Goal: Information Seeking & Learning: Learn about a topic

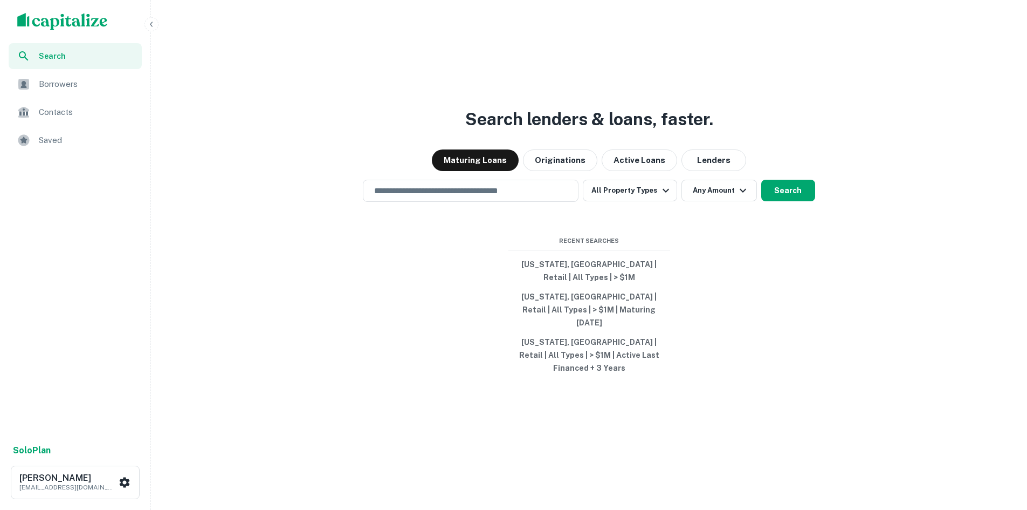
click at [57, 129] on div "Saved" at bounding box center [75, 140] width 133 height 26
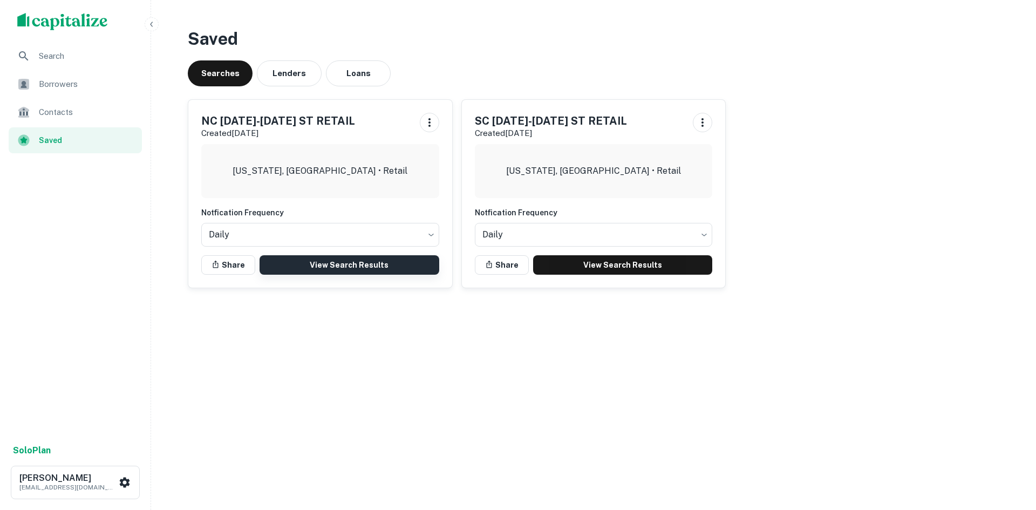
click at [284, 260] on link "View Search Results" at bounding box center [349, 264] width 180 height 19
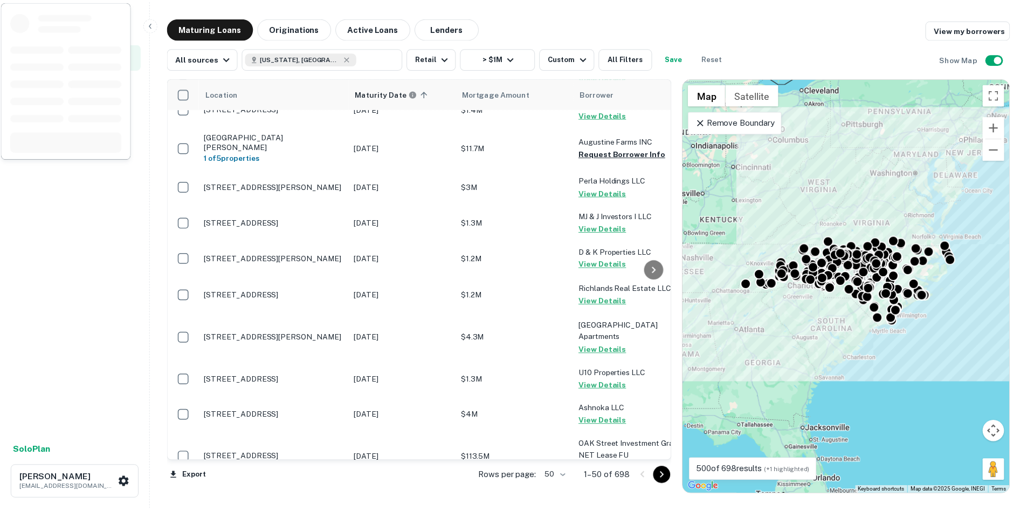
scroll to position [162, 0]
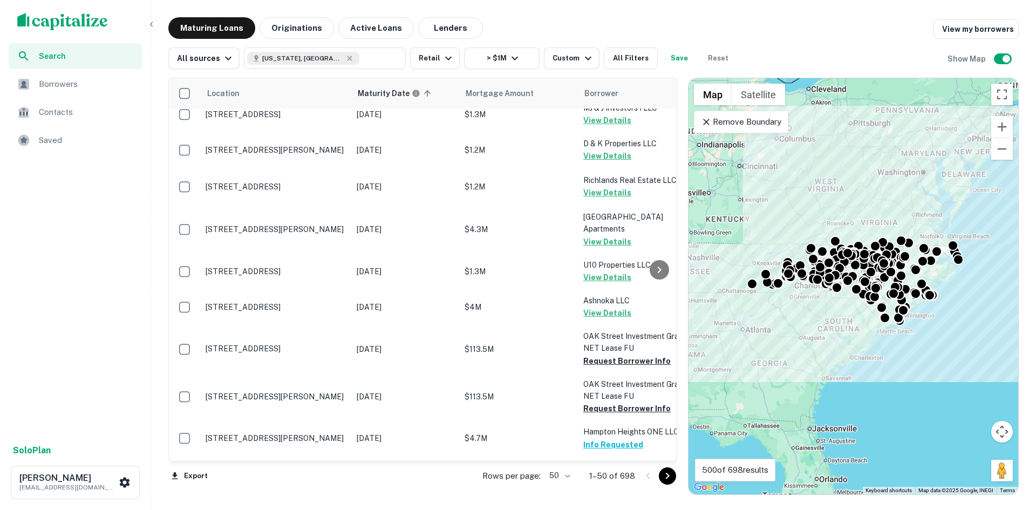
click at [555, 475] on body "Search Borrowers Contacts Saved Solo Plan Thomas Solano tsolano@surmount.com Ma…" at bounding box center [518, 255] width 1036 height 510
click at [558, 482] on li "100" at bounding box center [559, 486] width 31 height 19
click at [663, 475] on icon "Go to next page" at bounding box center [667, 475] width 13 height 13
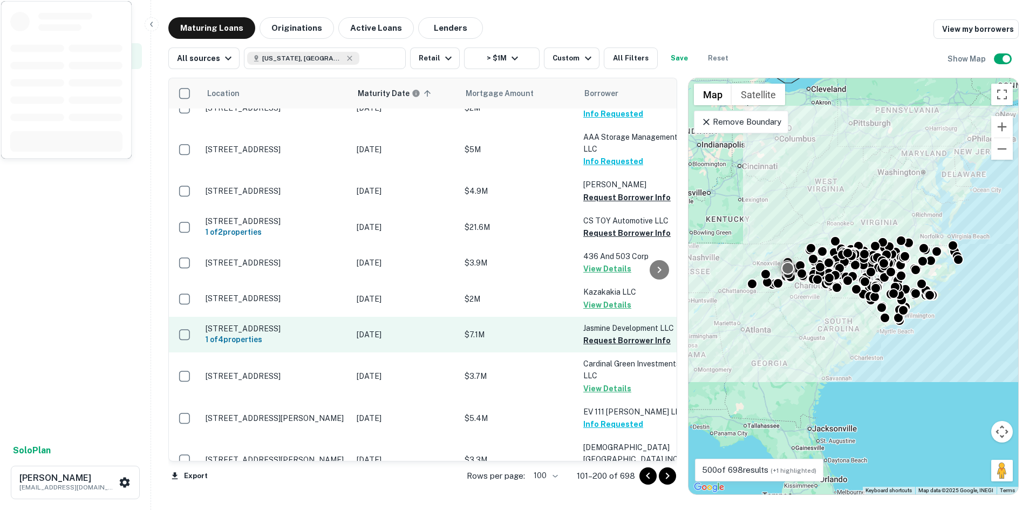
click at [289, 333] on p "[STREET_ADDRESS]" at bounding box center [275, 329] width 140 height 10
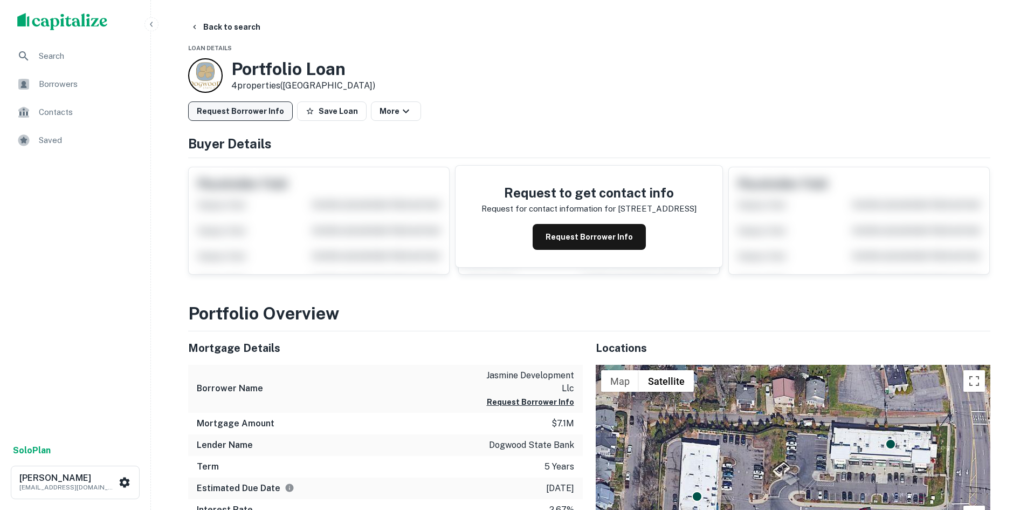
click at [269, 115] on button "Request Borrower Info" at bounding box center [240, 110] width 105 height 19
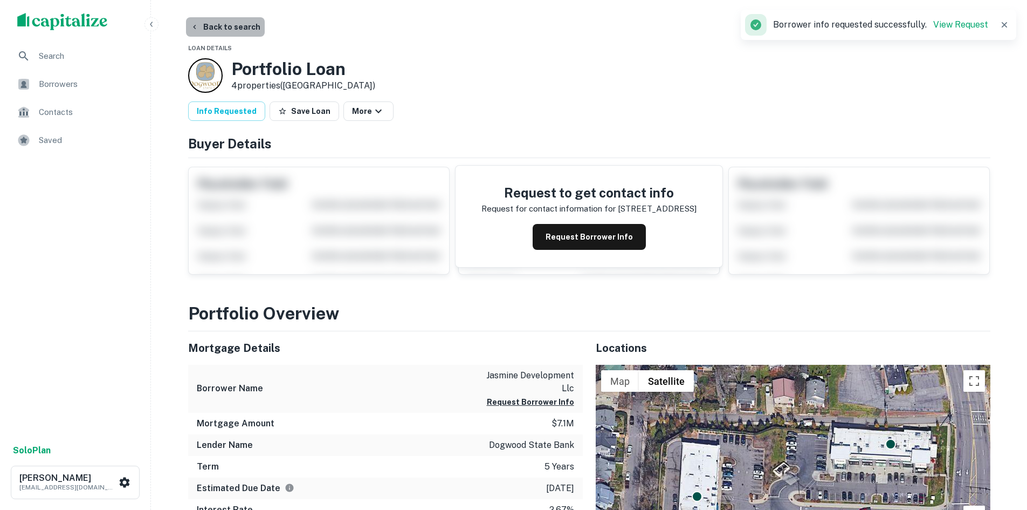
click at [234, 20] on button "Back to search" at bounding box center [225, 26] width 79 height 19
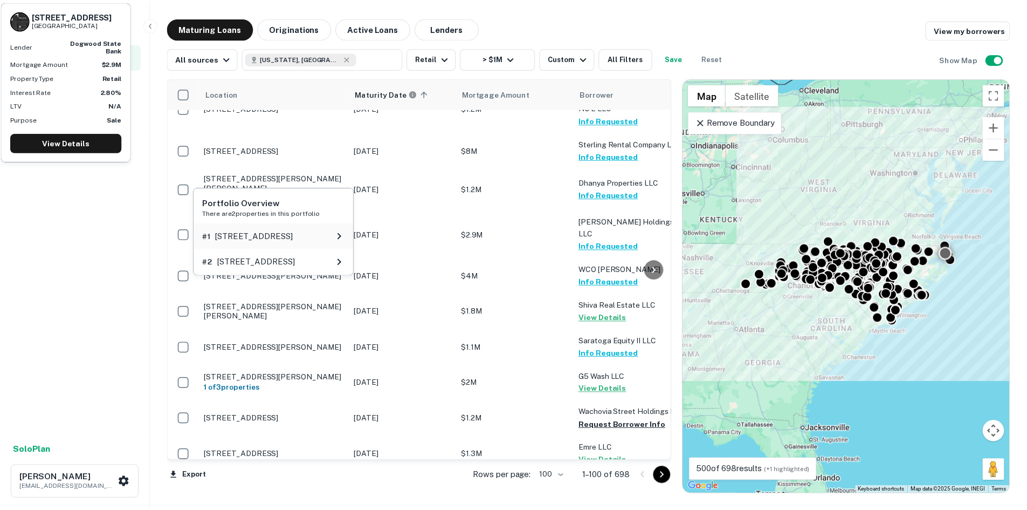
scroll to position [701, 0]
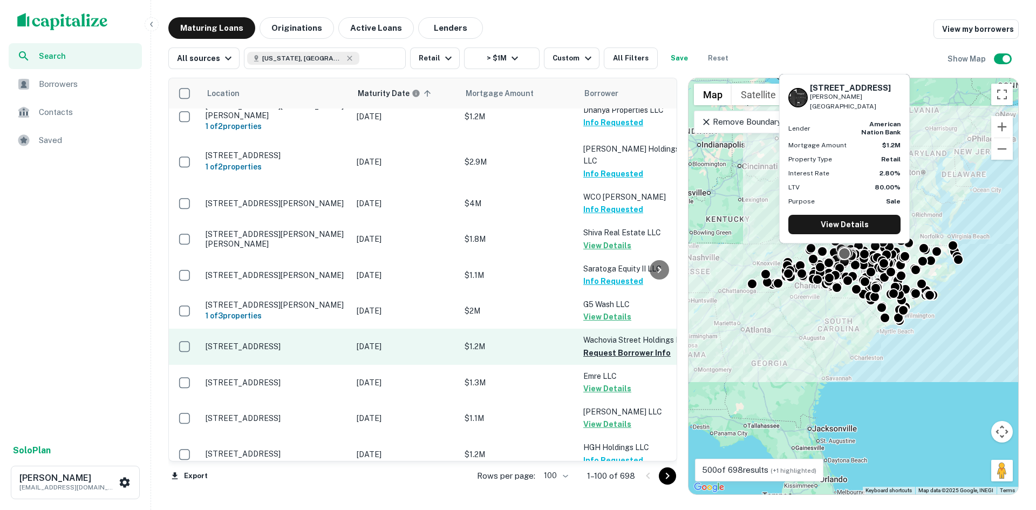
click at [295, 341] on p "425 Wachovia St Winston Salem, NC27101" at bounding box center [275, 346] width 140 height 10
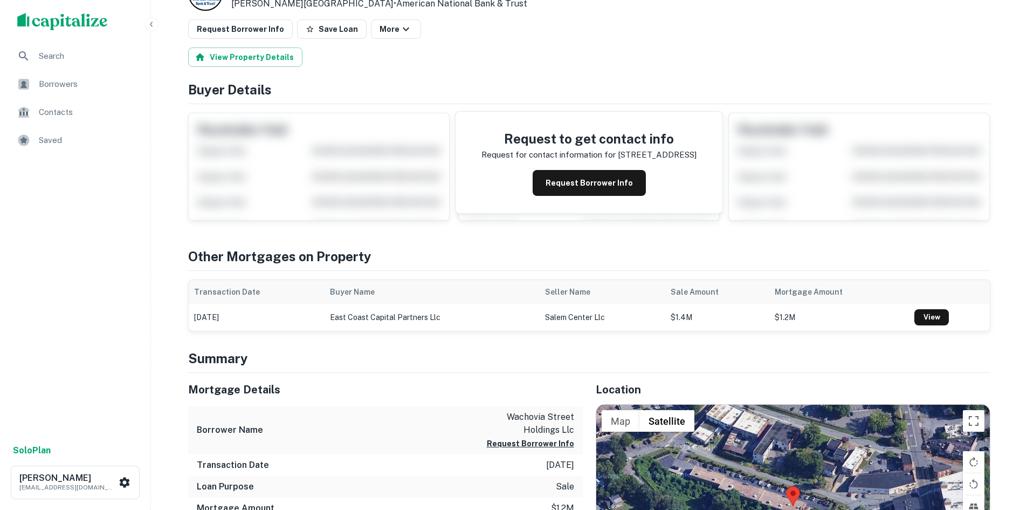
scroll to position [216, 0]
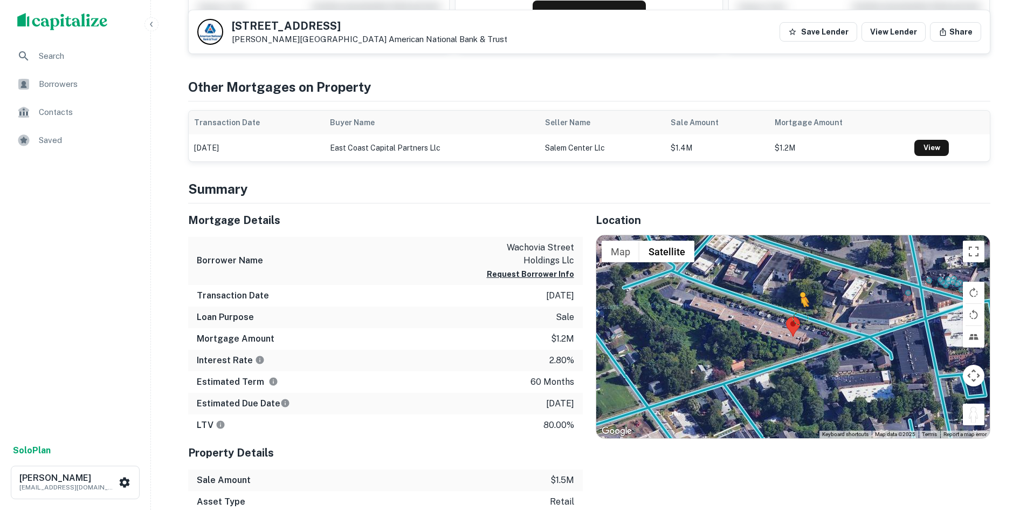
drag, startPoint x: 968, startPoint y: 415, endPoint x: 800, endPoint y: 316, distance: 194.6
click at [800, 316] on div "To activate drag with keyboard, press Alt + Enter. Once in keyboard drag state,…" at bounding box center [794, 336] width 394 height 203
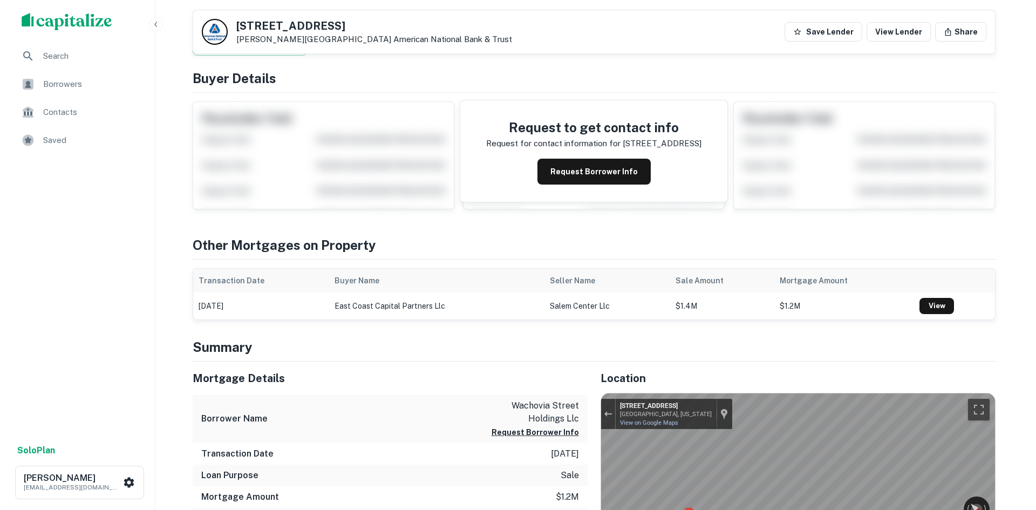
scroll to position [0, 0]
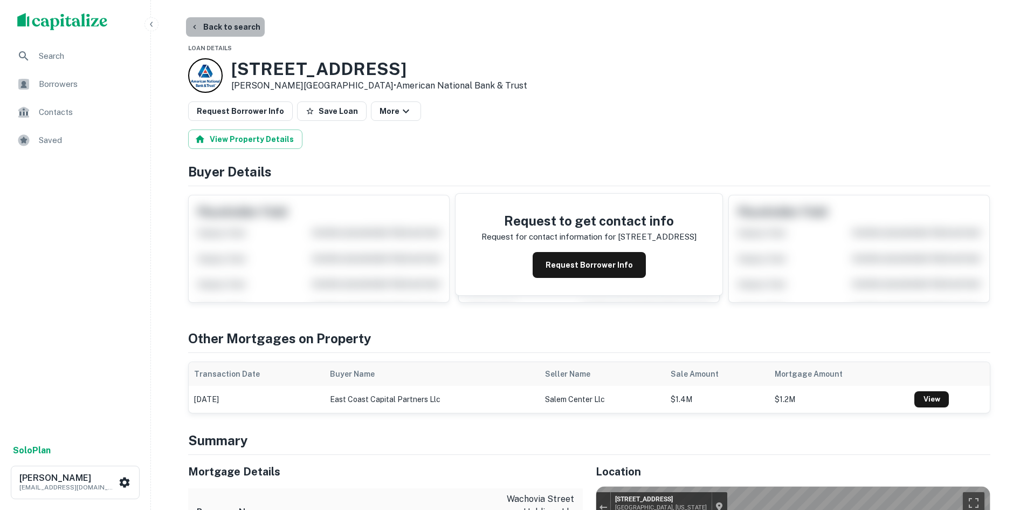
click at [230, 22] on button "Back to search" at bounding box center [225, 26] width 79 height 19
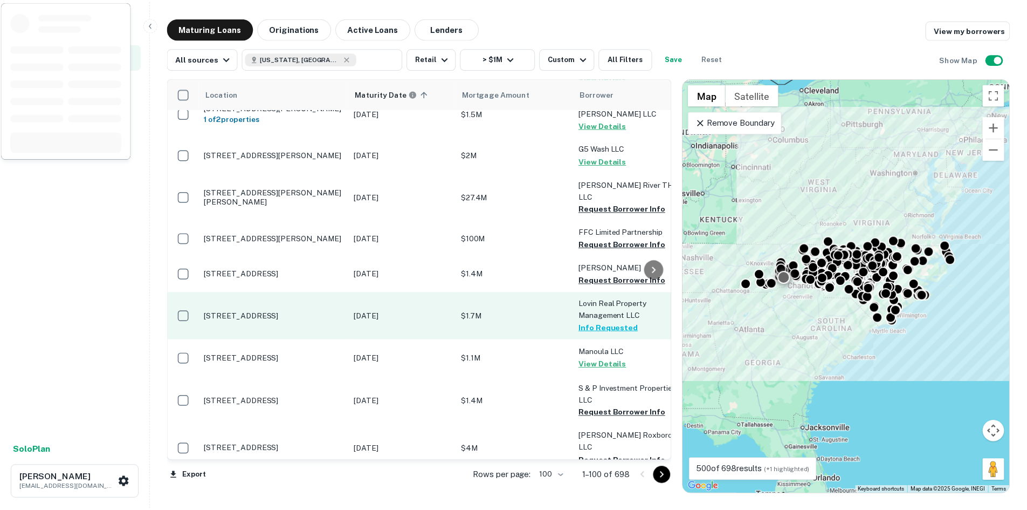
scroll to position [1133, 0]
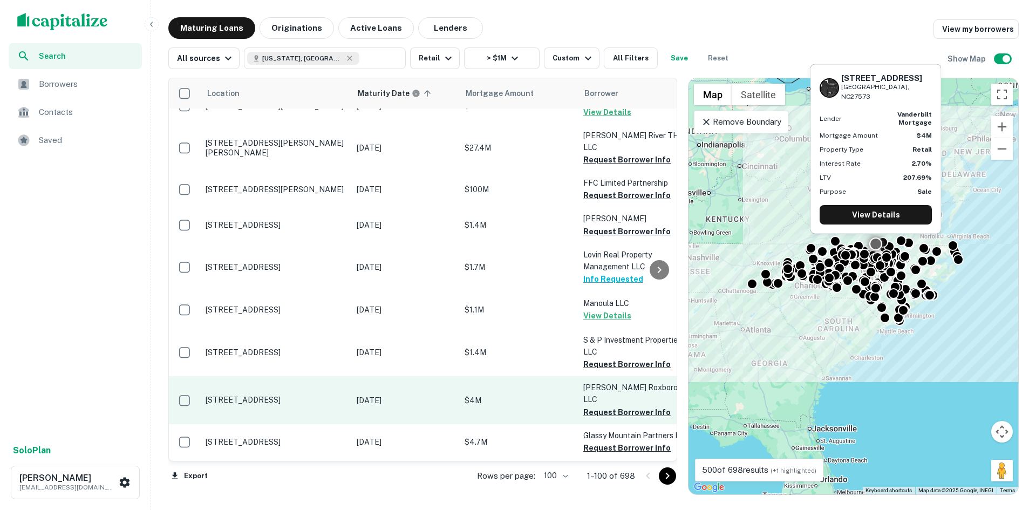
click at [290, 395] on p "210 Woody St Roxboro, NC27573" at bounding box center [275, 400] width 140 height 10
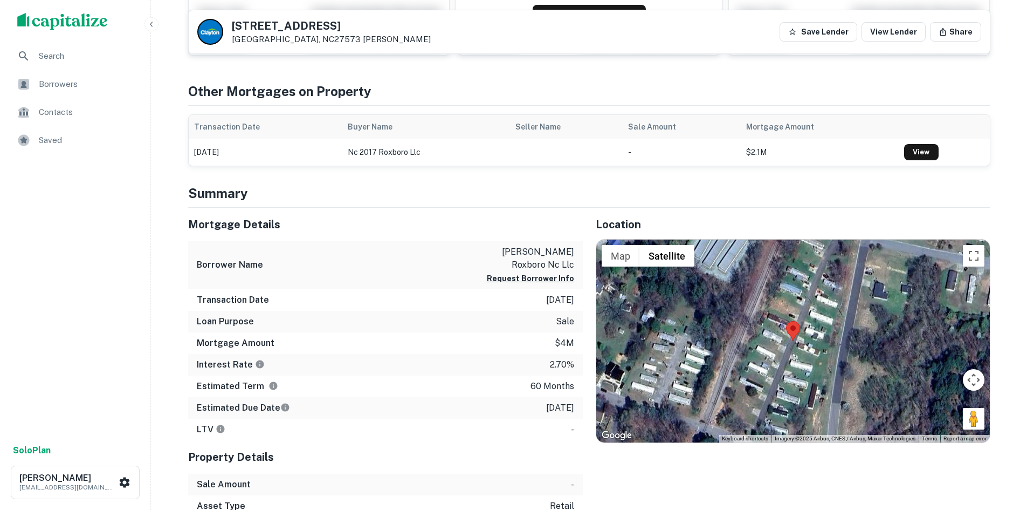
scroll to position [216, 0]
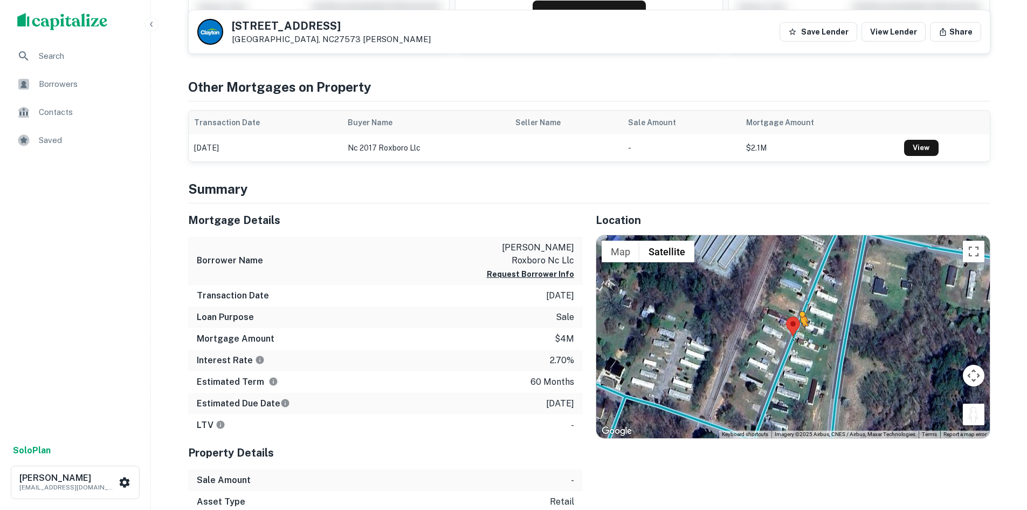
drag, startPoint x: 968, startPoint y: 412, endPoint x: 795, endPoint y: 335, distance: 189.3
click at [795, 335] on div "To activate drag with keyboard, press Alt + Enter. Once in keyboard drag state,…" at bounding box center [794, 336] width 394 height 203
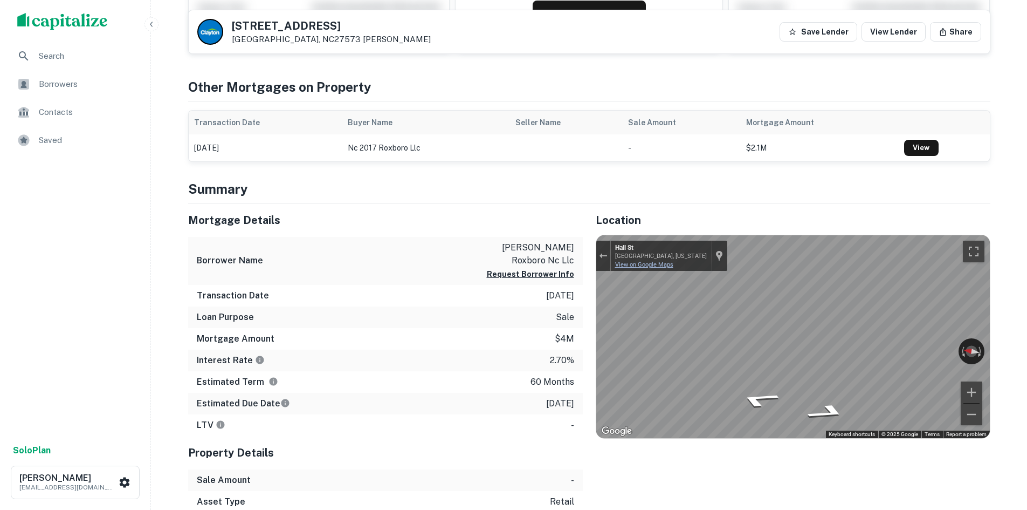
click at [631, 267] on div "← Move left → Move right ↑ Move up ↓ Move down + Zoom in - Zoom out Hall St Rox…" at bounding box center [794, 336] width 394 height 203
click at [525, 308] on div "Mortgage Details Borrower Name hb ii roxboro nc llc Request Borrower Info Trans…" at bounding box center [582, 379] width 815 height 352
click at [481, 311] on div "Mortgage Details Borrower Name hb ii roxboro nc llc Request Borrower Info Trans…" at bounding box center [582, 379] width 815 height 352
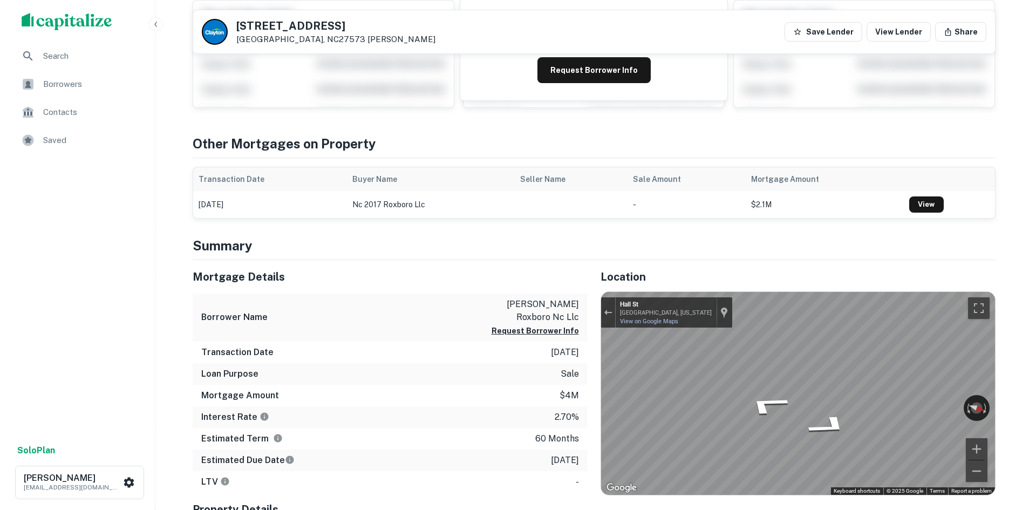
scroll to position [0, 0]
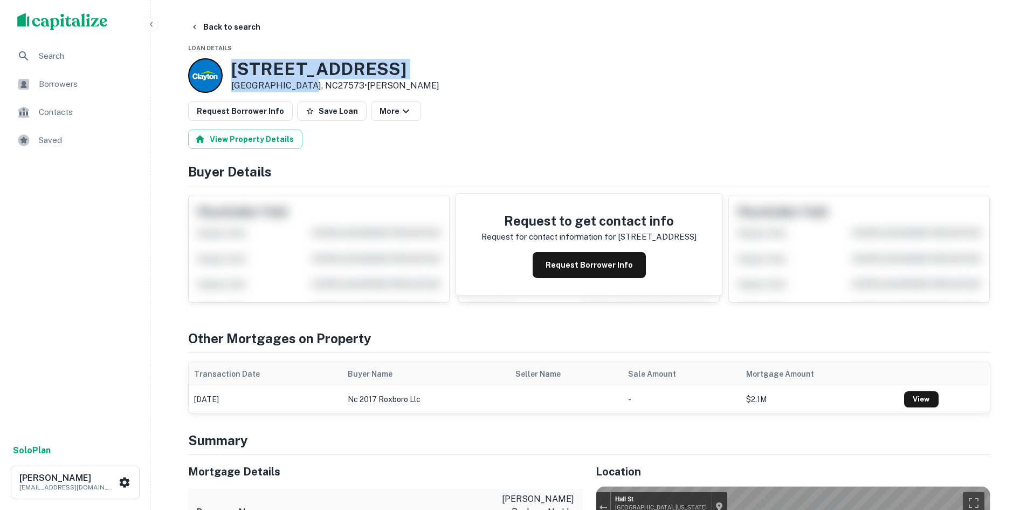
drag, startPoint x: 231, startPoint y: 67, endPoint x: 306, endPoint y: 90, distance: 78.3
click at [306, 90] on div "210 Woody St Roxboro, NC27573 • Clayton" at bounding box center [335, 75] width 208 height 33
copy div "210 Woody St Roxboro, NC27573"
click at [214, 25] on button "Back to search" at bounding box center [225, 26] width 79 height 19
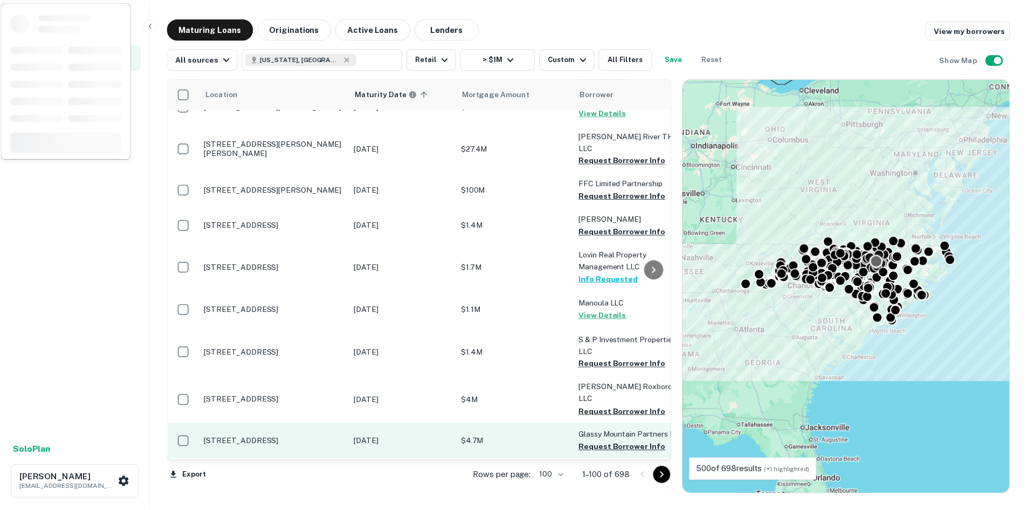
scroll to position [1187, 0]
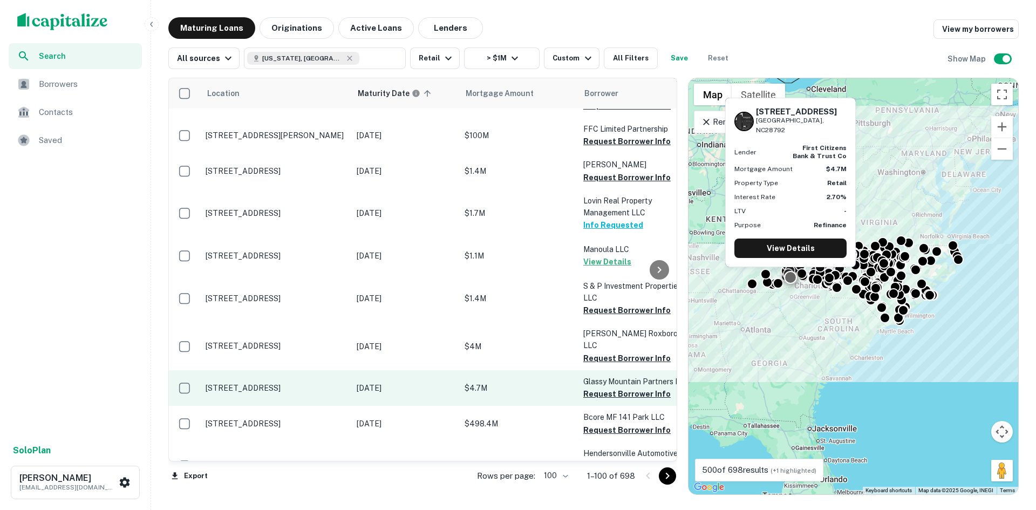
click at [292, 383] on p "[STREET_ADDRESS]" at bounding box center [275, 388] width 140 height 10
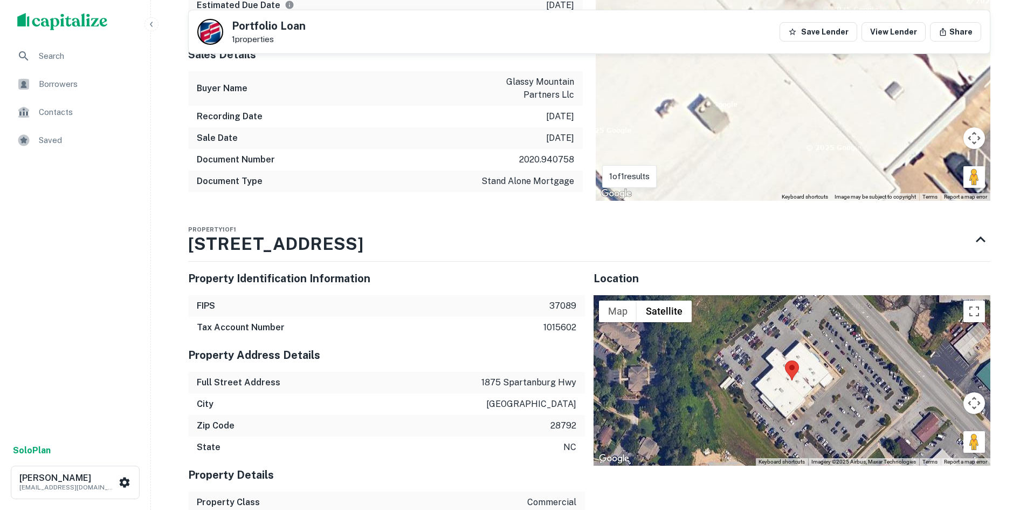
scroll to position [485, 0]
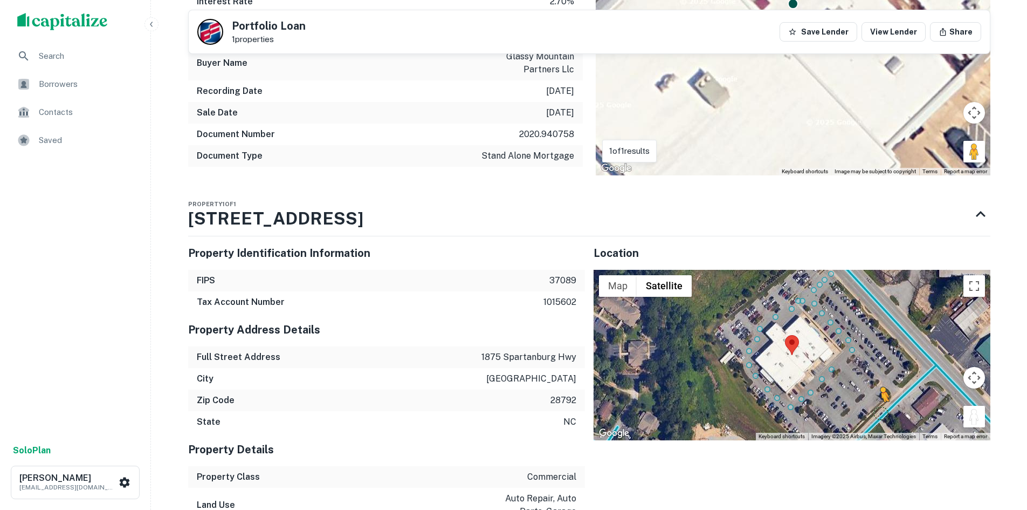
drag, startPoint x: 969, startPoint y: 413, endPoint x: 881, endPoint y: 413, distance: 87.9
click at [881, 413] on div "To activate drag with keyboard, press Alt + Enter. Once in keyboard drag state,…" at bounding box center [792, 355] width 397 height 170
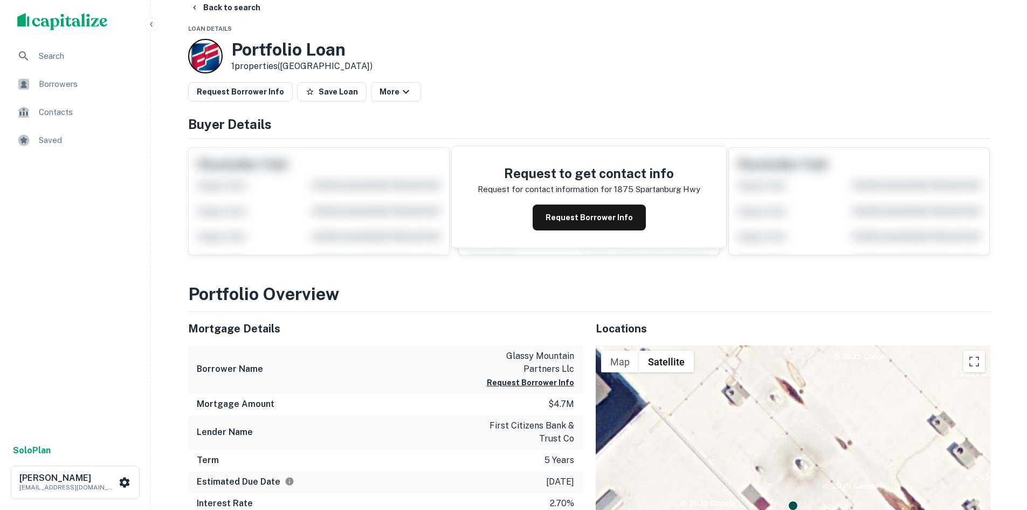
scroll to position [0, 0]
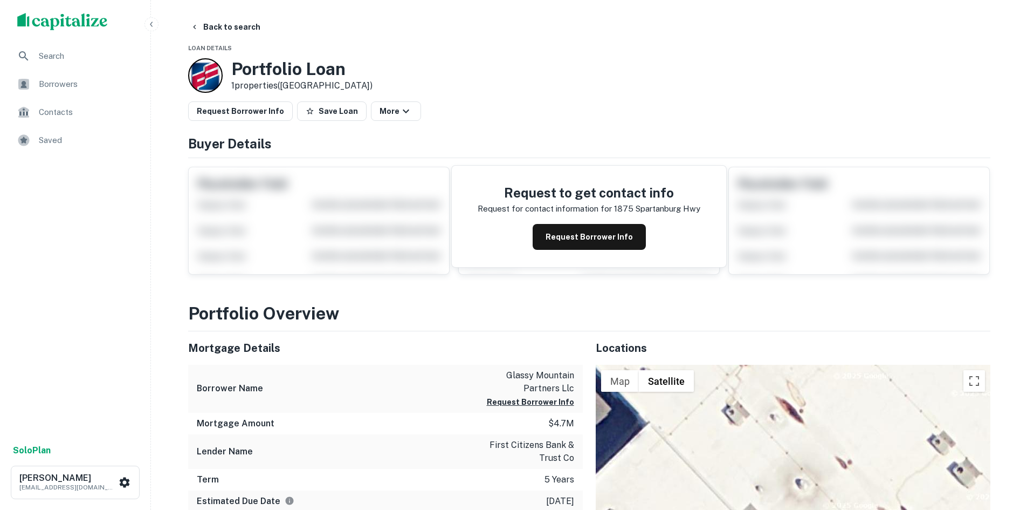
click at [260, 115] on button "Request Borrower Info" at bounding box center [240, 110] width 105 height 19
click at [208, 113] on button "Request Borrower Info" at bounding box center [240, 110] width 105 height 19
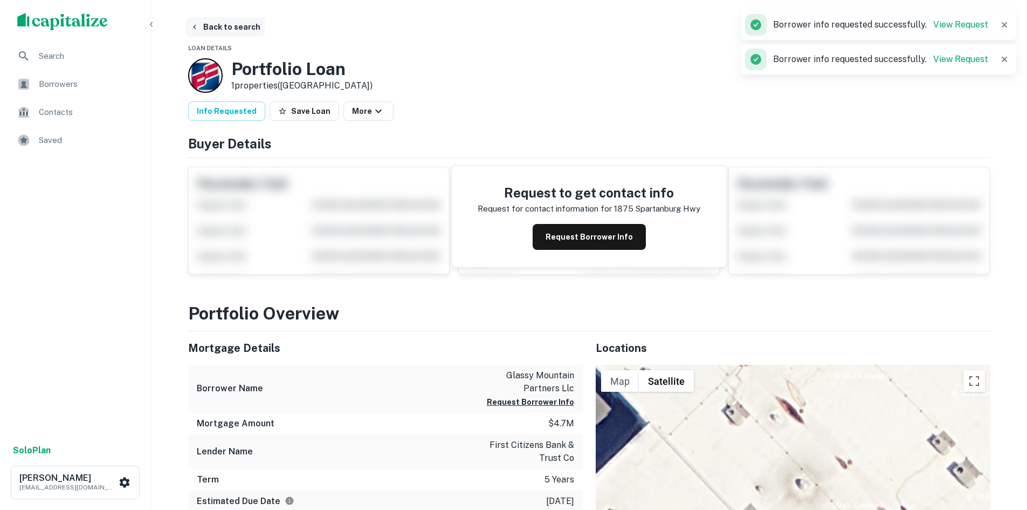
click at [242, 18] on button "Back to search" at bounding box center [225, 26] width 79 height 19
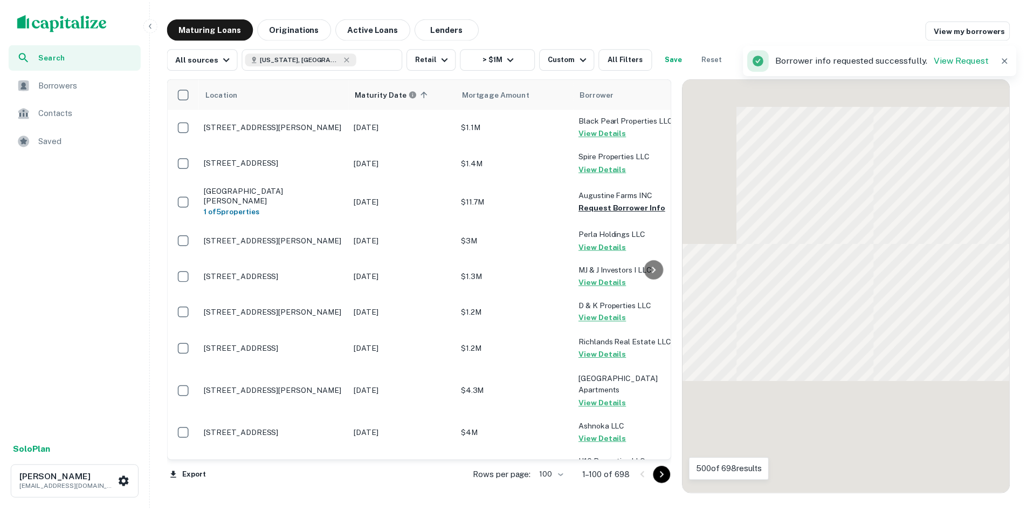
scroll to position [1187, 0]
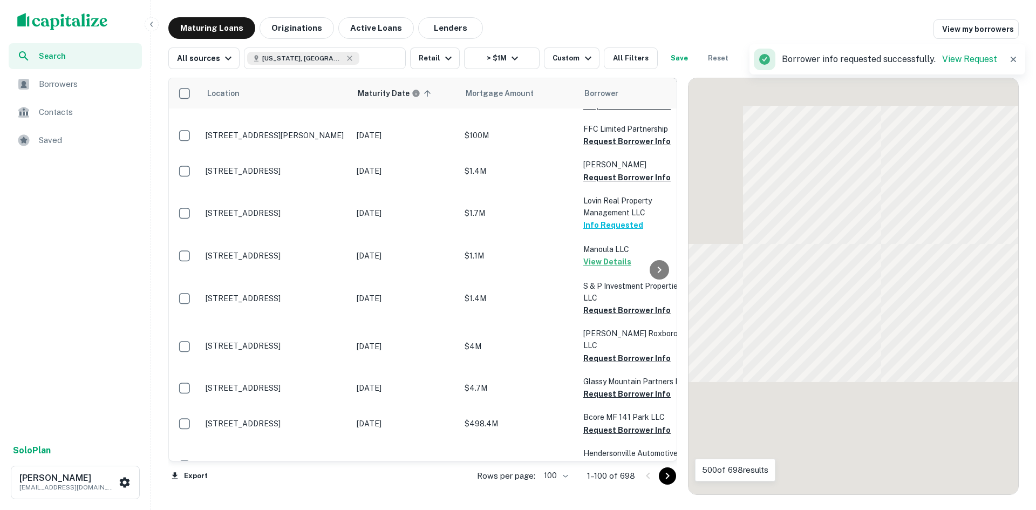
click at [664, 473] on icon "Go to next page" at bounding box center [667, 475] width 13 height 13
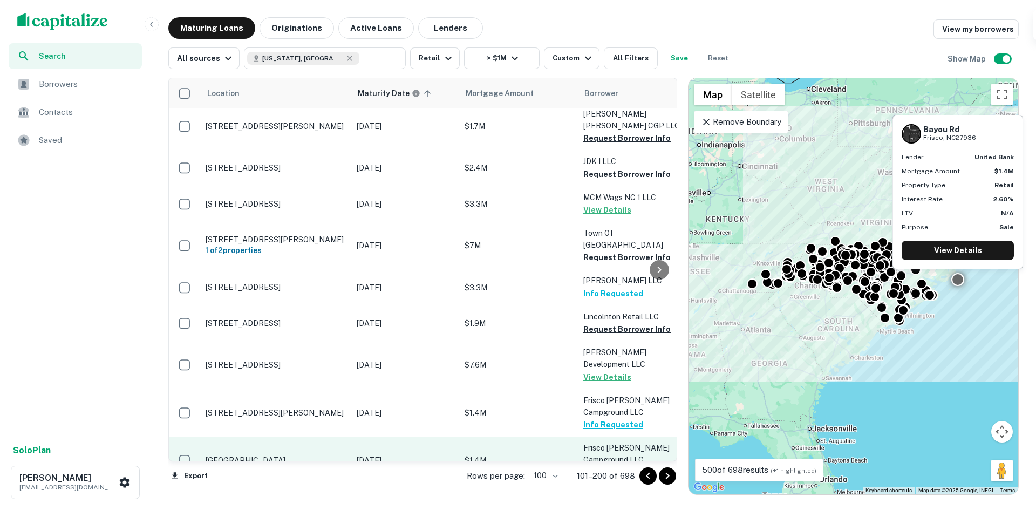
click at [271, 455] on p "Bayou Rd Frisco, NC27936" at bounding box center [275, 460] width 140 height 10
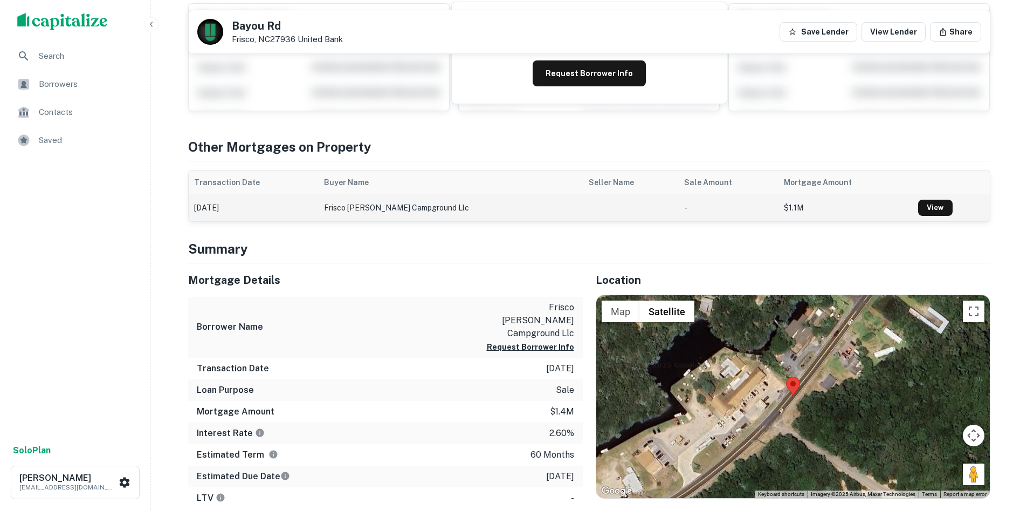
scroll to position [162, 0]
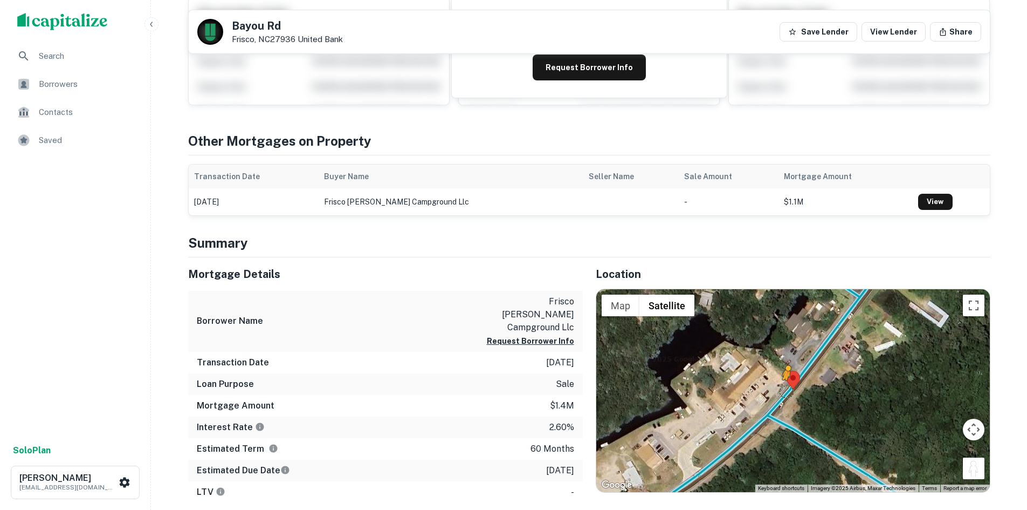
drag, startPoint x: 970, startPoint y: 469, endPoint x: 787, endPoint y: 391, distance: 198.9
click at [787, 391] on div "To activate drag with keyboard, press Alt + Enter. Once in keyboard drag state,…" at bounding box center [794, 390] width 394 height 203
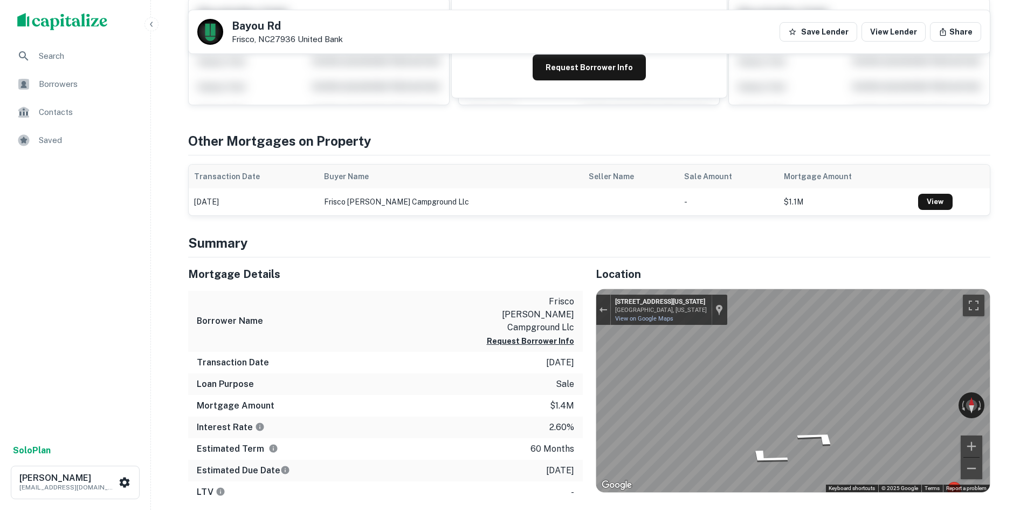
click at [532, 378] on div "Mortgage Details Borrower Name frisco woods campground llc Request Borrower Inf…" at bounding box center [582, 429] width 815 height 344
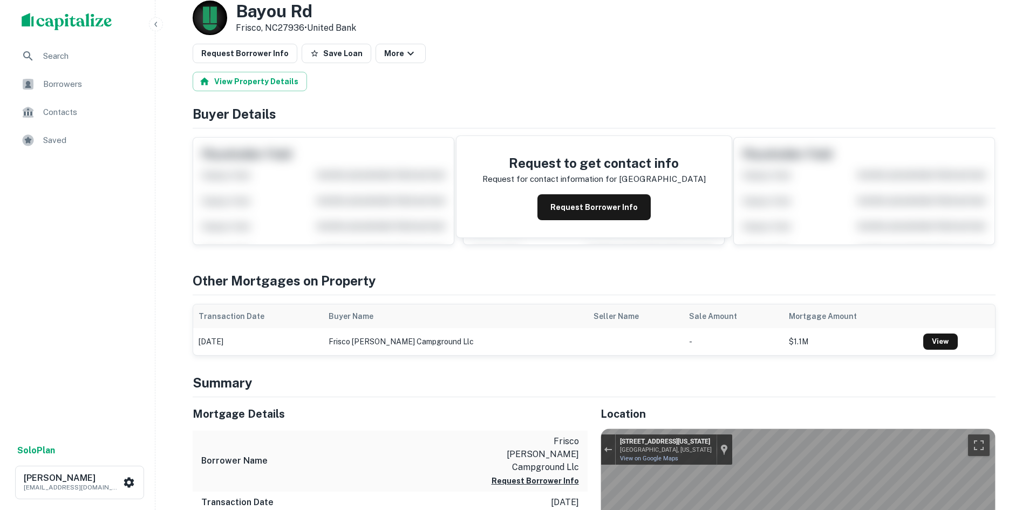
scroll to position [0, 0]
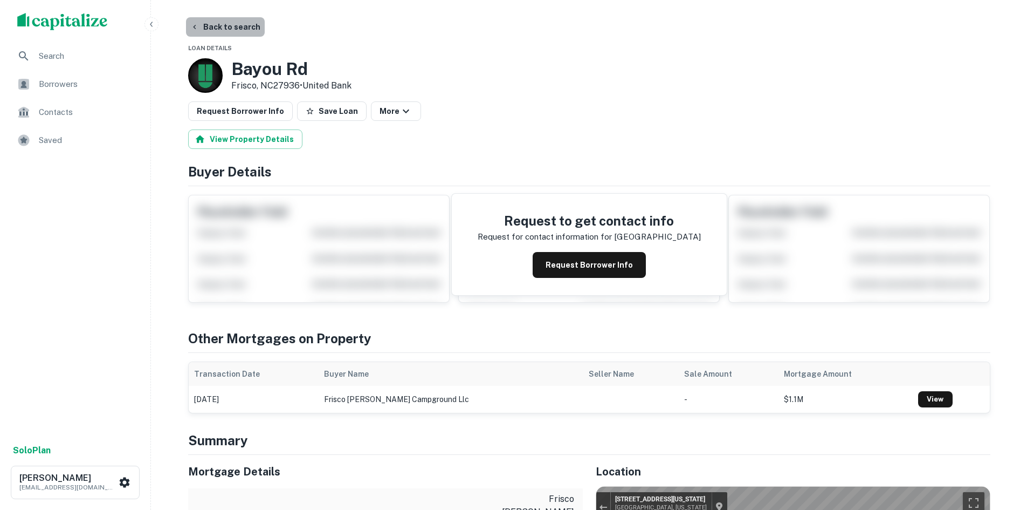
click at [230, 29] on button "Back to search" at bounding box center [225, 26] width 79 height 19
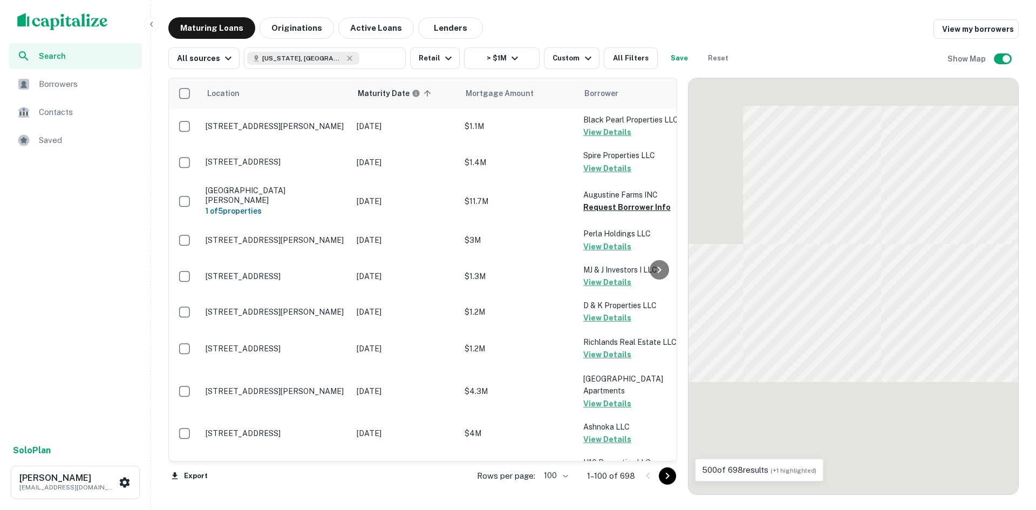
scroll to position [1187, 0]
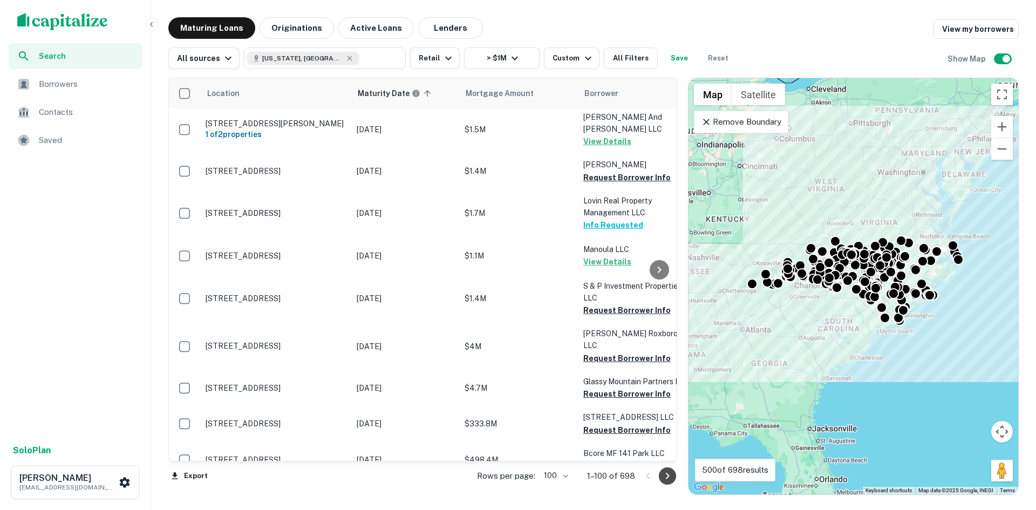
click at [673, 475] on icon "Go to next page" at bounding box center [667, 475] width 13 height 13
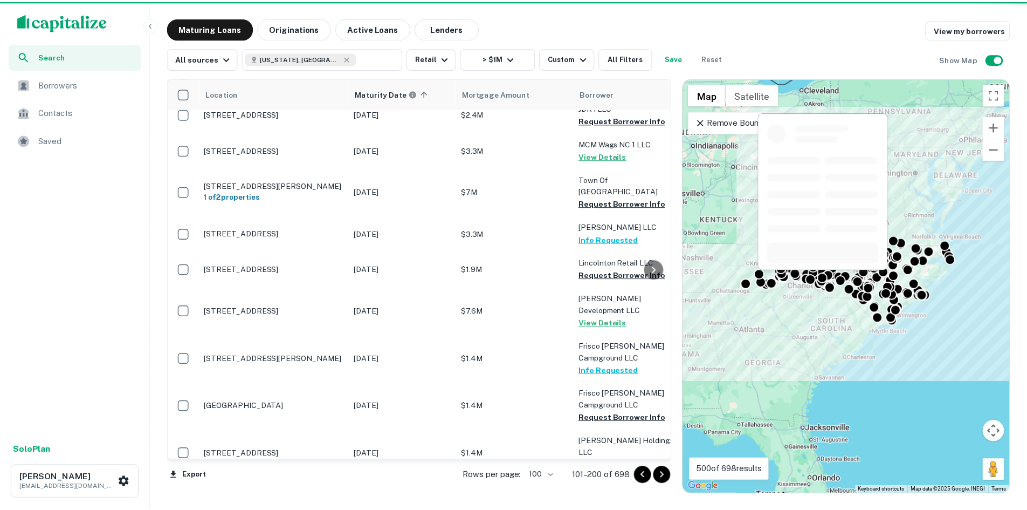
scroll to position [1348, 0]
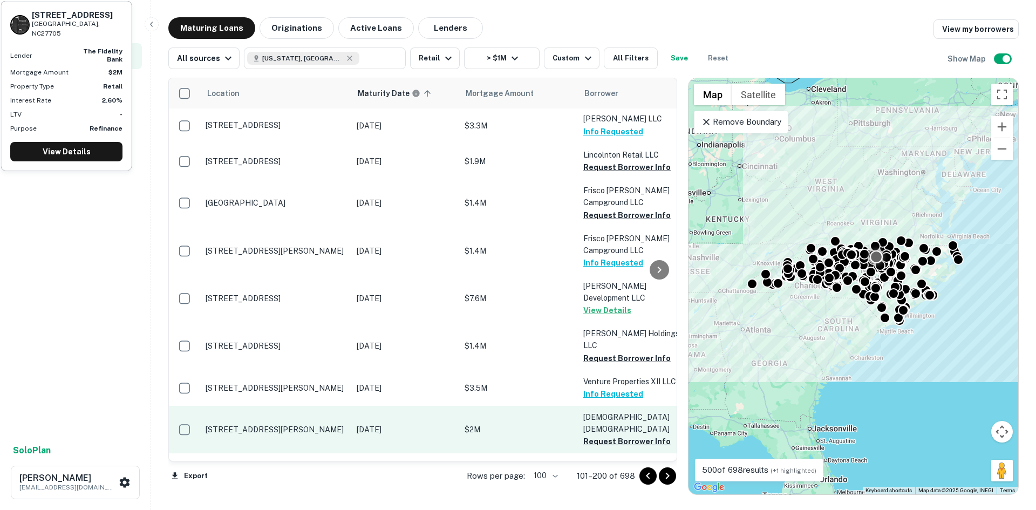
click at [283, 424] on p "1200 W Cornwallis Rd Durham, NC27705" at bounding box center [275, 429] width 140 height 10
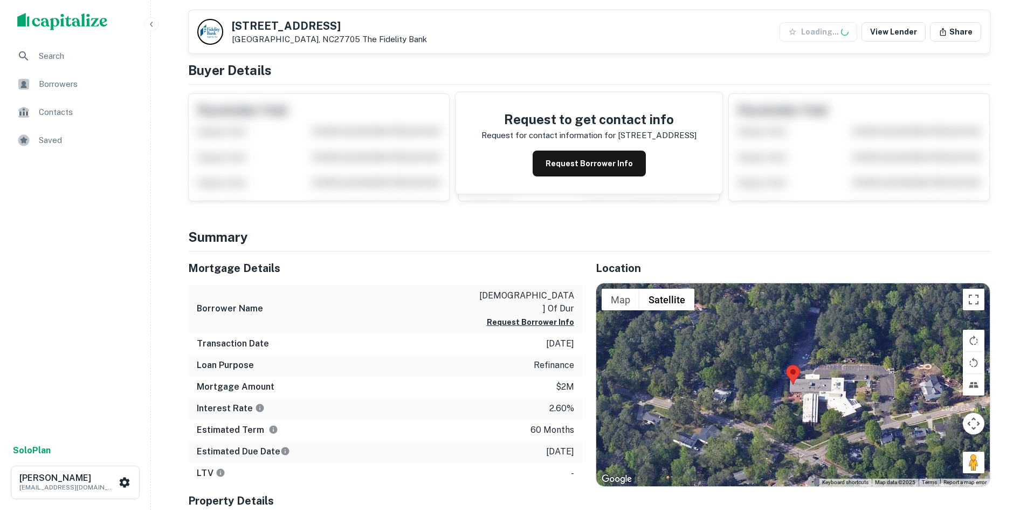
scroll to position [162, 0]
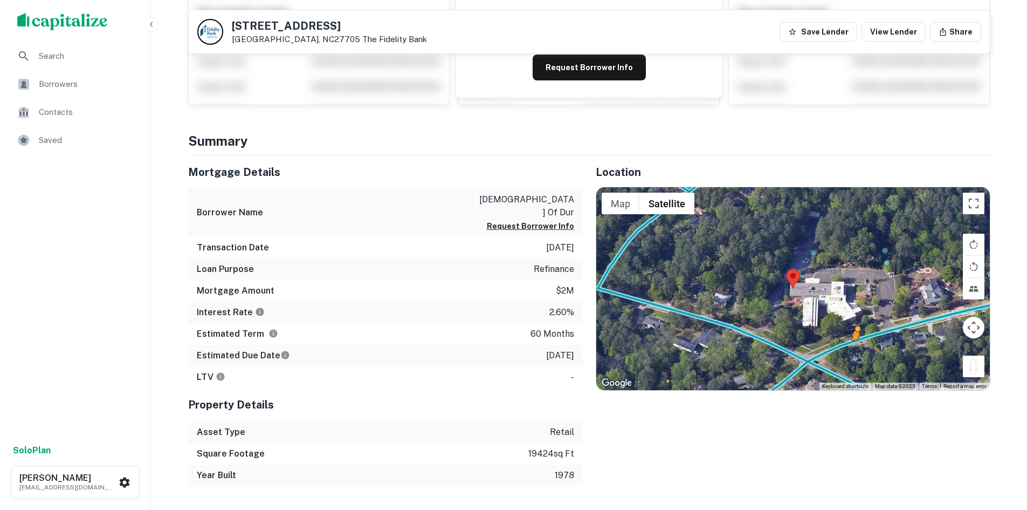
drag, startPoint x: 982, startPoint y: 365, endPoint x: 854, endPoint y: 340, distance: 130.2
click at [854, 340] on div "To activate drag with keyboard, press Alt + Enter. Once in keyboard drag state,…" at bounding box center [794, 288] width 394 height 203
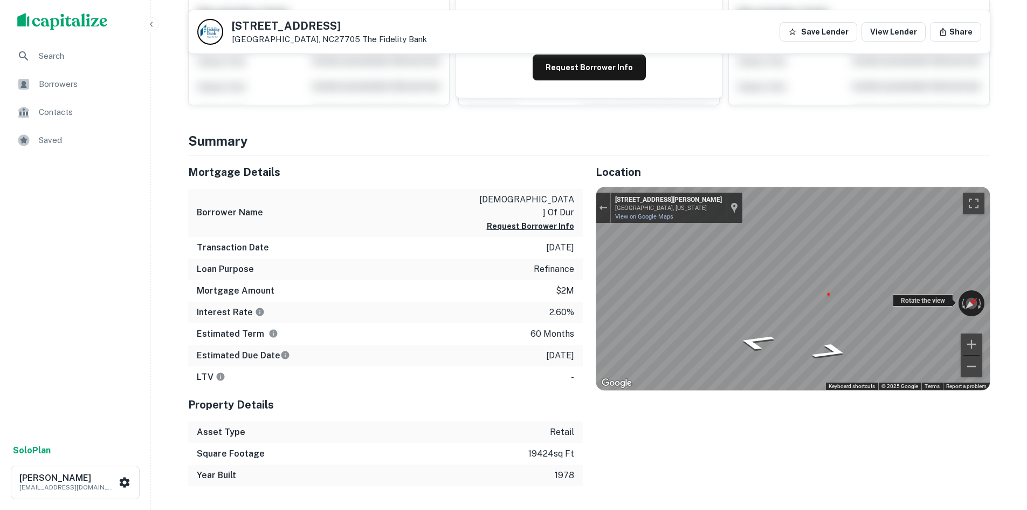
click at [897, 305] on div "← Move left → Move right ↑ Move up ↓ Move down + Zoom in - Zoom out 2427 Picket…" at bounding box center [794, 288] width 394 height 203
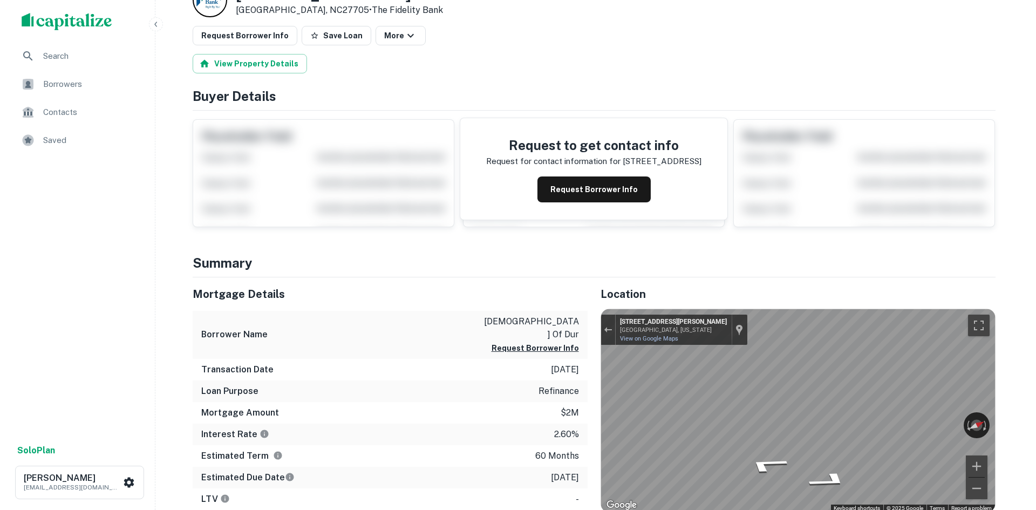
scroll to position [0, 0]
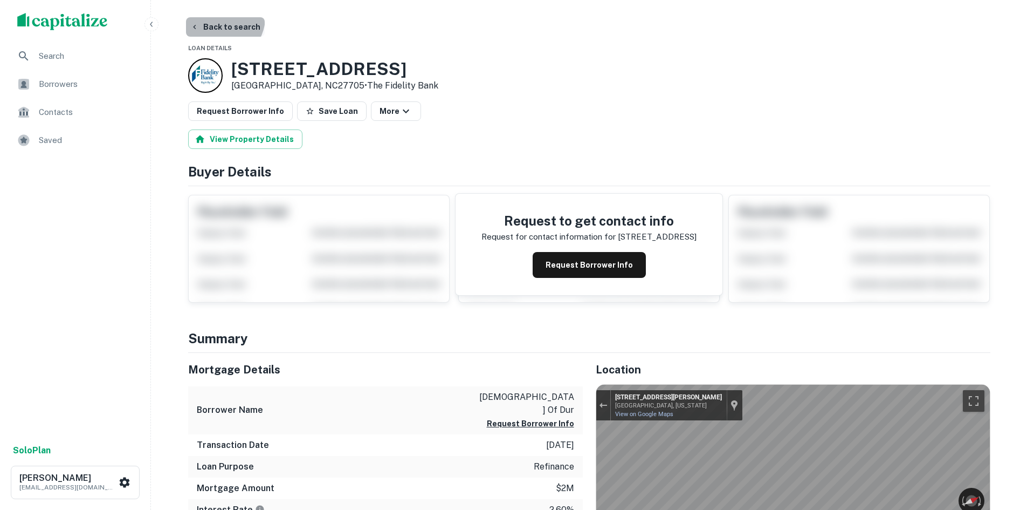
click at [221, 17] on button "Back to search" at bounding box center [225, 26] width 79 height 19
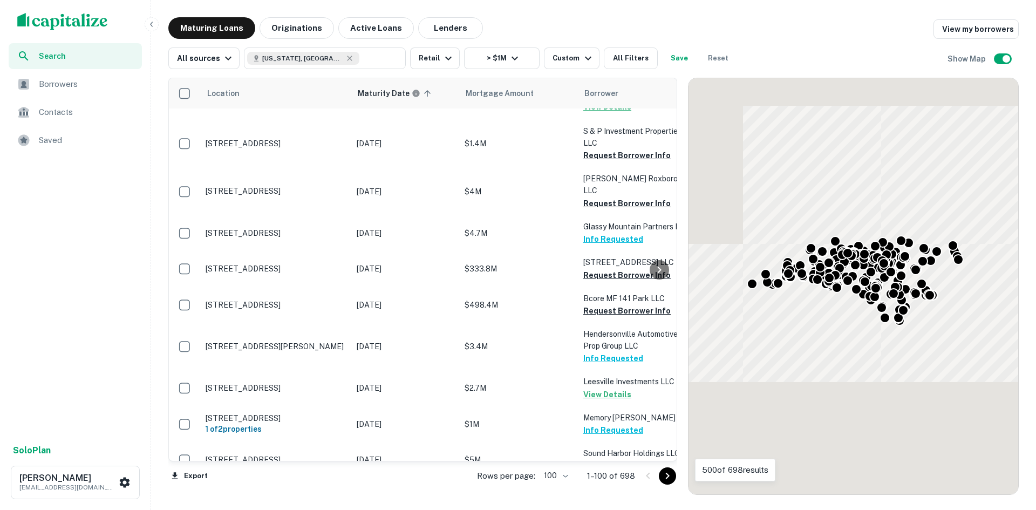
scroll to position [1348, 0]
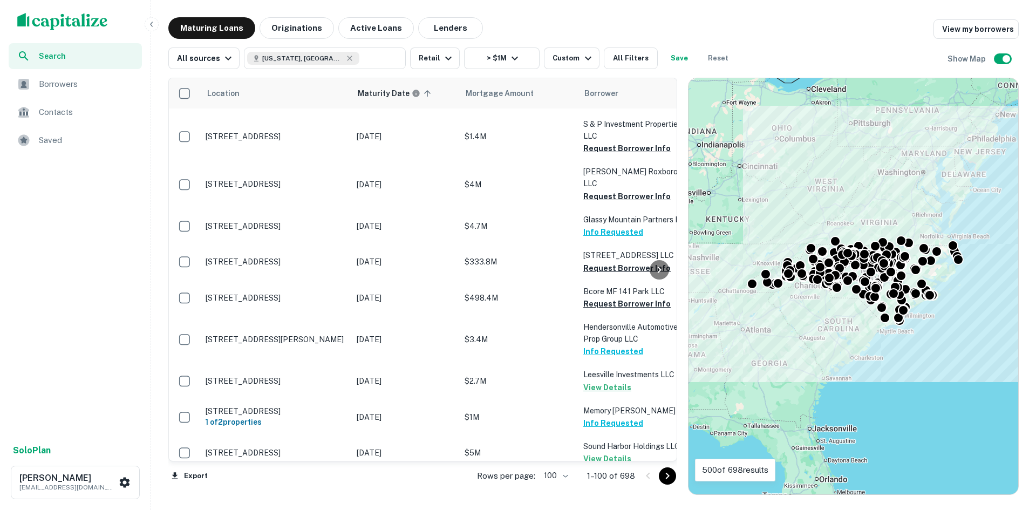
click at [657, 471] on div at bounding box center [657, 475] width 37 height 17
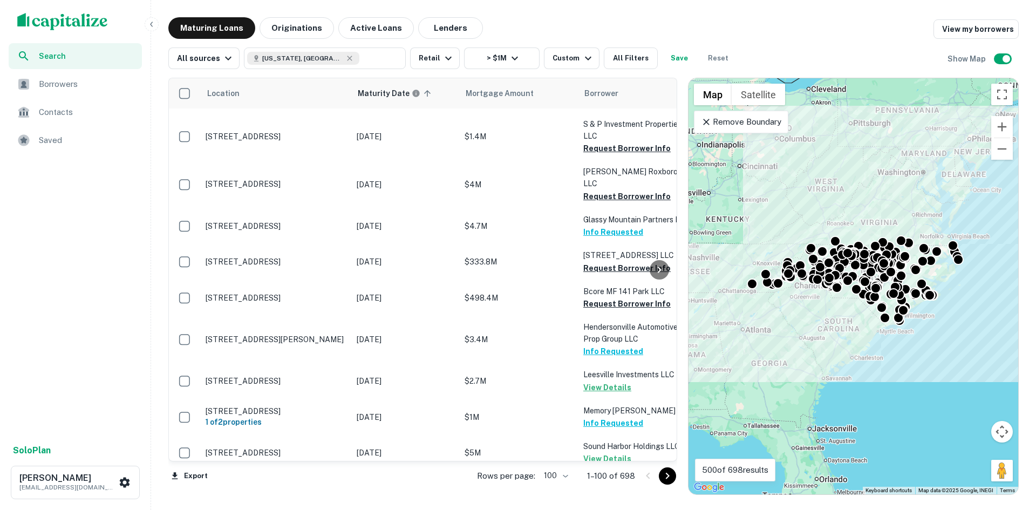
click at [659, 476] on button "Go to next page" at bounding box center [667, 475] width 17 height 17
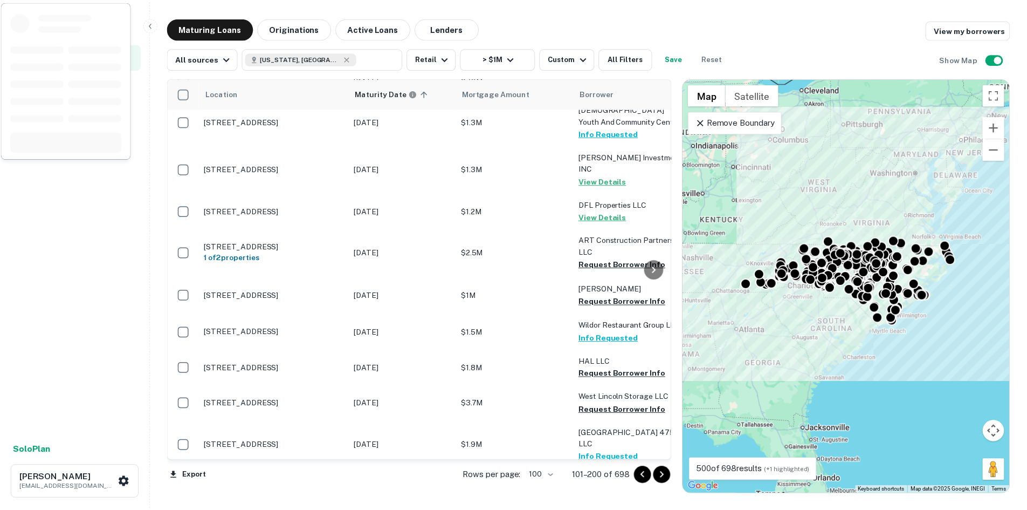
scroll to position [2211, 0]
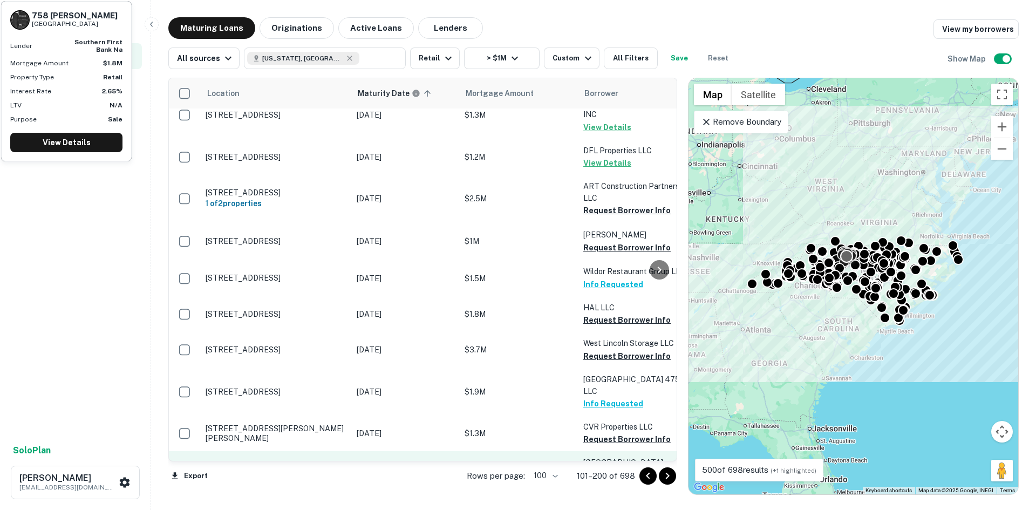
click at [290, 459] on p "758 Motsinger Rd Winston Salem, NC27107" at bounding box center [275, 468] width 140 height 19
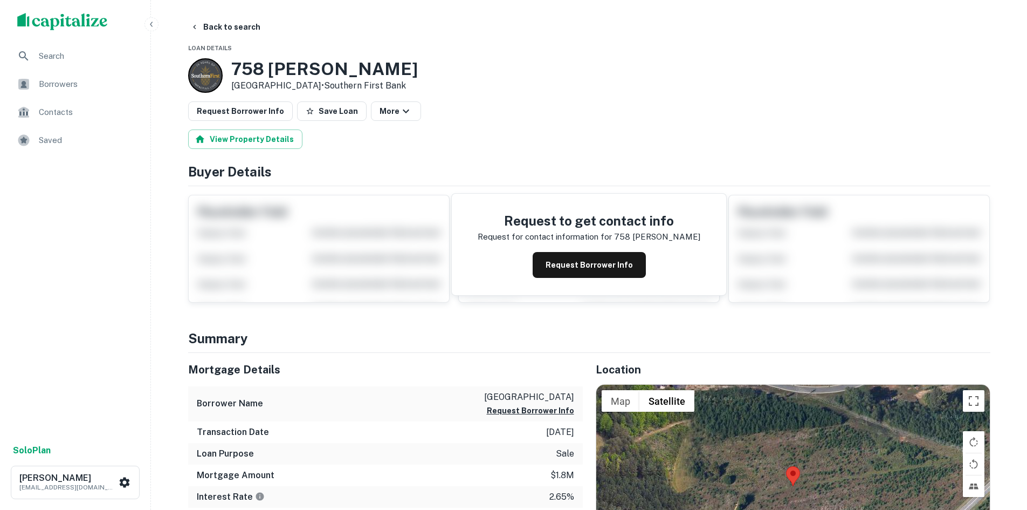
drag, startPoint x: 230, startPoint y: 69, endPoint x: 330, endPoint y: 85, distance: 101.1
click at [330, 85] on div "758 Motsinger Rd Winston Salem, NC27107 • Southern First Bank" at bounding box center [303, 75] width 230 height 35
copy div "758 Motsinger Rd Winston Salem, NC27107"
click at [255, 115] on button "Request Borrower Info" at bounding box center [240, 110] width 105 height 19
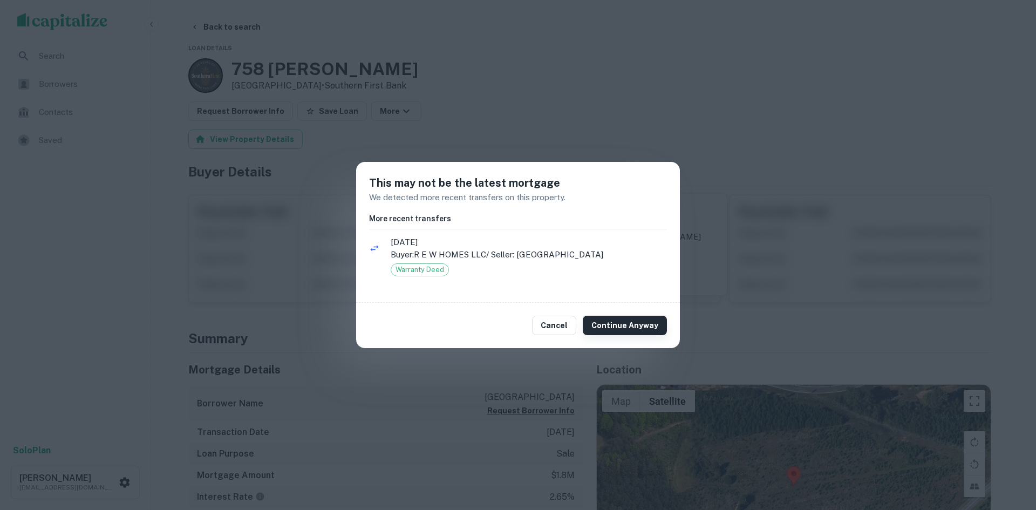
click at [614, 320] on button "Continue Anyway" at bounding box center [624, 325] width 84 height 19
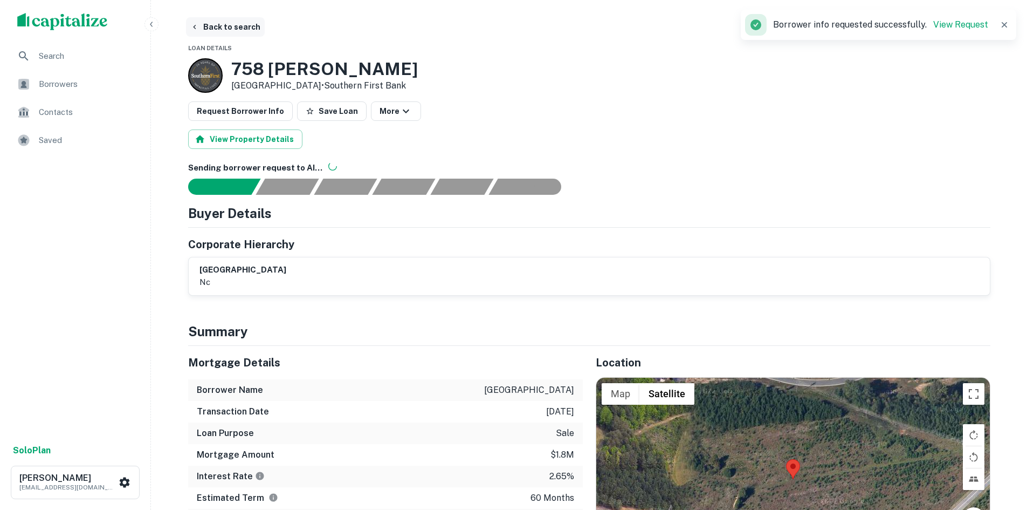
click at [215, 22] on button "Back to search" at bounding box center [225, 26] width 79 height 19
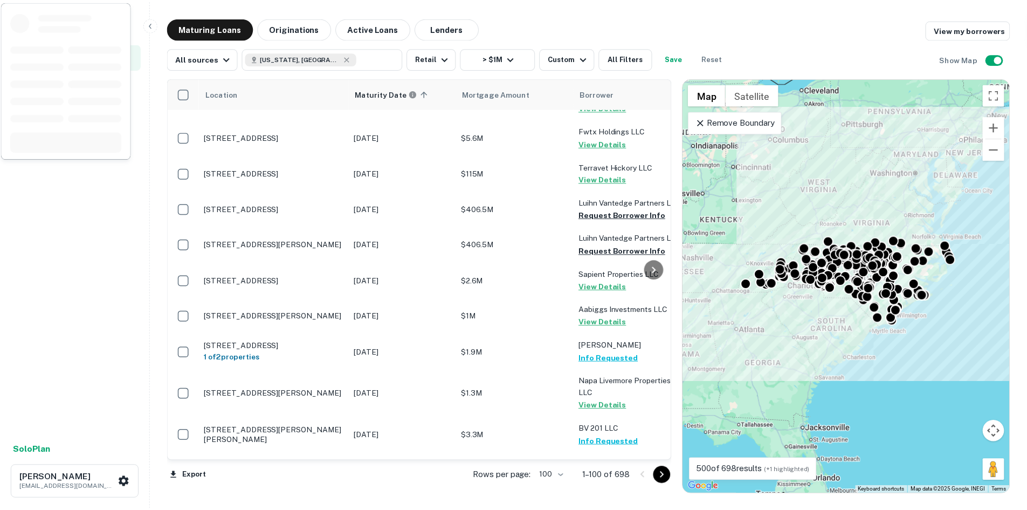
scroll to position [2535, 0]
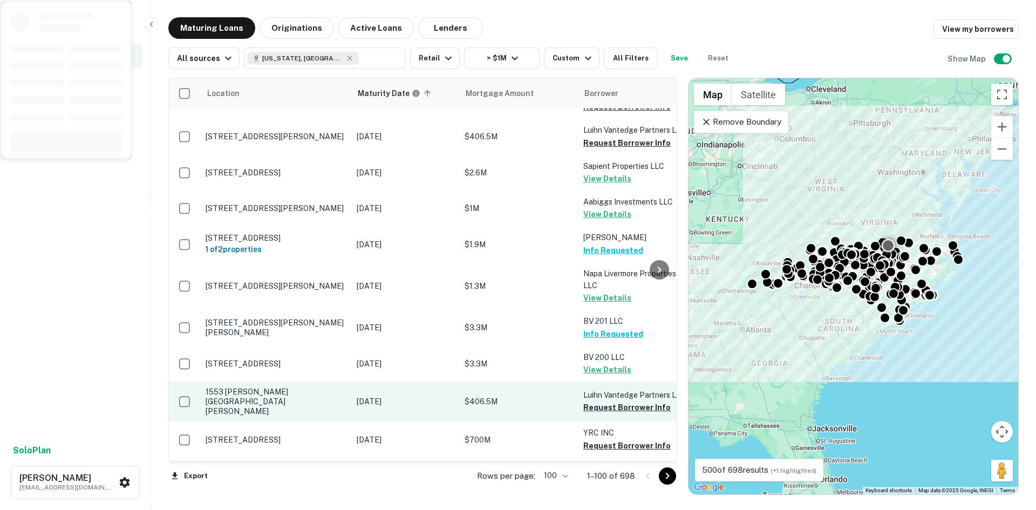
click at [292, 387] on p "1553 Dabney Rd Henderson, NC27537" at bounding box center [275, 402] width 140 height 30
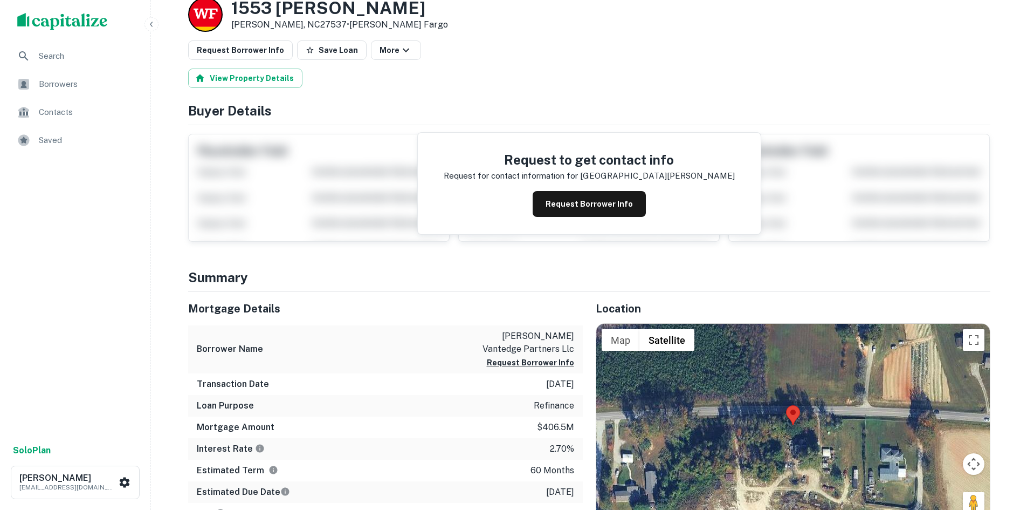
scroll to position [162, 0]
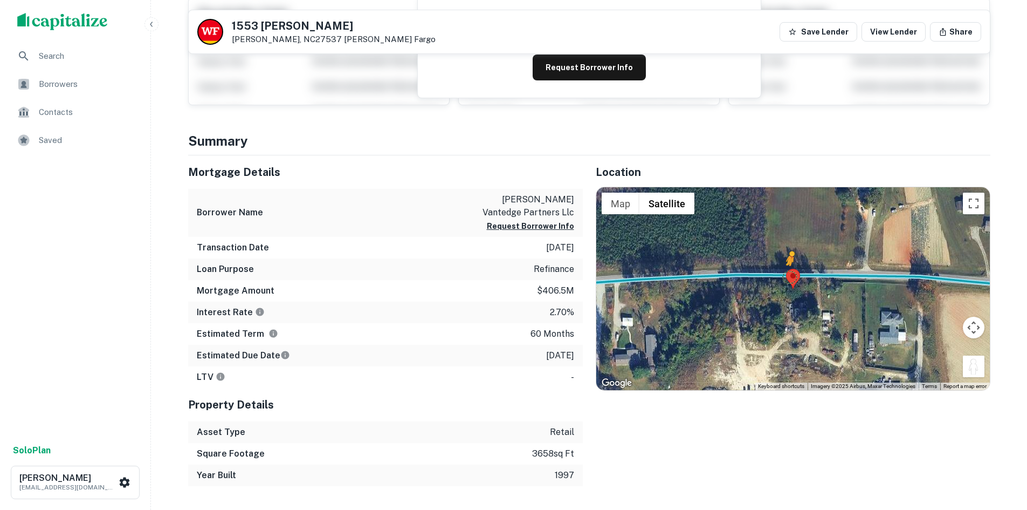
drag, startPoint x: 977, startPoint y: 372, endPoint x: 790, endPoint y: 276, distance: 209.6
click at [790, 276] on div "To activate drag with keyboard, press Alt + Enter. Once in keyboard drag state,…" at bounding box center [794, 288] width 394 height 203
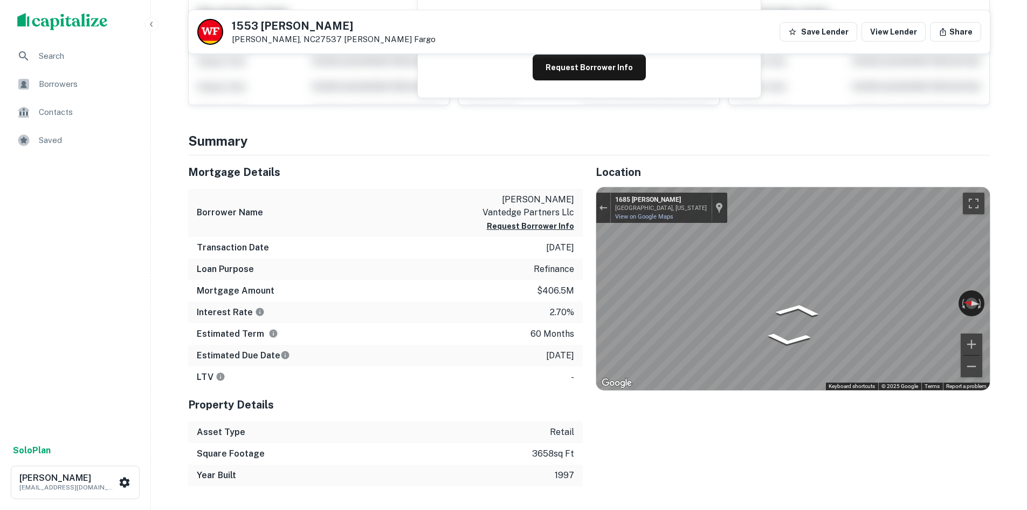
click at [566, 269] on div "Mortgage Details Borrower Name luihn vantedge partners llc Request Borrower Inf…" at bounding box center [582, 320] width 815 height 331
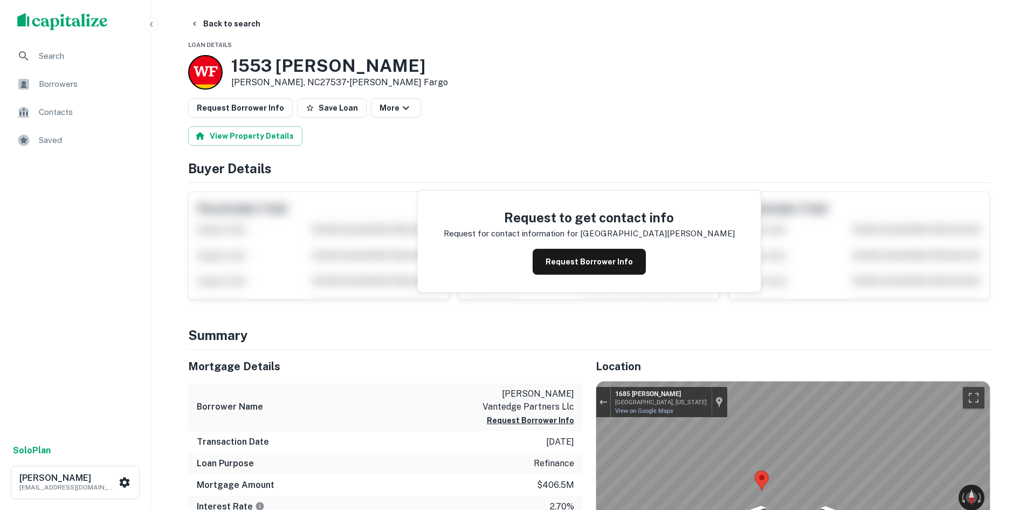
scroll to position [0, 0]
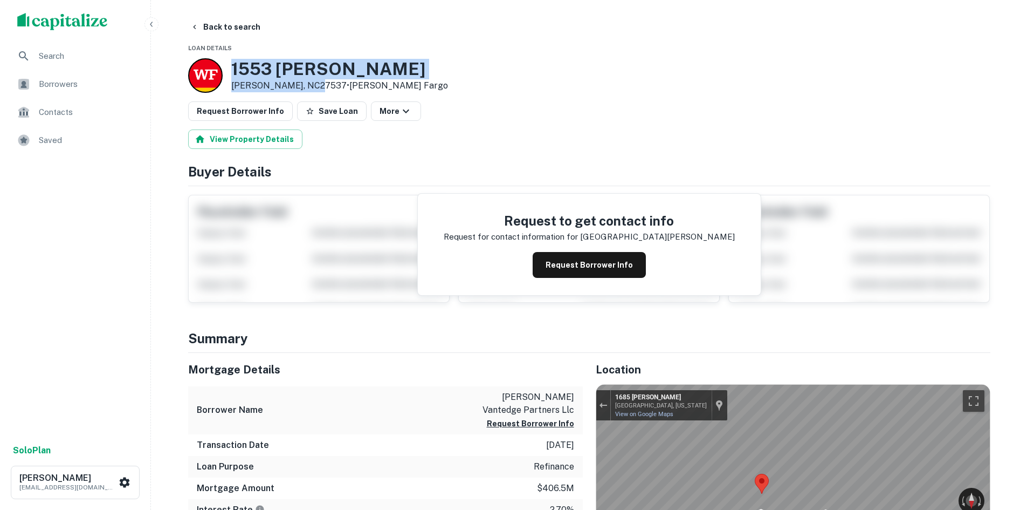
drag, startPoint x: 230, startPoint y: 65, endPoint x: 318, endPoint y: 87, distance: 90.8
click at [318, 87] on div "1553 Dabney Rd Henderson, NC27537 • Wells Fargo" at bounding box center [318, 75] width 260 height 35
copy div "1553 Dabney Rd Henderson, NC27537"
drag, startPoint x: 229, startPoint y: 70, endPoint x: 317, endPoint y: 88, distance: 90.2
click at [317, 88] on div "1553 Dabney Rd Henderson, NC27537 • Wells Fargo" at bounding box center [318, 75] width 260 height 35
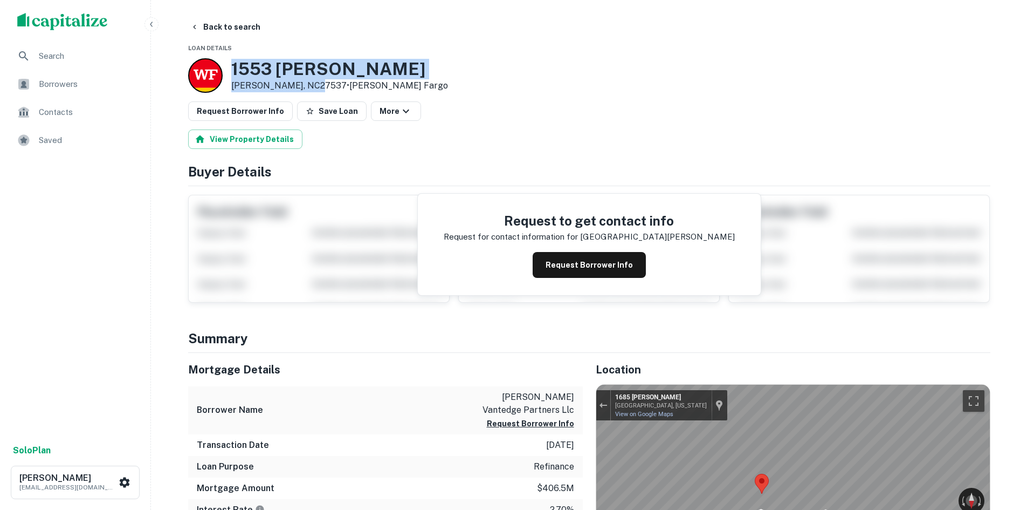
copy div "1553 Dabney Rd Henderson, NC27537"
click at [234, 20] on button "Back to search" at bounding box center [225, 26] width 79 height 19
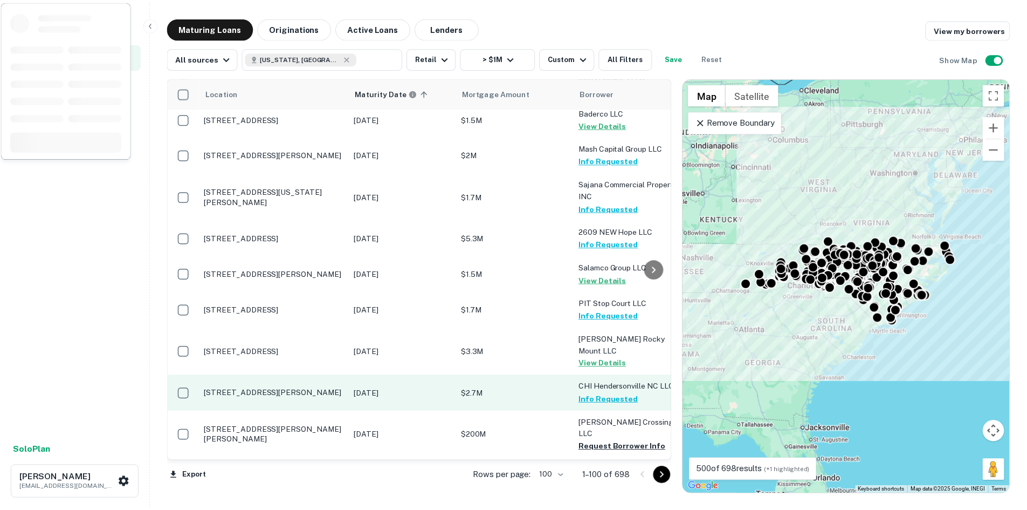
scroll to position [3074, 0]
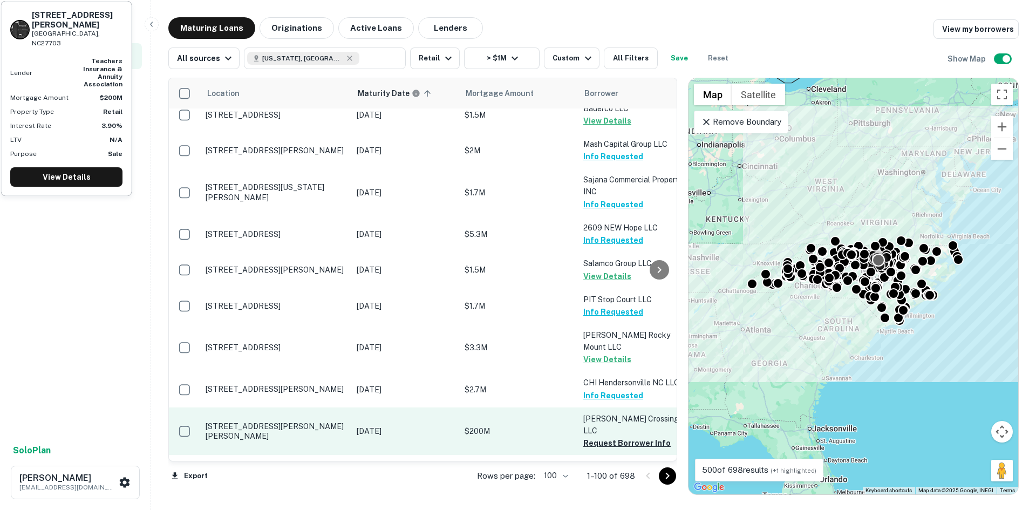
click at [260, 421] on p "[STREET_ADDRESS][PERSON_NAME][PERSON_NAME]" at bounding box center [275, 430] width 140 height 19
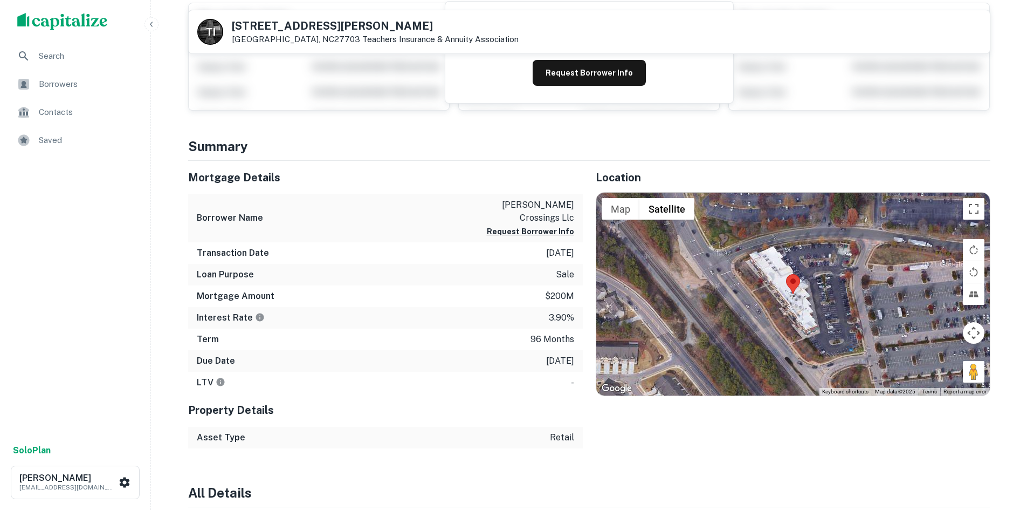
scroll to position [162, 0]
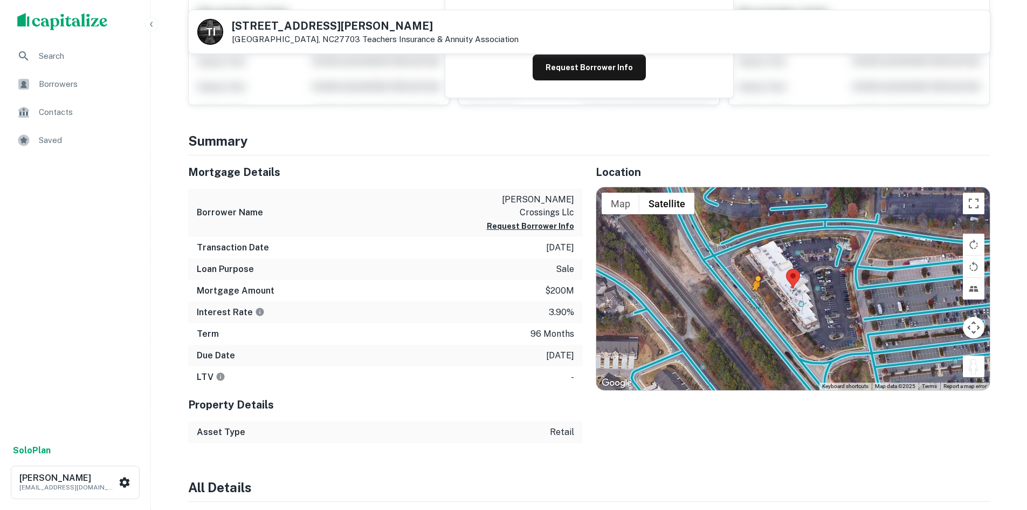
drag, startPoint x: 973, startPoint y: 372, endPoint x: 753, endPoint y: 300, distance: 231.4
click at [753, 300] on div "To activate drag with keyboard, press Alt + Enter. Once in keyboard drag state,…" at bounding box center [794, 288] width 394 height 203
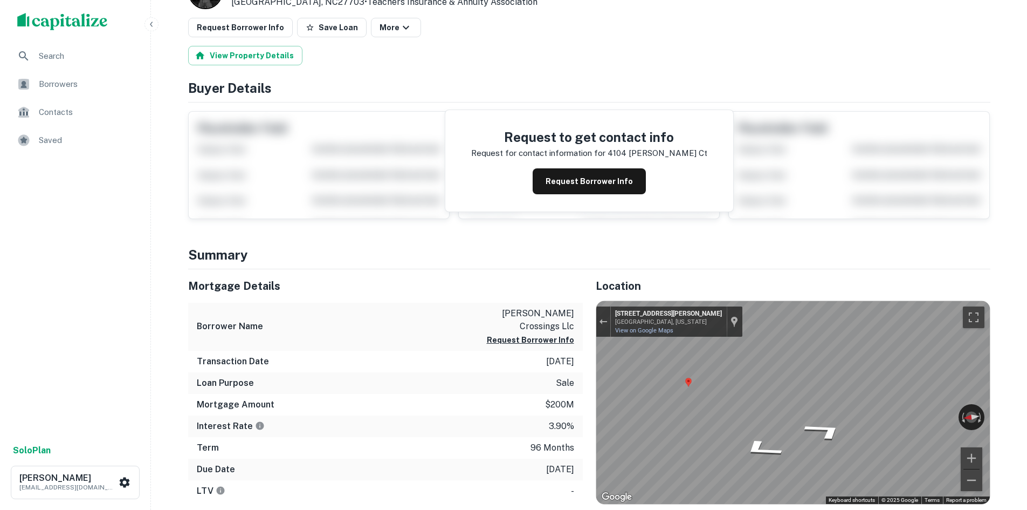
scroll to position [0, 0]
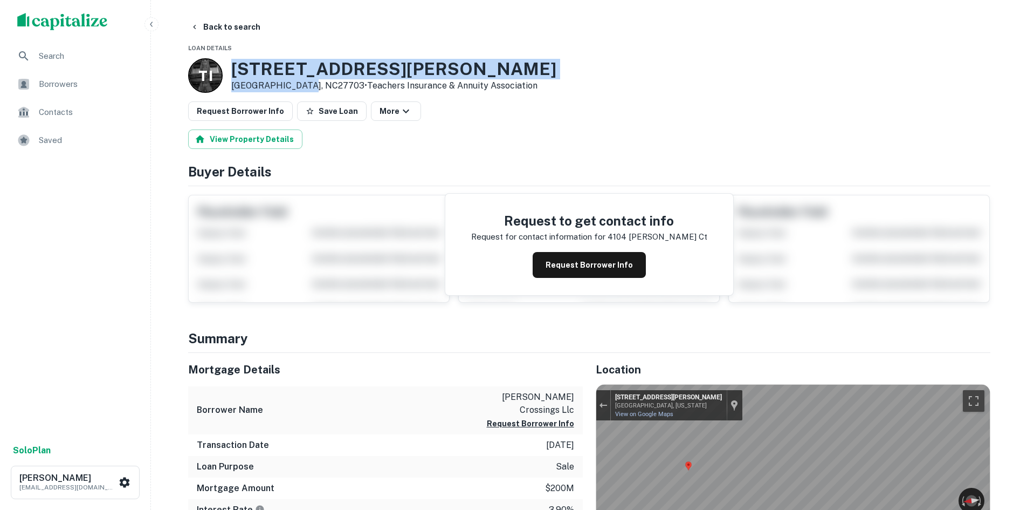
drag, startPoint x: 230, startPoint y: 65, endPoint x: 308, endPoint y: 87, distance: 80.9
click at [308, 87] on div "T I 4104 Surles Ct Durham, NC27703 • Teachers Insurance & Annuity Association" at bounding box center [372, 75] width 368 height 35
copy div "[STREET_ADDRESS][PERSON_NAME][PERSON_NAME]"
click at [216, 107] on button "Request Borrower Info" at bounding box center [240, 110] width 105 height 19
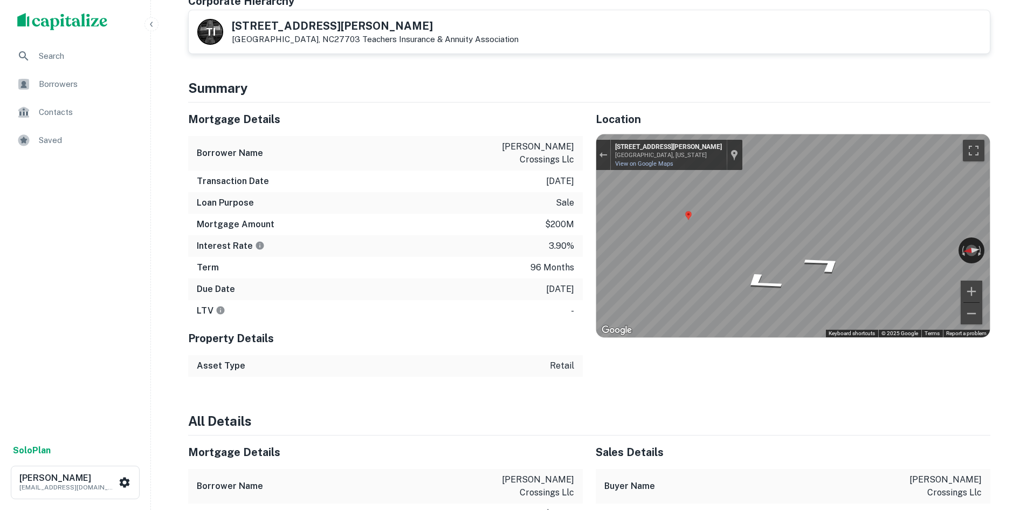
scroll to position [216, 0]
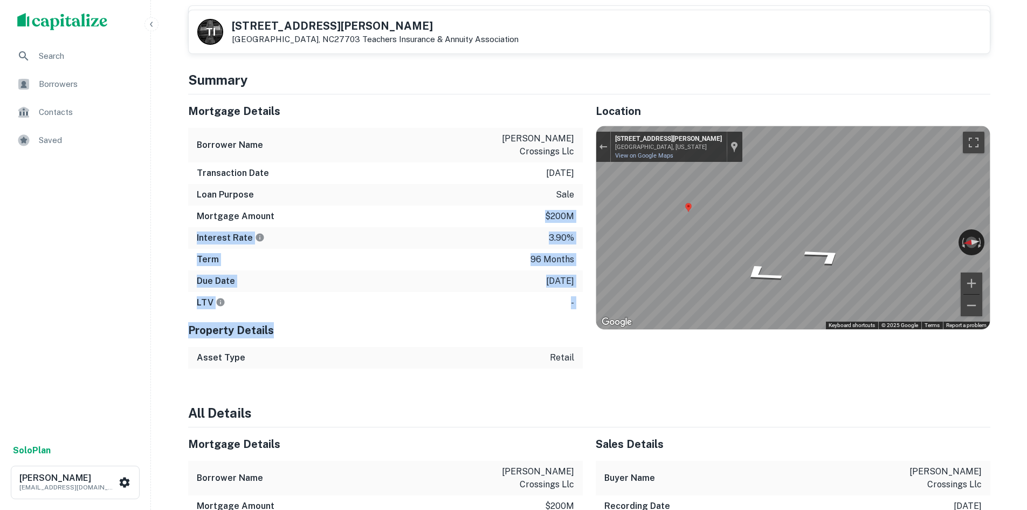
drag, startPoint x: 543, startPoint y: 336, endPoint x: 434, endPoint y: 223, distance: 156.8
click at [434, 223] on div "Mortgage Details Borrower Name durham shiloh crossings llc Transaction Date 1/2…" at bounding box center [385, 231] width 395 height 274
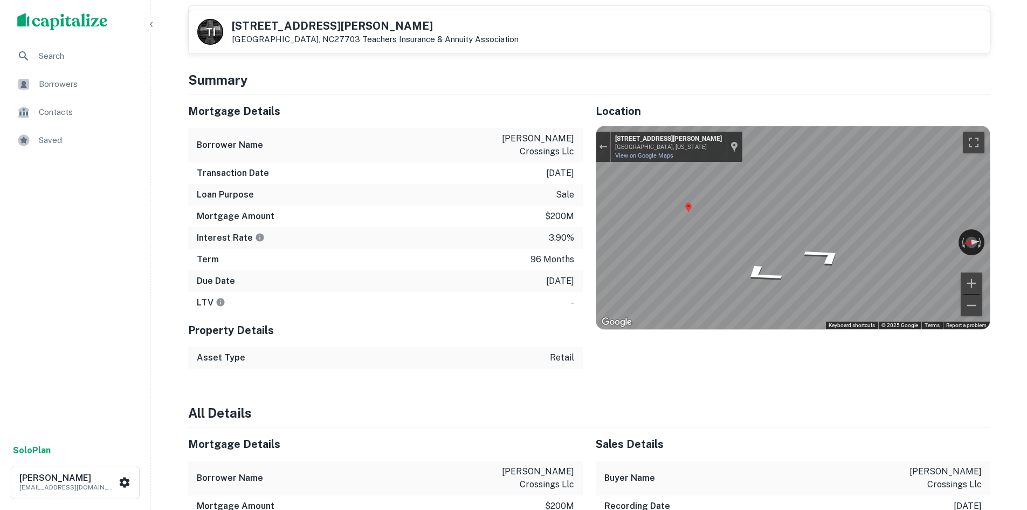
click at [659, 407] on h4 "All Details" at bounding box center [589, 412] width 803 height 19
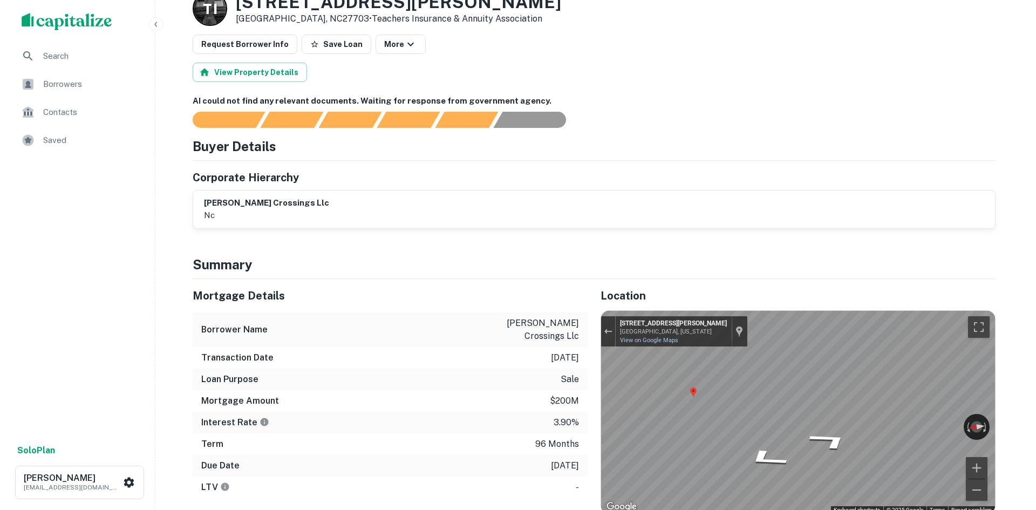
scroll to position [0, 0]
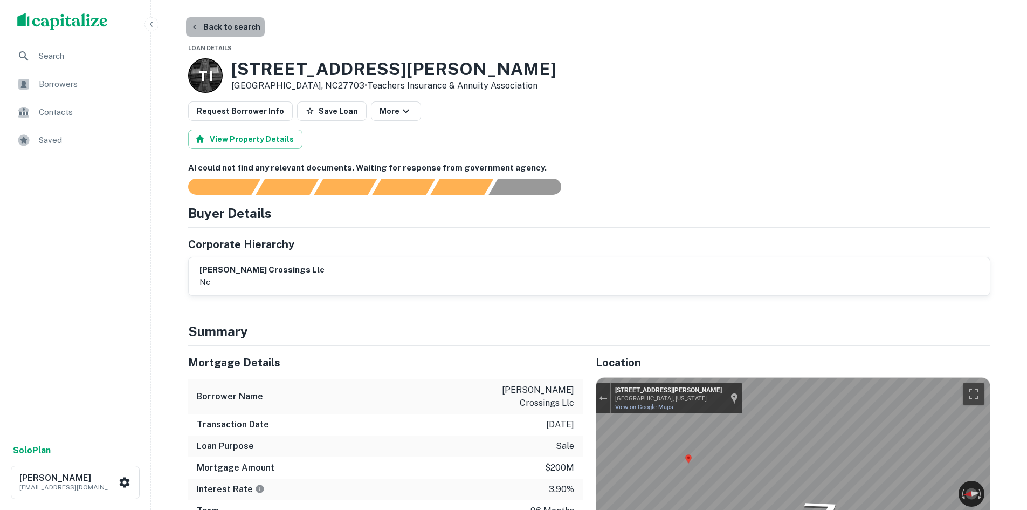
click at [234, 33] on button "Back to search" at bounding box center [225, 26] width 79 height 19
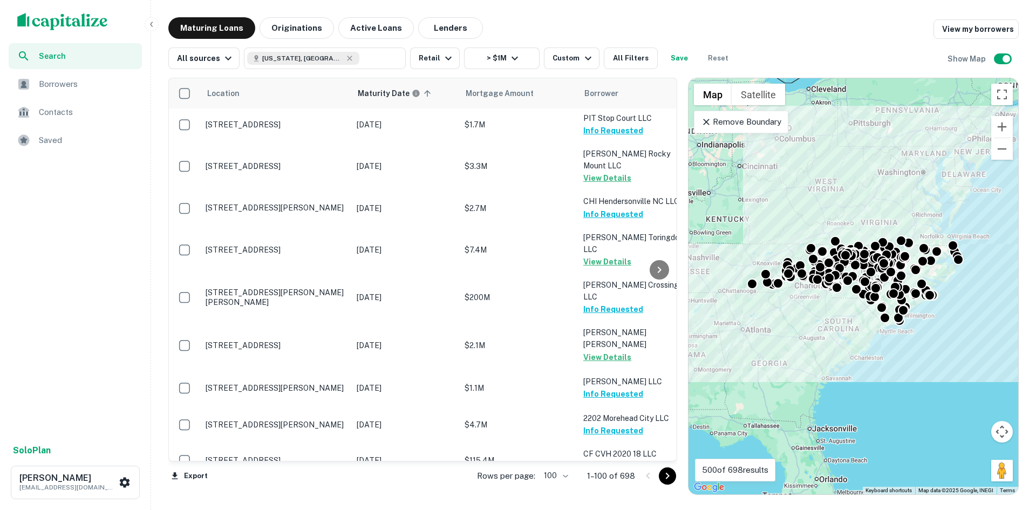
scroll to position [3290, 0]
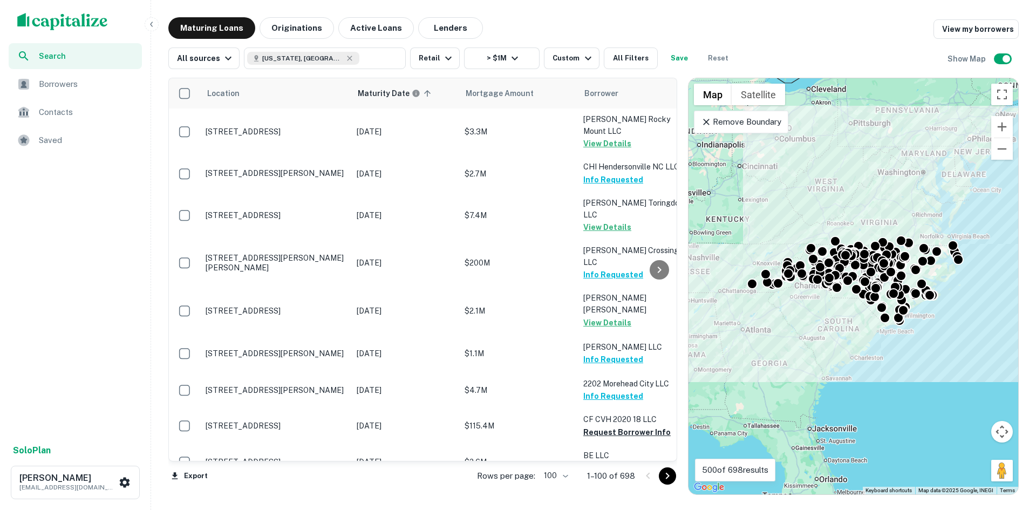
click at [671, 477] on icon "Go to next page" at bounding box center [667, 475] width 13 height 13
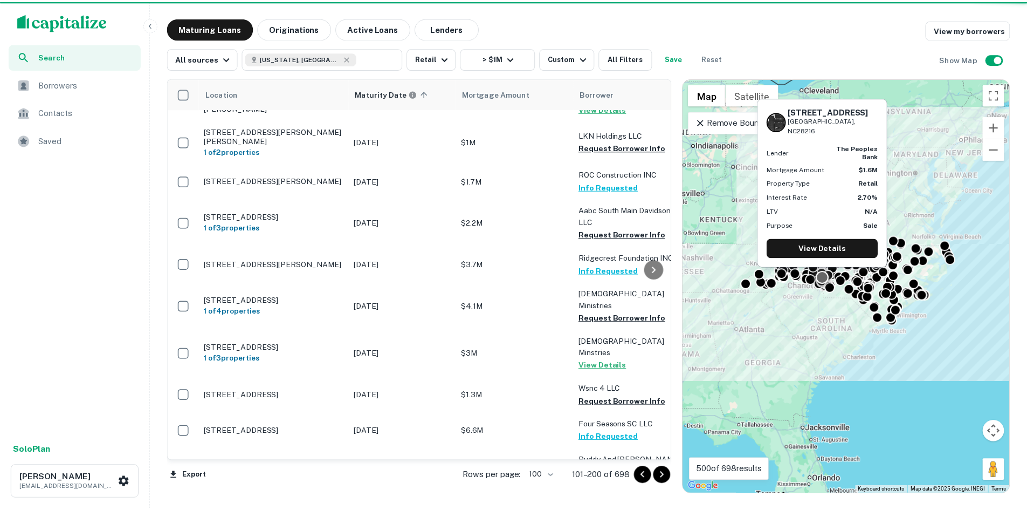
scroll to position [3398, 0]
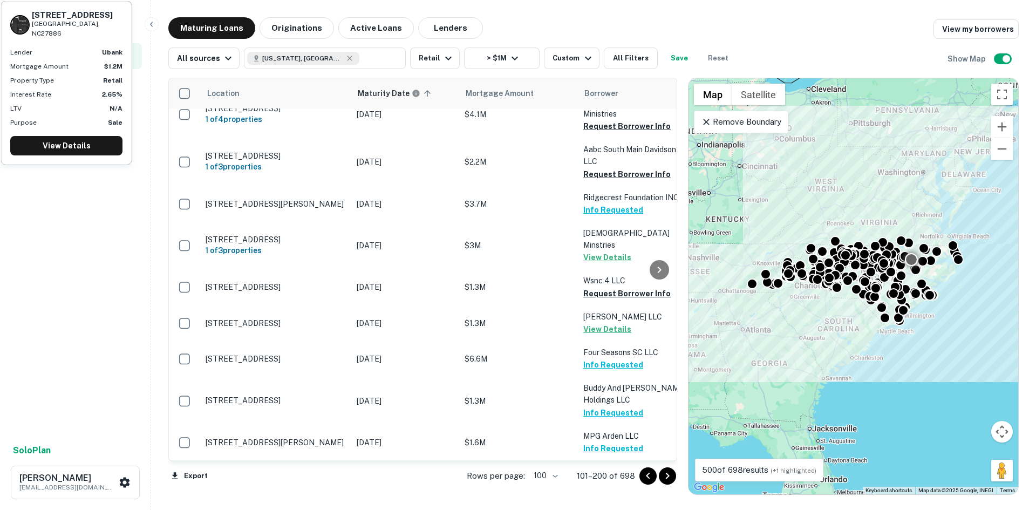
click at [301, 460] on td "409 N Main St Tarboro, NC27886 1 of 2 properties" at bounding box center [275, 478] width 151 height 36
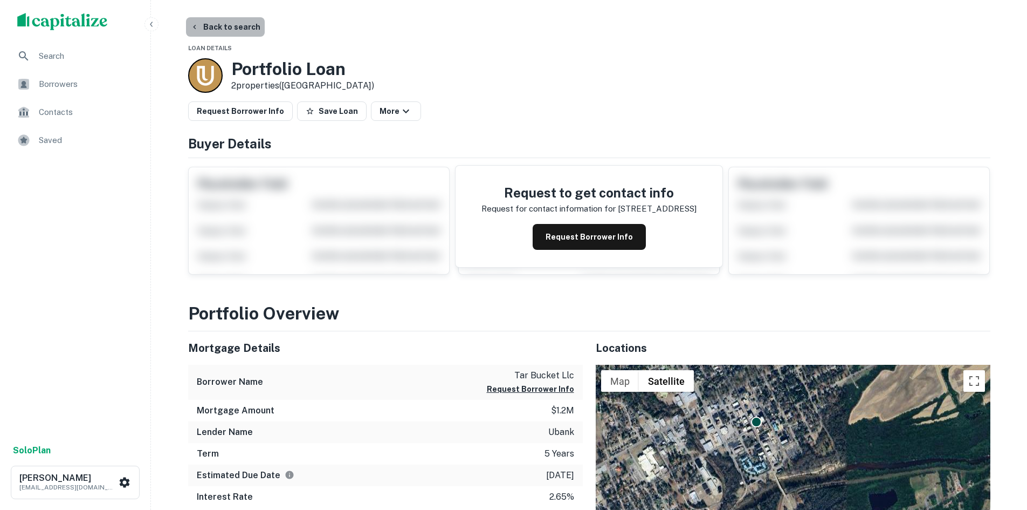
click at [230, 28] on button "Back to search" at bounding box center [225, 26] width 79 height 19
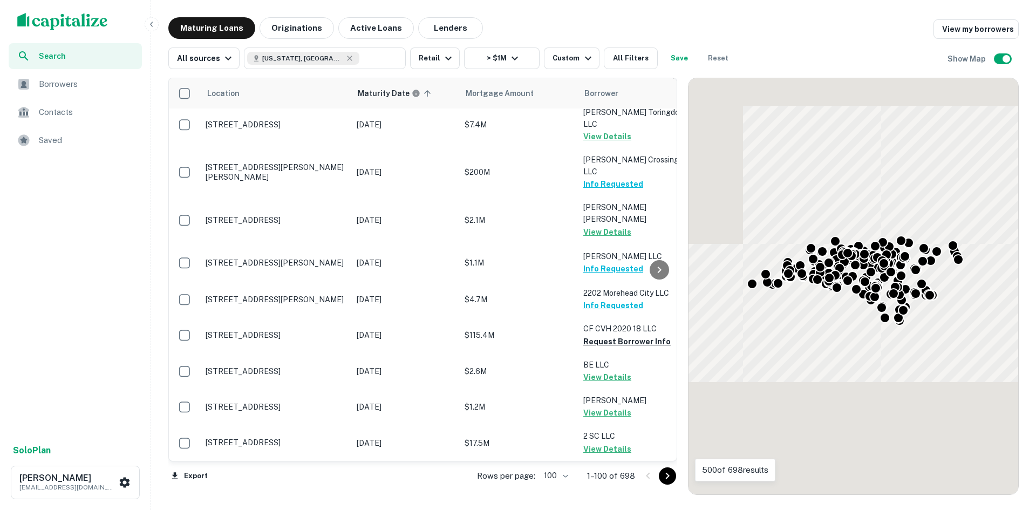
scroll to position [3398, 0]
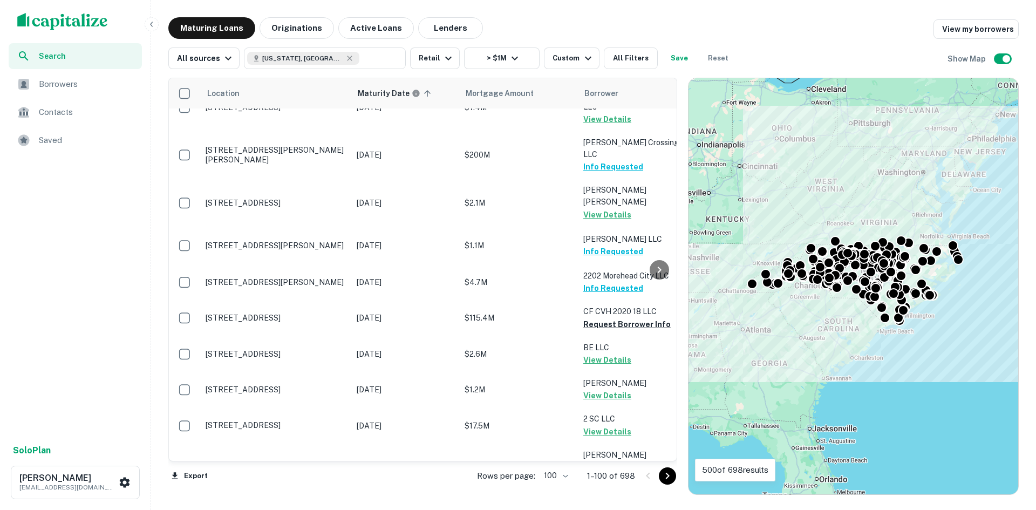
click at [668, 482] on button "Go to next page" at bounding box center [667, 475] width 17 height 17
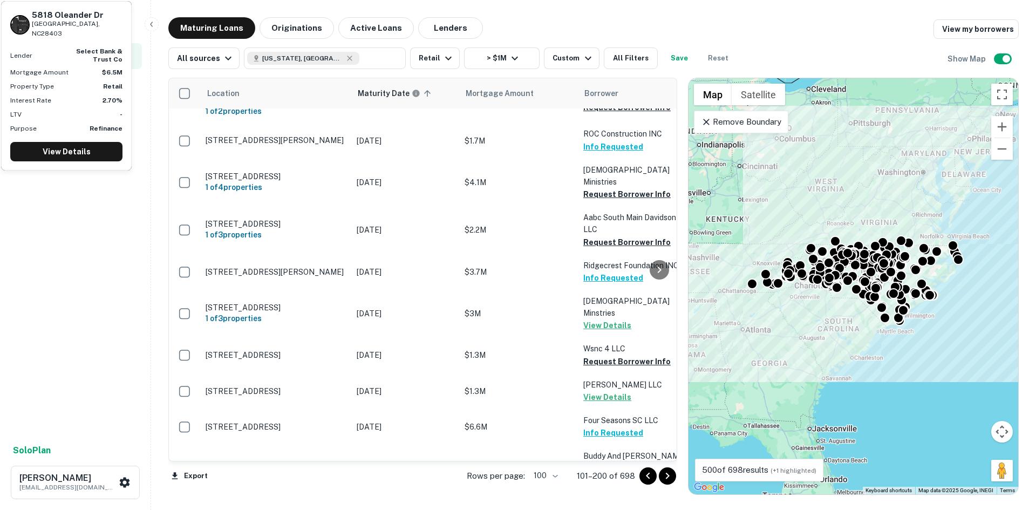
scroll to position [3324, 0]
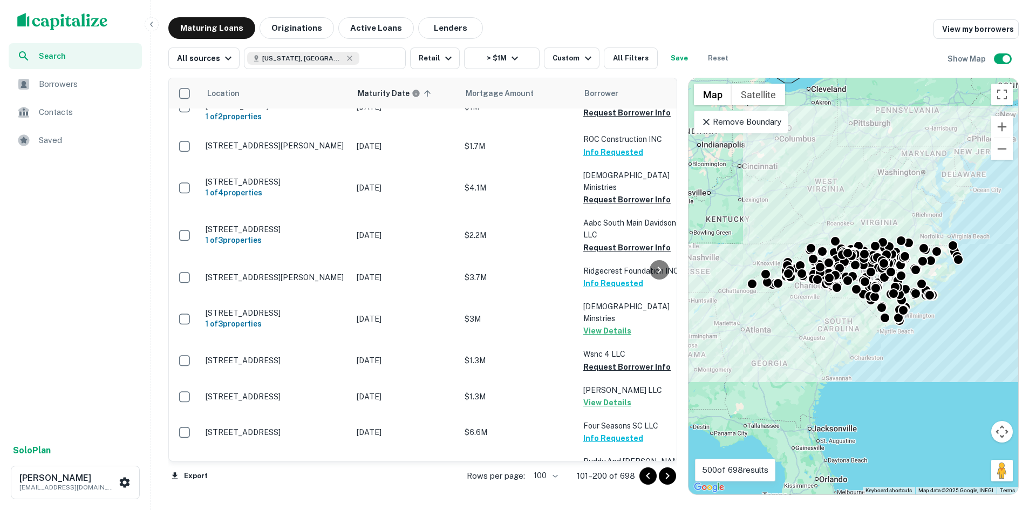
click at [669, 484] on button "Go to next page" at bounding box center [667, 475] width 17 height 17
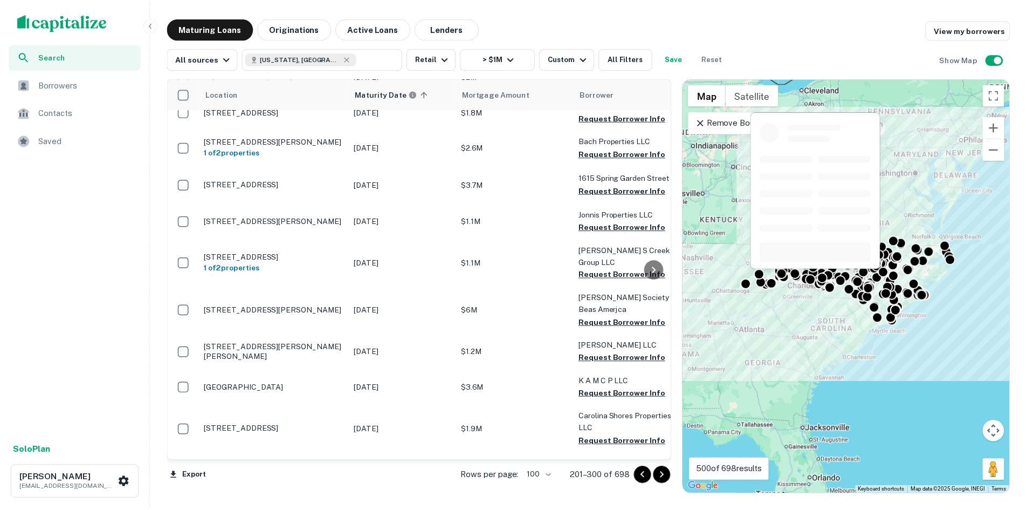
scroll to position [3324, 0]
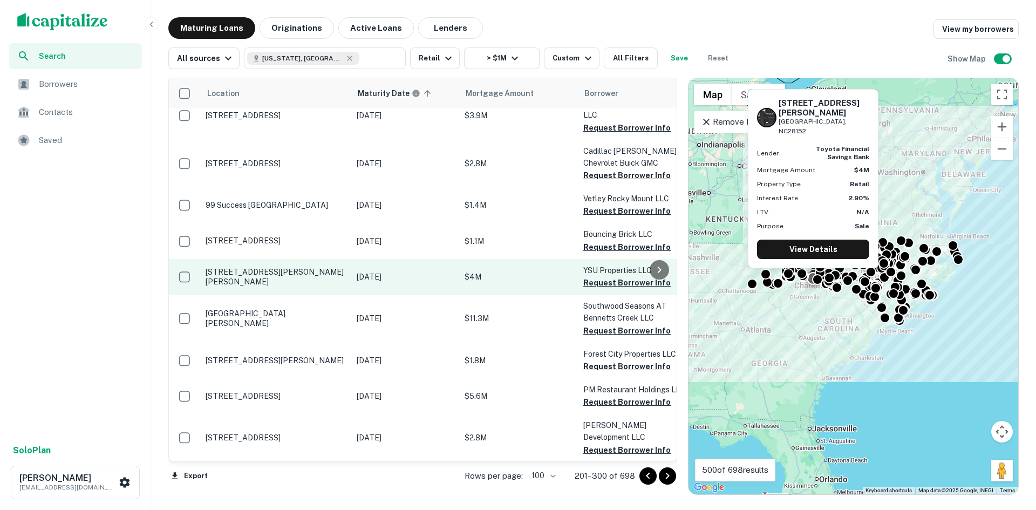
click at [283, 259] on td "[STREET_ADDRESS][PERSON_NAME][PERSON_NAME]" at bounding box center [275, 277] width 151 height 36
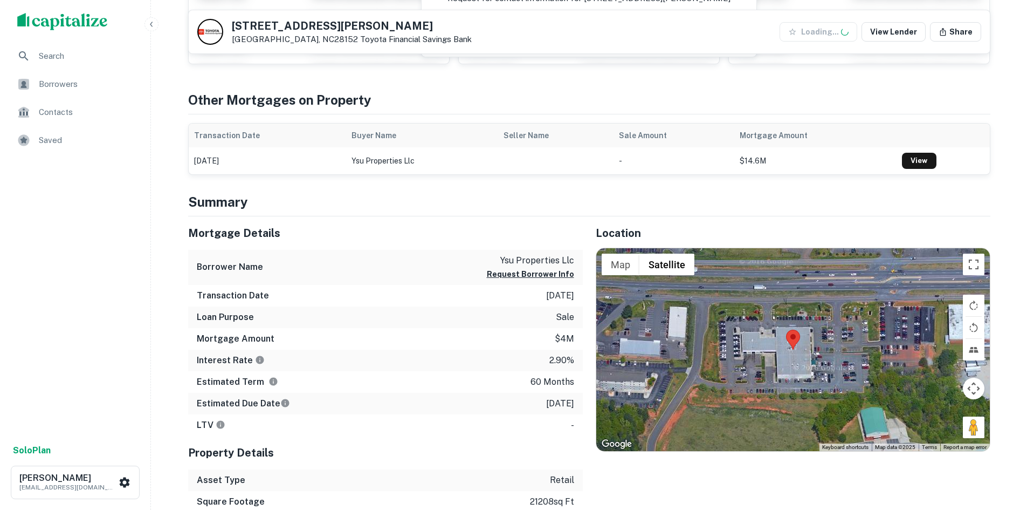
scroll to position [216, 0]
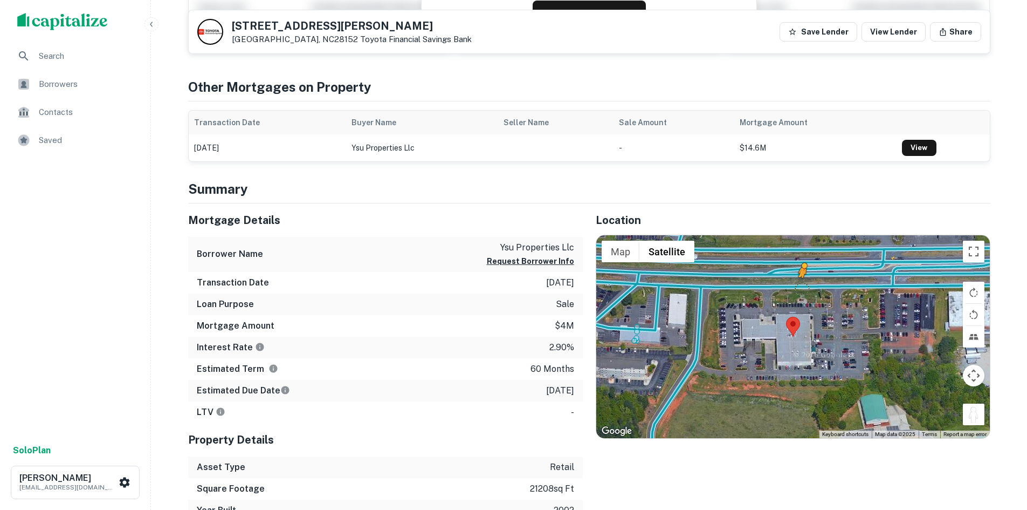
drag, startPoint x: 968, startPoint y: 416, endPoint x: 802, endPoint y: 287, distance: 209.8
click at [802, 287] on div "To activate drag with keyboard, press Alt + Enter. Once in keyboard drag state,…" at bounding box center [794, 336] width 394 height 203
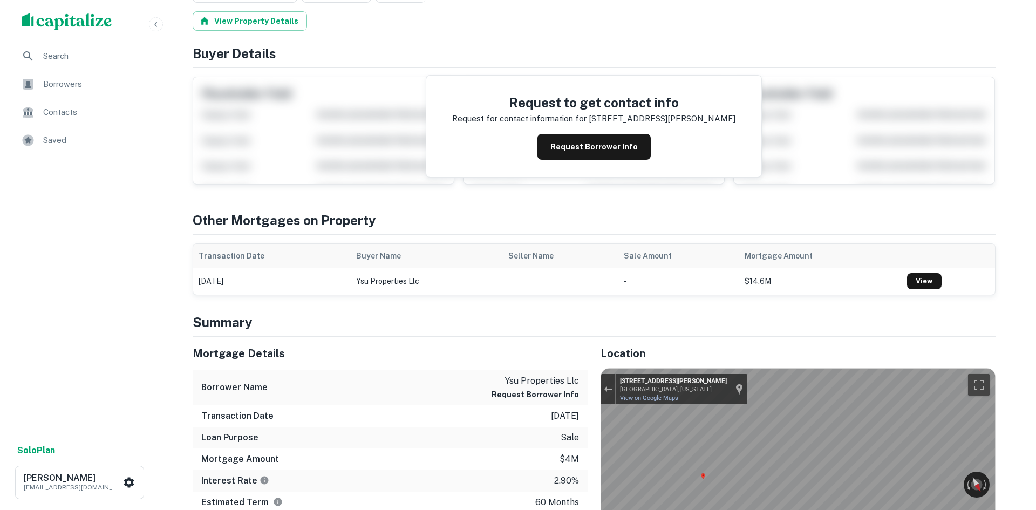
scroll to position [0, 0]
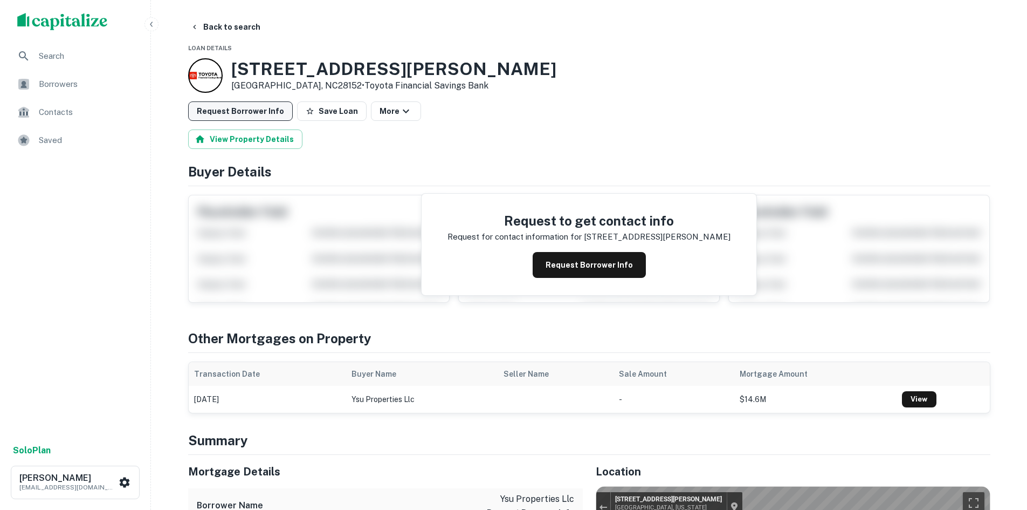
click at [262, 114] on button "Request Borrower Info" at bounding box center [240, 110] width 105 height 19
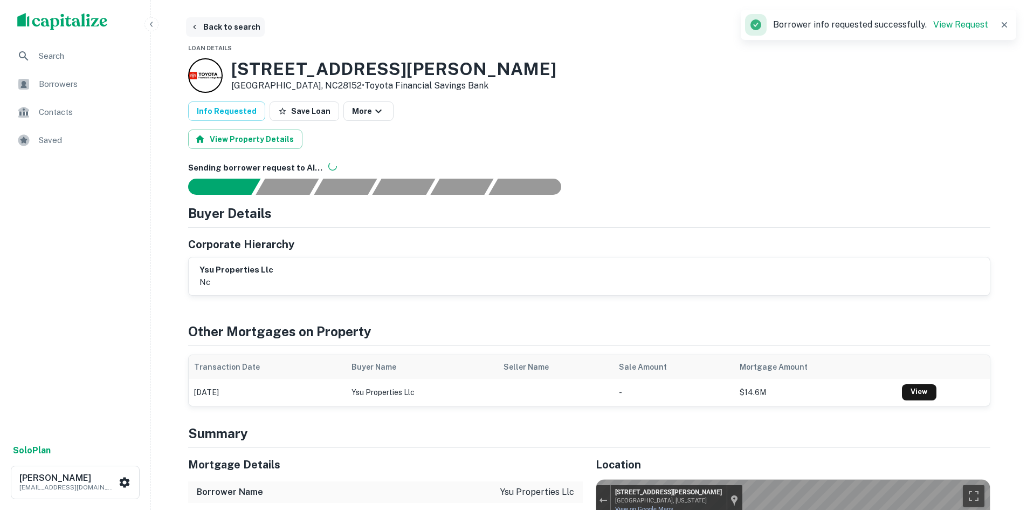
click at [228, 22] on button "Back to search" at bounding box center [225, 26] width 79 height 19
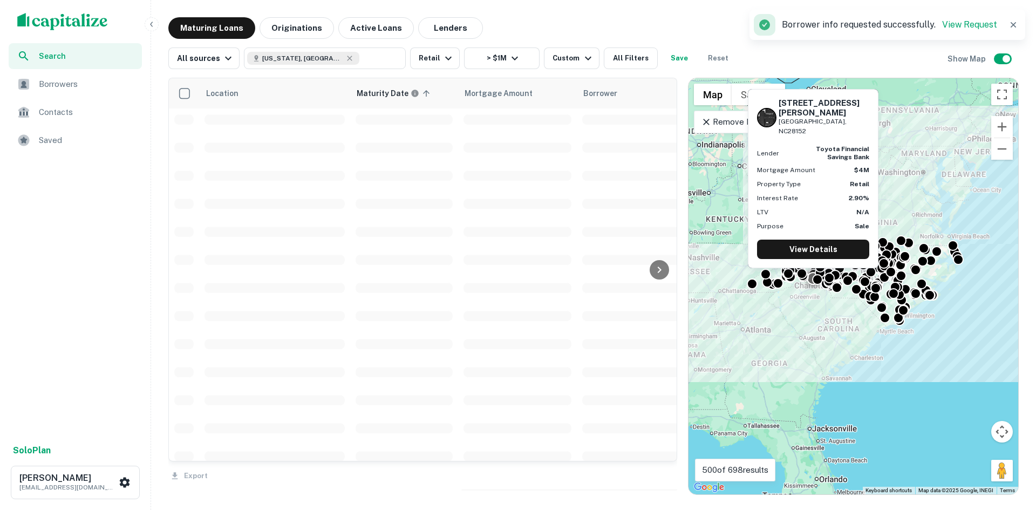
scroll to position [2460, 0]
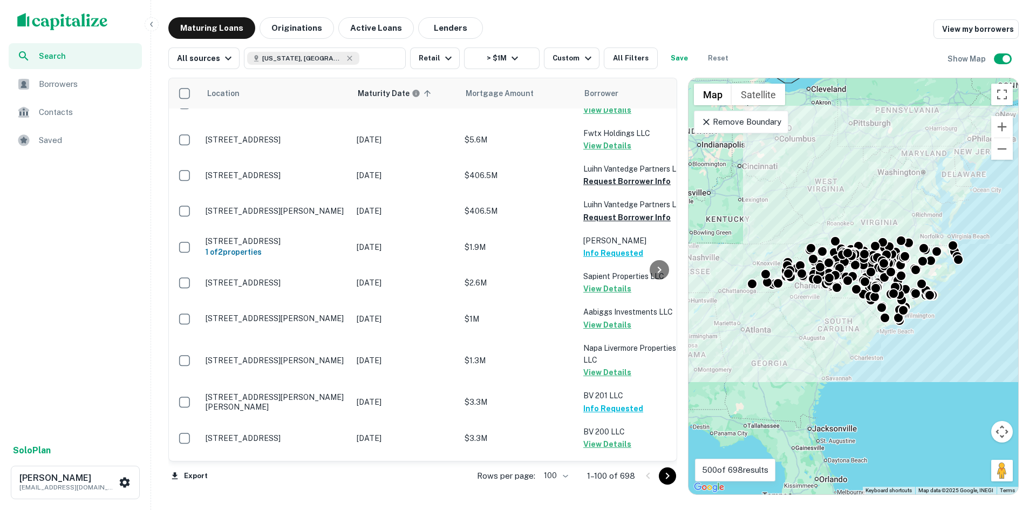
click at [660, 477] on button "Go to next page" at bounding box center [667, 475] width 17 height 17
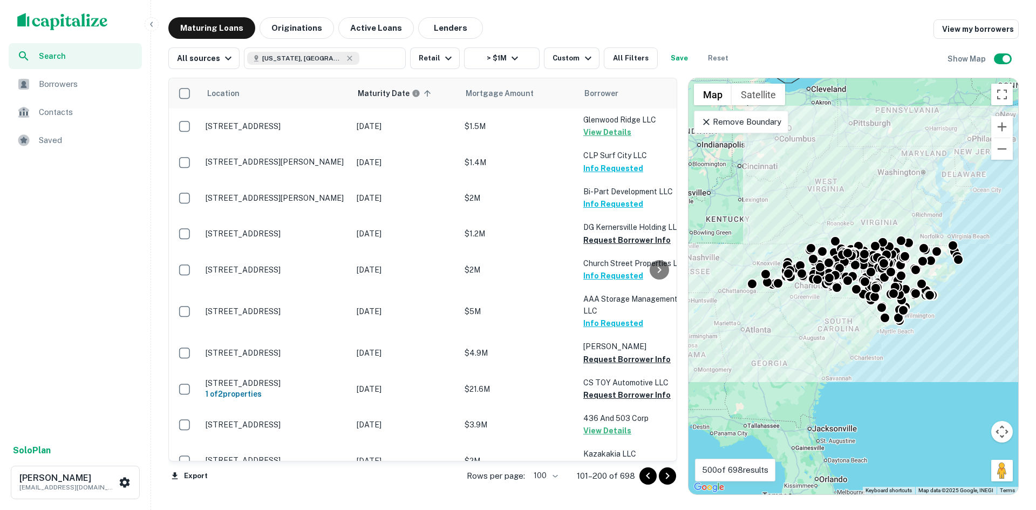
click at [662, 476] on icon "Go to next page" at bounding box center [667, 475] width 13 height 13
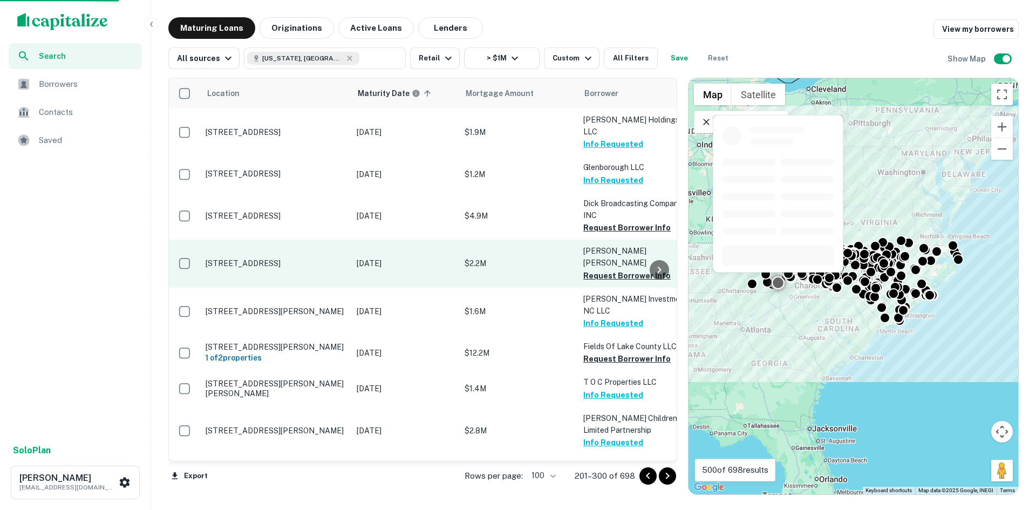
click at [271, 258] on p "822 W Club Blvd Lake Toxaway, NC28747" at bounding box center [275, 263] width 140 height 10
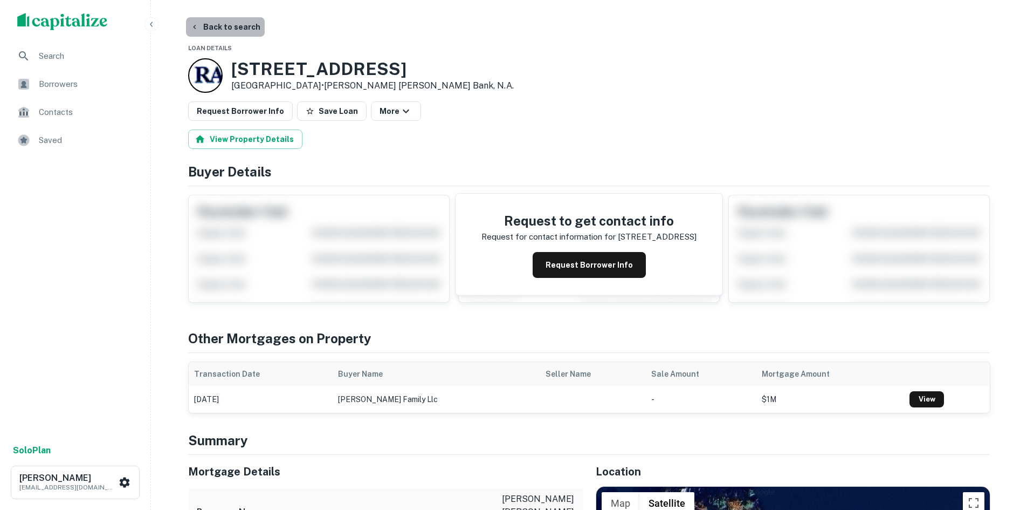
click at [228, 31] on button "Back to search" at bounding box center [225, 26] width 79 height 19
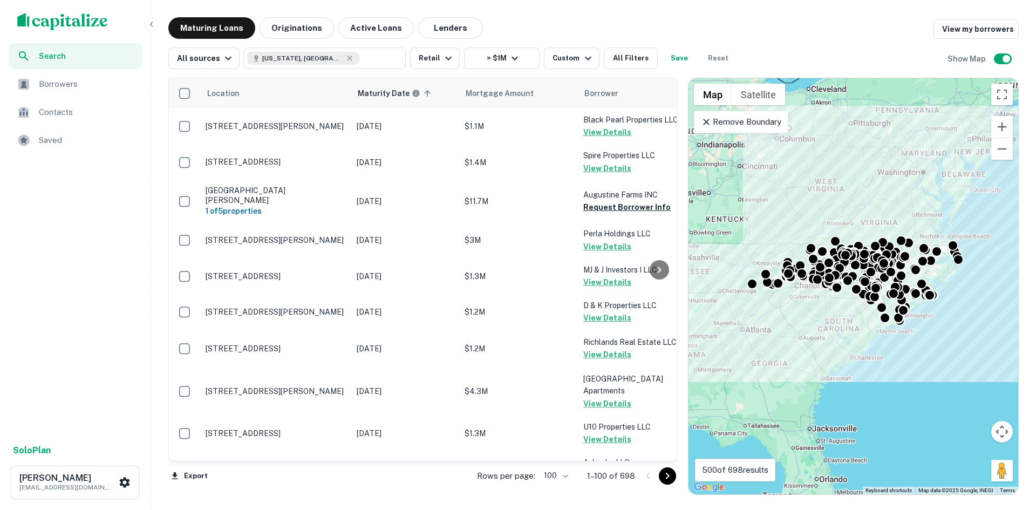
click at [657, 477] on div at bounding box center [657, 475] width 37 height 17
click at [666, 466] on div "Rows per page: 100 *** 1–100 of 698" at bounding box center [570, 475] width 213 height 29
click at [670, 482] on icon "Go to next page" at bounding box center [667, 475] width 13 height 13
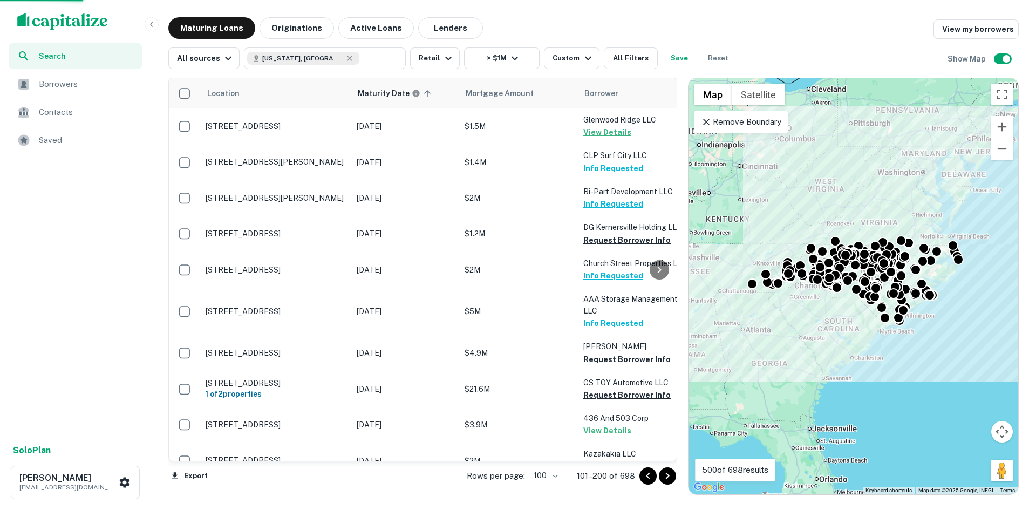
click at [671, 474] on icon "Go to next page" at bounding box center [667, 475] width 13 height 13
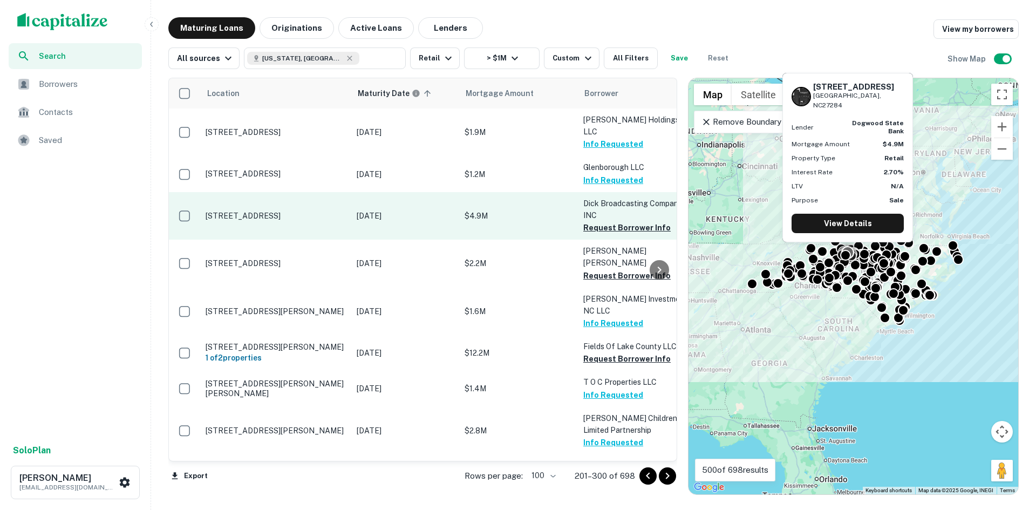
click at [238, 211] on p "[STREET_ADDRESS]" at bounding box center [275, 216] width 140 height 10
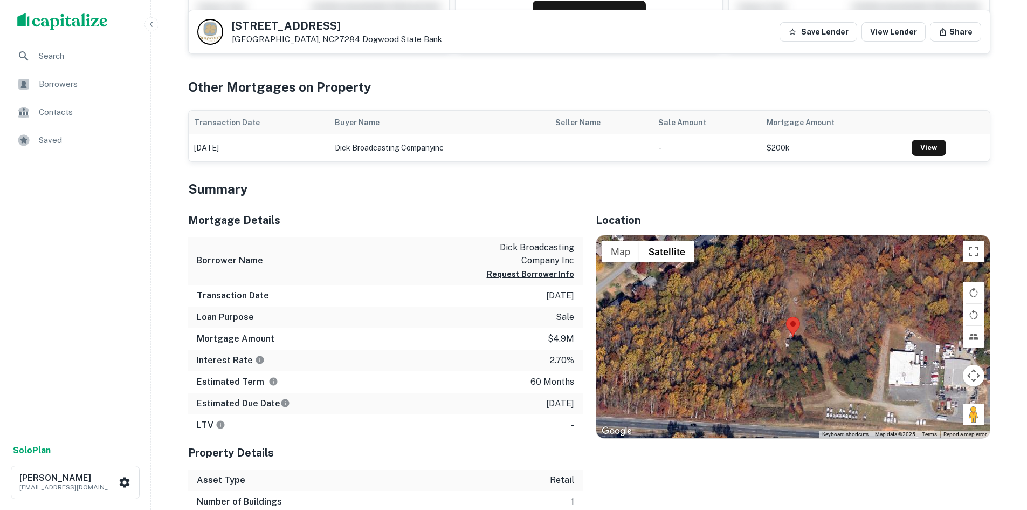
scroll to position [378, 0]
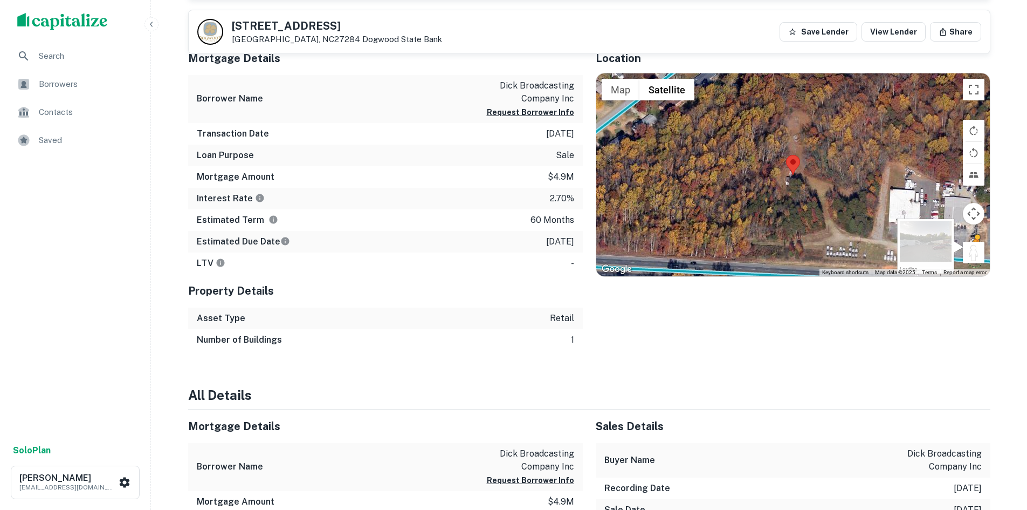
drag, startPoint x: 965, startPoint y: 249, endPoint x: 973, endPoint y: 261, distance: 14.4
click at [973, 261] on button "Drag Pegman onto the map to open Street View" at bounding box center [974, 253] width 22 height 22
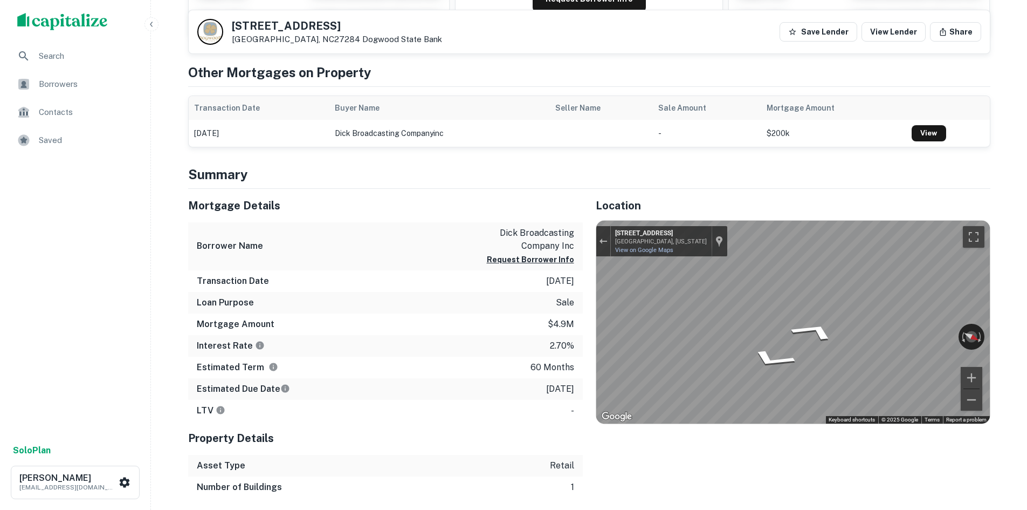
scroll to position [216, 0]
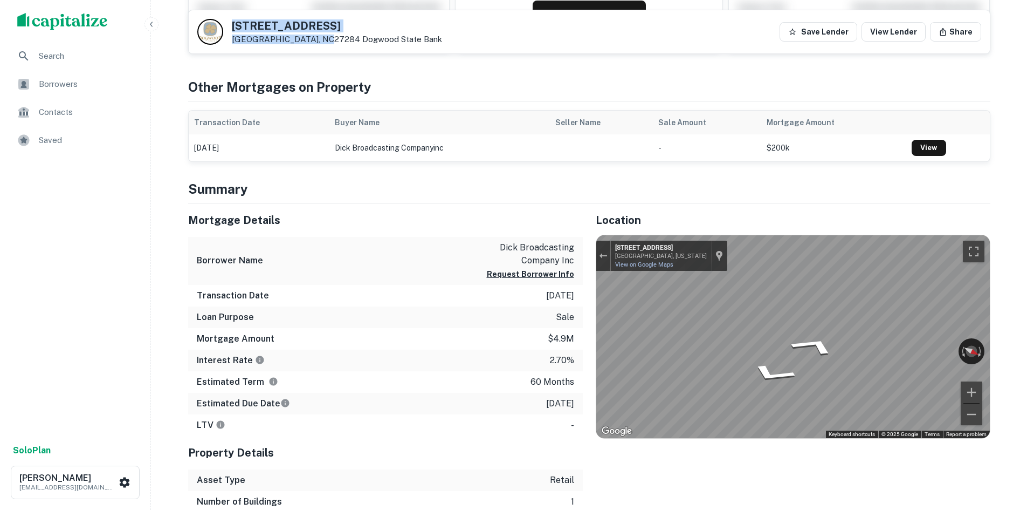
drag, startPoint x: 228, startPoint y: 27, endPoint x: 315, endPoint y: 43, distance: 88.9
click at [315, 43] on div "990 Old Winston Rd Kernersville, NC27284 Dogwood State Bank" at bounding box center [319, 32] width 245 height 26
copy div "990 Old Winston Rd Kernersville, NC27284"
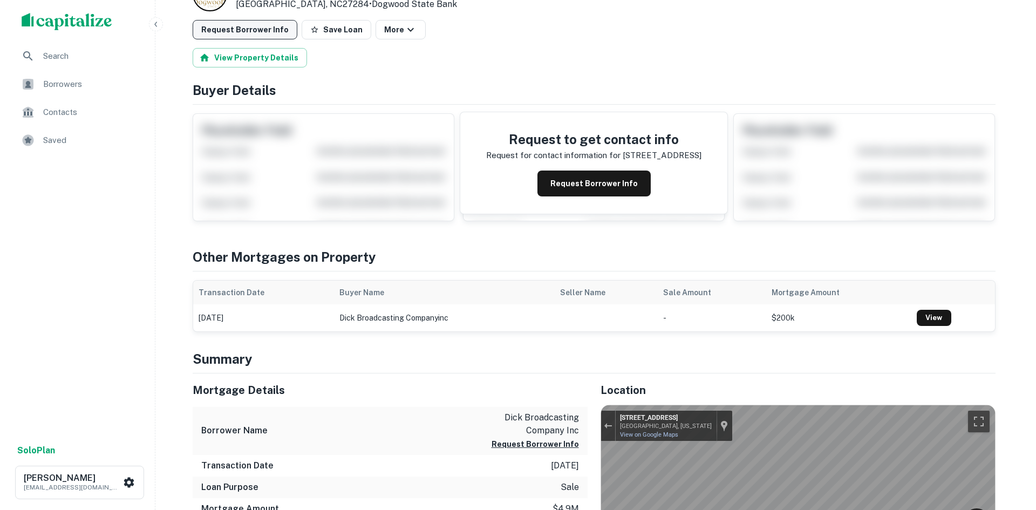
scroll to position [0, 0]
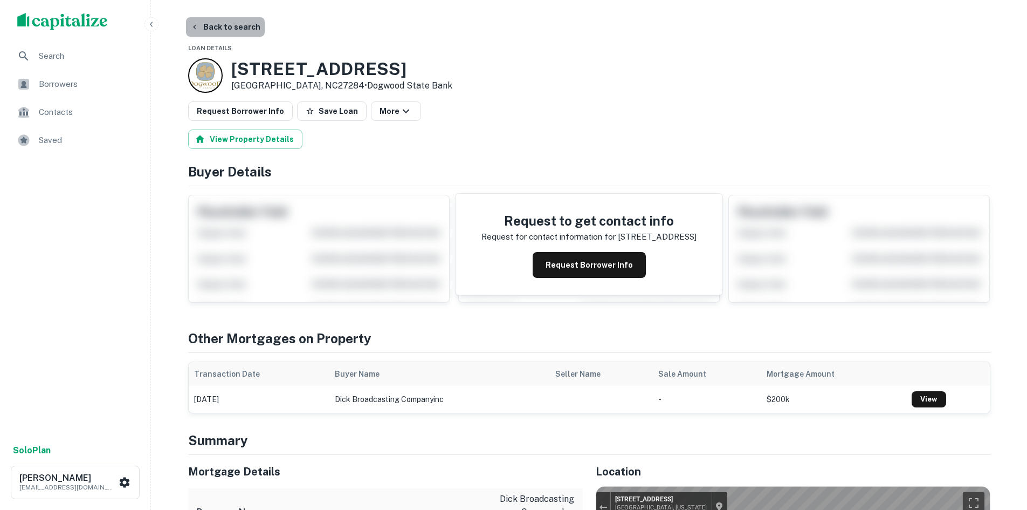
click at [229, 23] on button "Back to search" at bounding box center [225, 26] width 79 height 19
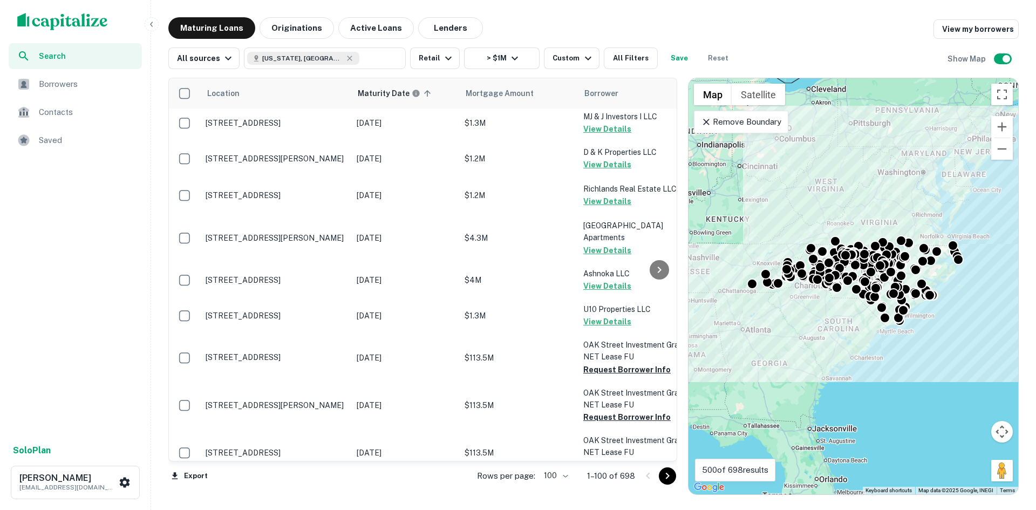
scroll to position [162, 0]
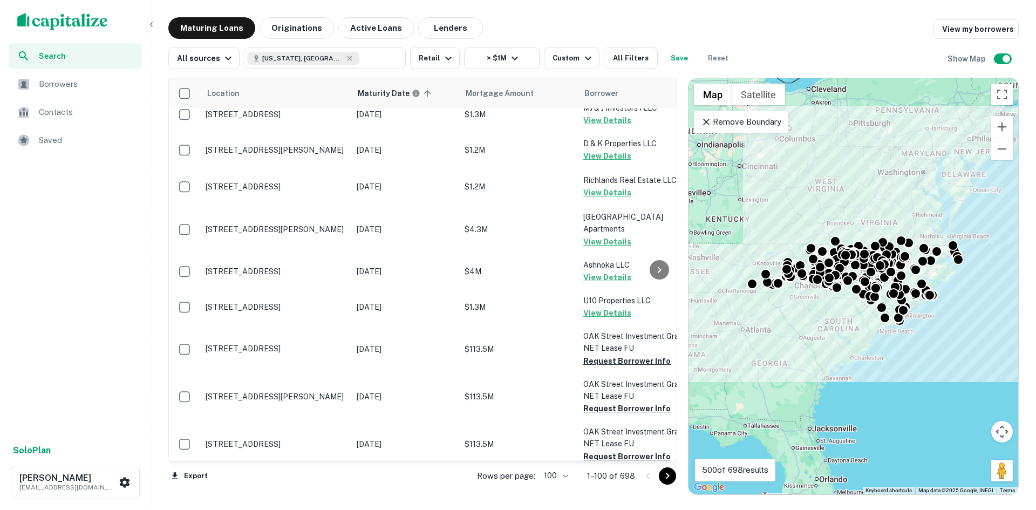
click at [670, 481] on icon "Go to next page" at bounding box center [667, 475] width 13 height 13
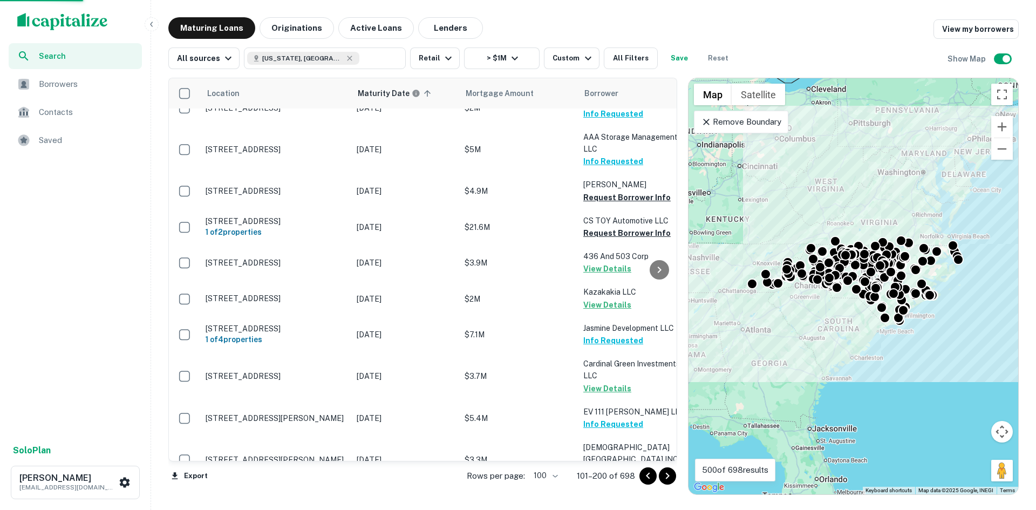
click at [670, 479] on icon "Go to next page" at bounding box center [667, 475] width 13 height 13
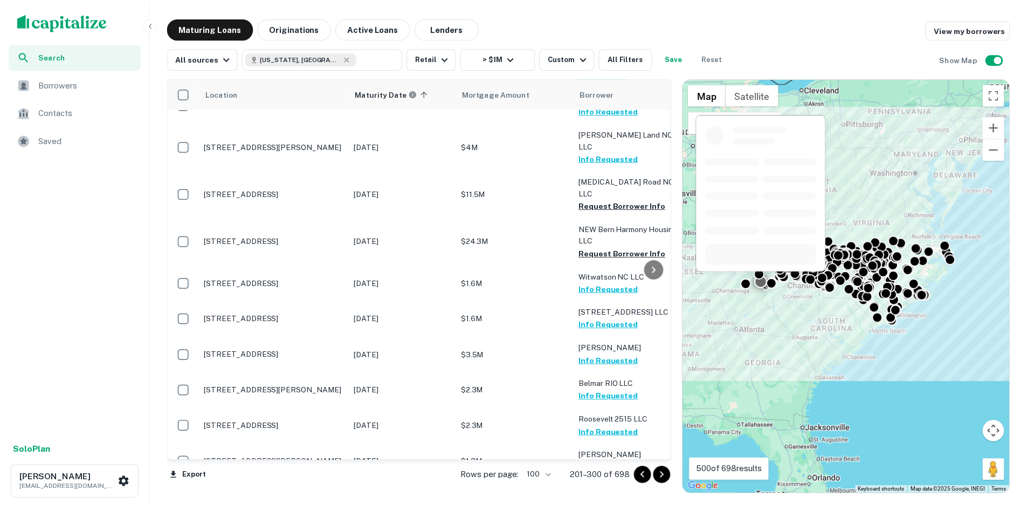
scroll to position [1025, 0]
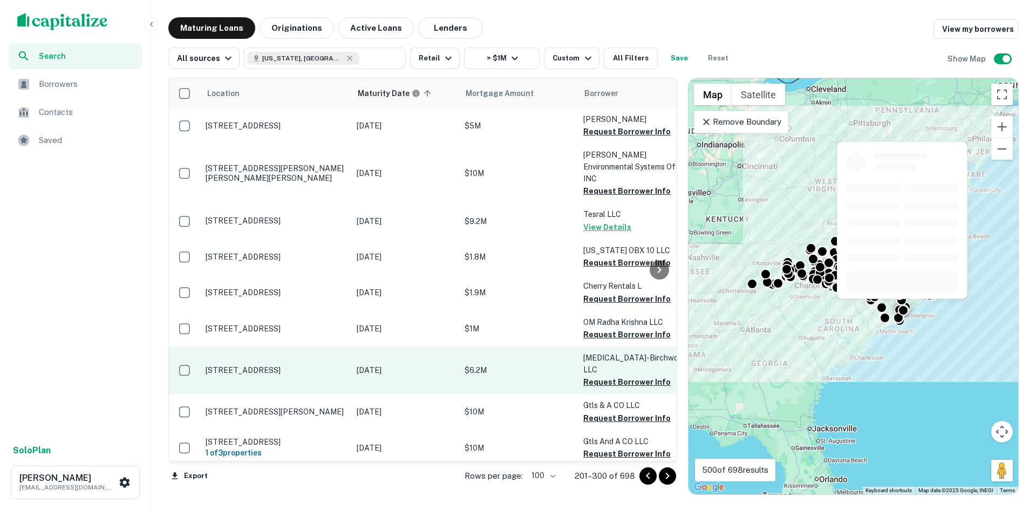
click at [287, 365] on p "[STREET_ADDRESS]" at bounding box center [275, 370] width 140 height 10
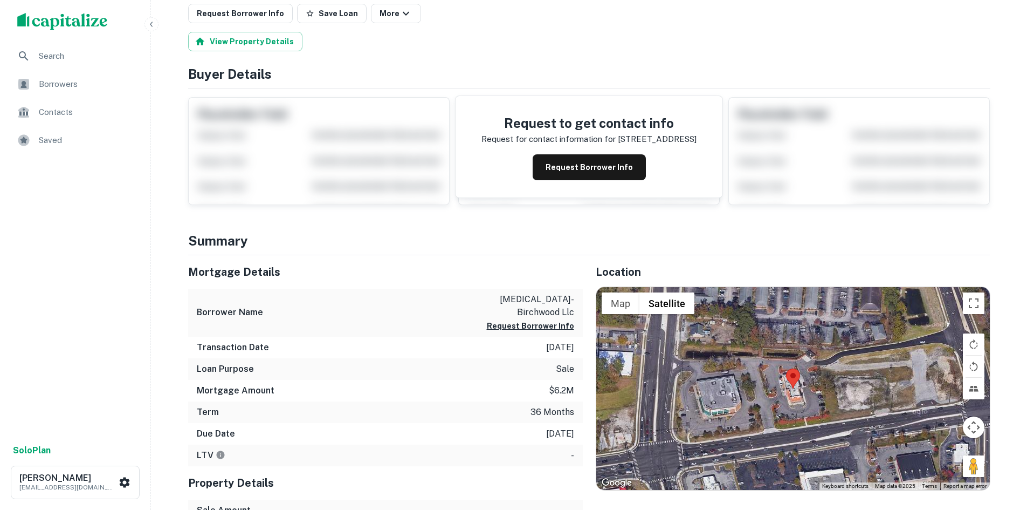
scroll to position [108, 0]
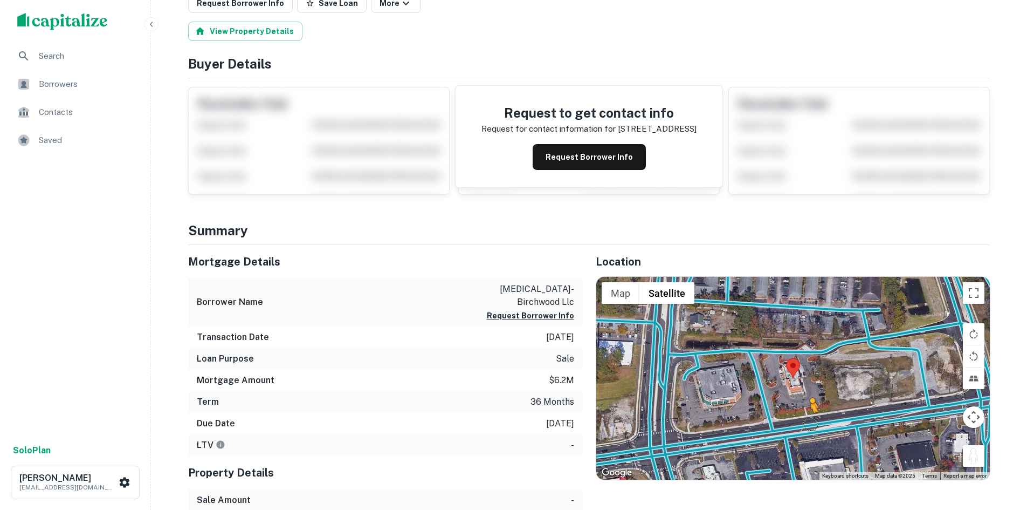
drag, startPoint x: 968, startPoint y: 454, endPoint x: 810, endPoint y: 423, distance: 161.0
click at [810, 423] on div "To activate drag with keyboard, press Alt + Enter. Once in keyboard drag state,…" at bounding box center [794, 378] width 394 height 203
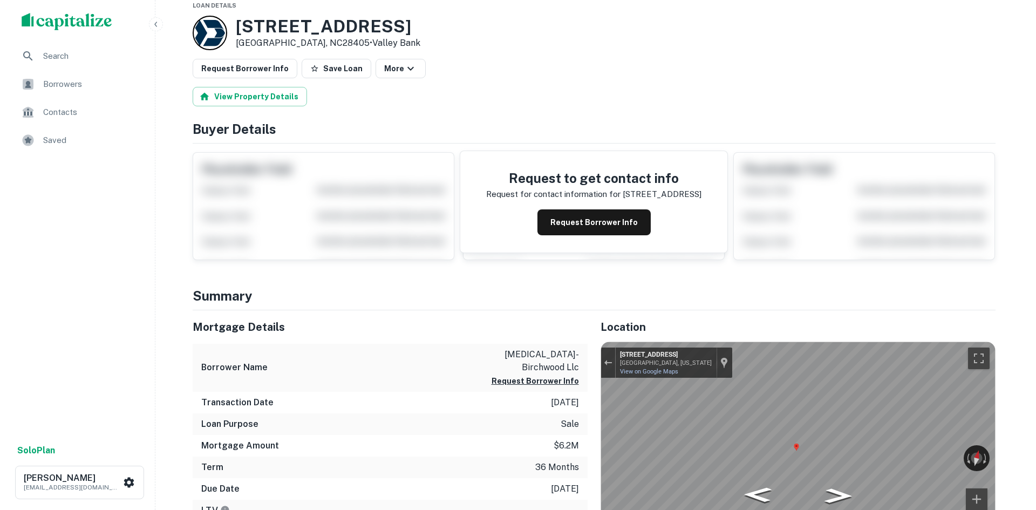
scroll to position [0, 0]
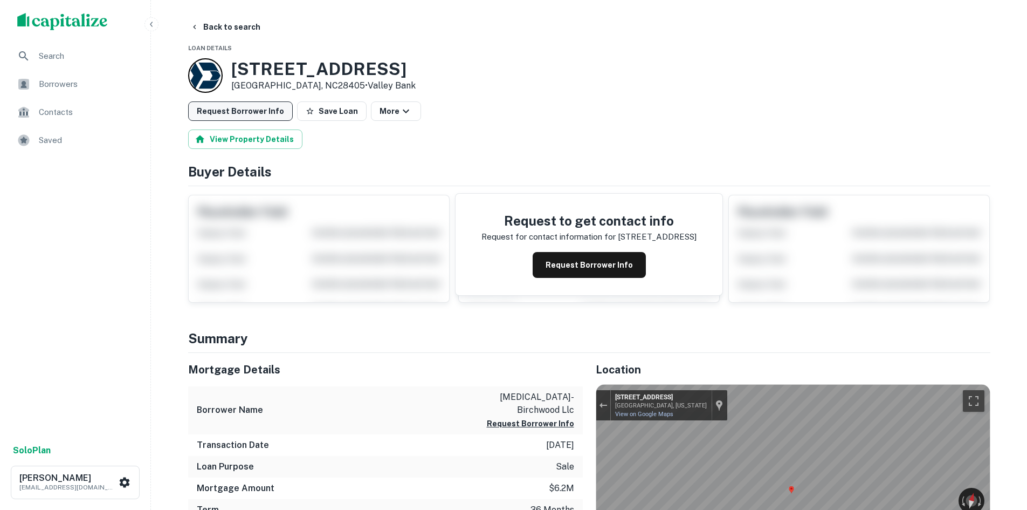
click at [223, 113] on button "Request Borrower Info" at bounding box center [240, 110] width 105 height 19
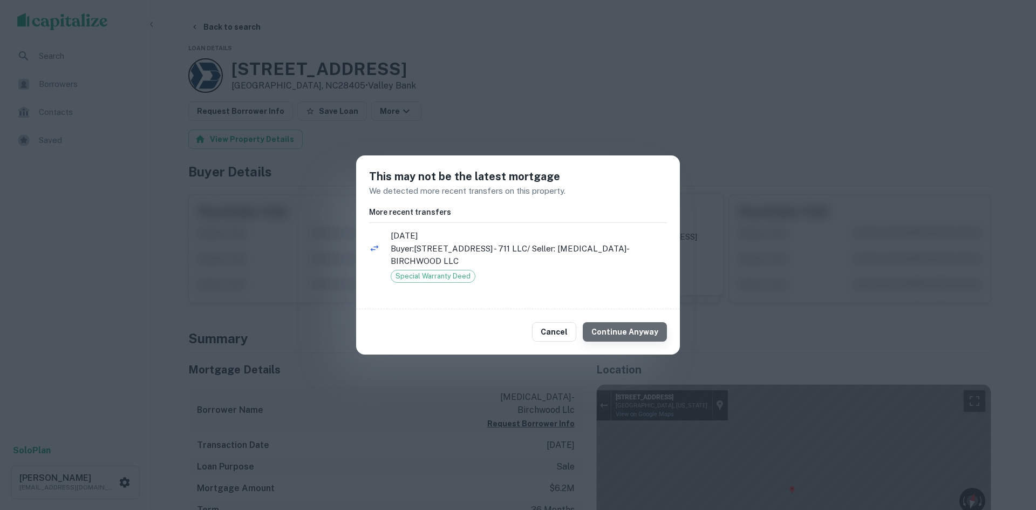
click at [634, 327] on button "Continue Anyway" at bounding box center [624, 331] width 84 height 19
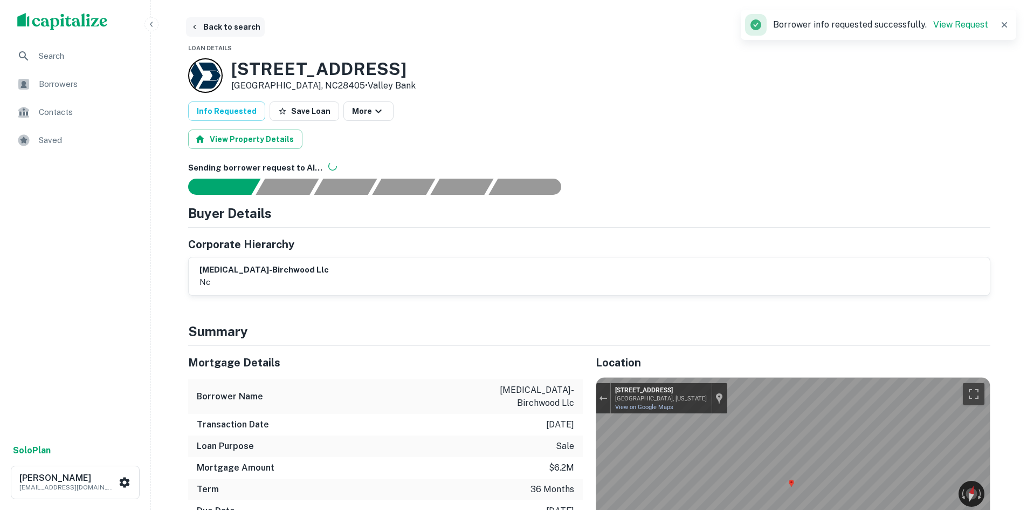
click at [204, 32] on button "Back to search" at bounding box center [225, 26] width 79 height 19
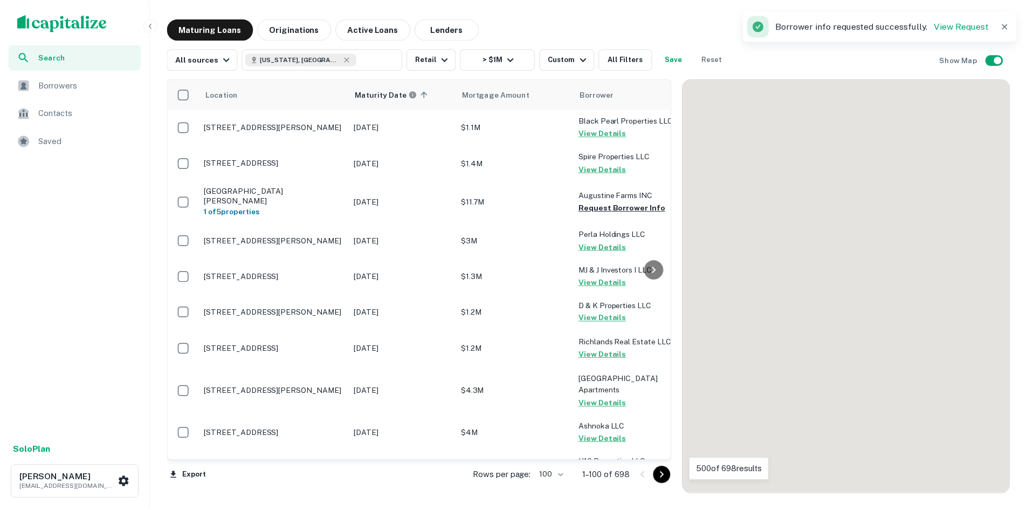
scroll to position [1025, 0]
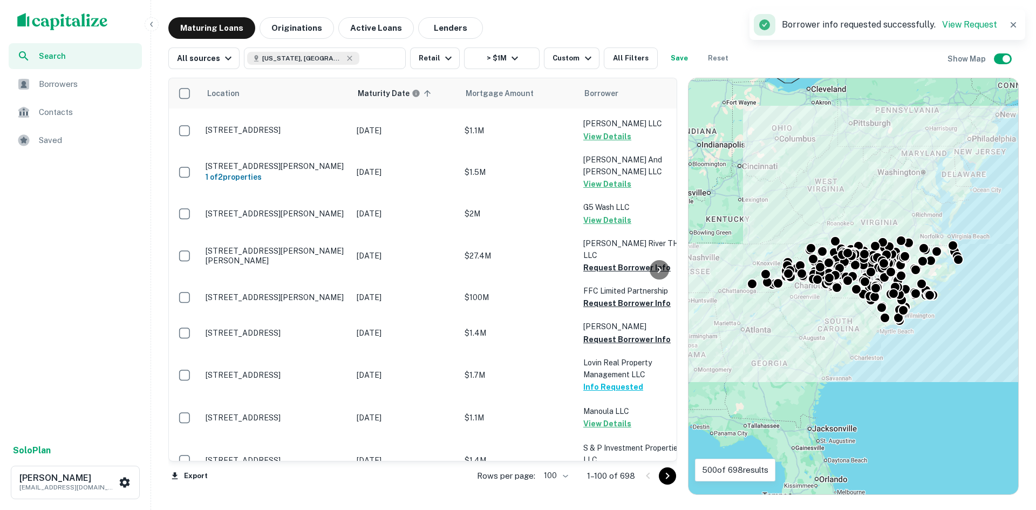
click at [666, 474] on icon "Go to next page" at bounding box center [667, 475] width 13 height 13
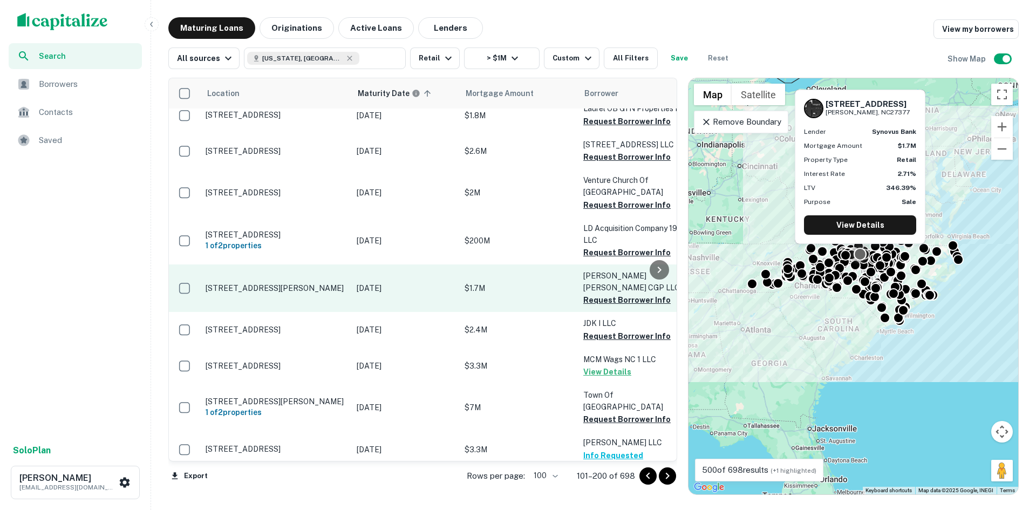
click at [246, 283] on p "[STREET_ADDRESS][PERSON_NAME]" at bounding box center [275, 288] width 140 height 10
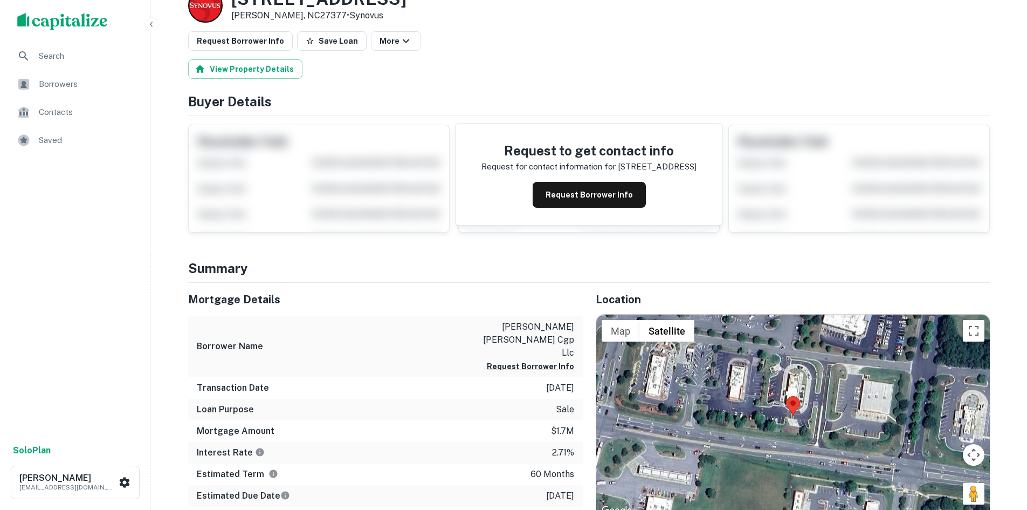
scroll to position [162, 0]
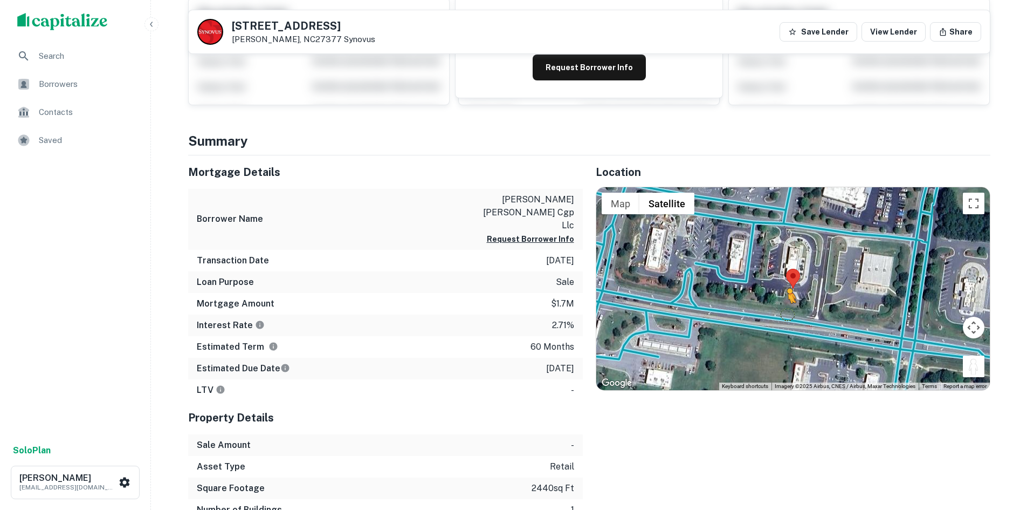
drag, startPoint x: 968, startPoint y: 372, endPoint x: 786, endPoint y: 312, distance: 191.4
click at [786, 312] on div "To activate drag with keyboard, press Alt + Enter. Once in keyboard drag state,…" at bounding box center [794, 288] width 394 height 203
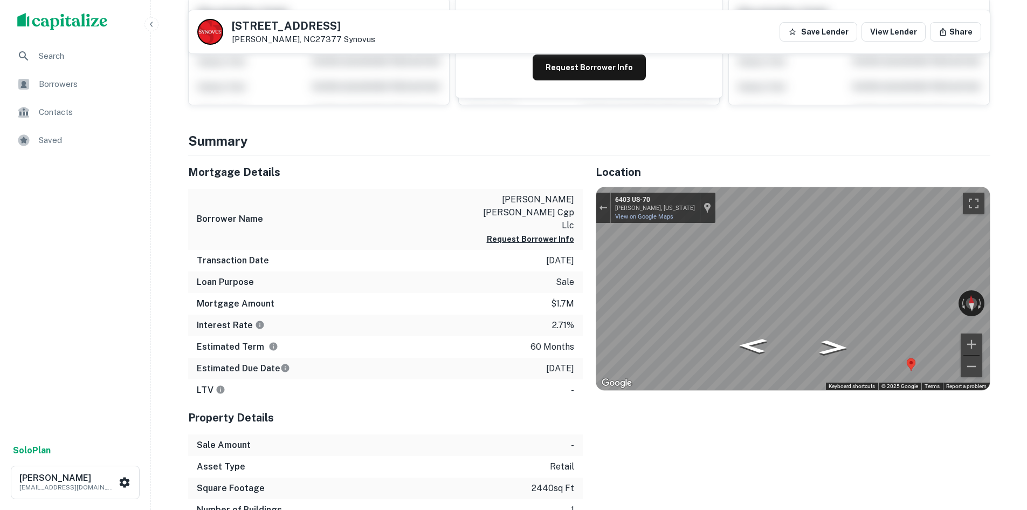
scroll to position [0, 0]
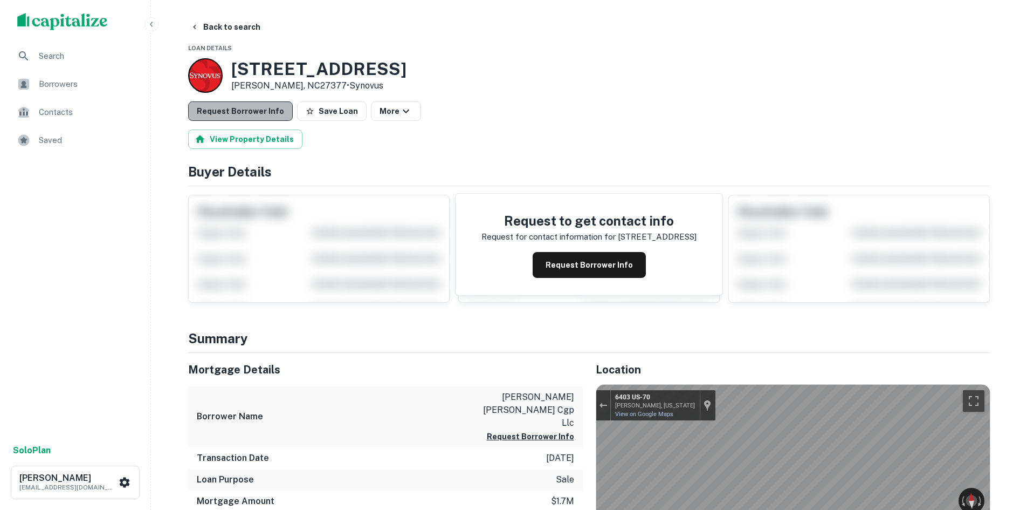
click at [240, 114] on button "Request Borrower Info" at bounding box center [240, 110] width 105 height 19
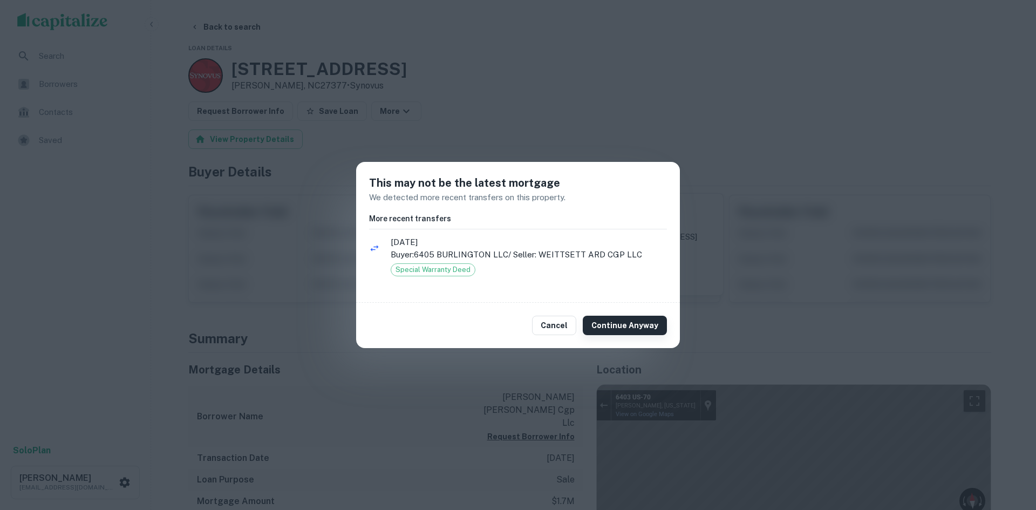
click at [620, 316] on button "Continue Anyway" at bounding box center [624, 325] width 84 height 19
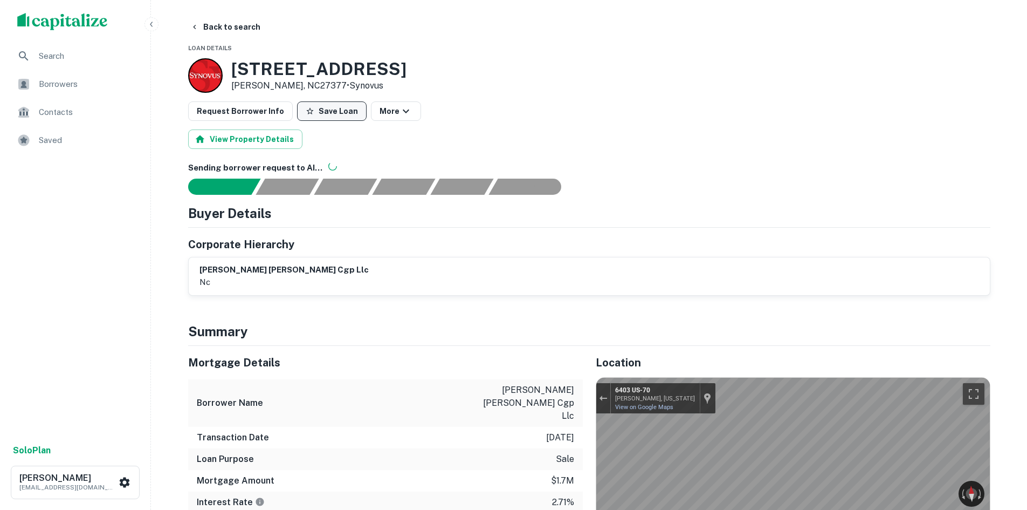
click at [327, 113] on button "Save Loan" at bounding box center [332, 110] width 70 height 19
click at [217, 30] on button "Back to search" at bounding box center [225, 26] width 79 height 19
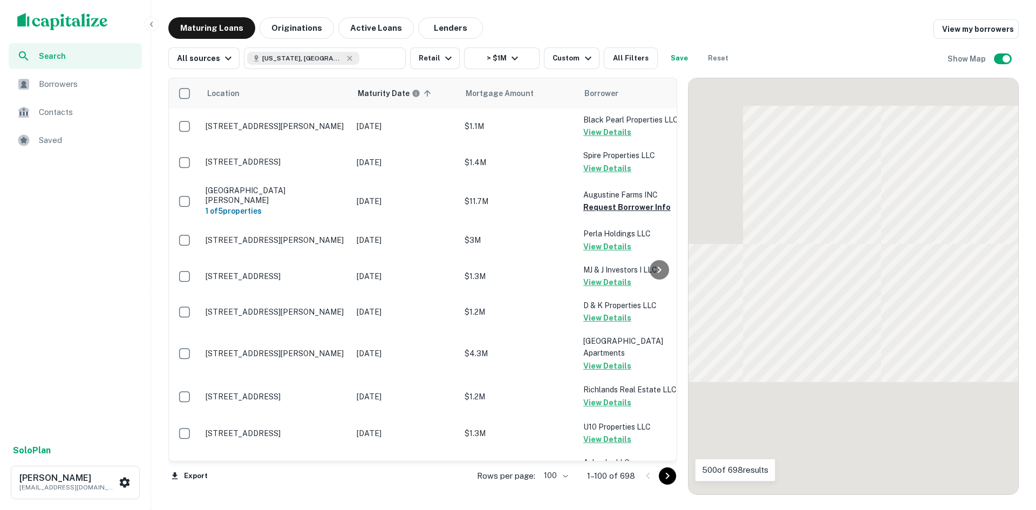
scroll to position [1025, 0]
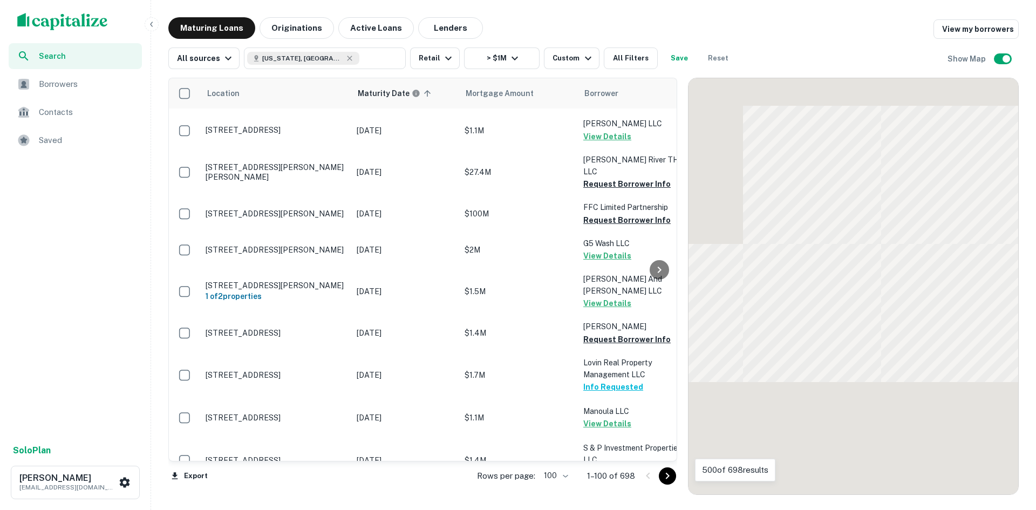
click at [666, 473] on icon "Go to next page" at bounding box center [668, 475] width 4 height 6
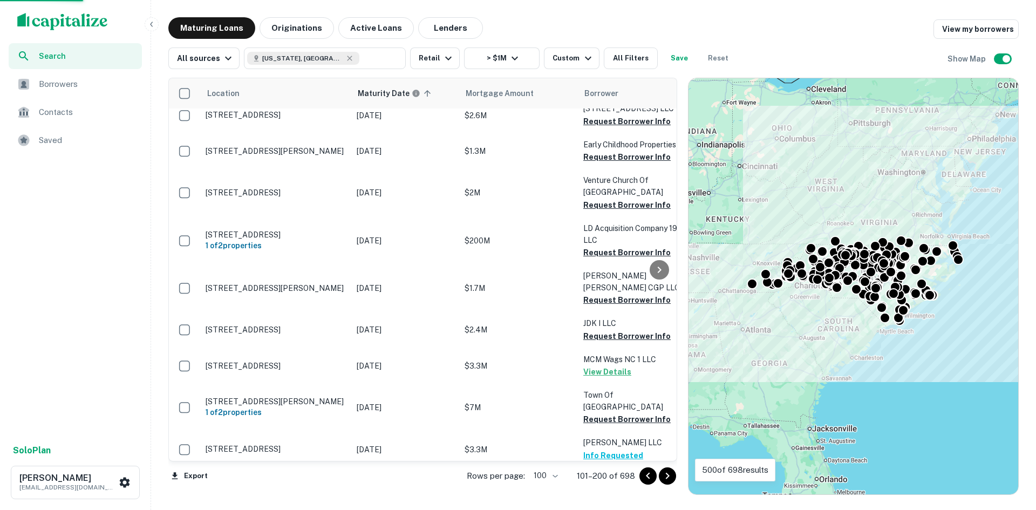
click at [666, 473] on icon "Go to next page" at bounding box center [668, 475] width 4 height 6
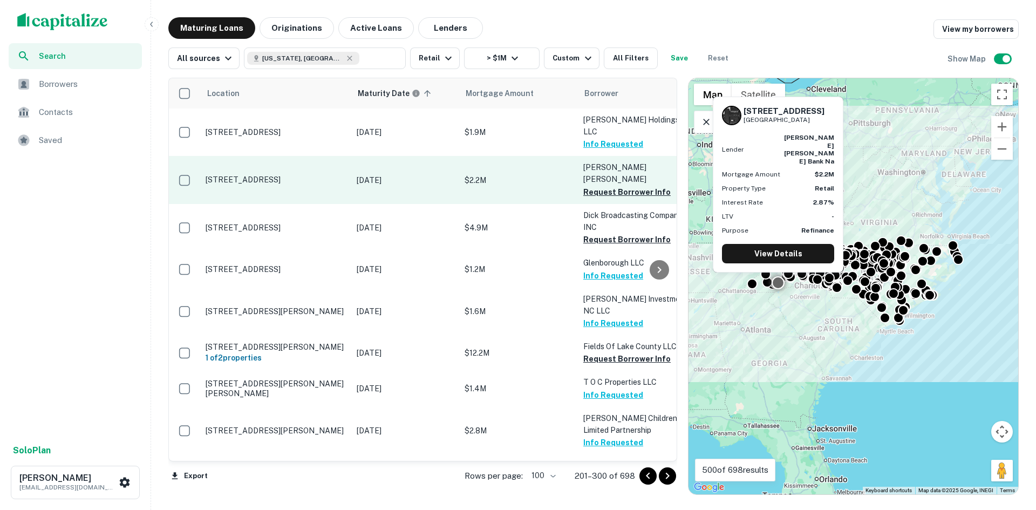
click at [257, 175] on p "822 W Club Blvd Lake Toxaway, NC28747" at bounding box center [275, 180] width 140 height 10
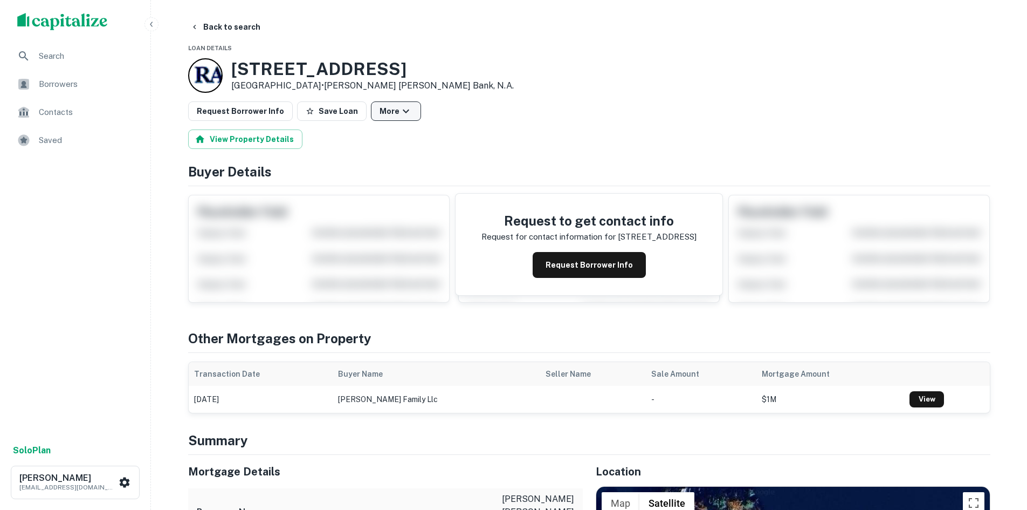
click at [389, 117] on button "More" at bounding box center [396, 110] width 50 height 19
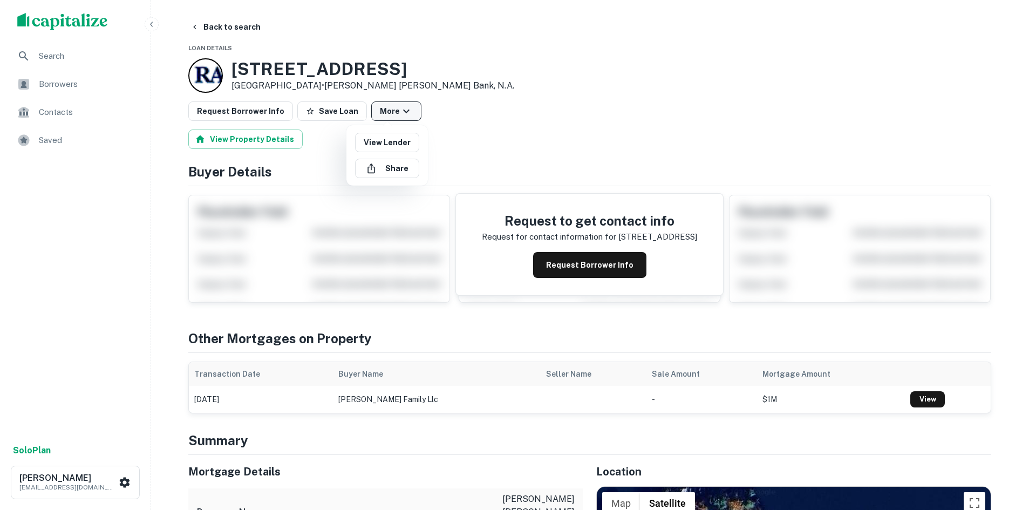
click at [387, 114] on div at bounding box center [518, 255] width 1036 height 510
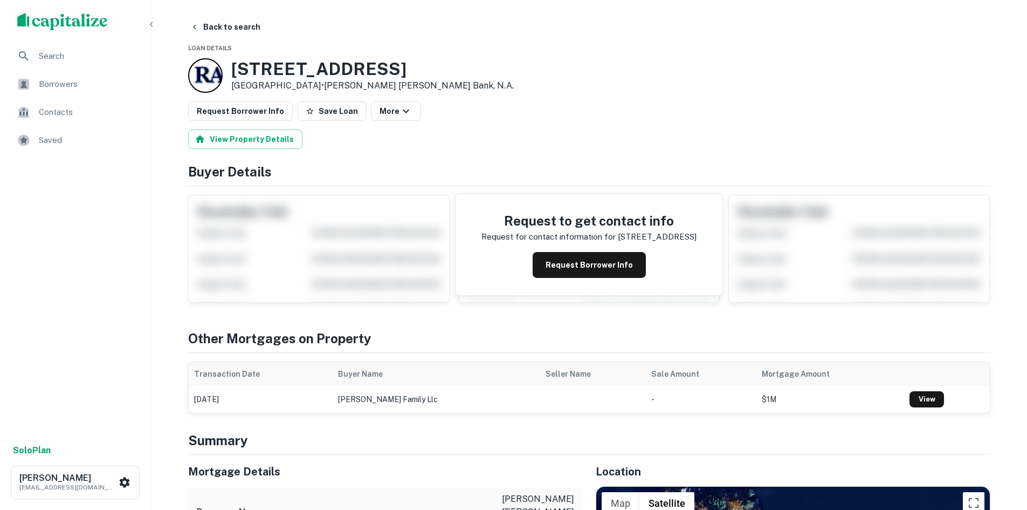
click at [225, 32] on button "Back to search" at bounding box center [225, 26] width 79 height 19
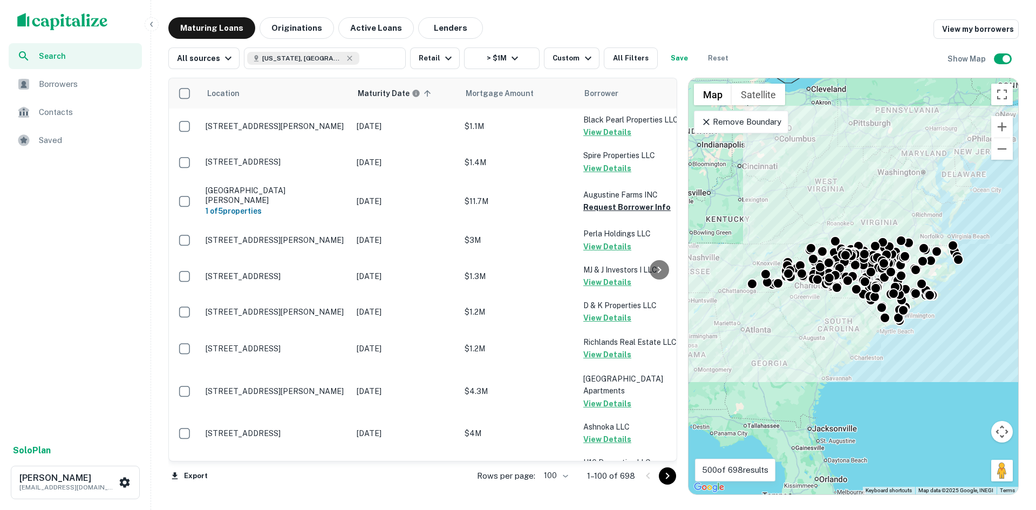
click at [671, 477] on icon "Go to next page" at bounding box center [667, 475] width 13 height 13
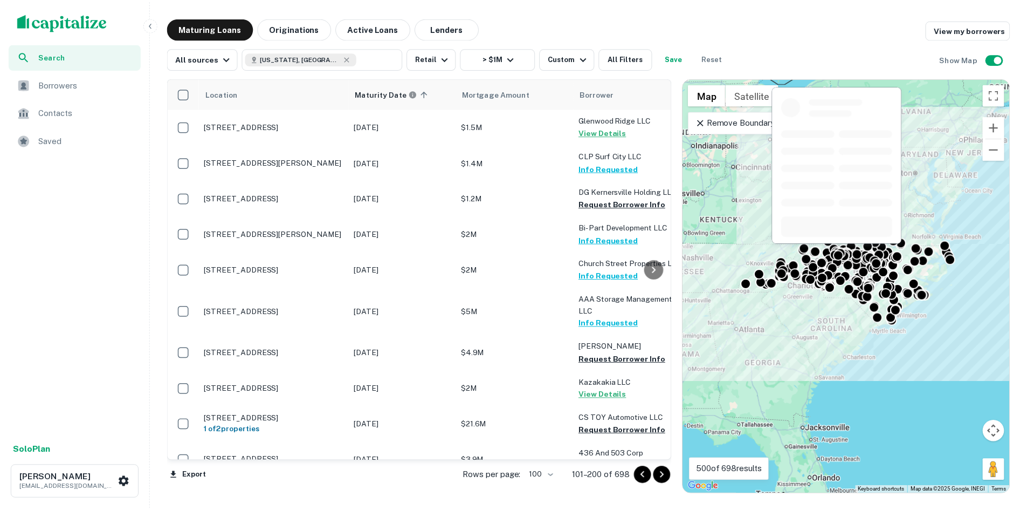
scroll to position [216, 0]
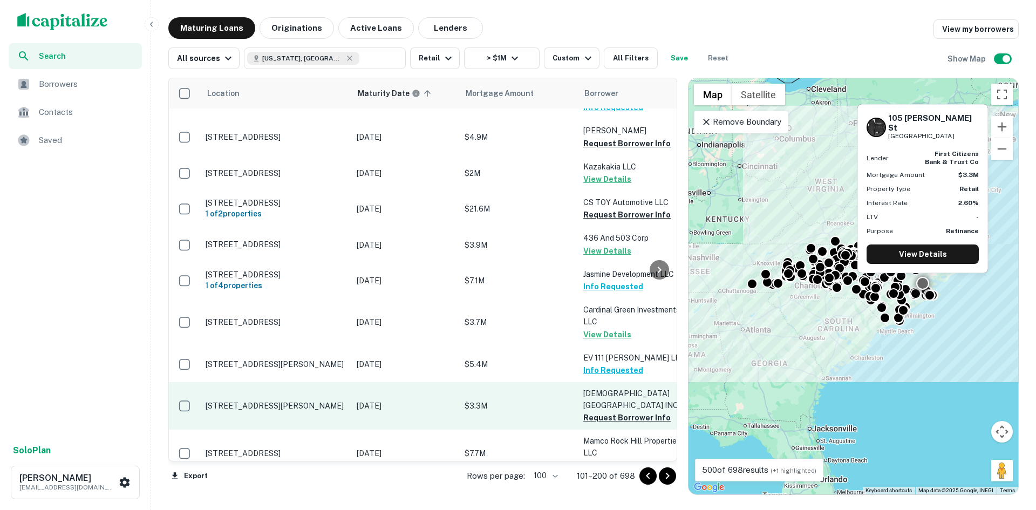
click at [320, 407] on p "[STREET_ADDRESS][PERSON_NAME]" at bounding box center [275, 406] width 140 height 10
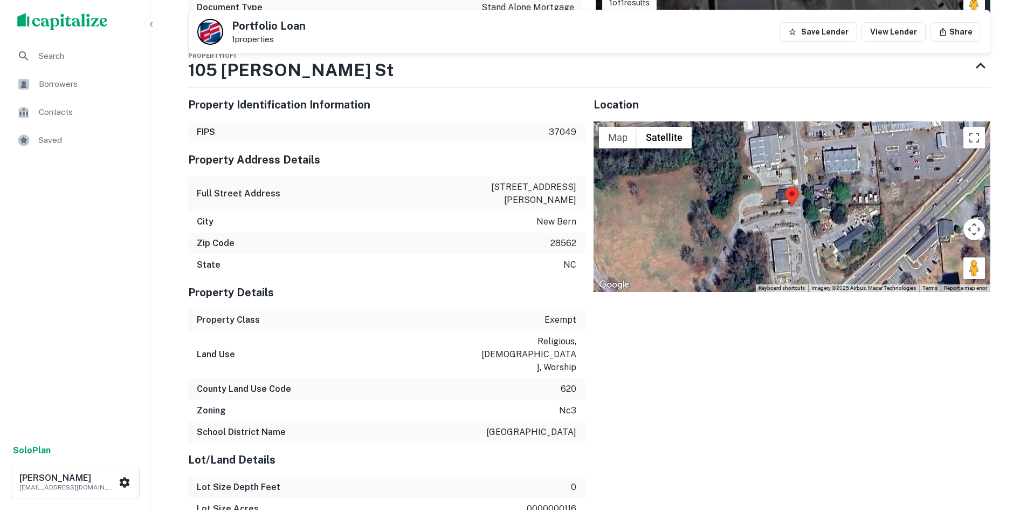
scroll to position [647, 0]
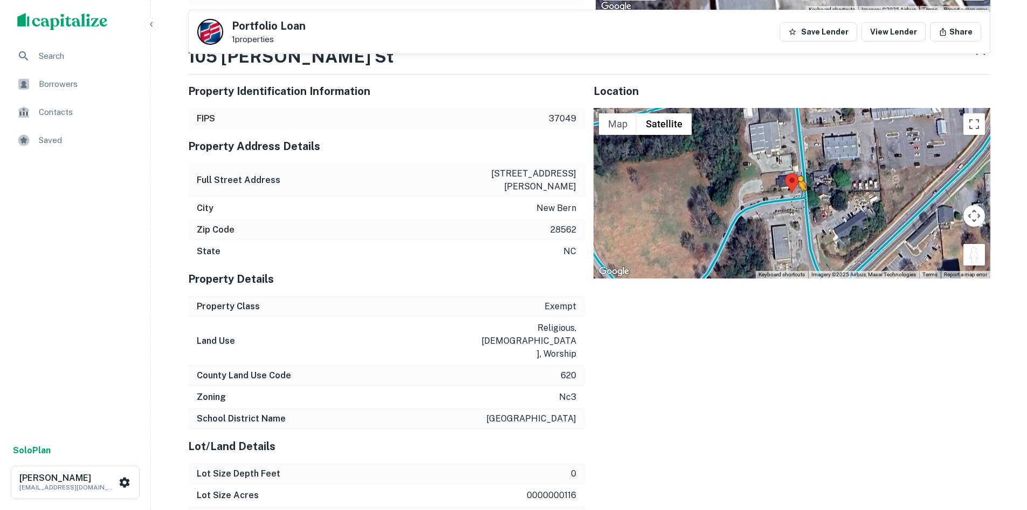
drag, startPoint x: 975, startPoint y: 254, endPoint x: 793, endPoint y: 200, distance: 189.6
click at [793, 201] on div "To activate drag with keyboard, press Alt + Enter. Once in keyboard drag state,…" at bounding box center [792, 193] width 397 height 170
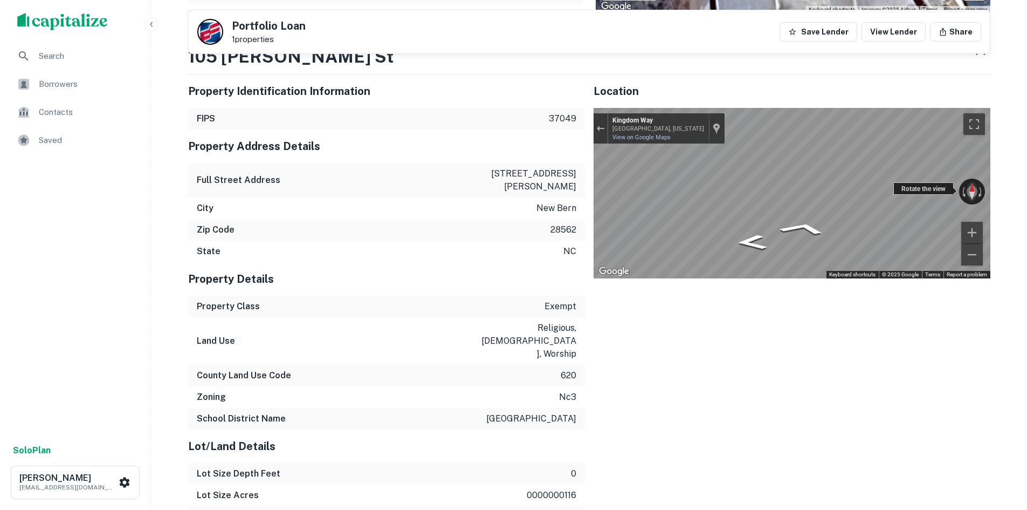
click at [893, 191] on div "← Move left → Move right ↑ Move up ↓ Move down + Zoom in - Zoom out Kingdom Way…" at bounding box center [792, 193] width 397 height 170
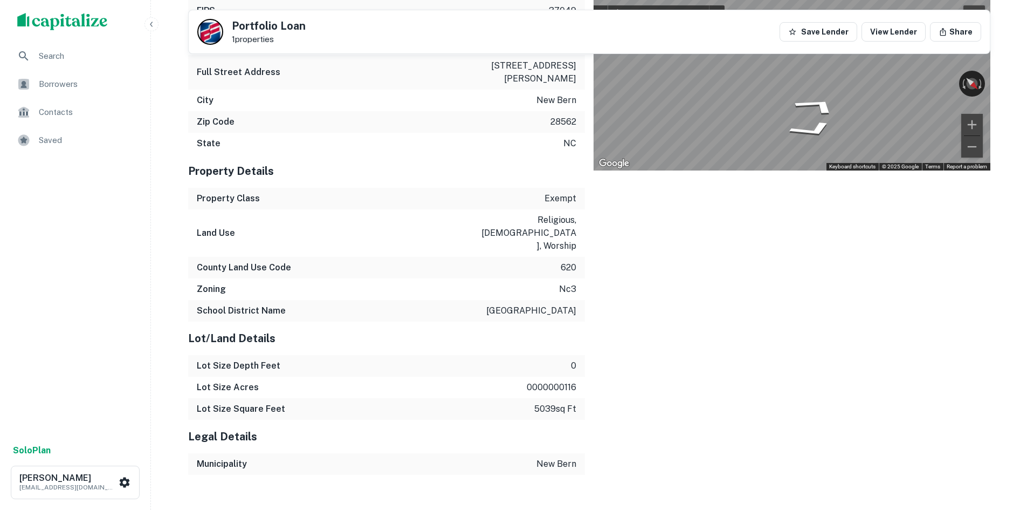
scroll to position [485, 0]
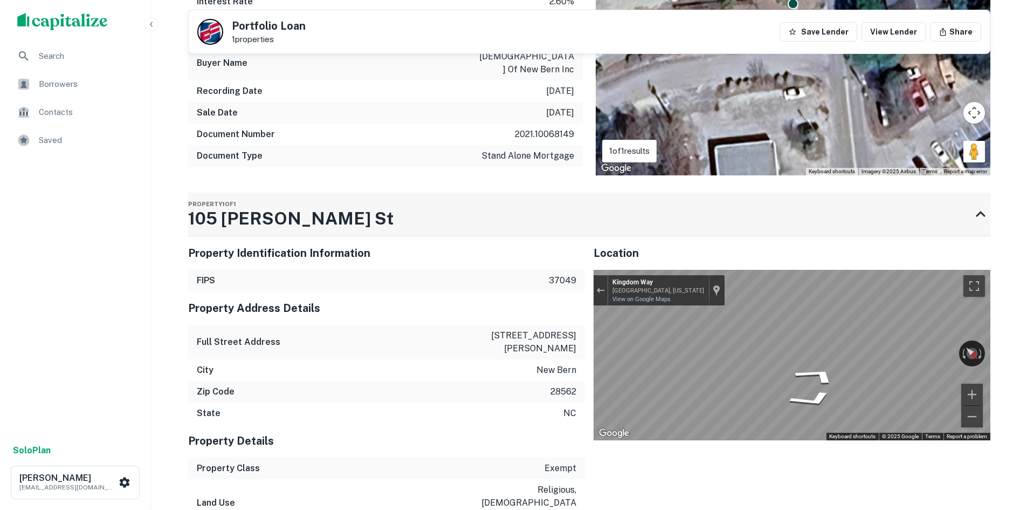
drag, startPoint x: 311, startPoint y: 215, endPoint x: 228, endPoint y: 208, distance: 83.4
click at [228, 208] on div "Property 1 of 1 105 Rhem St" at bounding box center [579, 214] width 783 height 43
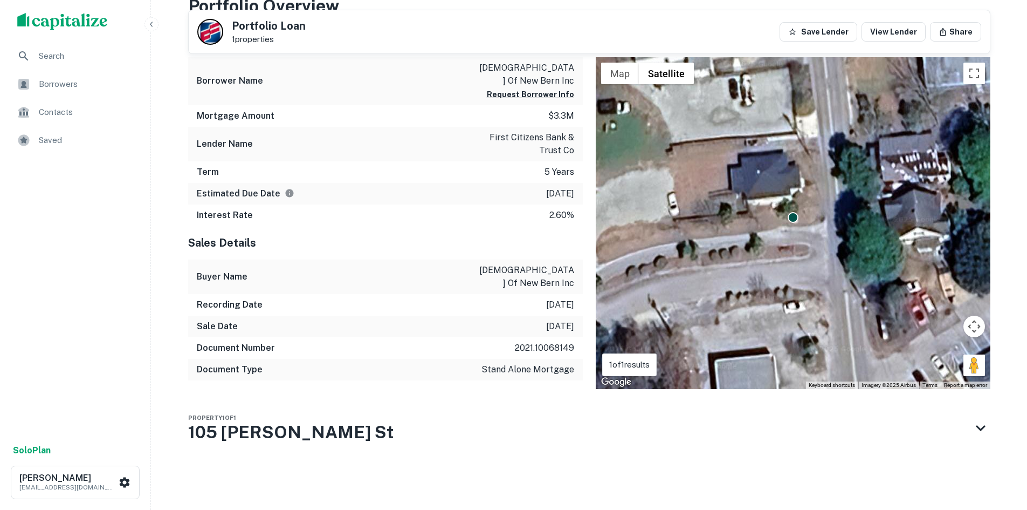
scroll to position [272, 0]
drag, startPoint x: 301, startPoint y: 435, endPoint x: 240, endPoint y: 429, distance: 61.2
click at [240, 429] on div "Property 1 of 1 105 Rhem St" at bounding box center [579, 427] width 783 height 43
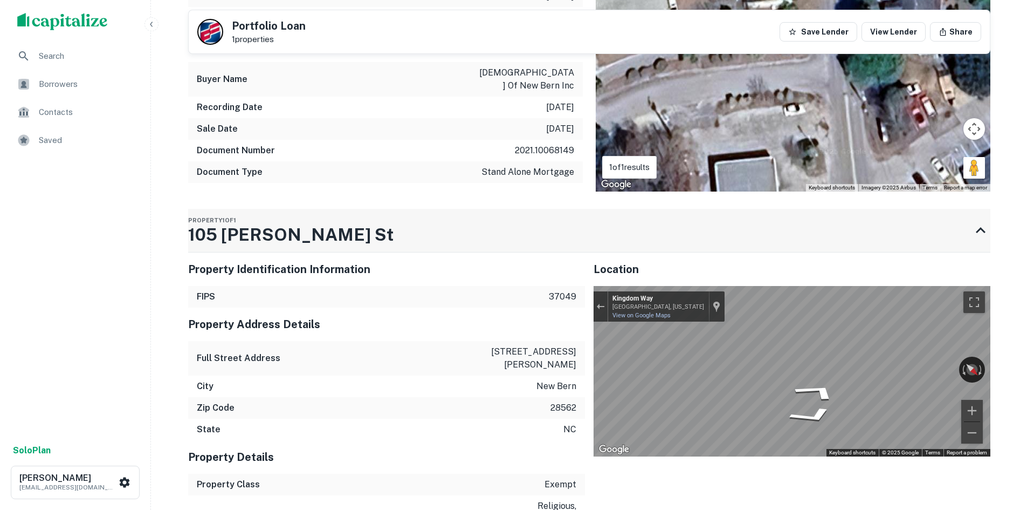
drag, startPoint x: 240, startPoint y: 429, endPoint x: 206, endPoint y: 242, distance: 190.2
click at [206, 242] on h3 "105 Rhem St" at bounding box center [290, 235] width 205 height 26
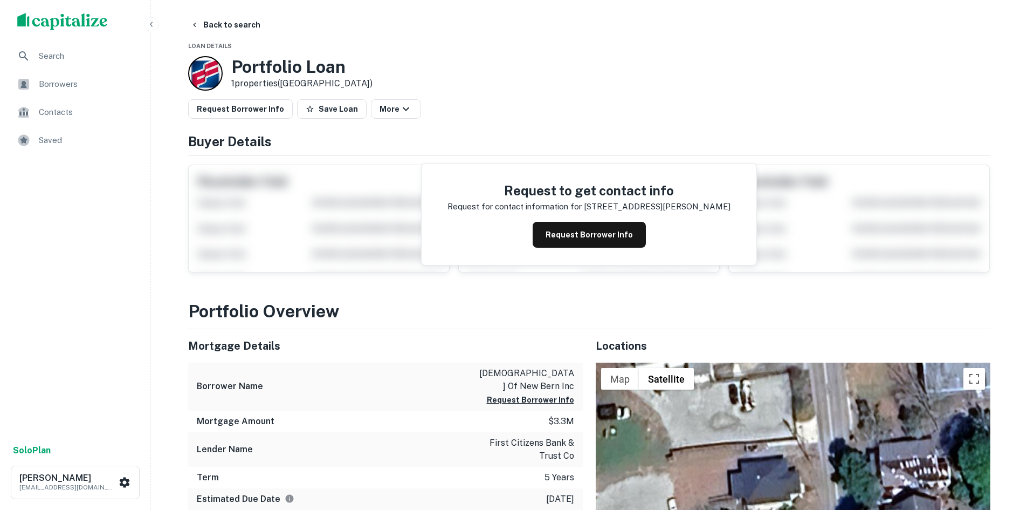
scroll to position [272, 0]
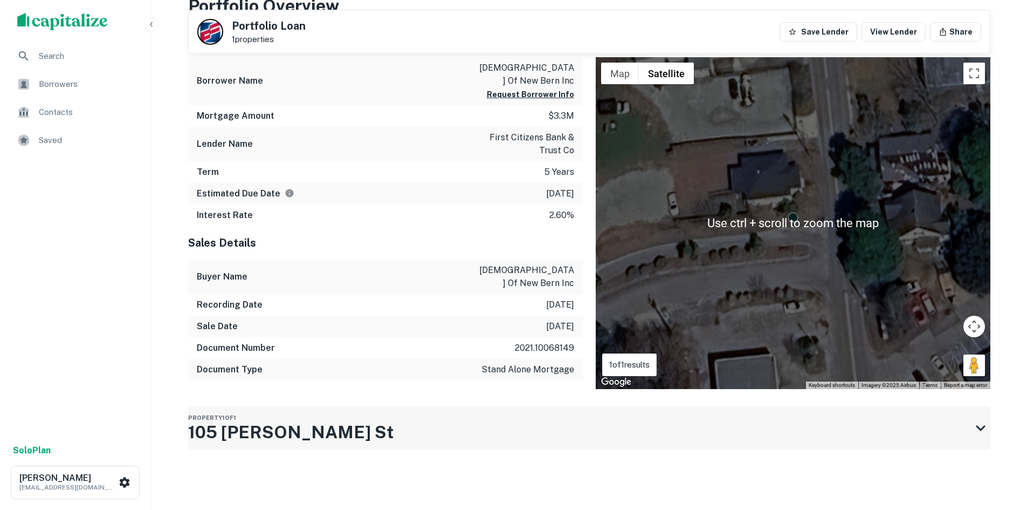
click at [587, 431] on div "Property 1 of 1 105 Rhem St" at bounding box center [579, 427] width 783 height 43
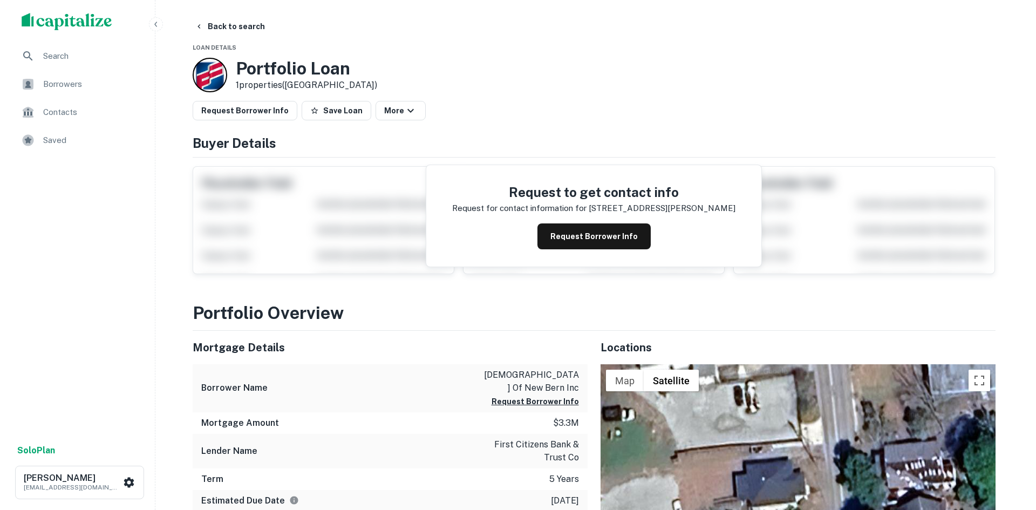
scroll to position [0, 0]
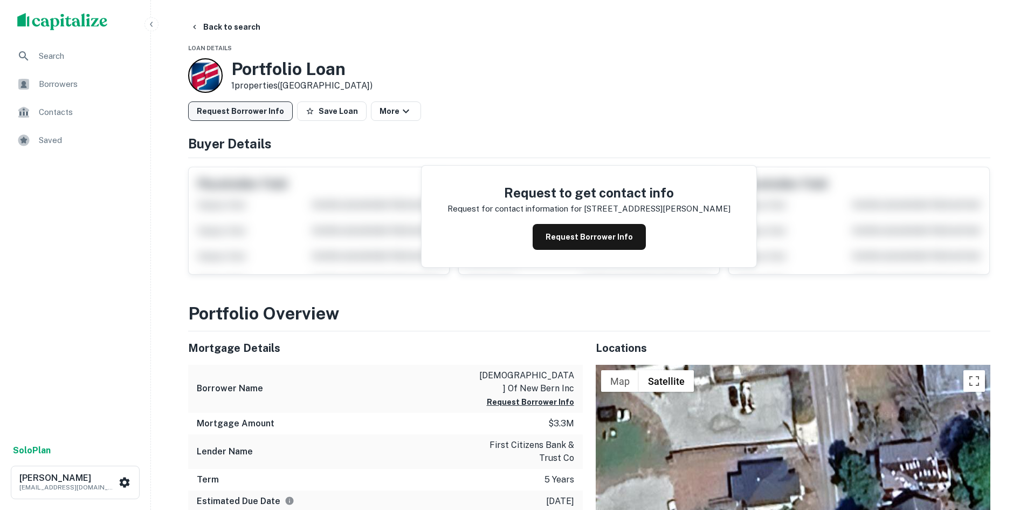
click at [218, 105] on button "Request Borrower Info" at bounding box center [240, 110] width 105 height 19
click at [227, 29] on button "Back to search" at bounding box center [225, 26] width 79 height 19
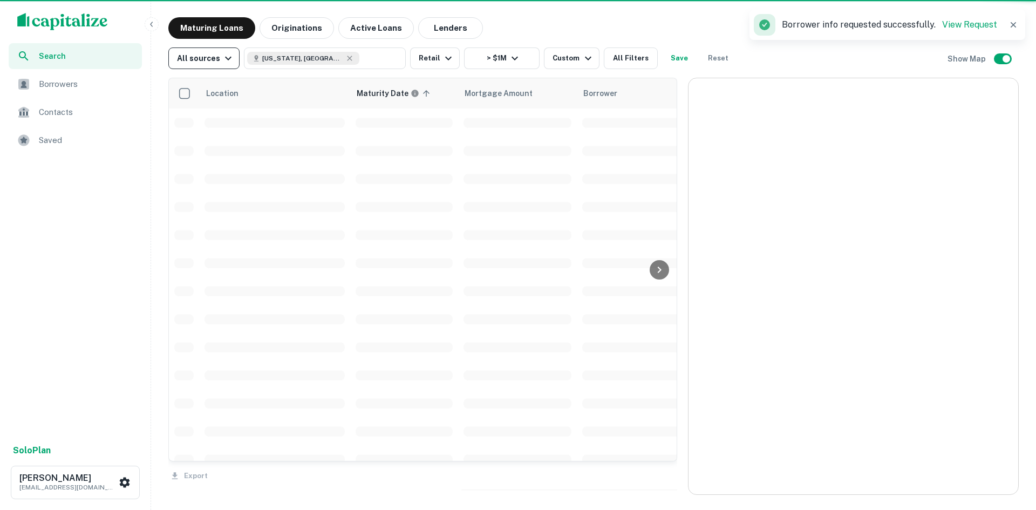
scroll to position [216, 0]
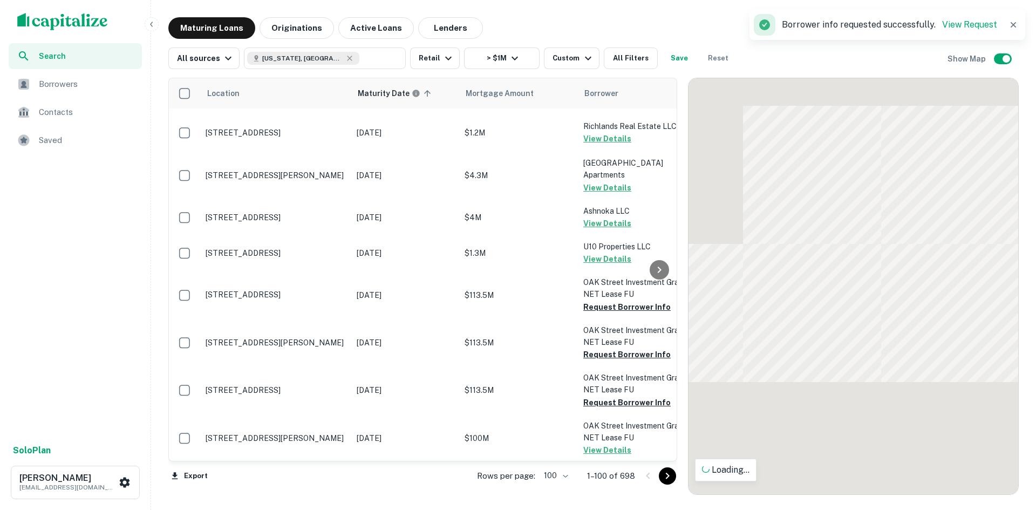
drag, startPoint x: 667, startPoint y: 475, endPoint x: 643, endPoint y: 461, distance: 27.6
click at [667, 475] on icon "Go to next page" at bounding box center [667, 475] width 13 height 13
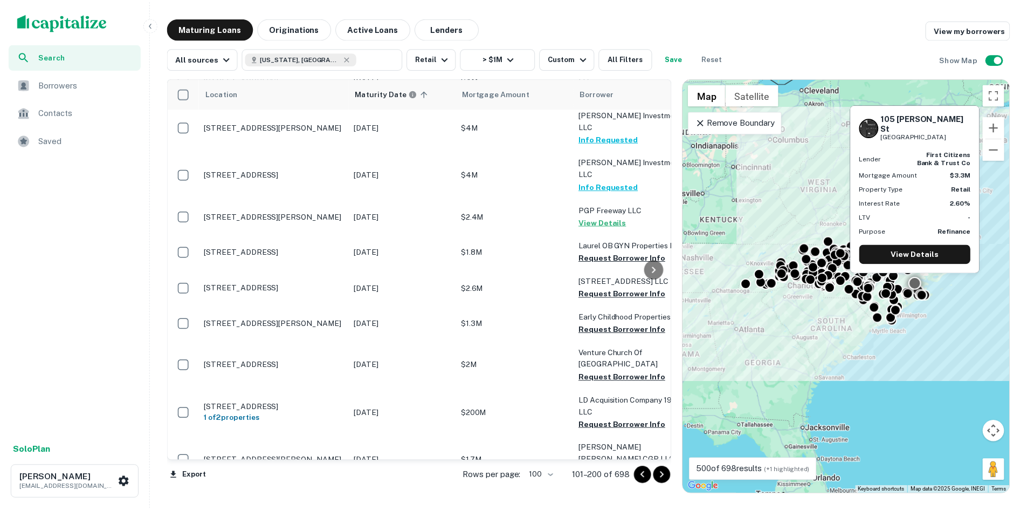
scroll to position [863, 0]
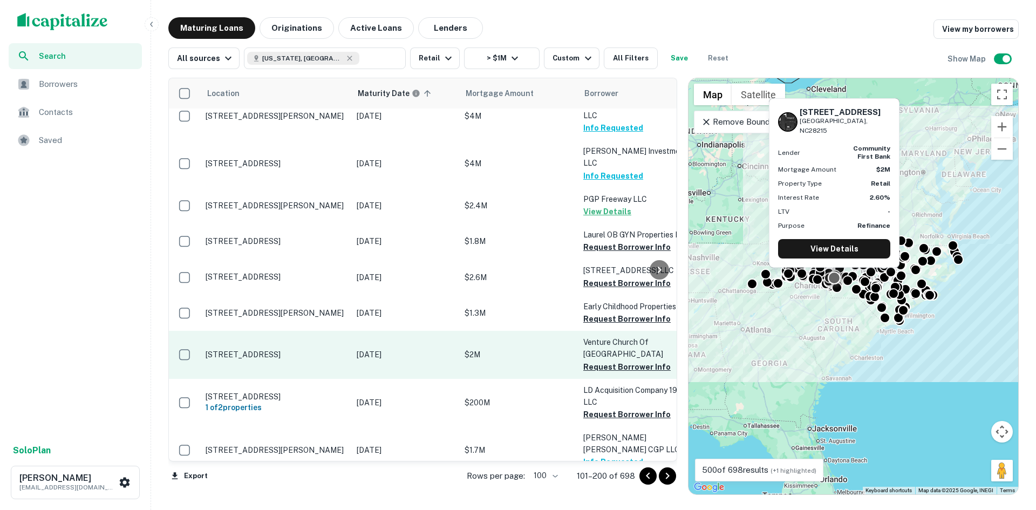
click at [296, 349] on p "9551 Rocky River Rd Charlotte, NC28215" at bounding box center [275, 354] width 140 height 10
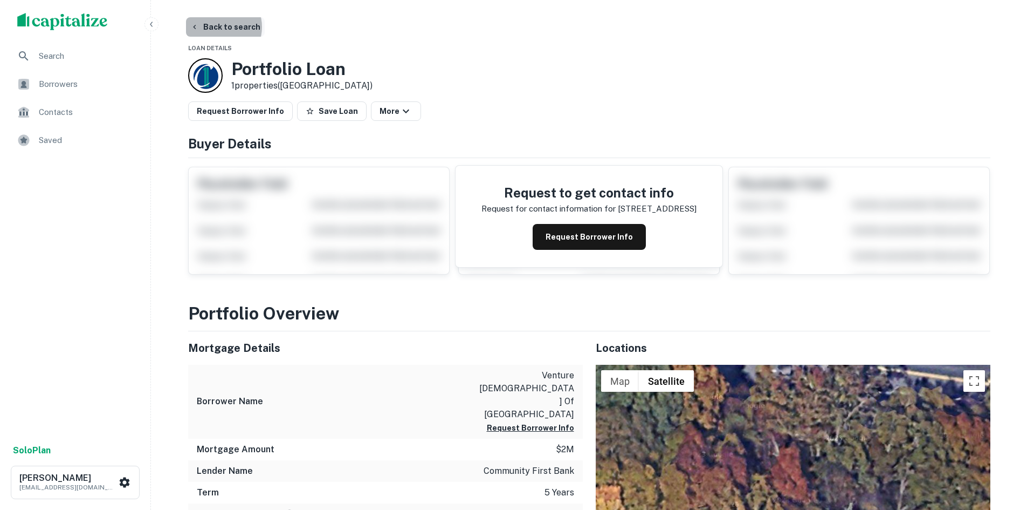
click at [216, 27] on button "Back to search" at bounding box center [225, 26] width 79 height 19
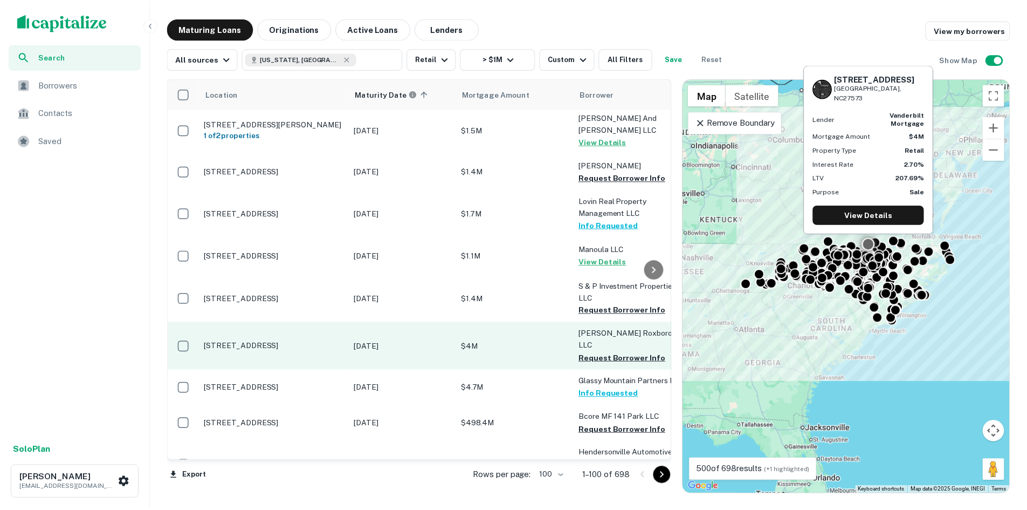
scroll to position [1240, 0]
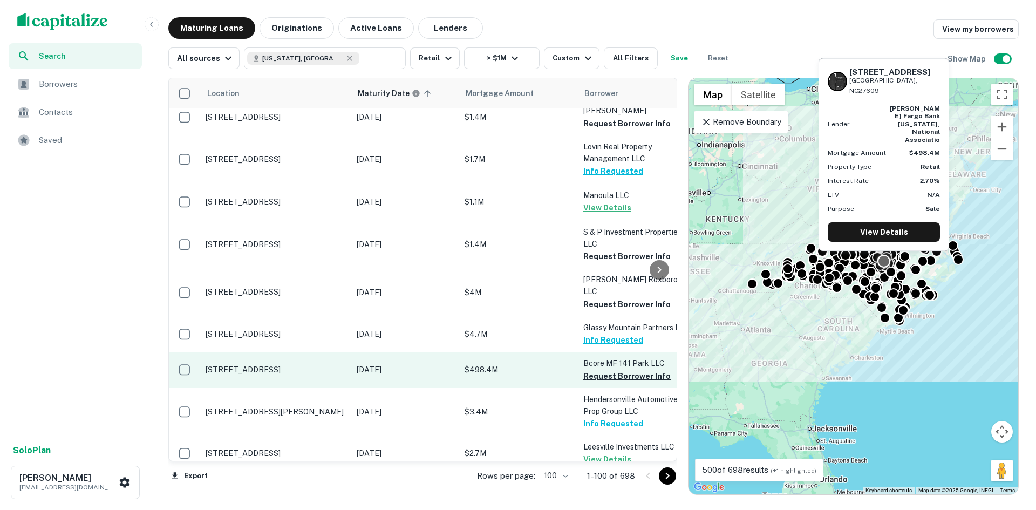
click at [313, 365] on p "141 Park At North Hills St Raleigh, NC27609" at bounding box center [275, 370] width 140 height 10
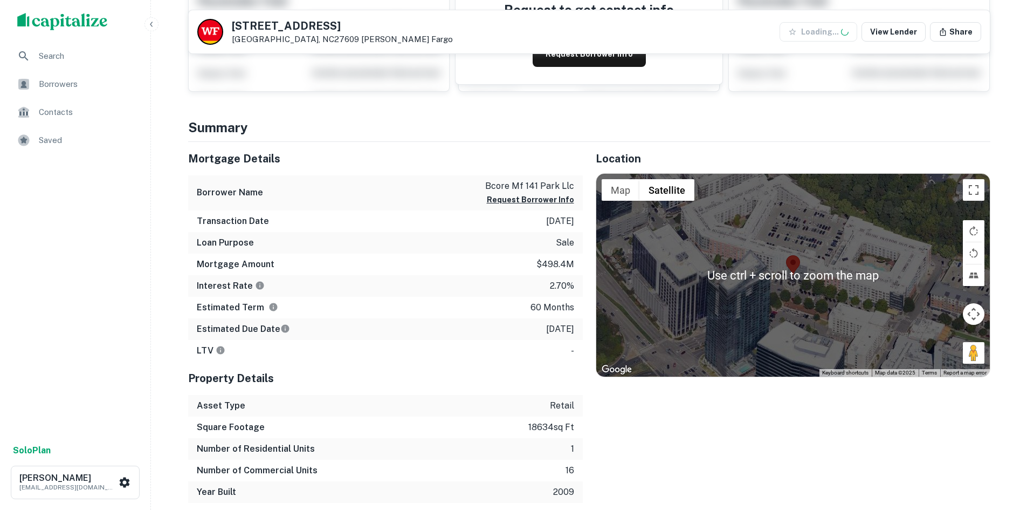
scroll to position [216, 0]
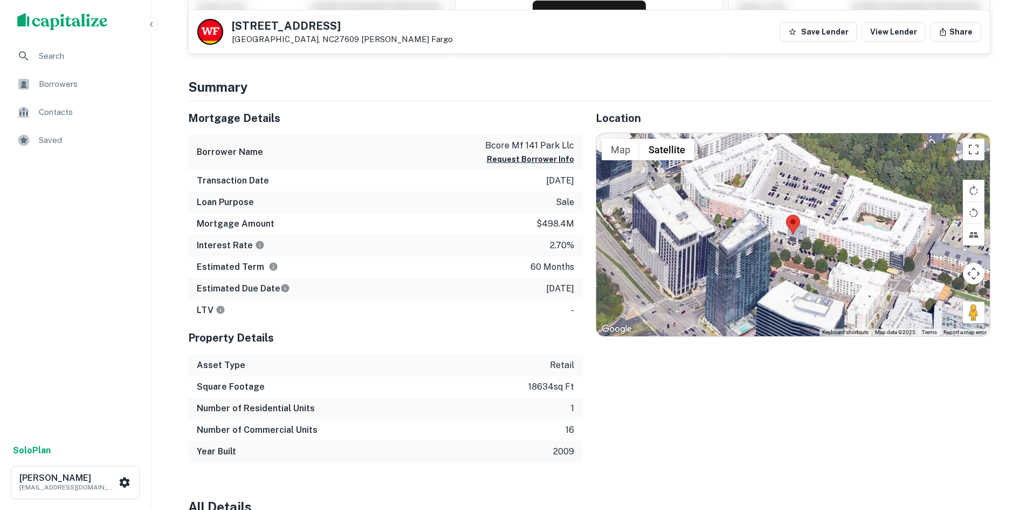
drag, startPoint x: 968, startPoint y: 313, endPoint x: 801, endPoint y: 260, distance: 174.3
click at [801, 260] on div "Use ctrl + scroll to zoom the map Map Terrain Satellite Labels Keyboard shortcu…" at bounding box center [794, 234] width 394 height 203
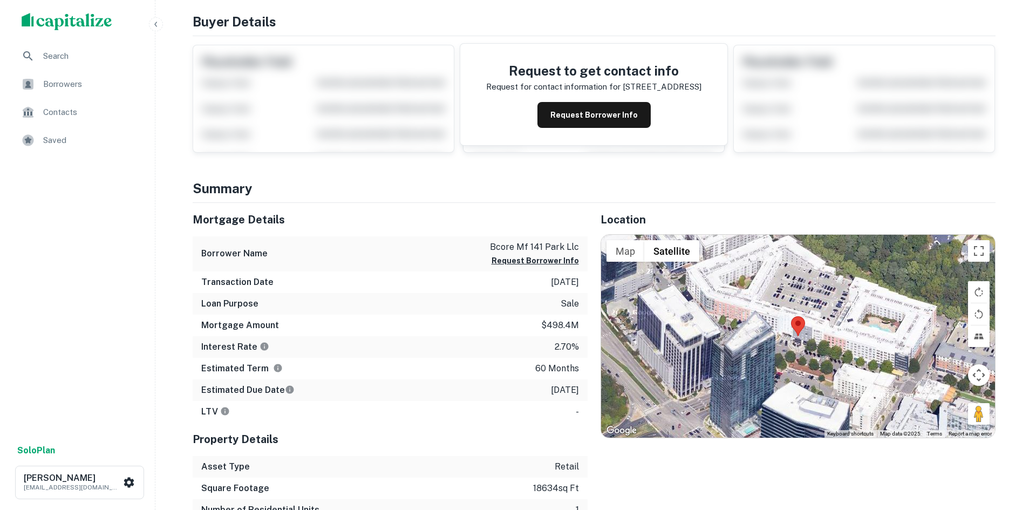
scroll to position [0, 0]
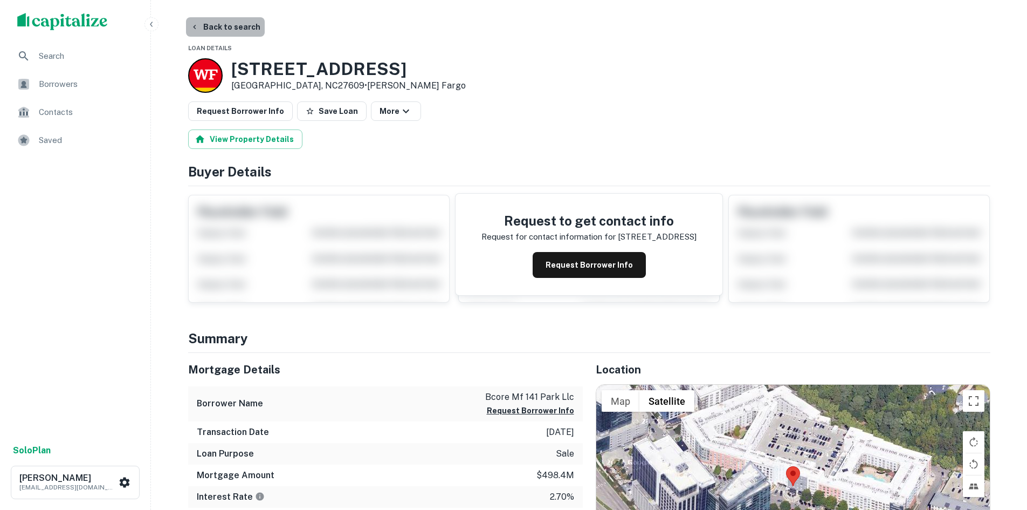
click at [225, 28] on button "Back to search" at bounding box center [225, 26] width 79 height 19
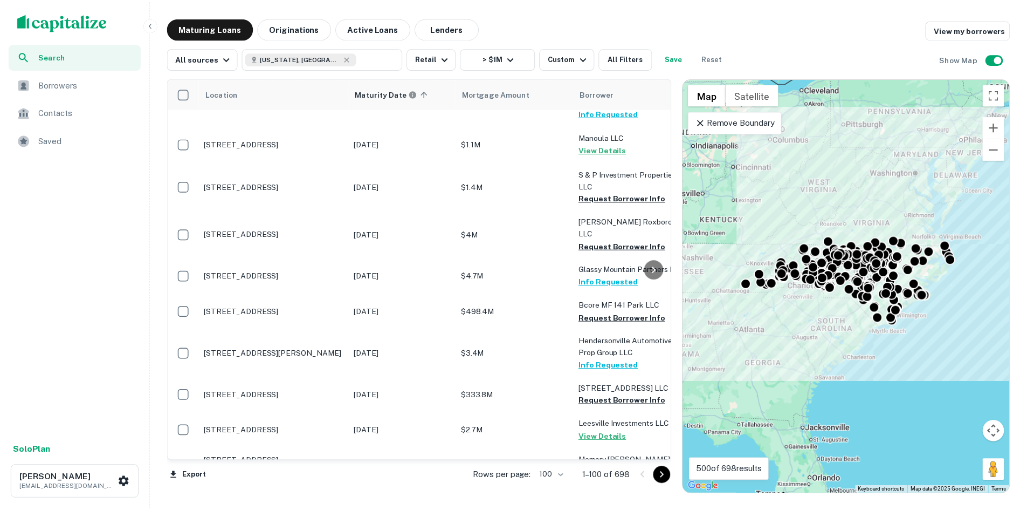
scroll to position [1348, 0]
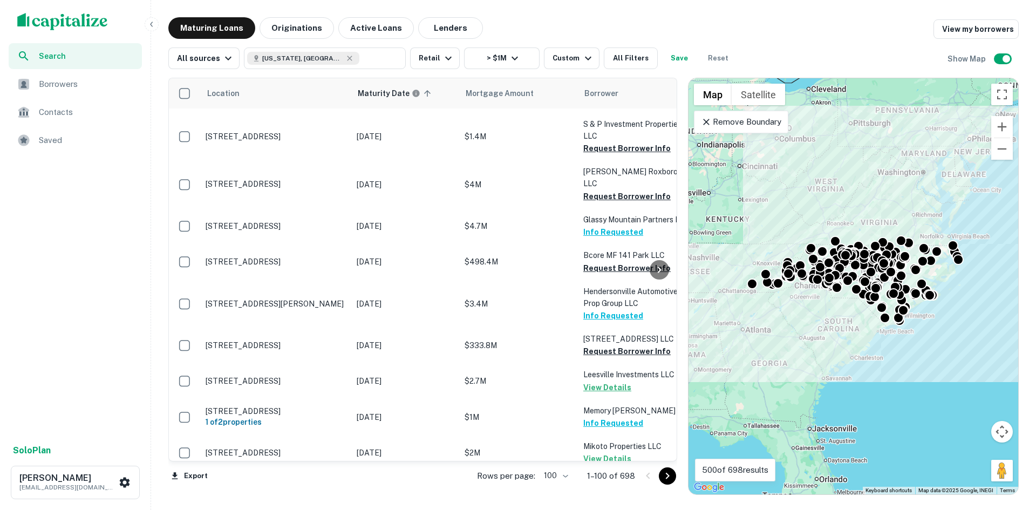
click at [666, 474] on icon "Go to next page" at bounding box center [668, 475] width 4 height 6
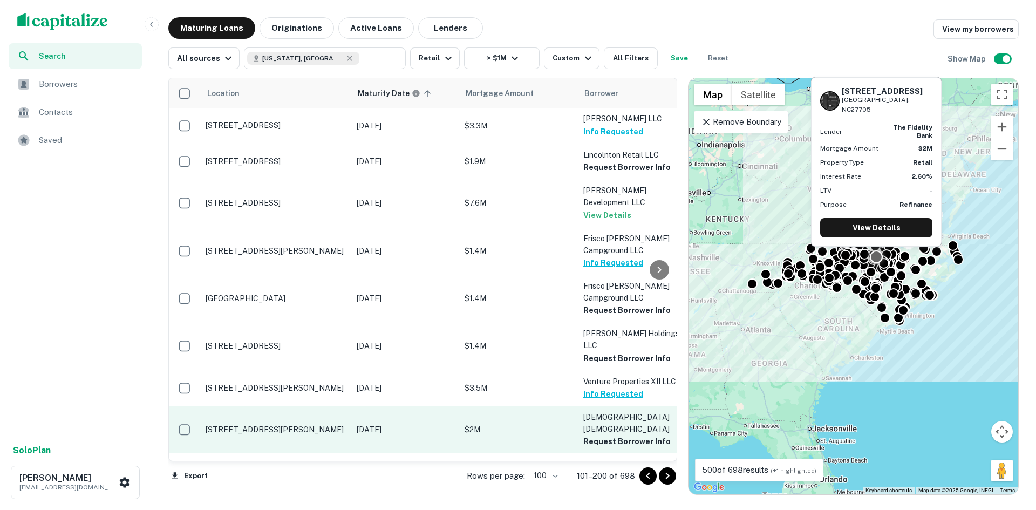
click at [259, 424] on p "1200 W Cornwallis Rd Durham, NC27705" at bounding box center [275, 429] width 140 height 10
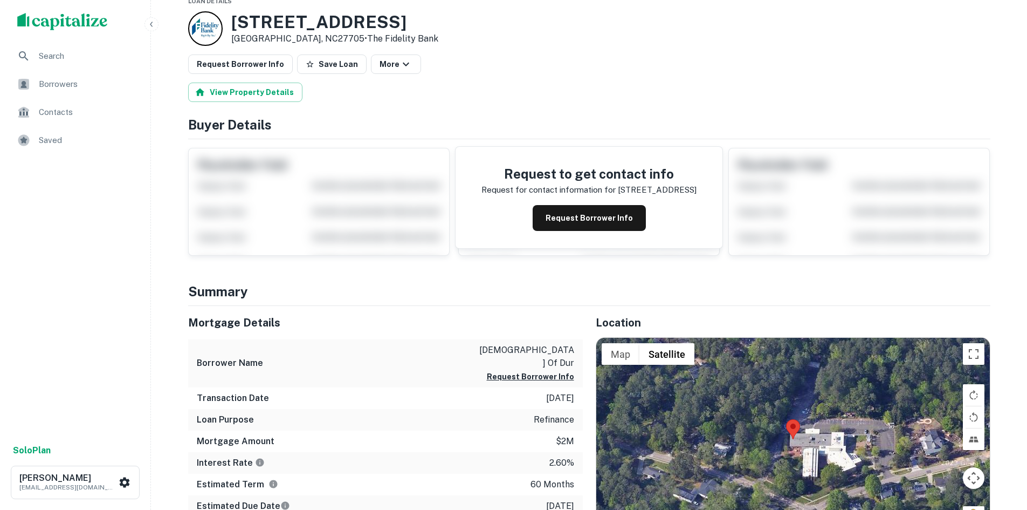
scroll to position [108, 0]
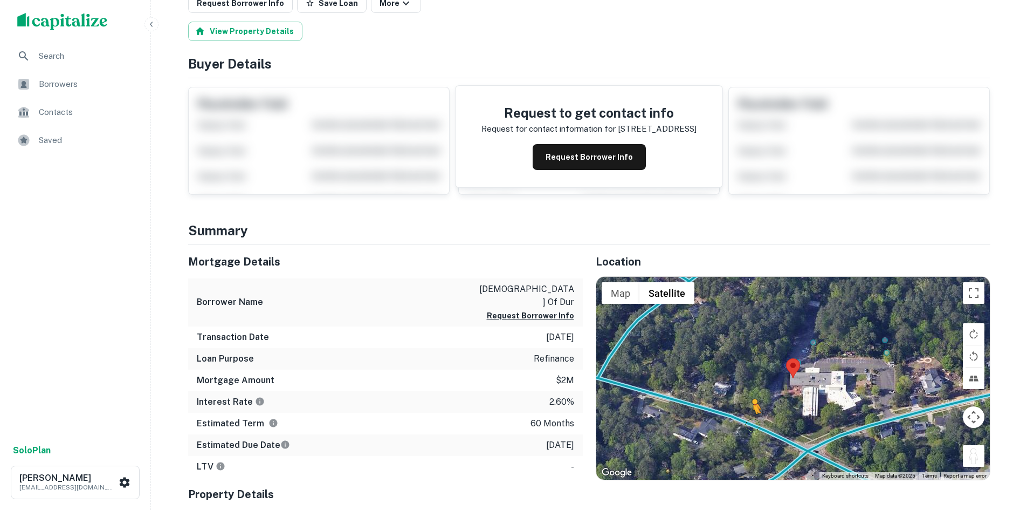
drag, startPoint x: 969, startPoint y: 457, endPoint x: 750, endPoint y: 419, distance: 222.2
click at [750, 419] on div "To activate drag with keyboard, press Alt + Enter. Once in keyboard drag state,…" at bounding box center [794, 378] width 394 height 203
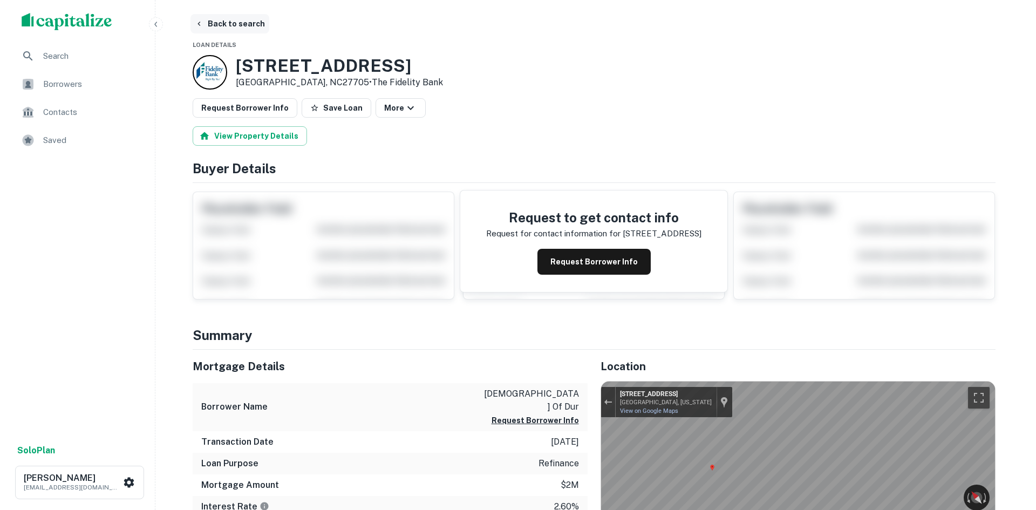
scroll to position [0, 0]
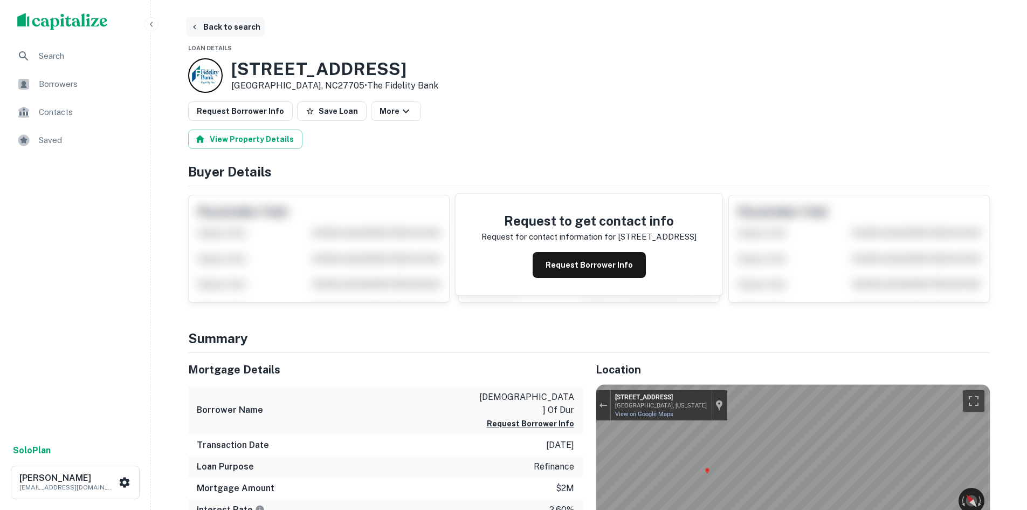
click at [204, 18] on button "Back to search" at bounding box center [225, 26] width 79 height 19
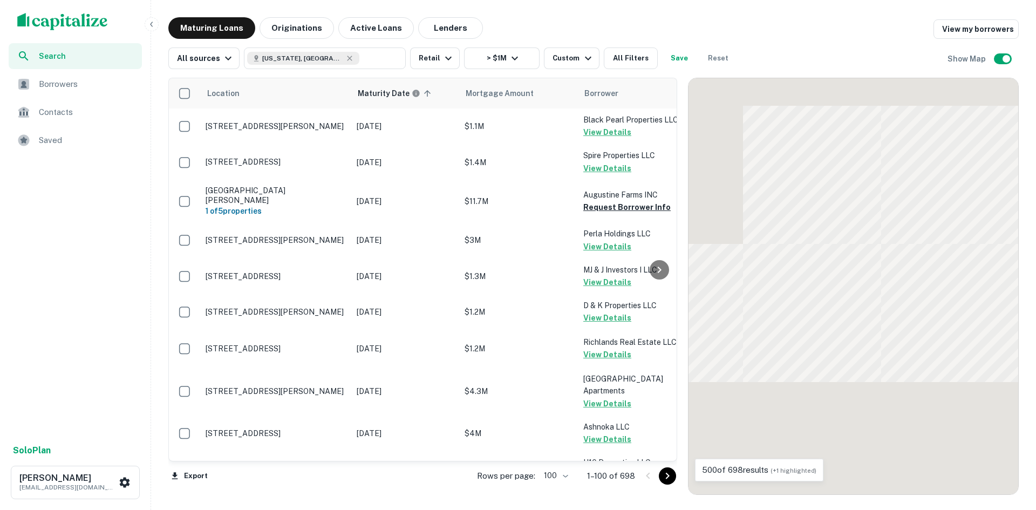
scroll to position [1348, 0]
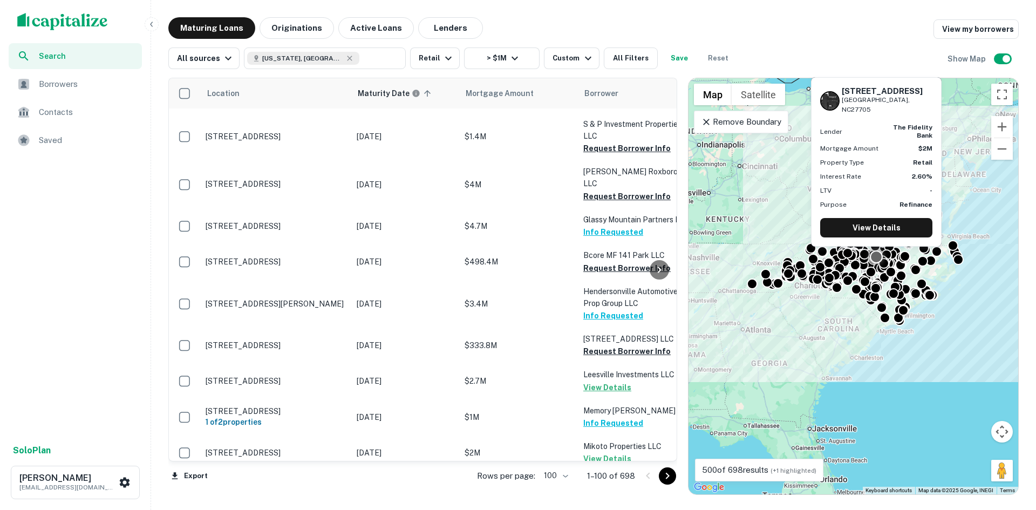
click at [664, 478] on icon "Go to next page" at bounding box center [667, 475] width 13 height 13
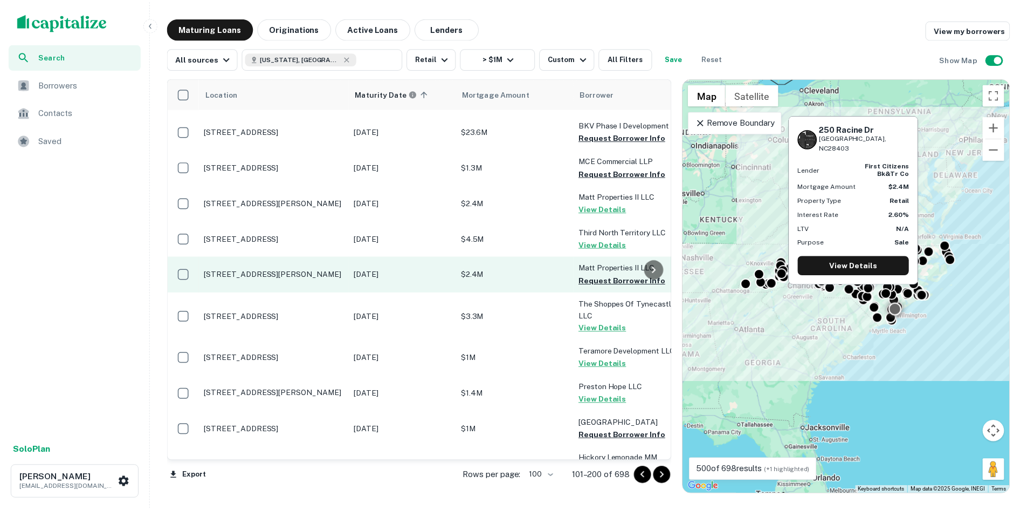
scroll to position [1780, 0]
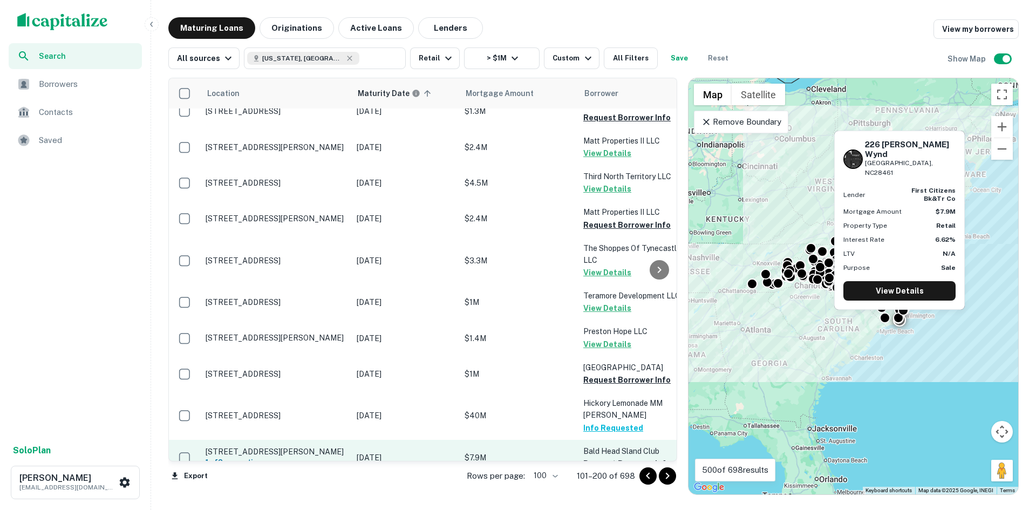
click at [276, 447] on p "[STREET_ADDRESS][PERSON_NAME]" at bounding box center [275, 452] width 140 height 10
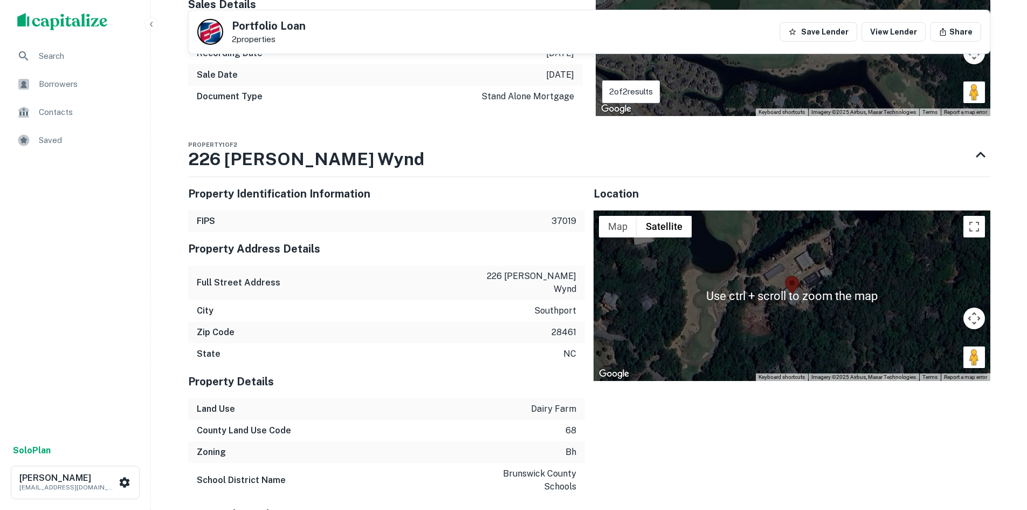
scroll to position [485, 0]
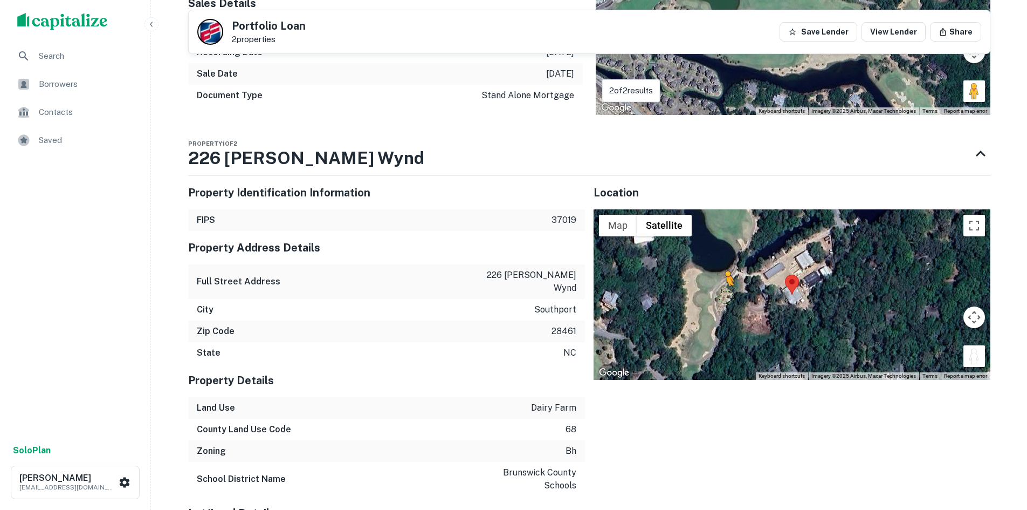
drag, startPoint x: 967, startPoint y: 362, endPoint x: 784, endPoint y: 293, distance: 195.4
click at [763, 293] on div "To activate drag with keyboard, press Alt + Enter. Once in keyboard drag state,…" at bounding box center [792, 294] width 397 height 170
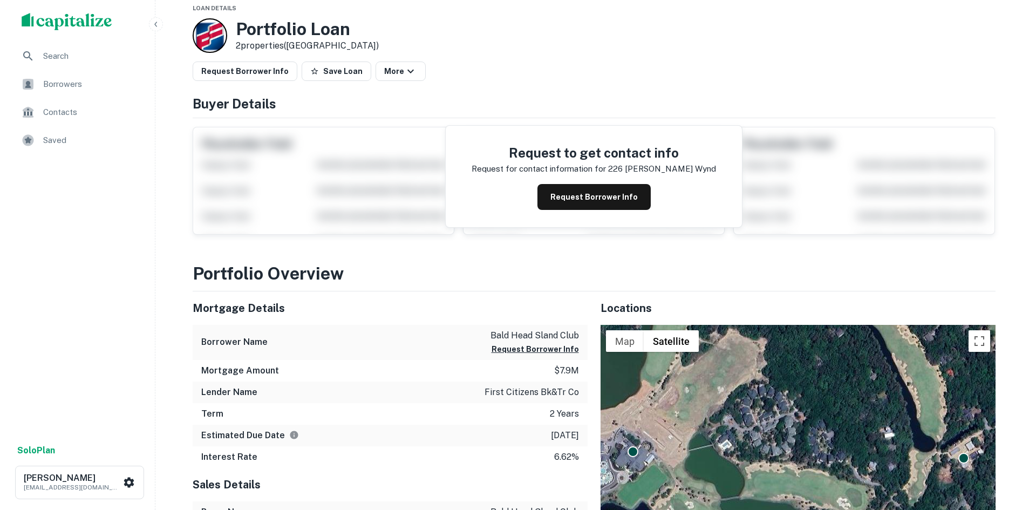
scroll to position [0, 0]
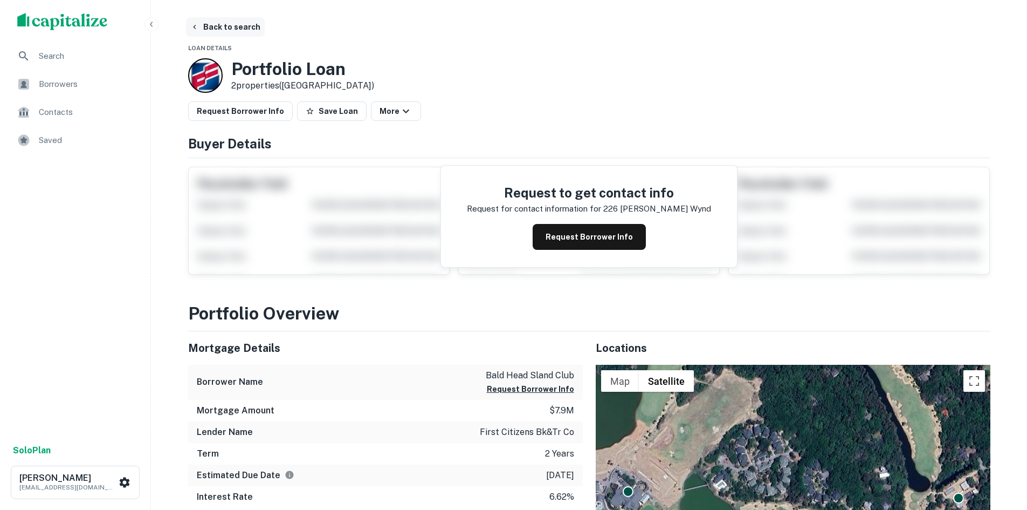
click at [234, 30] on button "Back to search" at bounding box center [225, 26] width 79 height 19
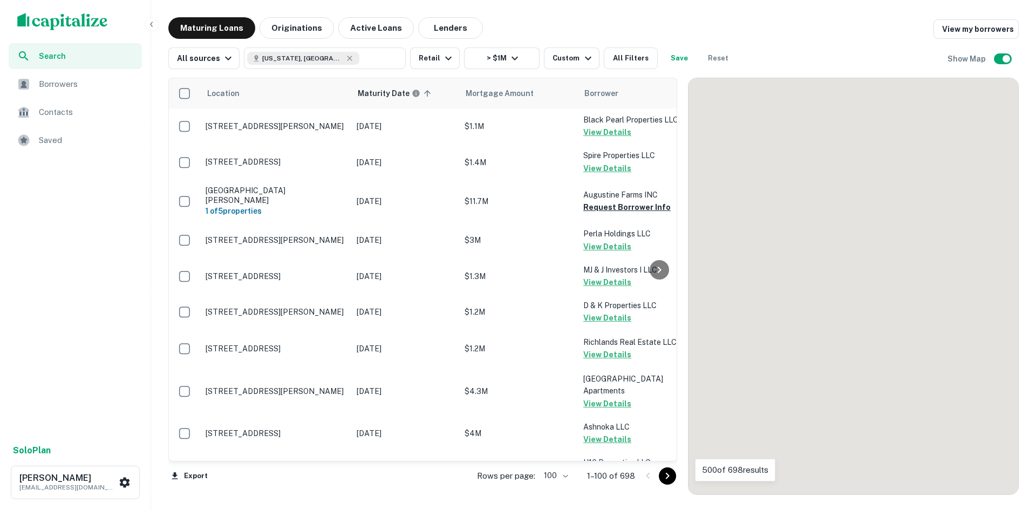
scroll to position [1780, 0]
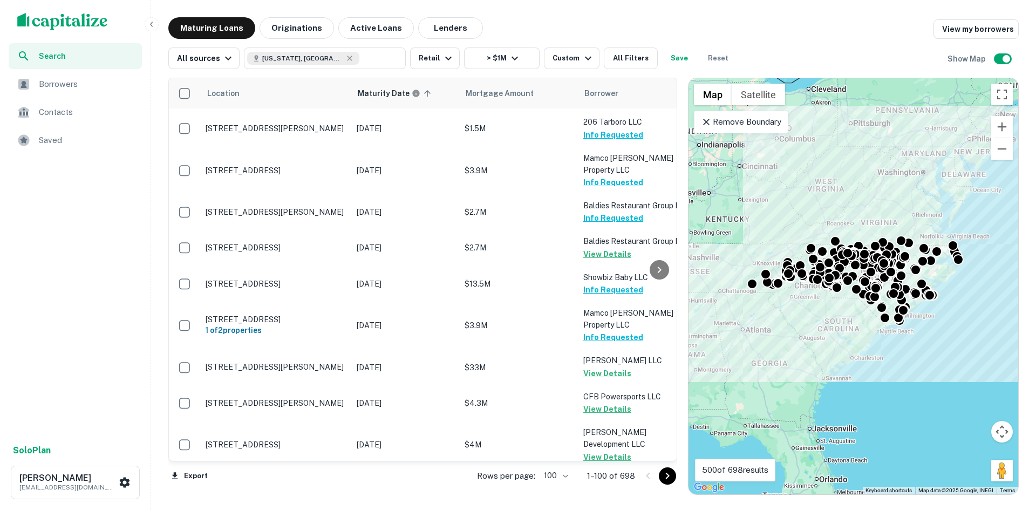
click at [675, 473] on button "Go to next page" at bounding box center [667, 475] width 17 height 17
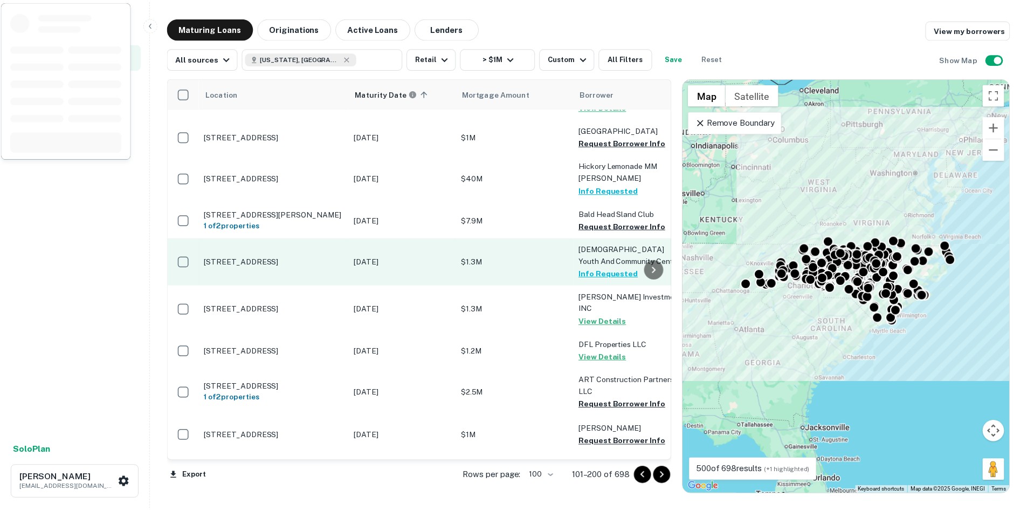
scroll to position [2049, 0]
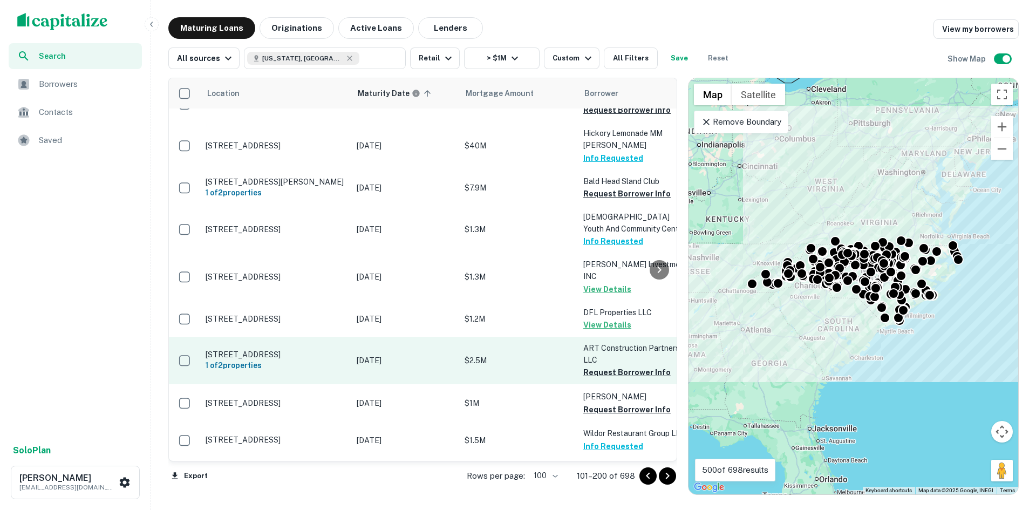
click at [248, 349] on p "[STREET_ADDRESS]" at bounding box center [275, 354] width 140 height 10
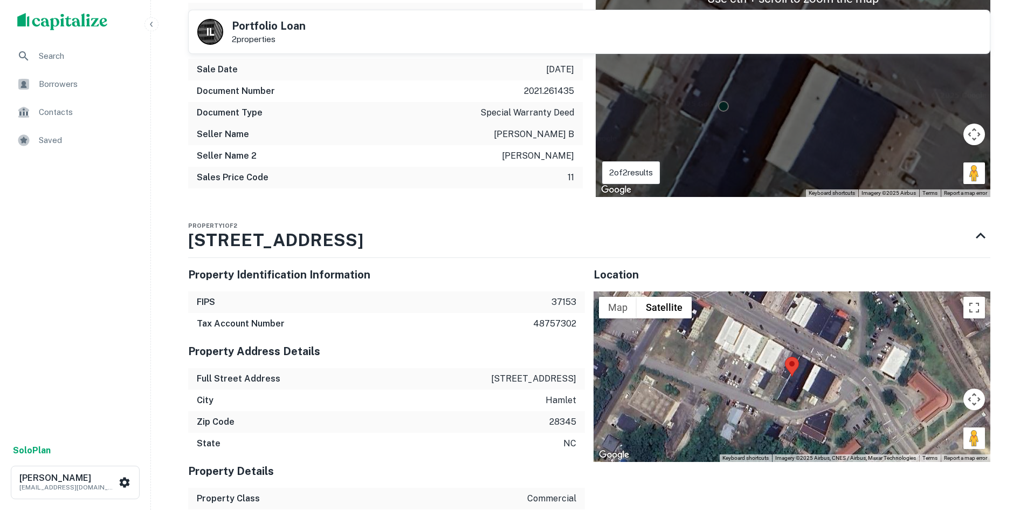
scroll to position [647, 0]
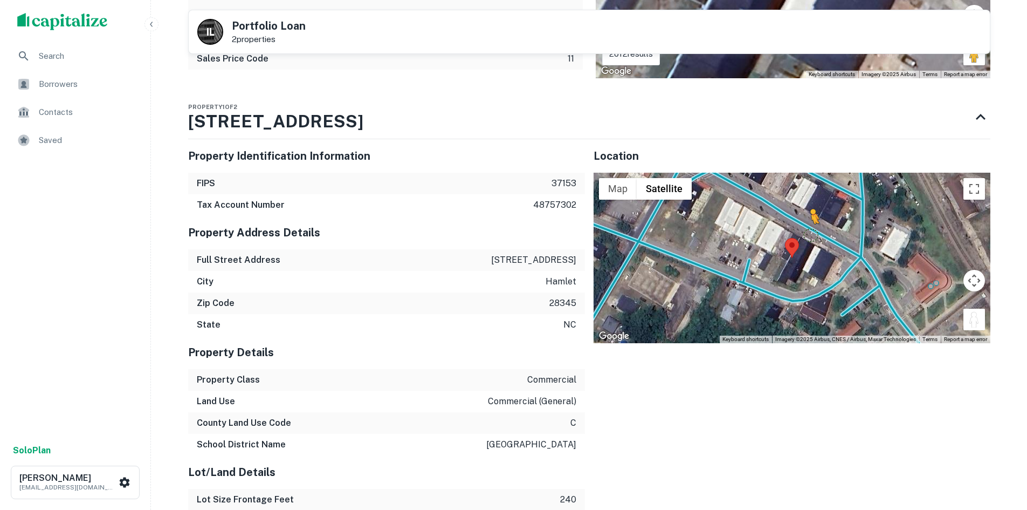
click at [806, 235] on div "To activate drag with keyboard, press Alt + Enter. Once in keyboard drag state,…" at bounding box center [792, 258] width 397 height 170
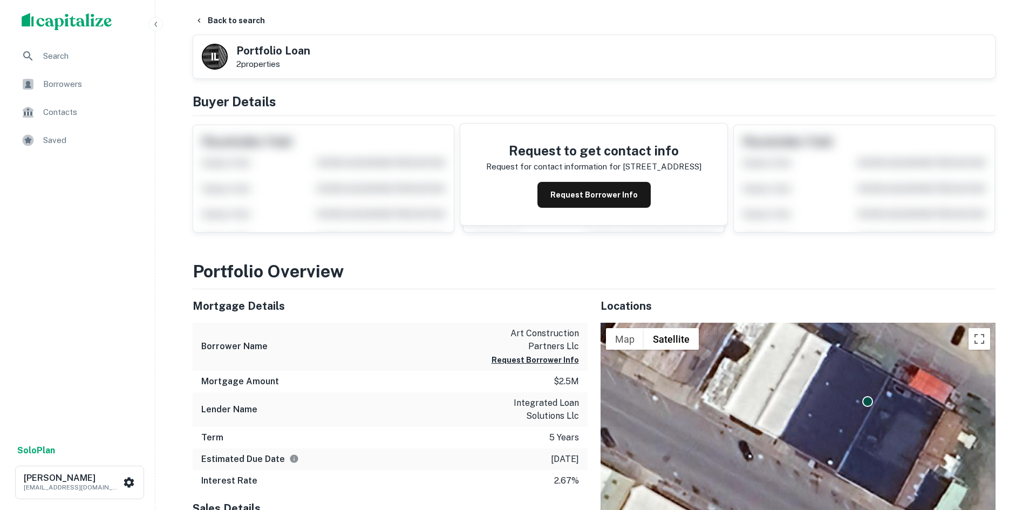
scroll to position [0, 0]
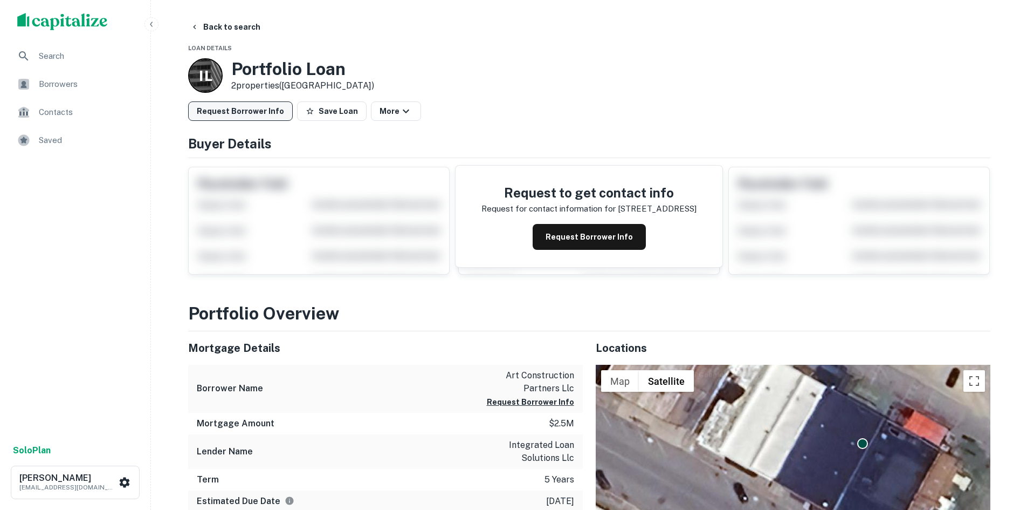
click at [267, 104] on button "Request Borrower Info" at bounding box center [240, 110] width 105 height 19
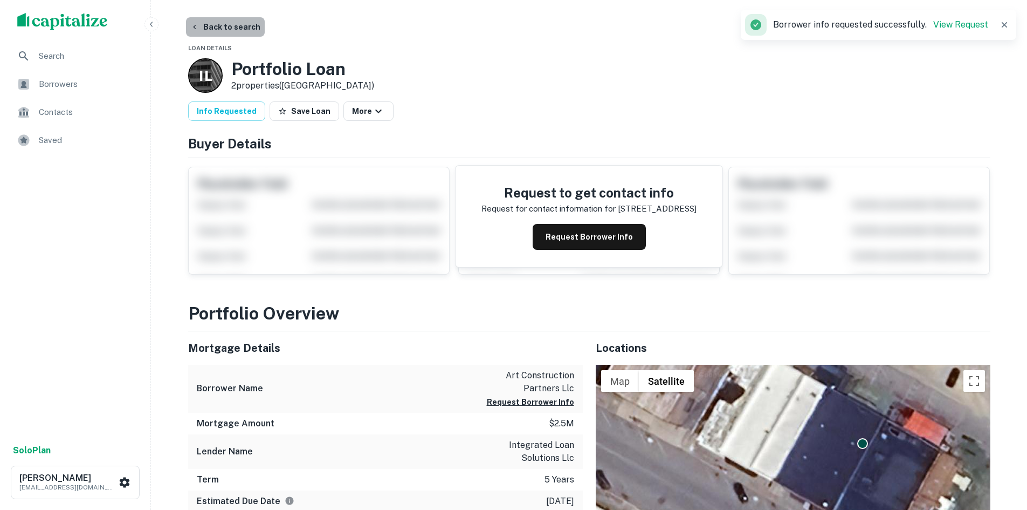
click at [241, 23] on button "Back to search" at bounding box center [225, 26] width 79 height 19
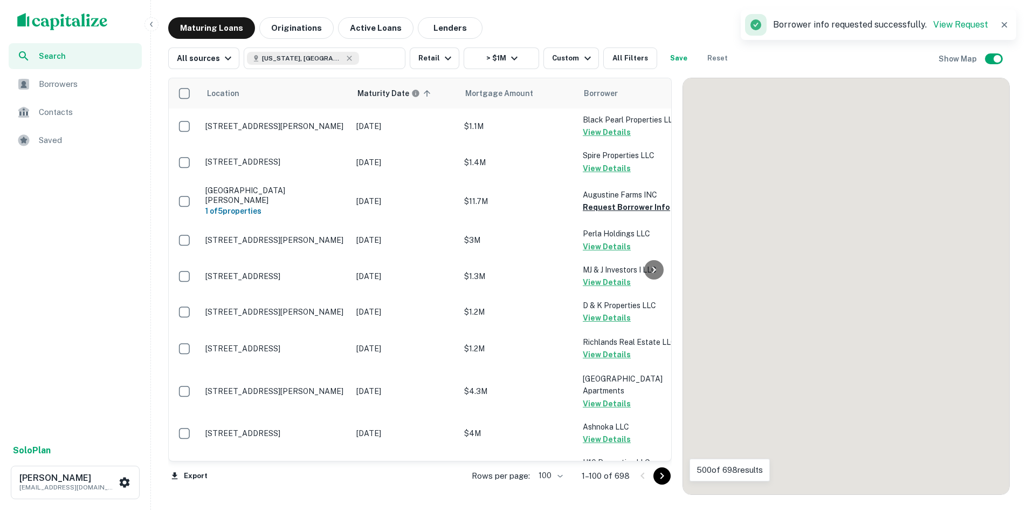
click at [669, 474] on icon "Go to next page" at bounding box center [662, 475] width 13 height 13
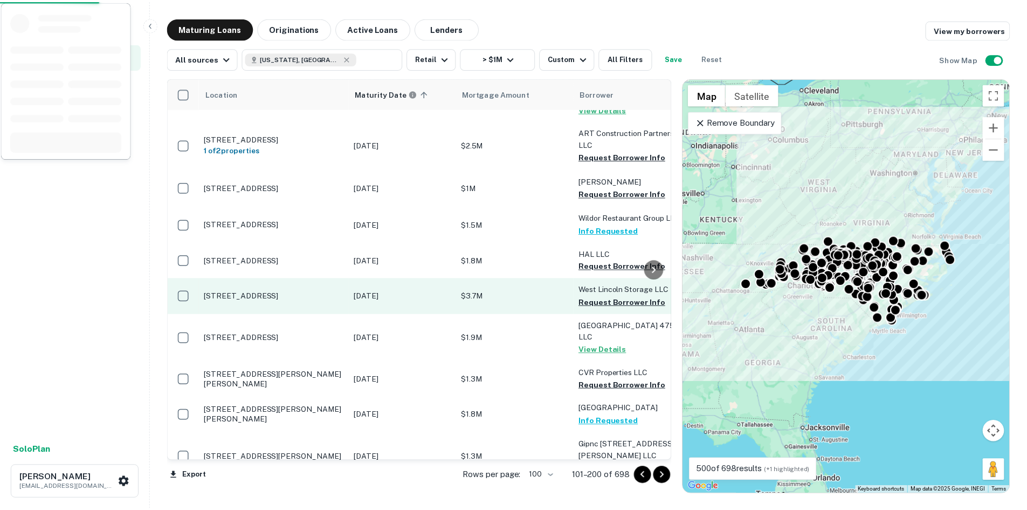
scroll to position [2373, 0]
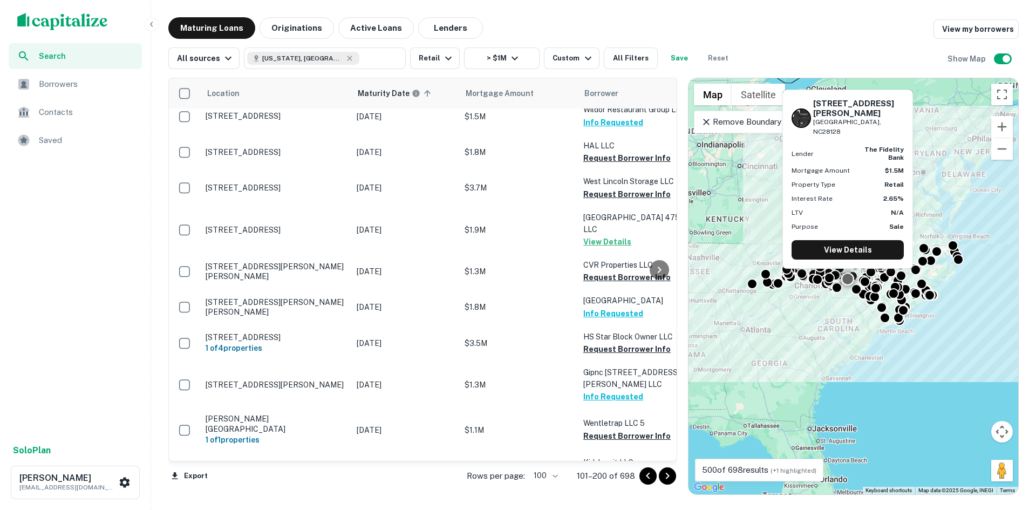
click at [304, 499] on p "198 Nicks Rd Norwood, NC28128" at bounding box center [275, 504] width 140 height 10
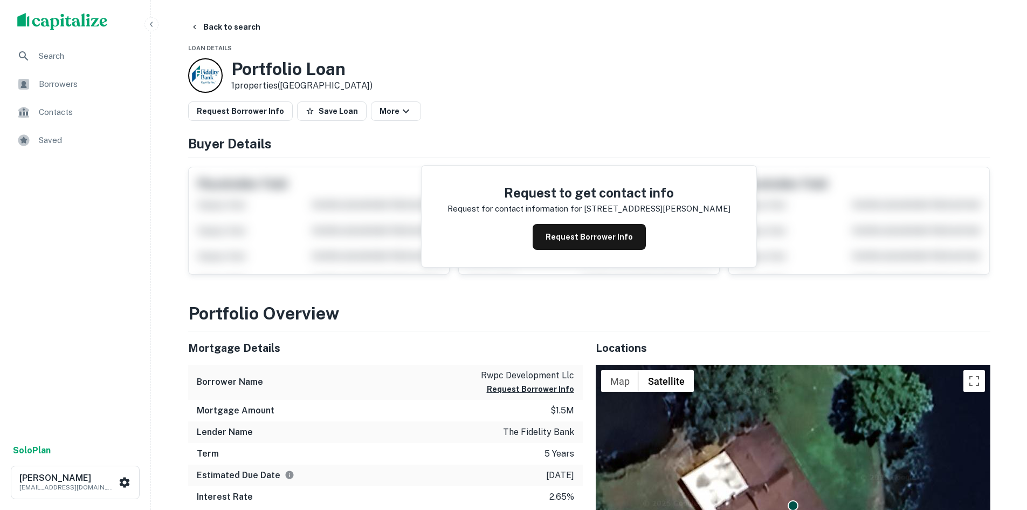
click at [223, 34] on button "Back to search" at bounding box center [225, 26] width 79 height 19
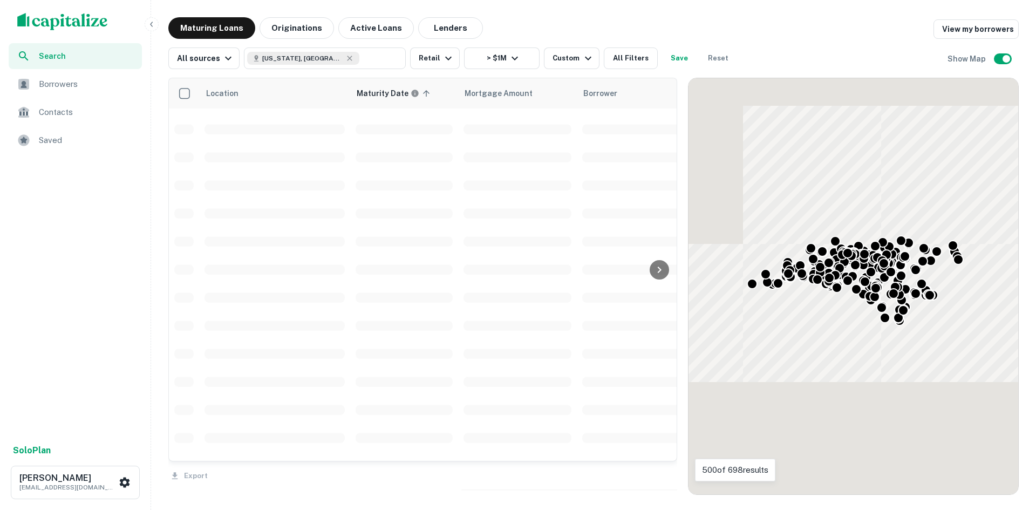
scroll to position [2373, 0]
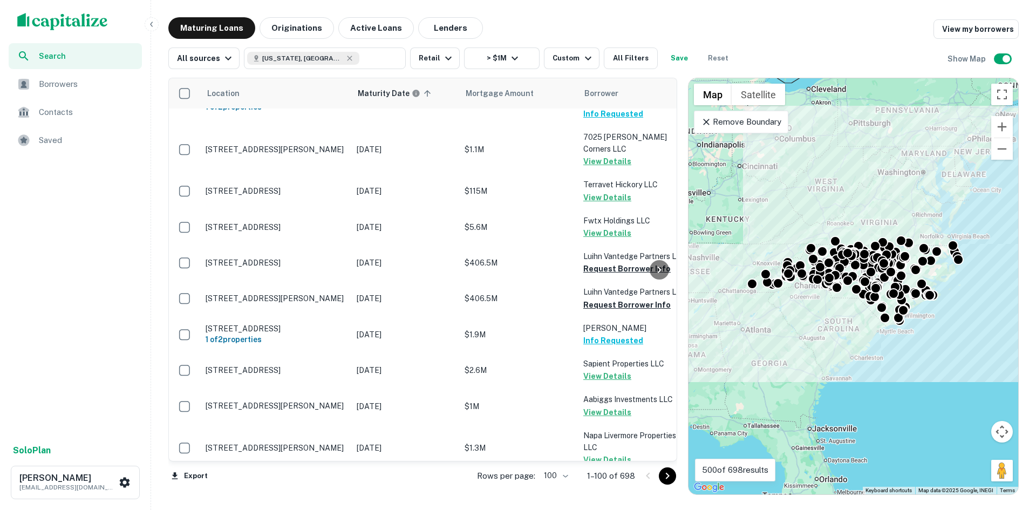
click at [660, 475] on button "Go to next page" at bounding box center [667, 475] width 17 height 17
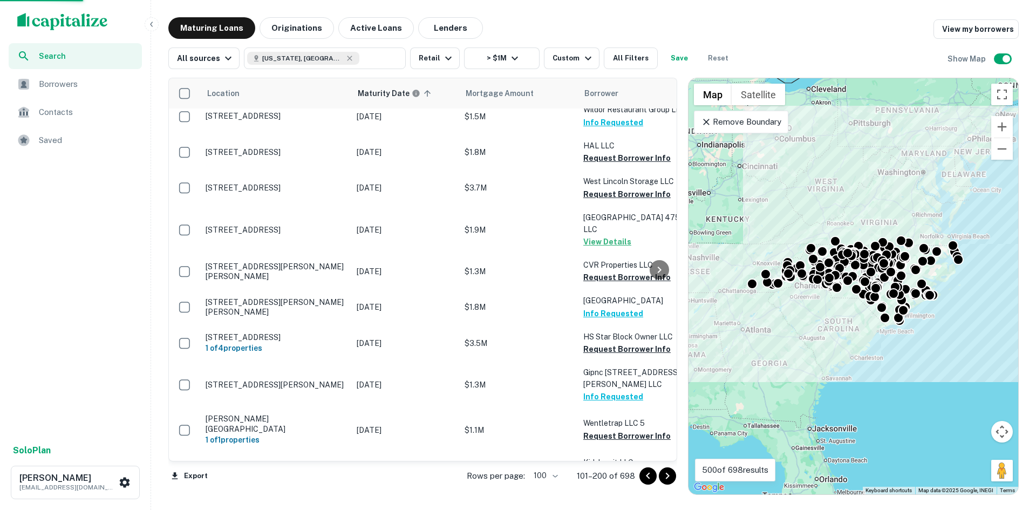
click at [660, 473] on button "Go to next page" at bounding box center [667, 475] width 17 height 17
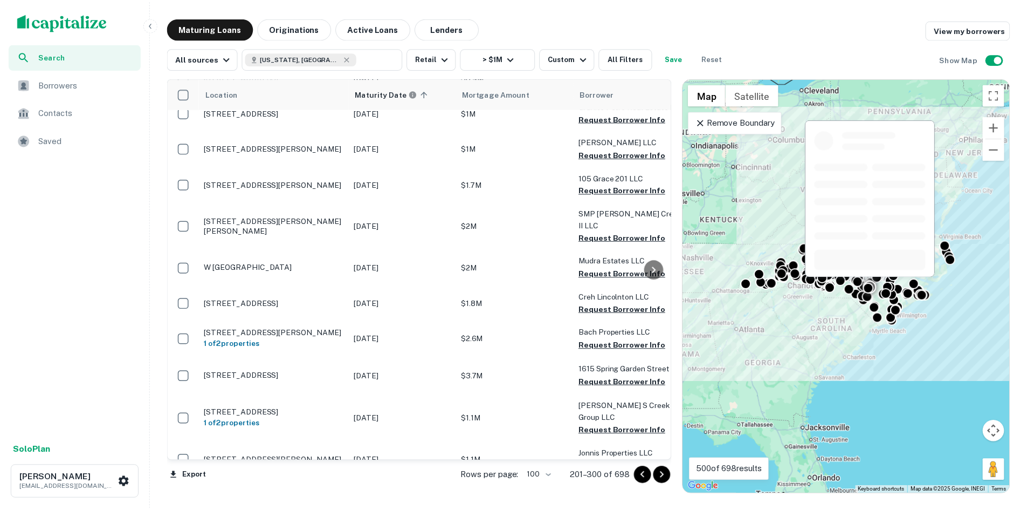
scroll to position [2265, 0]
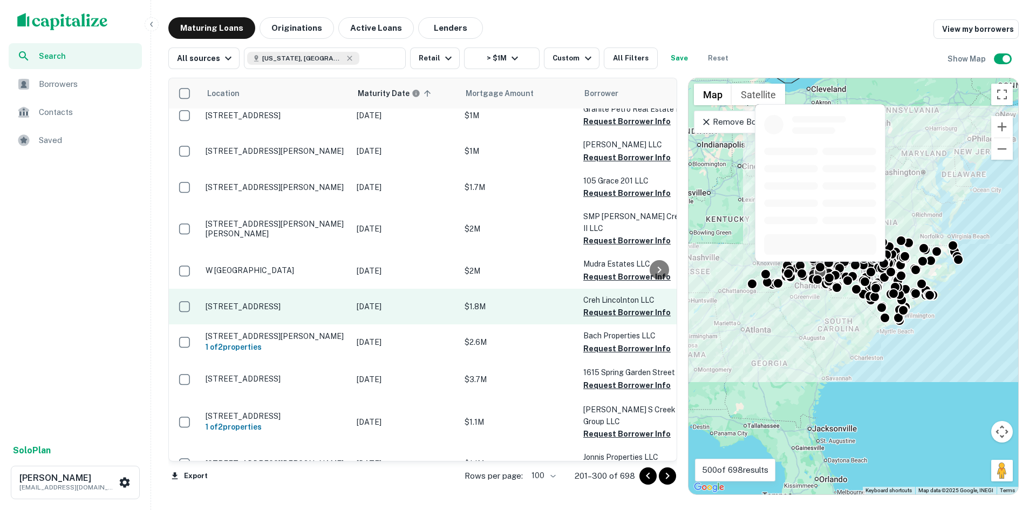
click at [295, 301] on p "[STREET_ADDRESS]" at bounding box center [275, 306] width 140 height 10
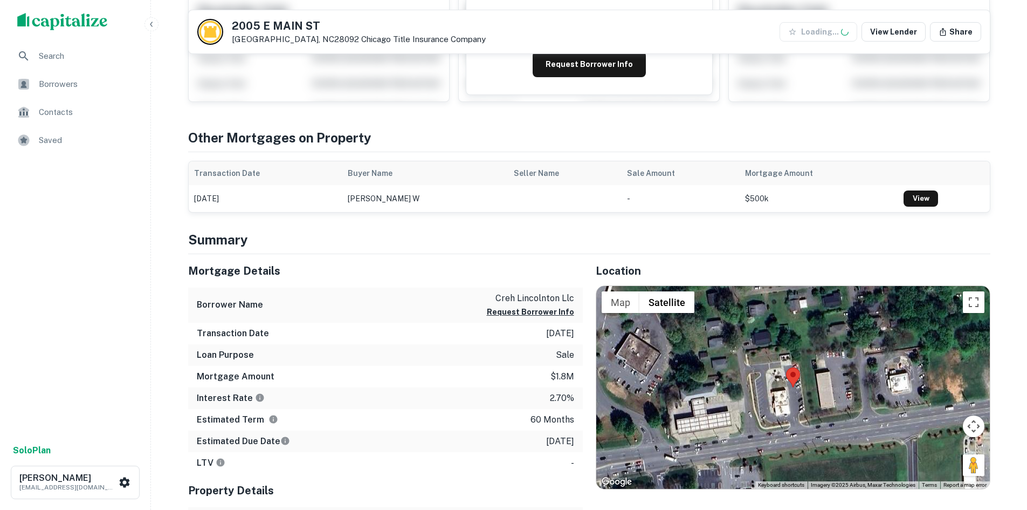
scroll to position [270, 0]
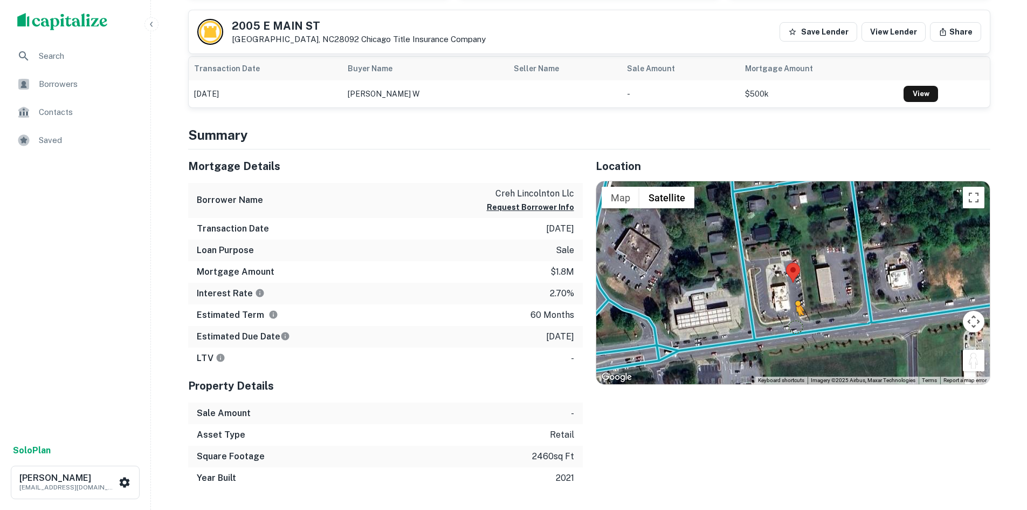
drag, startPoint x: 964, startPoint y: 368, endPoint x: 793, endPoint y: 323, distance: 176.9
click at [794, 323] on div "To activate drag with keyboard, press Alt + Enter. Once in keyboard drag state,…" at bounding box center [794, 282] width 394 height 203
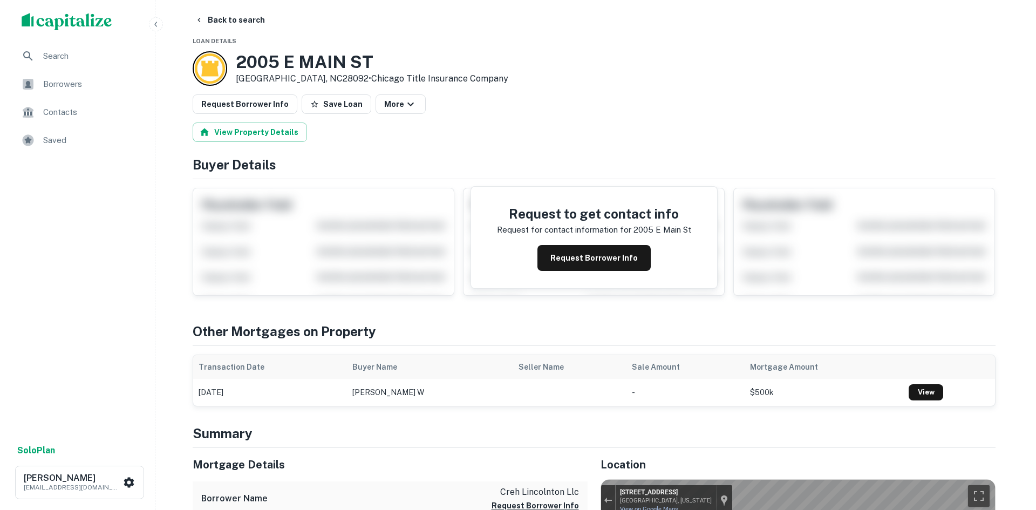
scroll to position [0, 0]
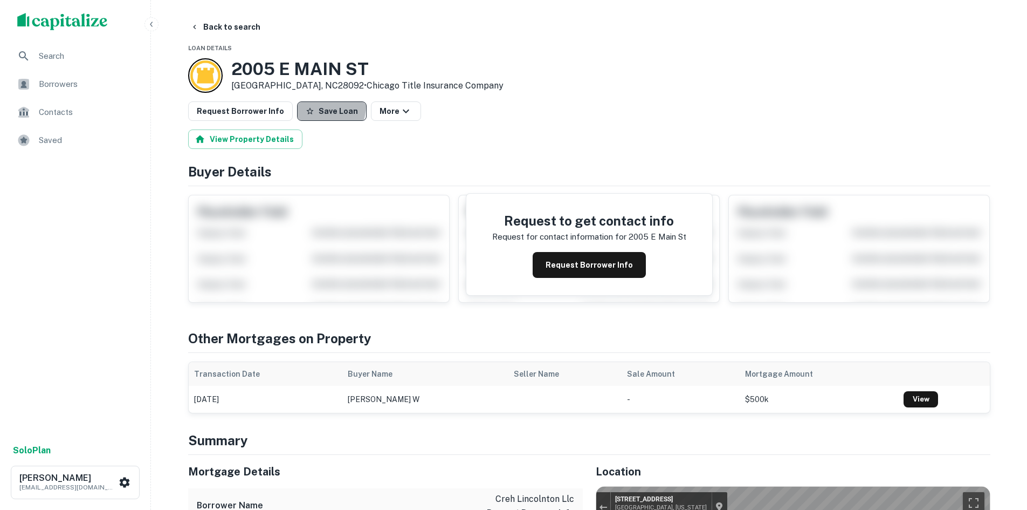
click at [305, 105] on button "Save Loan" at bounding box center [332, 110] width 70 height 19
click at [255, 107] on button "Request Borrower Info" at bounding box center [240, 110] width 105 height 19
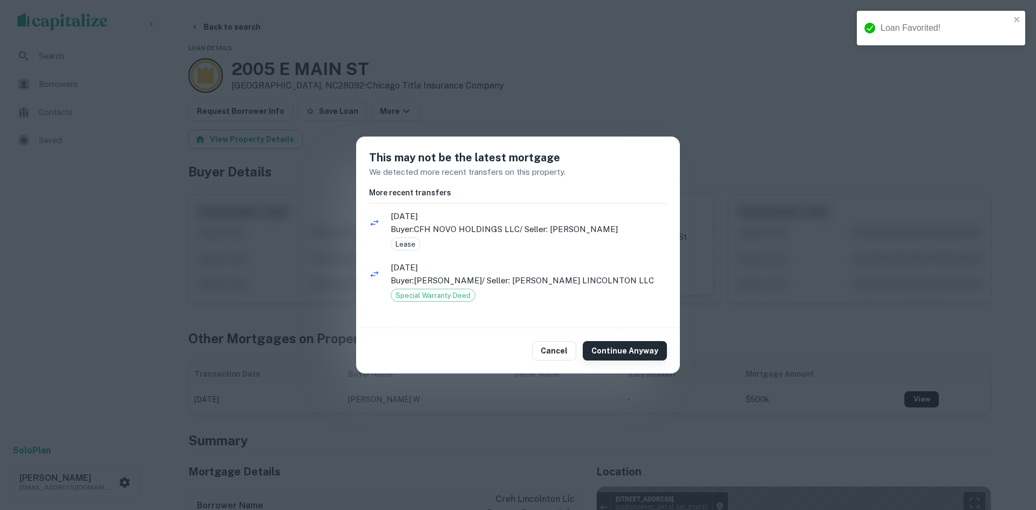
click at [599, 347] on button "Continue Anyway" at bounding box center [624, 350] width 84 height 19
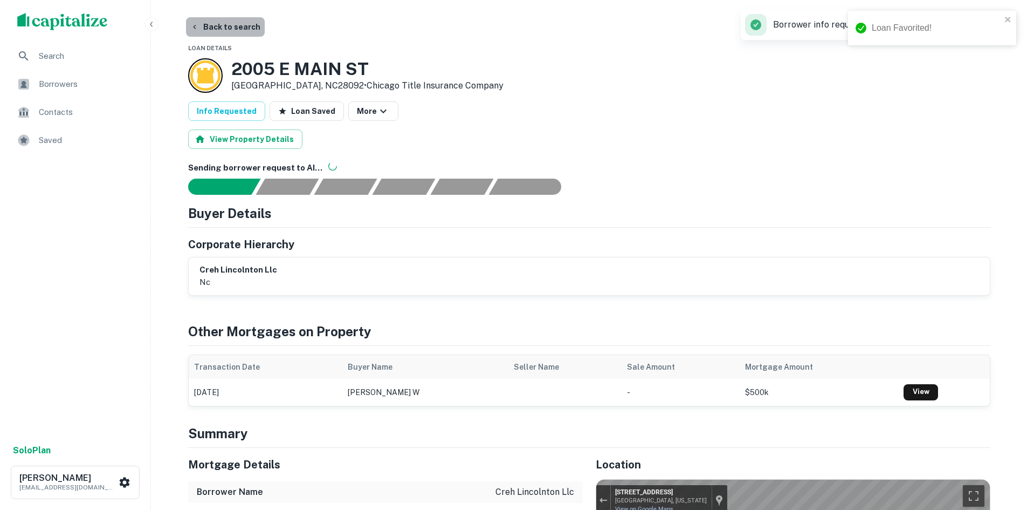
click at [227, 34] on button "Back to search" at bounding box center [225, 26] width 79 height 19
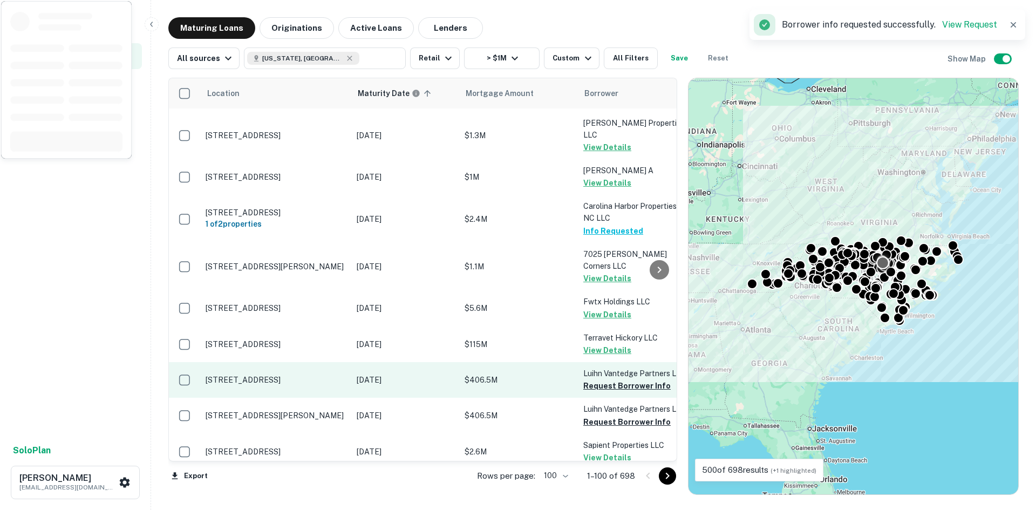
scroll to position [2265, 0]
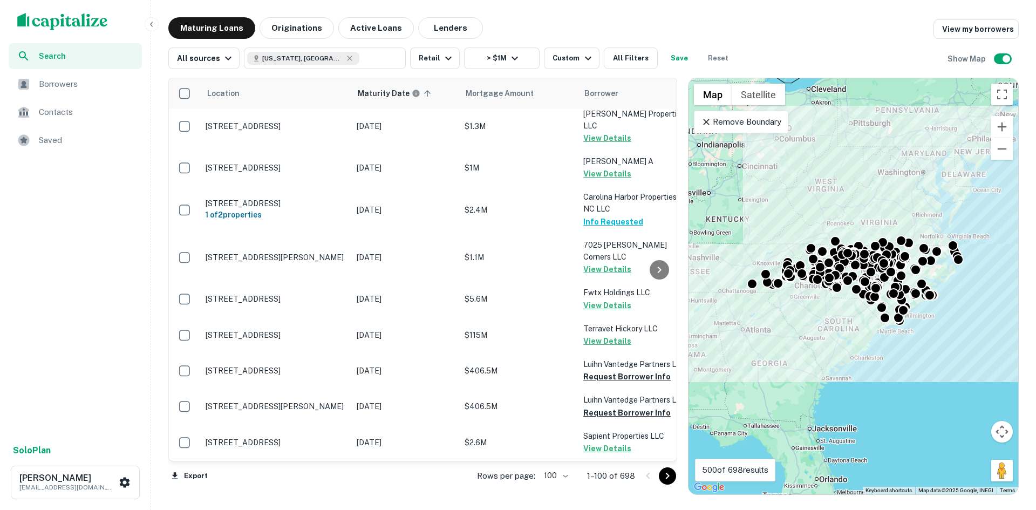
click at [666, 476] on icon "Go to next page" at bounding box center [667, 475] width 13 height 13
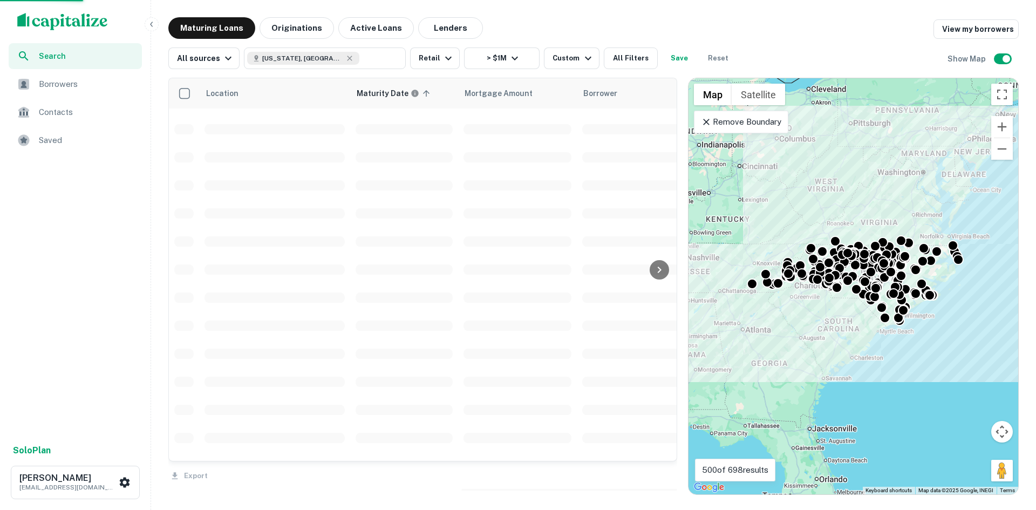
click at [666, 476] on div "Export" at bounding box center [422, 472] width 509 height 23
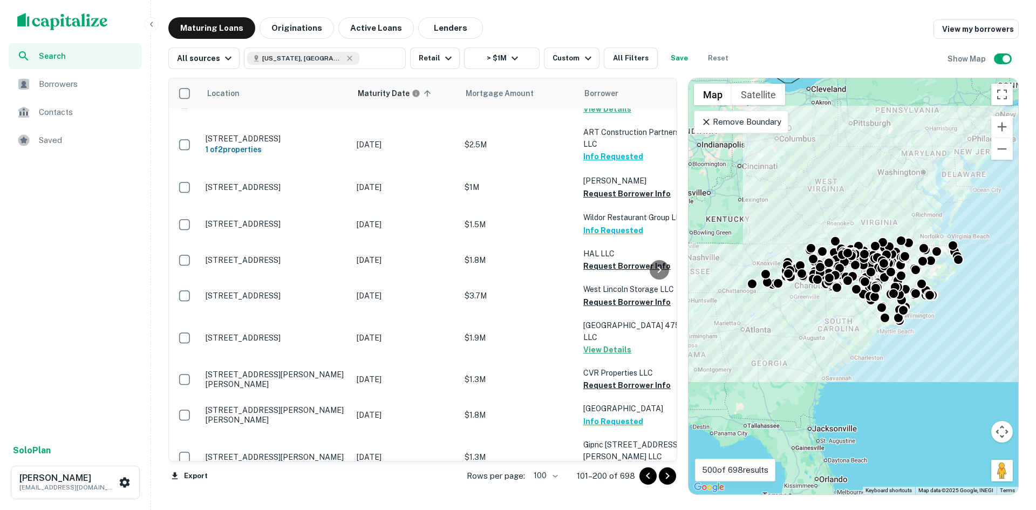
click at [666, 476] on icon "Go to next page" at bounding box center [667, 475] width 13 height 13
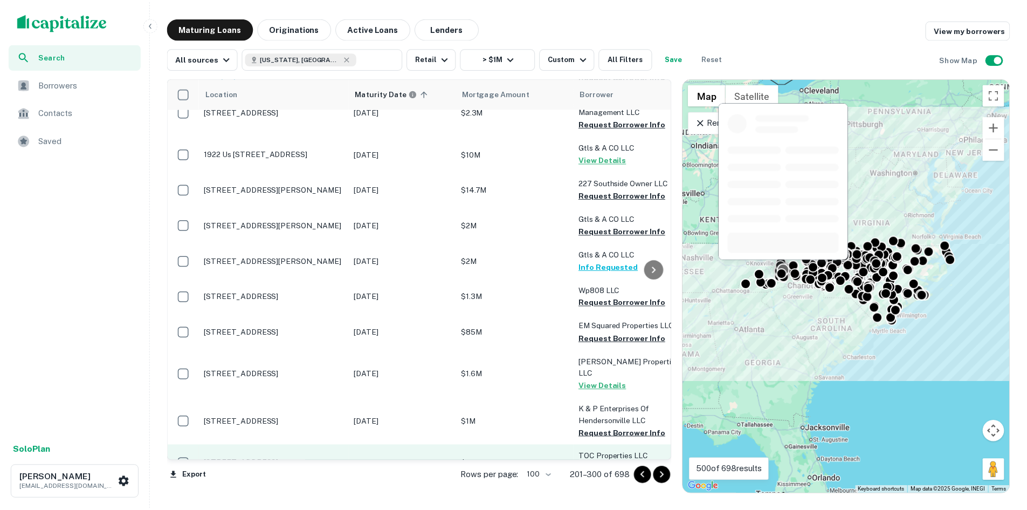
scroll to position [1294, 0]
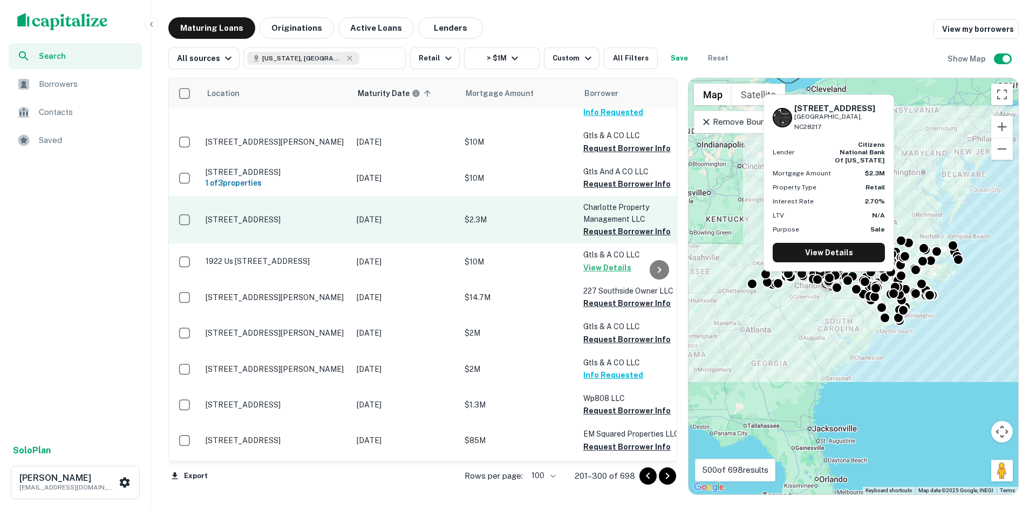
click at [249, 215] on p "[STREET_ADDRESS]" at bounding box center [275, 220] width 140 height 10
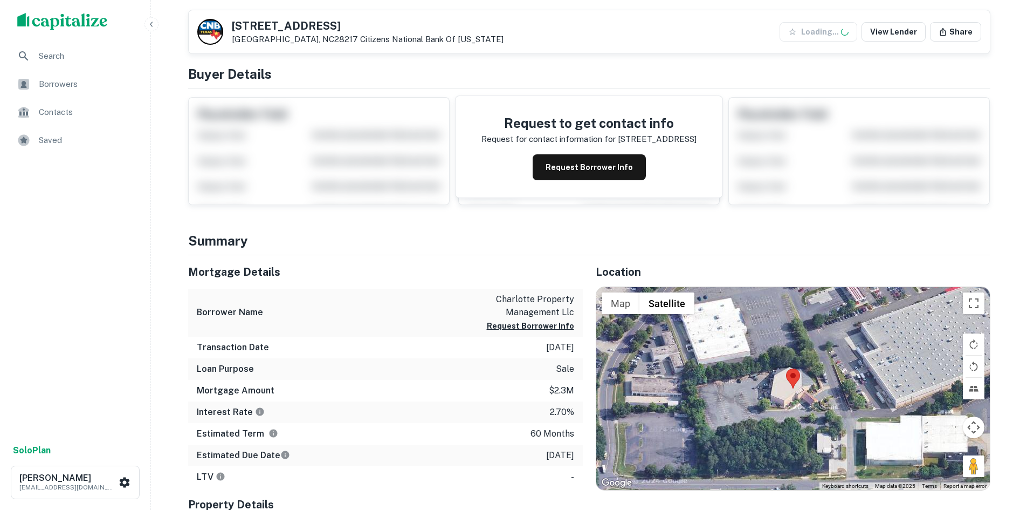
scroll to position [162, 0]
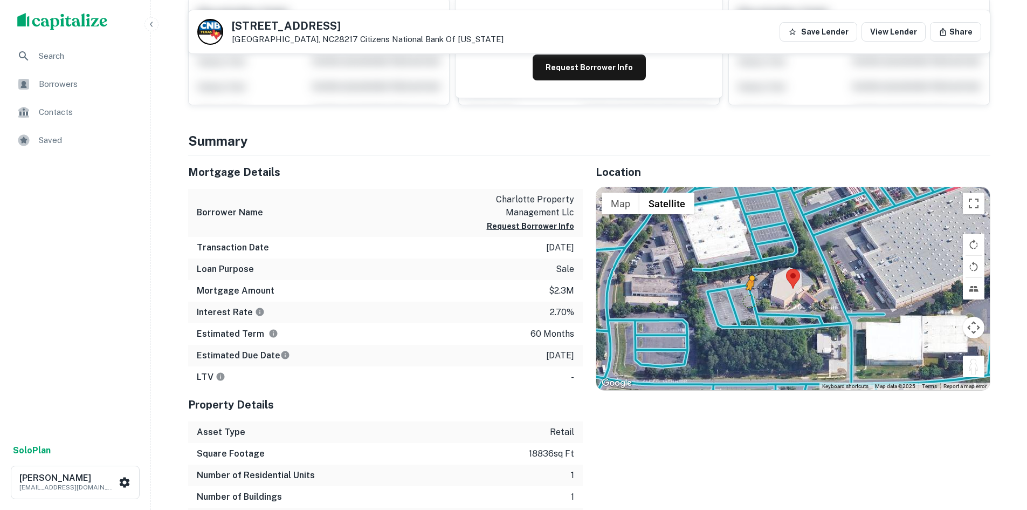
drag, startPoint x: 969, startPoint y: 372, endPoint x: 748, endPoint y: 297, distance: 234.2
click at [748, 297] on div "To activate drag with keyboard, press Alt + Enter. Once in keyboard drag state,…" at bounding box center [794, 288] width 394 height 203
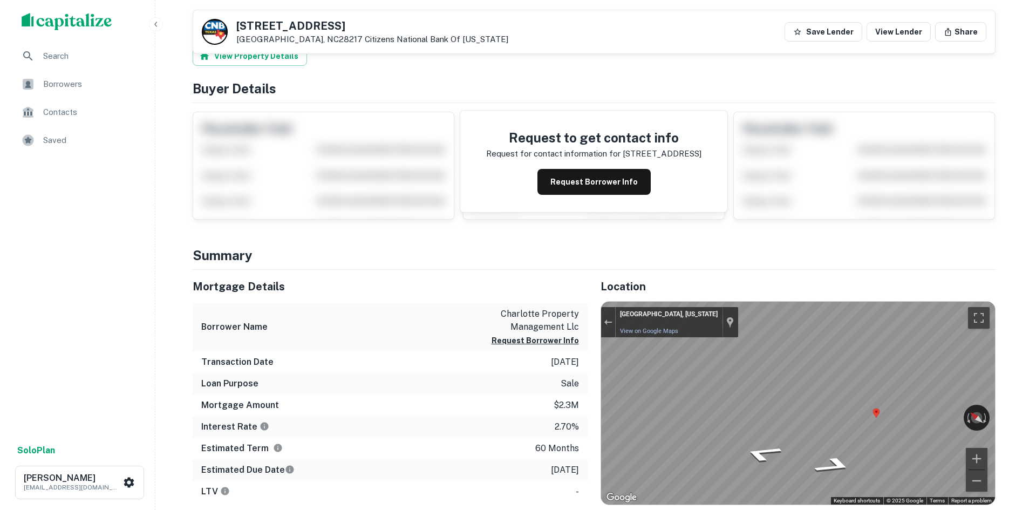
scroll to position [0, 0]
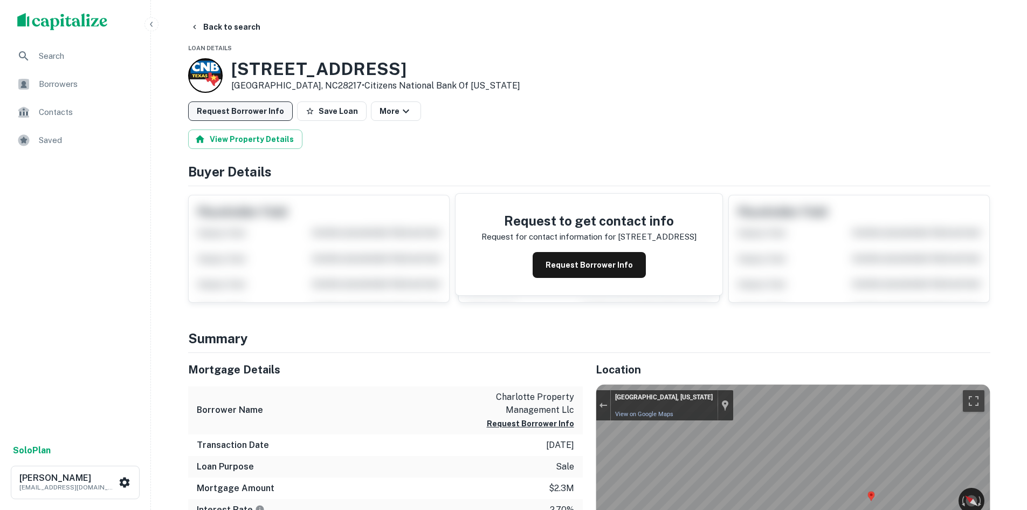
click at [227, 105] on button "Request Borrower Info" at bounding box center [240, 110] width 105 height 19
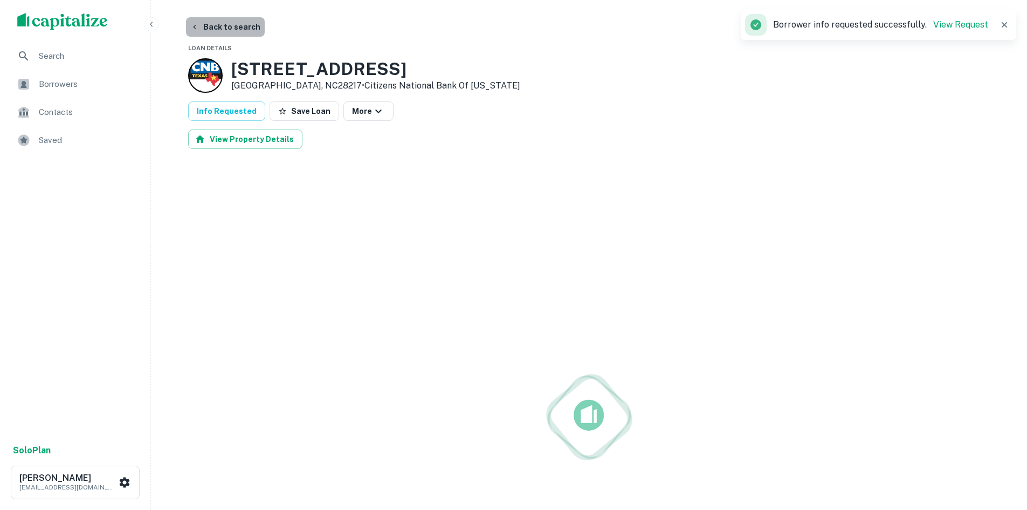
click at [231, 35] on button "Back to search" at bounding box center [225, 26] width 79 height 19
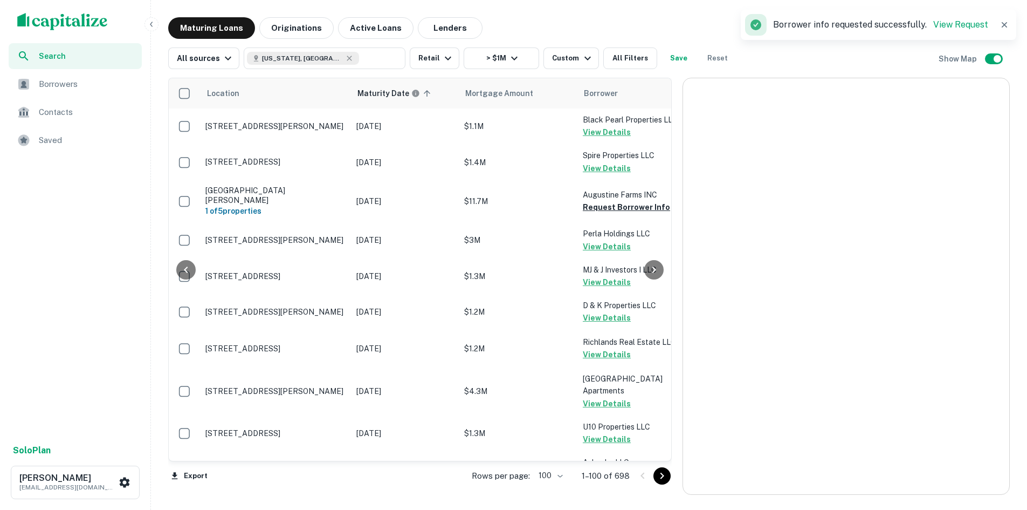
click at [669, 475] on icon "Go to next page" at bounding box center [662, 475] width 13 height 13
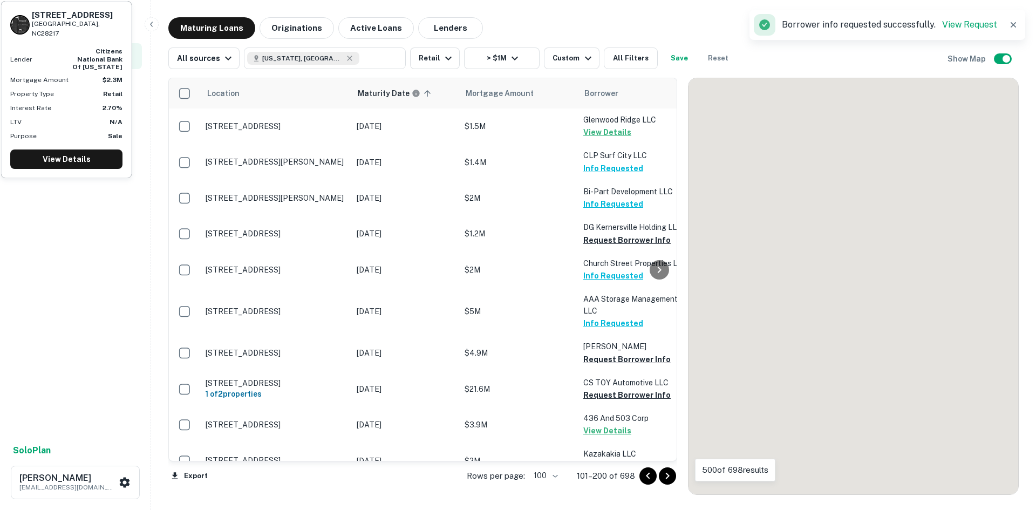
scroll to position [1294, 0]
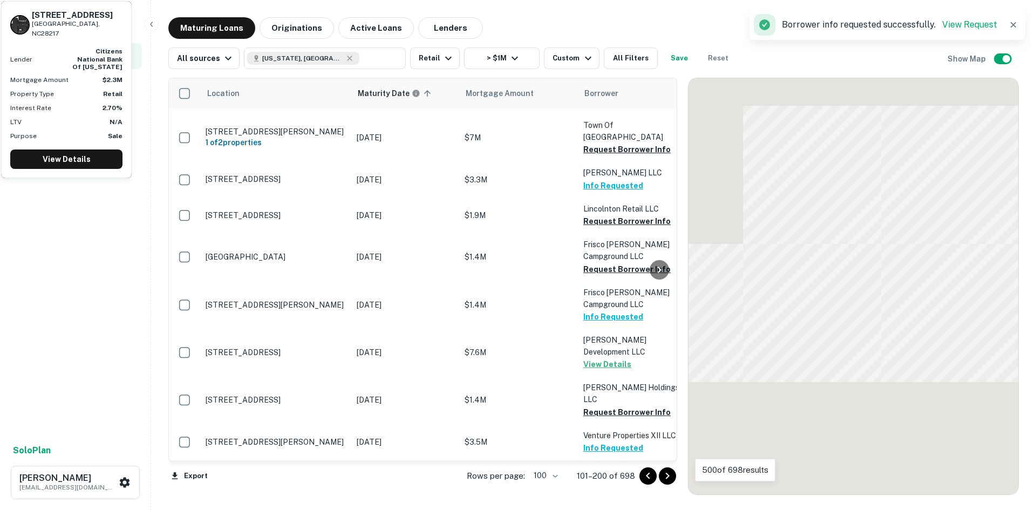
click at [670, 475] on icon "Go to next page" at bounding box center [667, 475] width 13 height 13
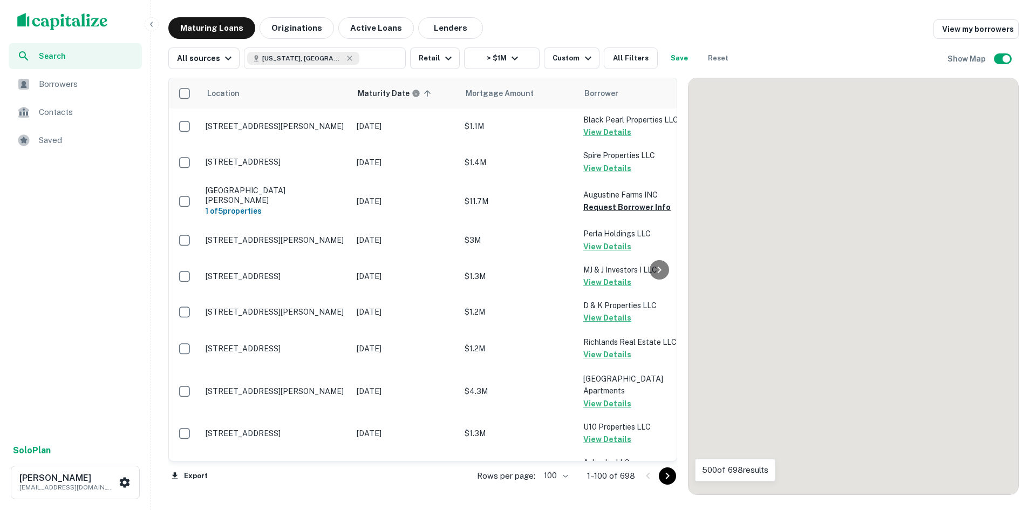
click at [666, 472] on icon "Go to next page" at bounding box center [668, 475] width 4 height 6
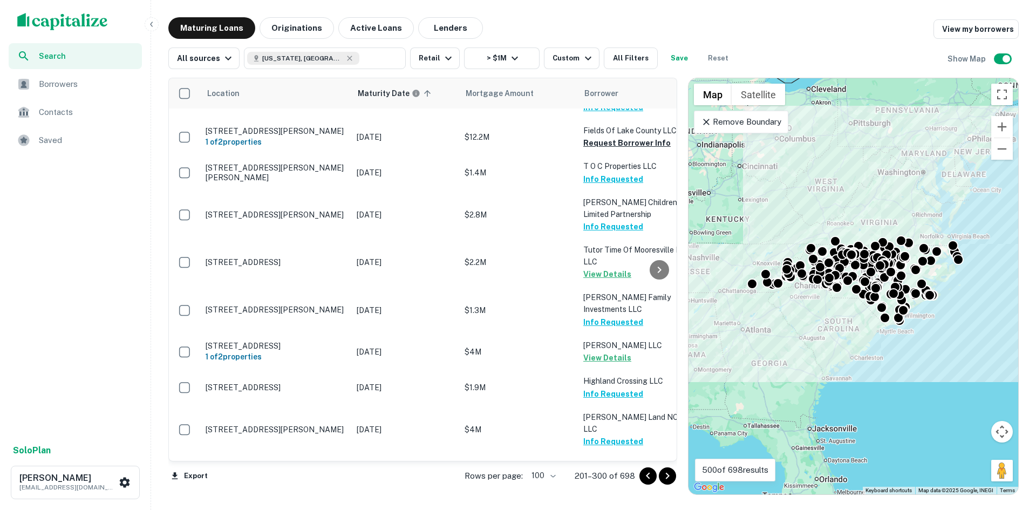
click at [80, 89] on span "Borrowers" at bounding box center [87, 84] width 97 height 13
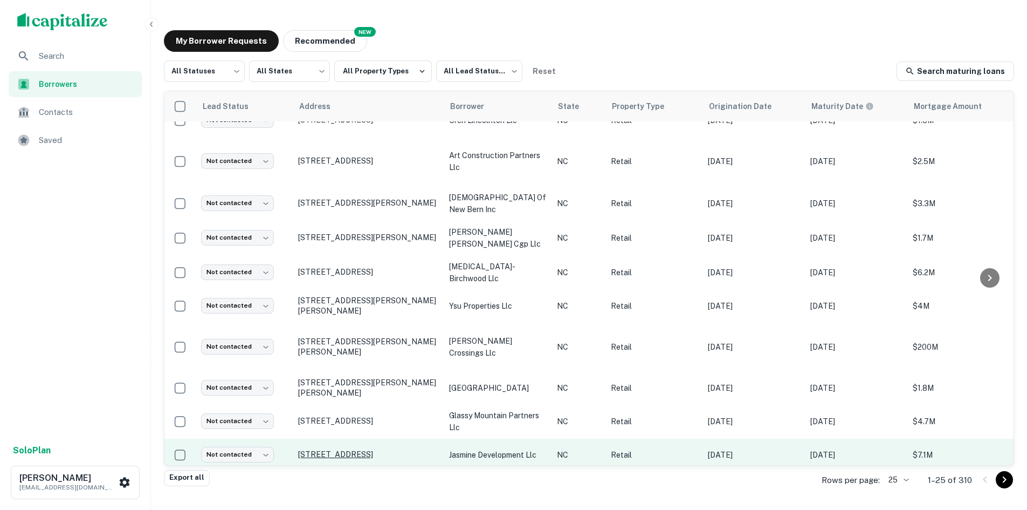
scroll to position [54, 0]
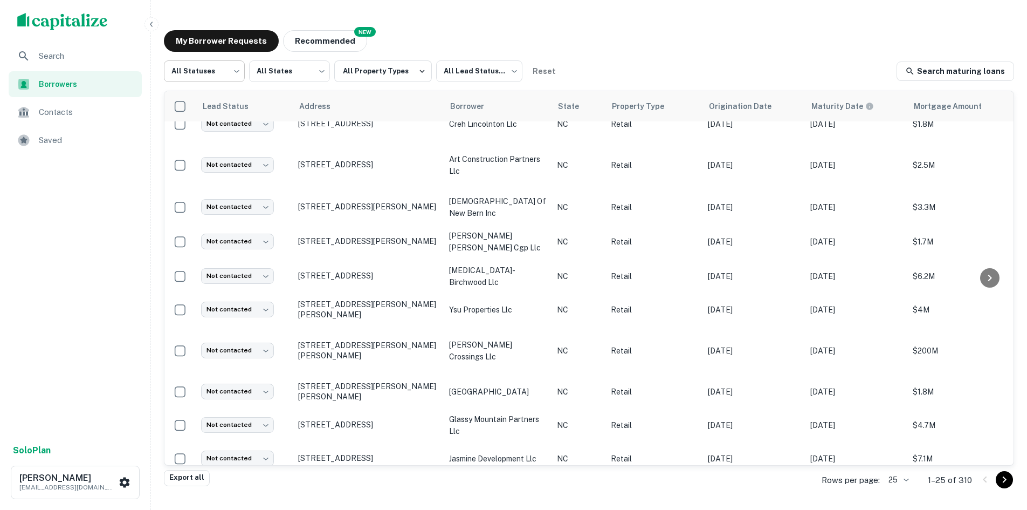
click at [197, 81] on body "Search Borrowers Contacts Saved Solo Plan [PERSON_NAME] [PERSON_NAME][EMAIL_ADD…" at bounding box center [513, 255] width 1027 height 510
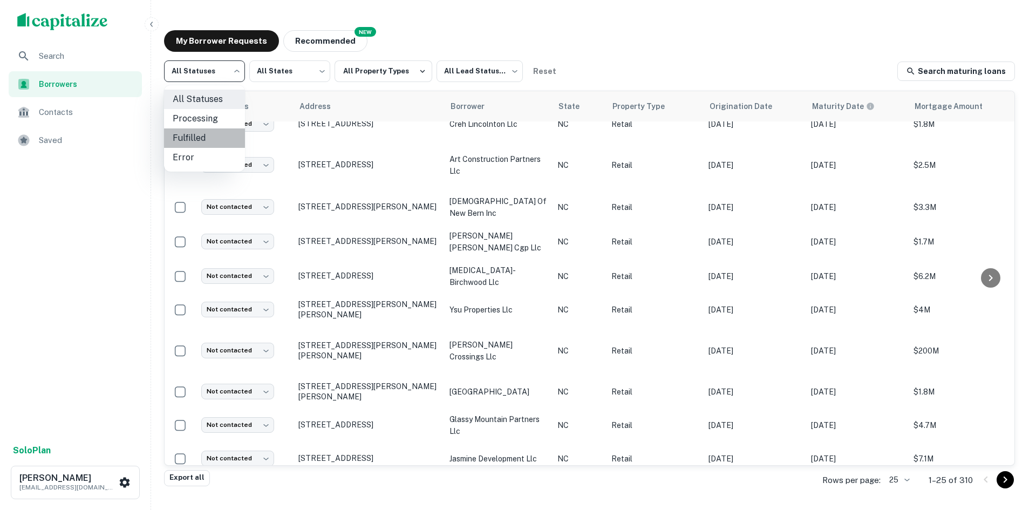
click at [210, 140] on li "Fulfilled" at bounding box center [204, 137] width 81 height 19
type input "*********"
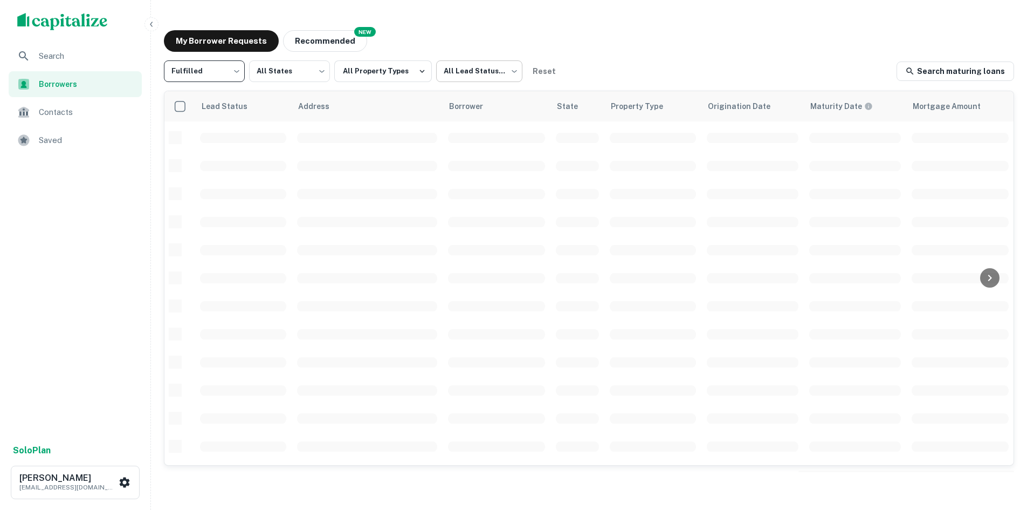
click at [500, 70] on body "Search Borrowers Contacts Saved Solo Plan [PERSON_NAME] [PERSON_NAME][EMAIL_ADD…" at bounding box center [513, 255] width 1027 height 510
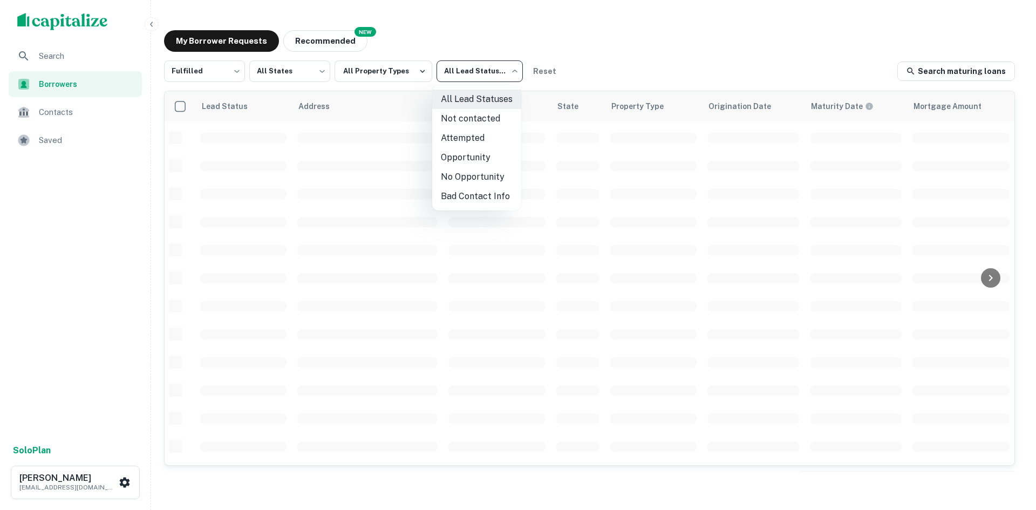
click at [478, 120] on li "Not contacted" at bounding box center [476, 118] width 89 height 19
type input "****"
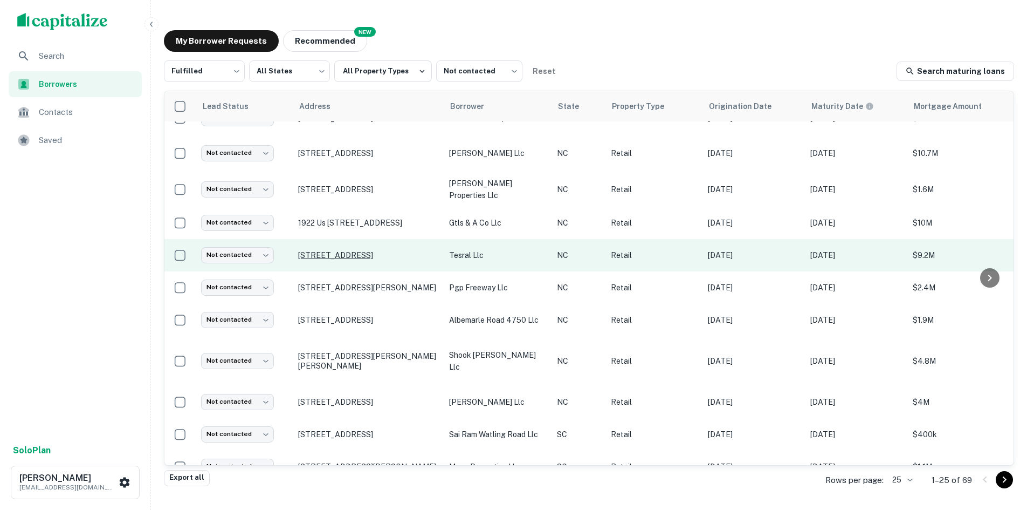
click at [378, 252] on p "[STREET_ADDRESS]" at bounding box center [368, 255] width 140 height 10
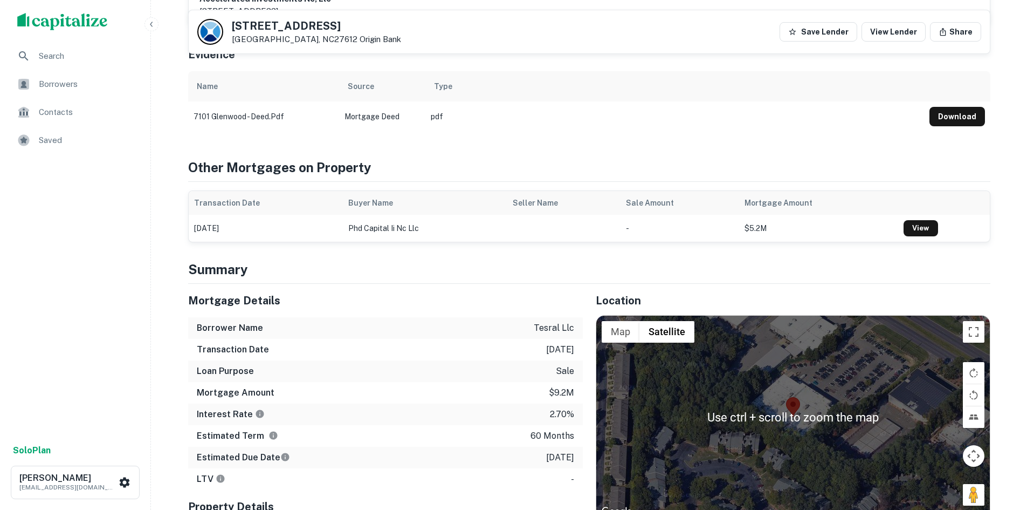
scroll to position [539, 0]
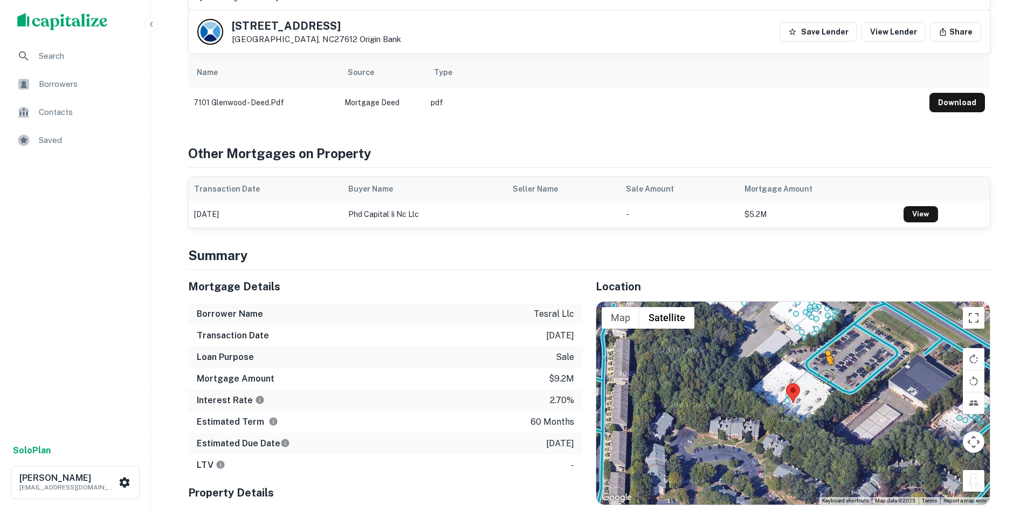
drag, startPoint x: 969, startPoint y: 453, endPoint x: 824, endPoint y: 348, distance: 179.2
click at [824, 348] on div "To activate drag with keyboard, press Alt + Enter. Once in keyboard drag state,…" at bounding box center [794, 402] width 394 height 203
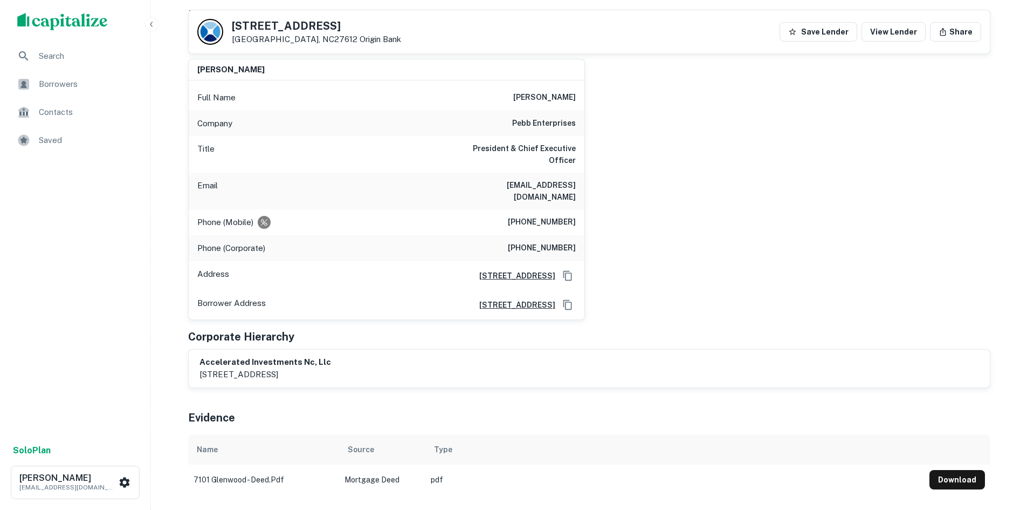
scroll to position [162, 0]
drag, startPoint x: 481, startPoint y: 176, endPoint x: 577, endPoint y: 179, distance: 96.6
click at [577, 179] on div "Email [EMAIL_ADDRESS][DOMAIN_NAME]" at bounding box center [387, 191] width 396 height 37
copy h6 "[EMAIL_ADDRESS][DOMAIN_NAME]"
drag, startPoint x: 523, startPoint y: 95, endPoint x: 629, endPoint y: 98, distance: 106.3
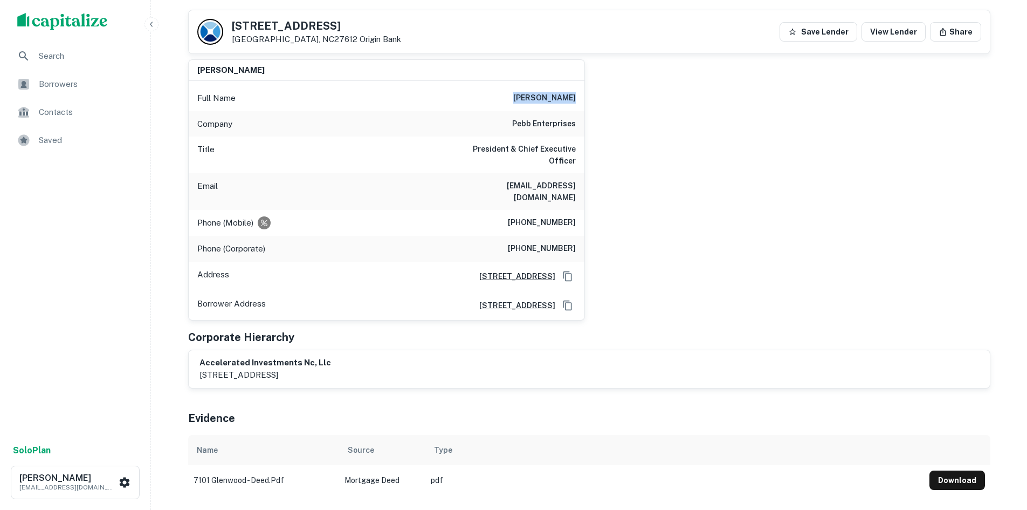
click at [629, 98] on div "[PERSON_NAME] Full Name [PERSON_NAME] Company pebb enterprises Title President …" at bounding box center [585, 186] width 811 height 270
copy h6 "[PERSON_NAME]"
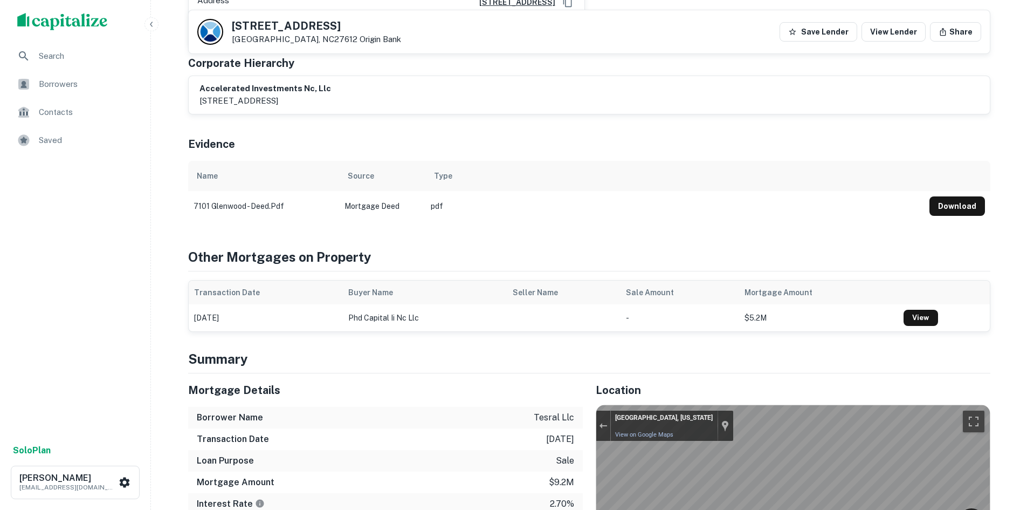
scroll to position [593, 0]
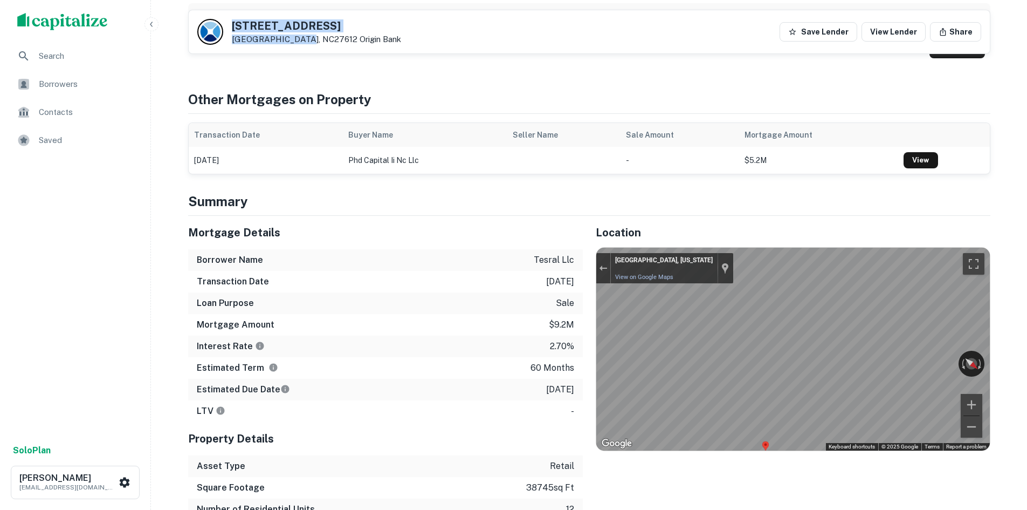
drag, startPoint x: 229, startPoint y: 25, endPoint x: 296, endPoint y: 40, distance: 69.2
click at [296, 40] on div "[STREET_ADDRESS] Origin Bank" at bounding box center [299, 32] width 204 height 26
copy div "[STREET_ADDRESS]"
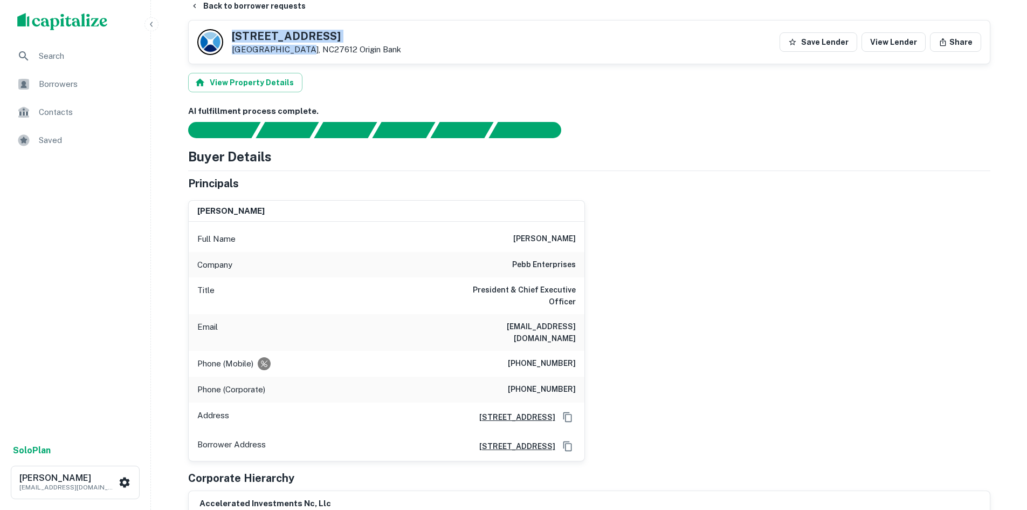
scroll to position [0, 0]
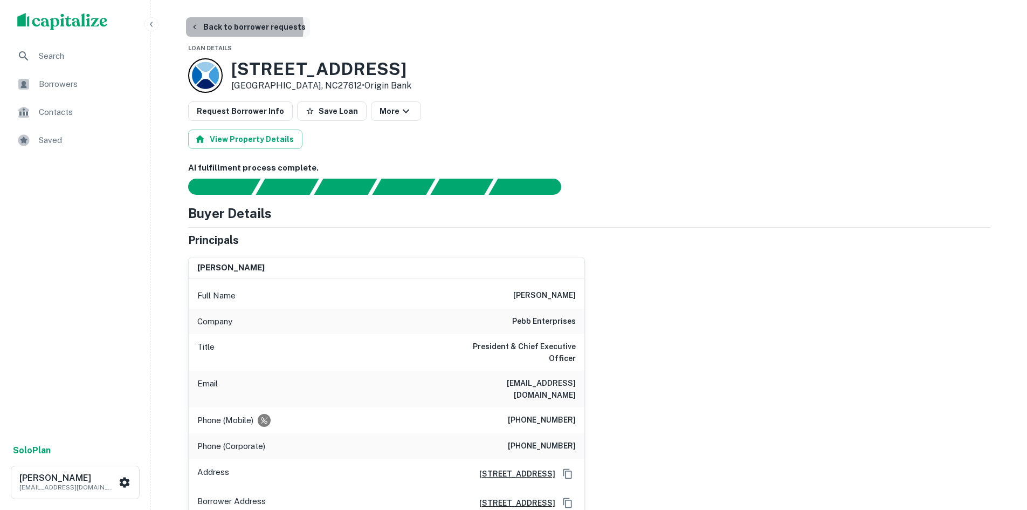
click at [236, 26] on button "Back to borrower requests" at bounding box center [248, 26] width 124 height 19
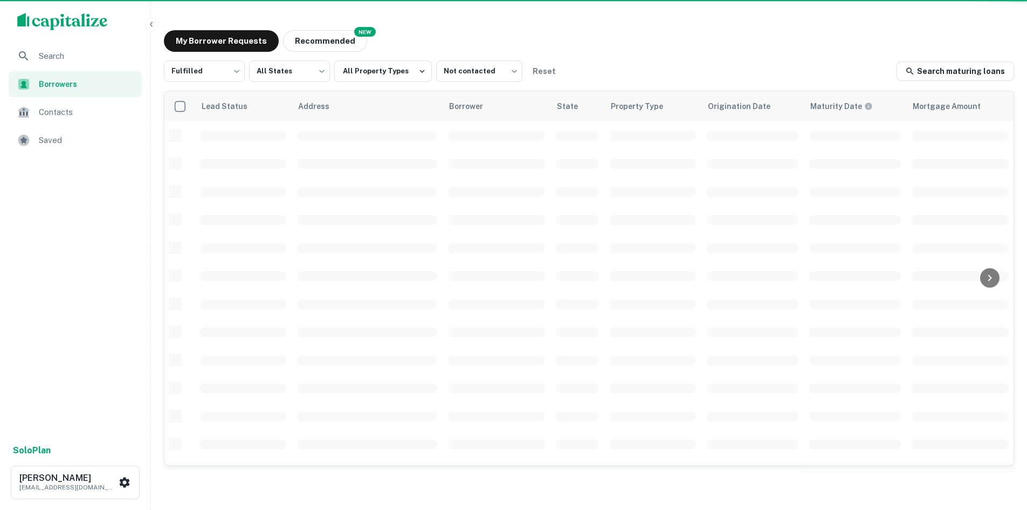
scroll to position [54, 0]
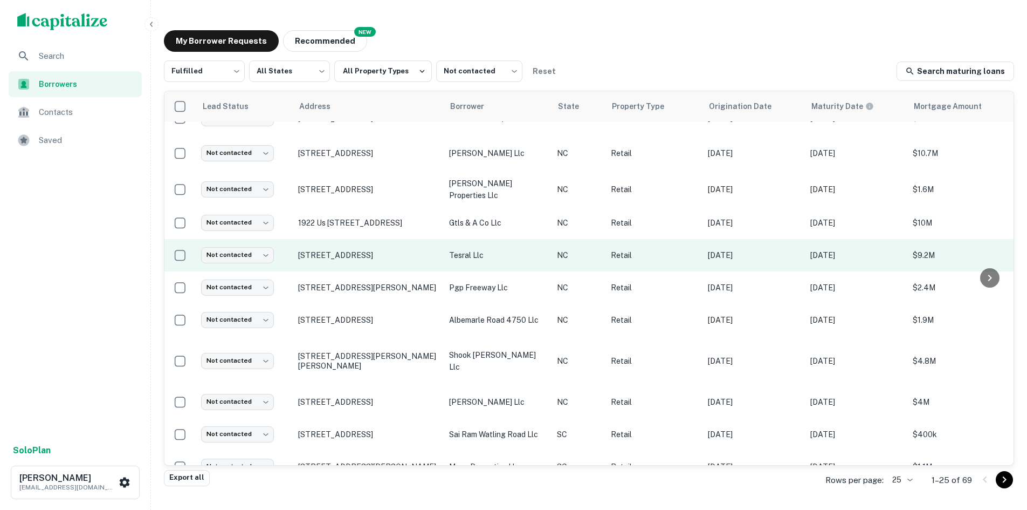
click at [277, 250] on td "Not contacted **** ​" at bounding box center [244, 255] width 97 height 32
click at [271, 252] on body "Search Borrowers Contacts Saved Solo Plan [PERSON_NAME] [PERSON_NAME][EMAIL_ADD…" at bounding box center [513, 255] width 1027 height 510
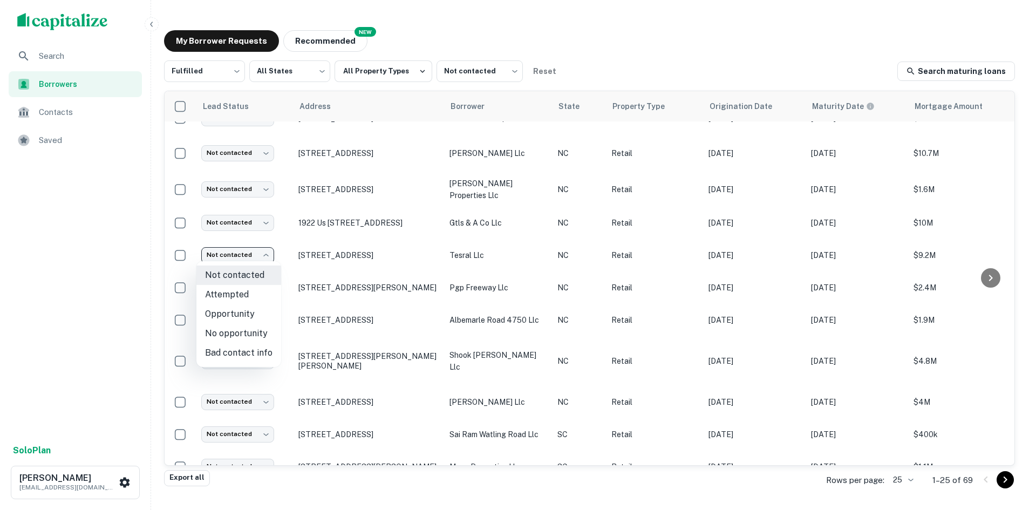
click at [257, 293] on li "Attempted" at bounding box center [238, 294] width 85 height 19
type input "*********"
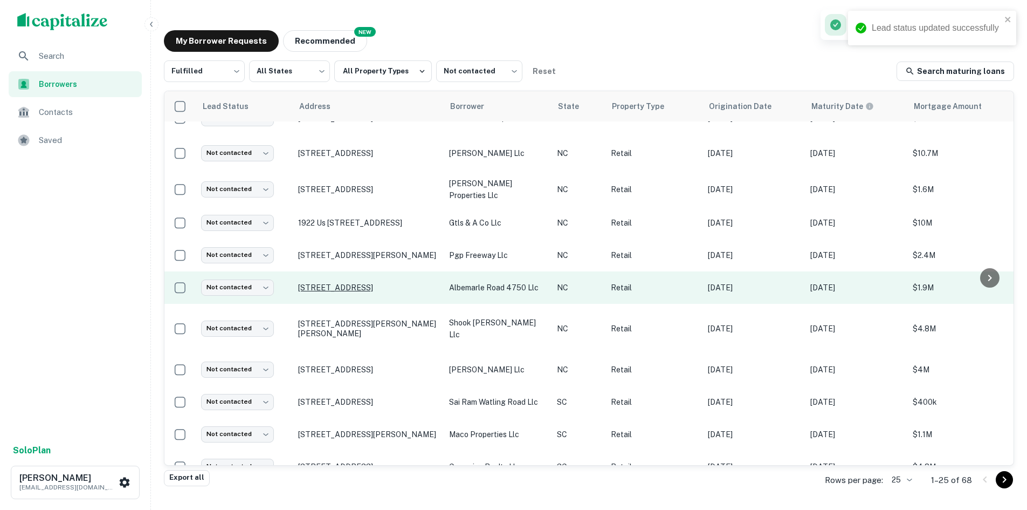
click at [352, 283] on p "[STREET_ADDRESS]" at bounding box center [368, 288] width 140 height 10
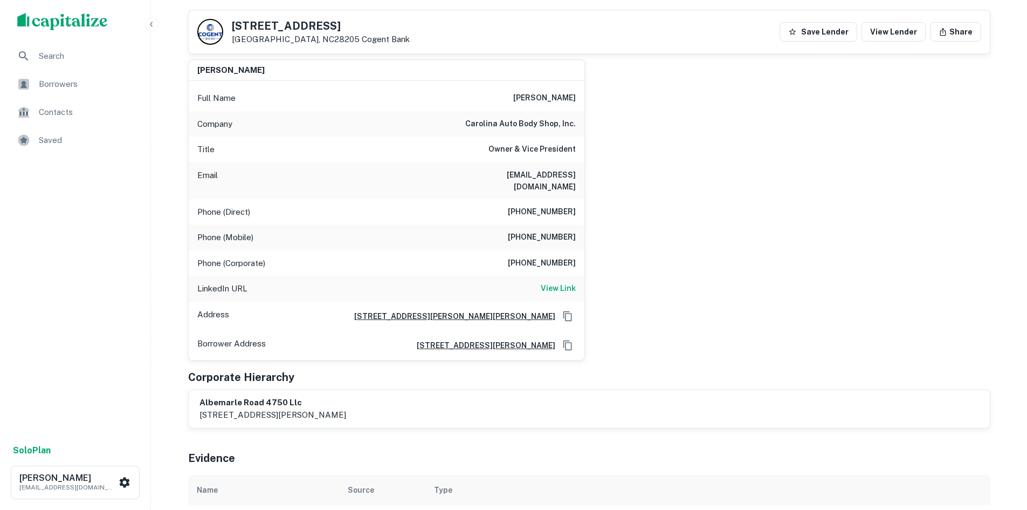
scroll to position [108, 0]
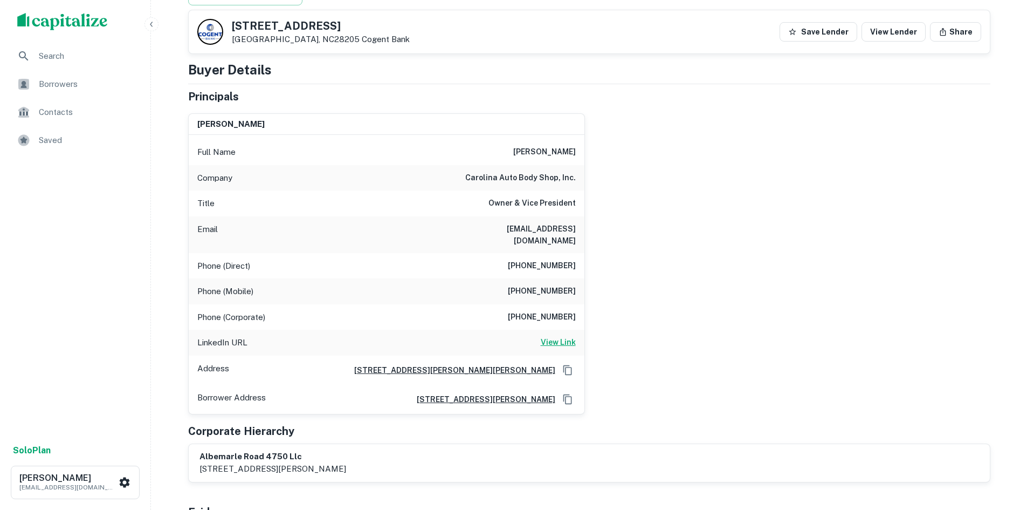
click at [551, 336] on h6 "View Link" at bounding box center [558, 342] width 35 height 12
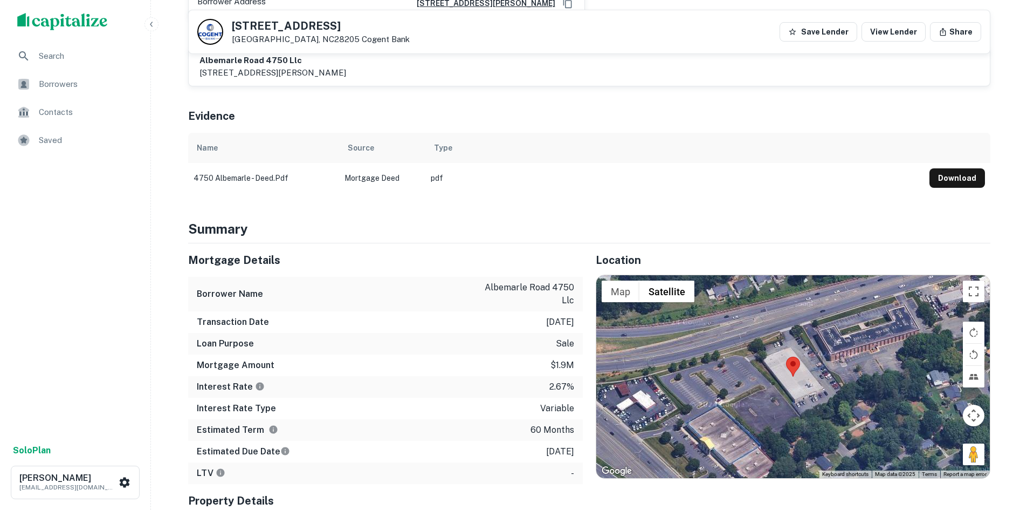
scroll to position [593, 0]
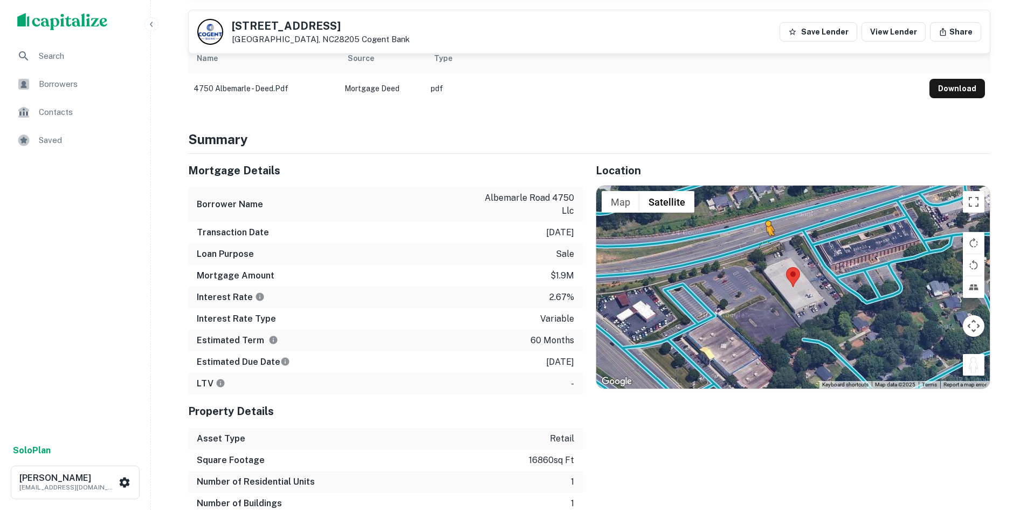
drag, startPoint x: 980, startPoint y: 353, endPoint x: 766, endPoint y: 236, distance: 244.3
click at [766, 236] on div "To activate drag with keyboard, press Alt + Enter. Once in keyboard drag state,…" at bounding box center [794, 287] width 394 height 203
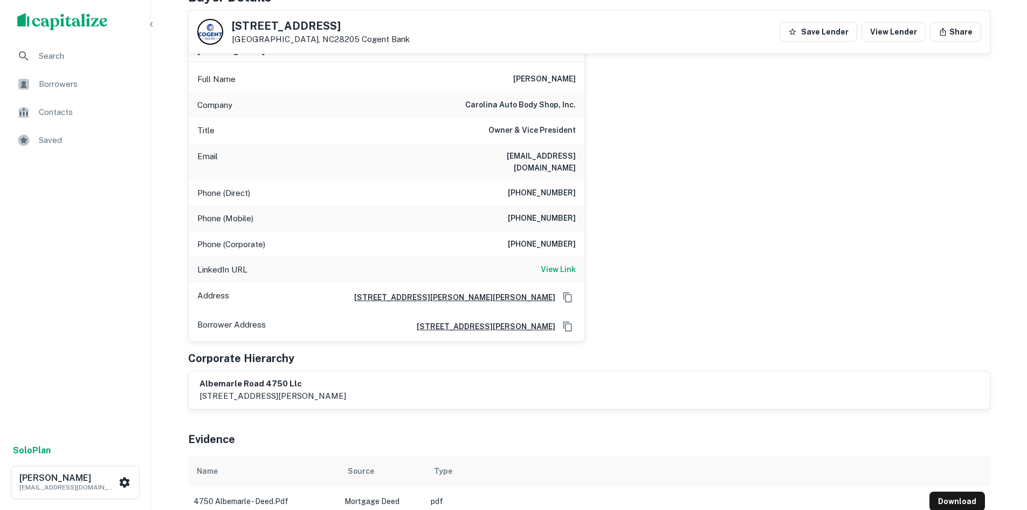
scroll to position [162, 0]
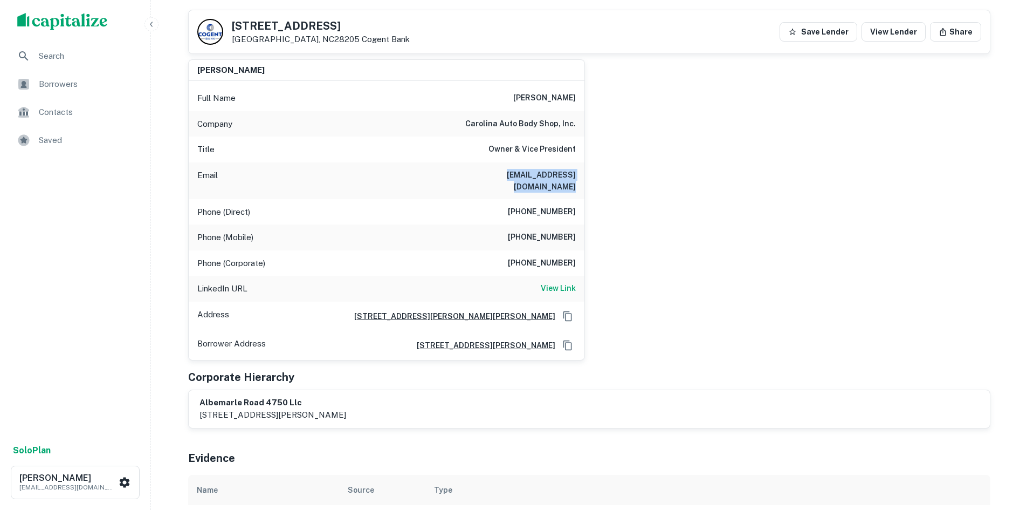
drag, startPoint x: 512, startPoint y: 184, endPoint x: 575, endPoint y: 180, distance: 63.8
click at [575, 180] on div "Email [EMAIL_ADDRESS][DOMAIN_NAME]" at bounding box center [387, 180] width 396 height 37
copy h6 "[EMAIL_ADDRESS][DOMAIN_NAME]"
drag, startPoint x: 501, startPoint y: 195, endPoint x: 585, endPoint y: 195, distance: 83.6
click at [585, 195] on div "[PERSON_NAME] Full Name [PERSON_NAME] Company carolina auto body shop, inc. Tit…" at bounding box center [386, 209] width 397 height 301
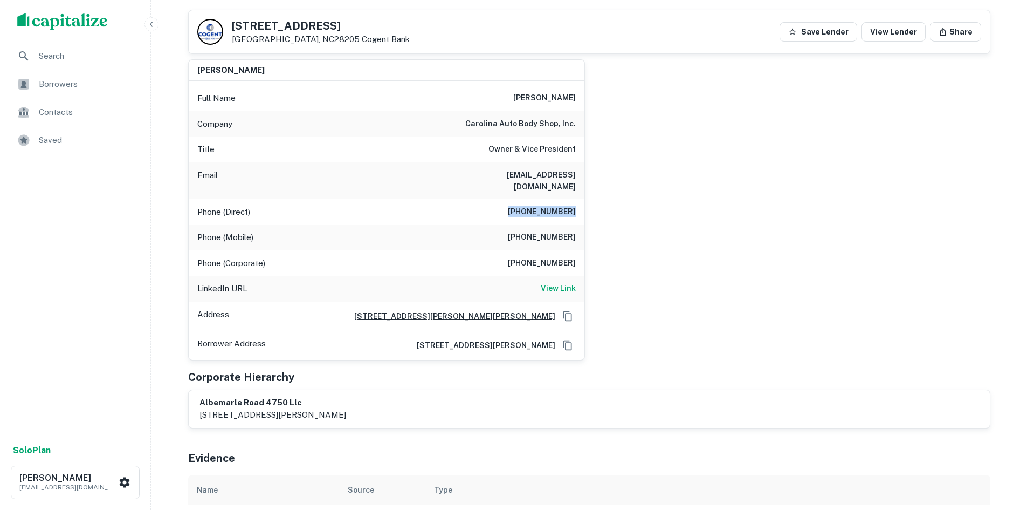
copy h6 "[PHONE_NUMBER]"
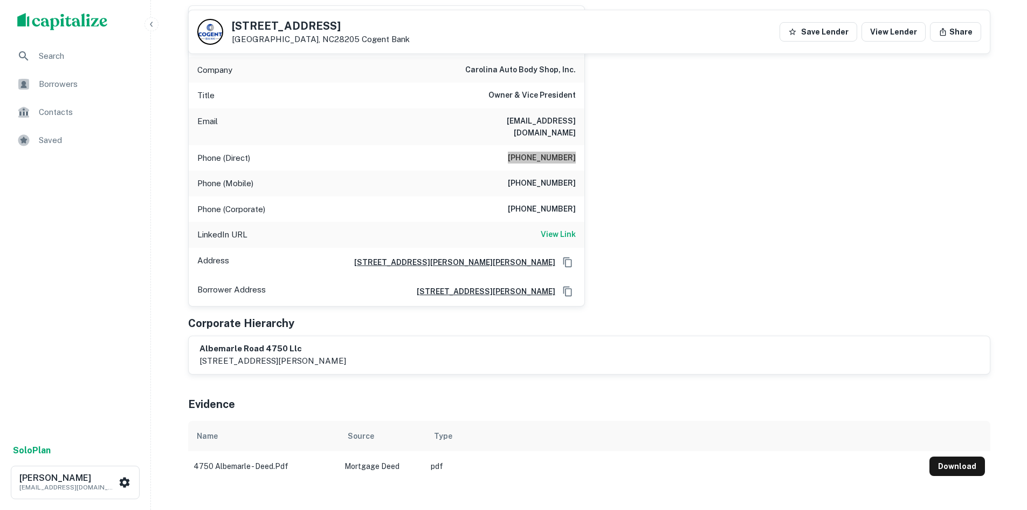
scroll to position [0, 0]
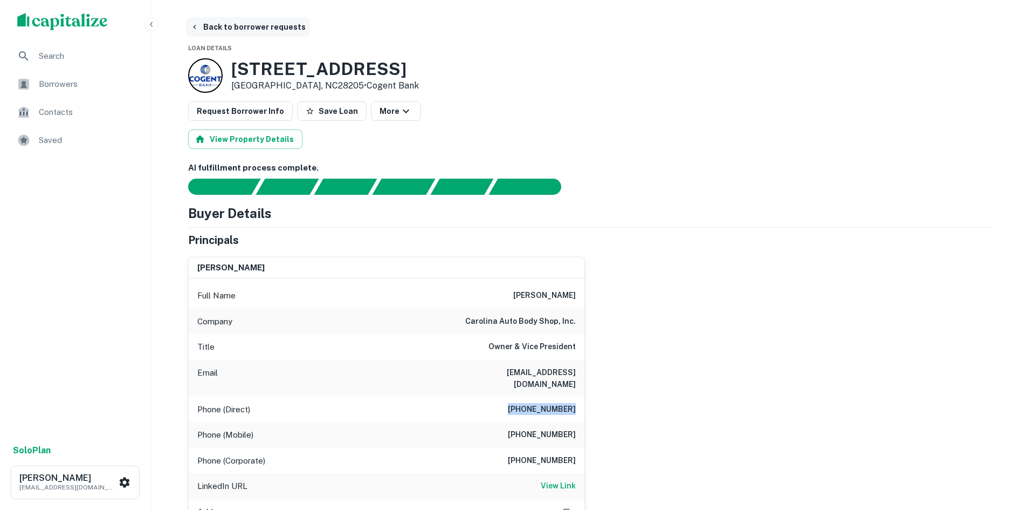
click at [268, 25] on button "Back to borrower requests" at bounding box center [248, 26] width 124 height 19
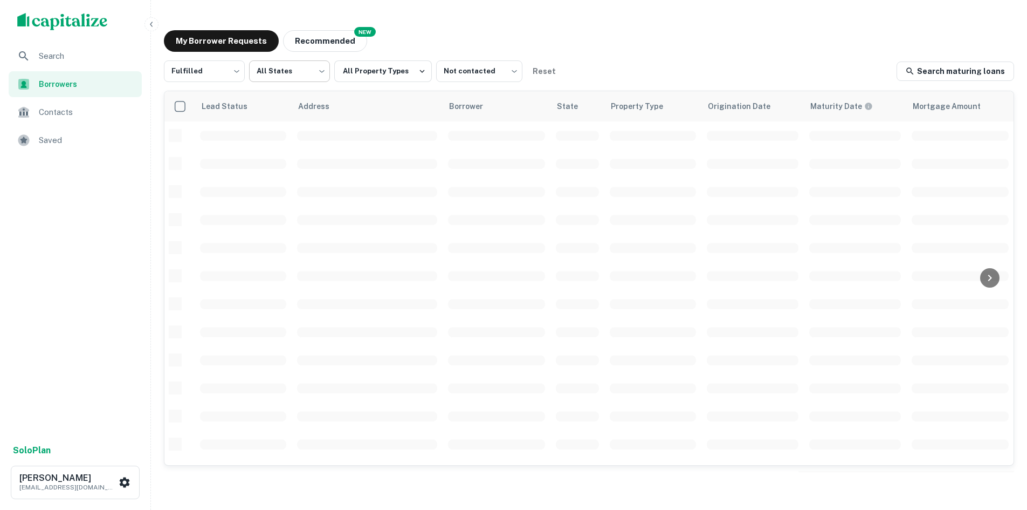
scroll to position [54, 0]
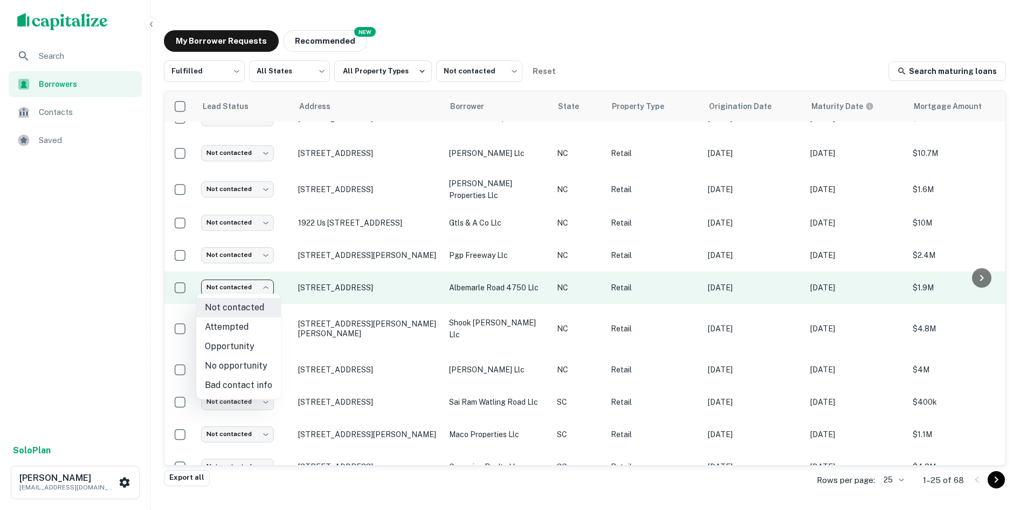
click at [242, 290] on body "Search Borrowers Contacts Saved Solo Plan [PERSON_NAME] [PERSON_NAME][EMAIL_ADD…" at bounding box center [513, 255] width 1027 height 510
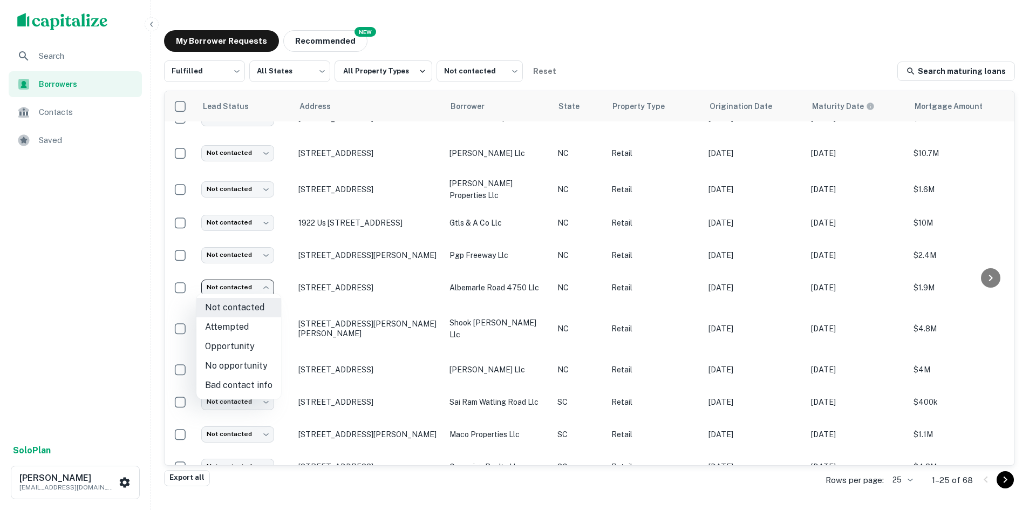
click at [254, 322] on li "Attempted" at bounding box center [238, 326] width 85 height 19
type input "*********"
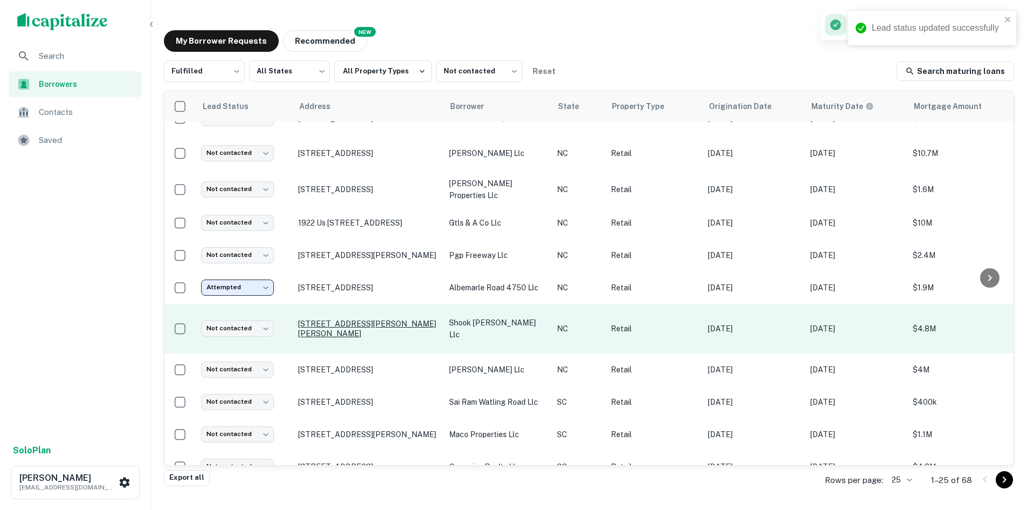
click at [332, 321] on p "[STREET_ADDRESS][PERSON_NAME][PERSON_NAME]" at bounding box center [368, 328] width 140 height 19
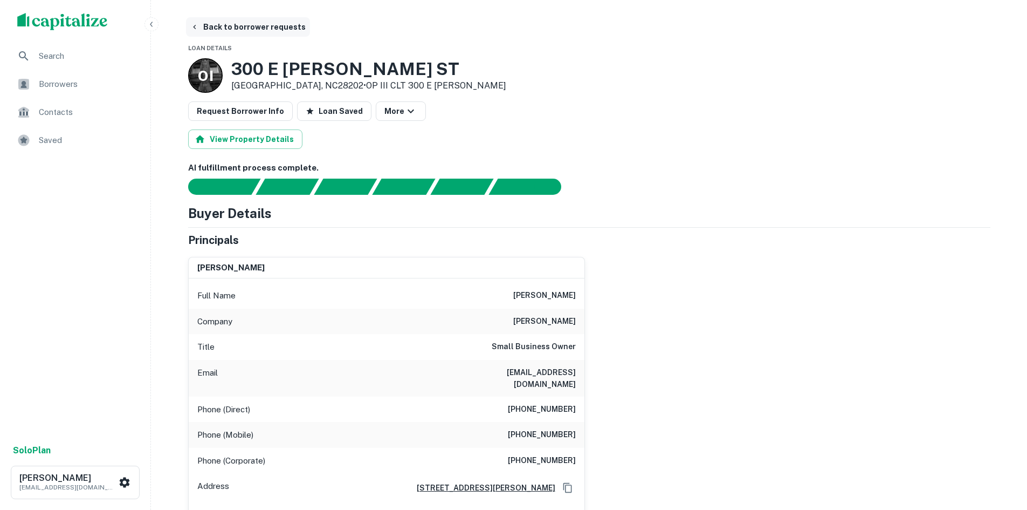
click at [219, 25] on button "Back to borrower requests" at bounding box center [248, 26] width 124 height 19
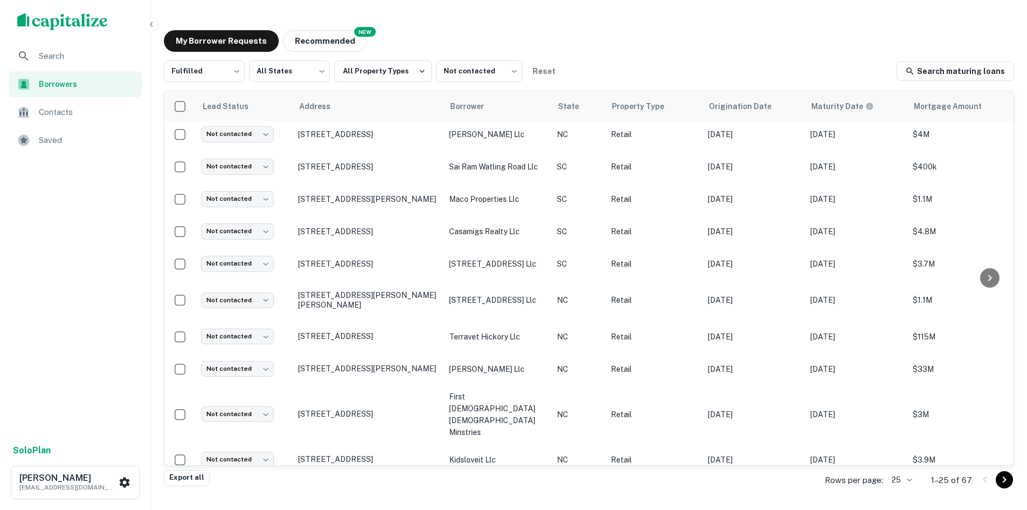
scroll to position [270, 0]
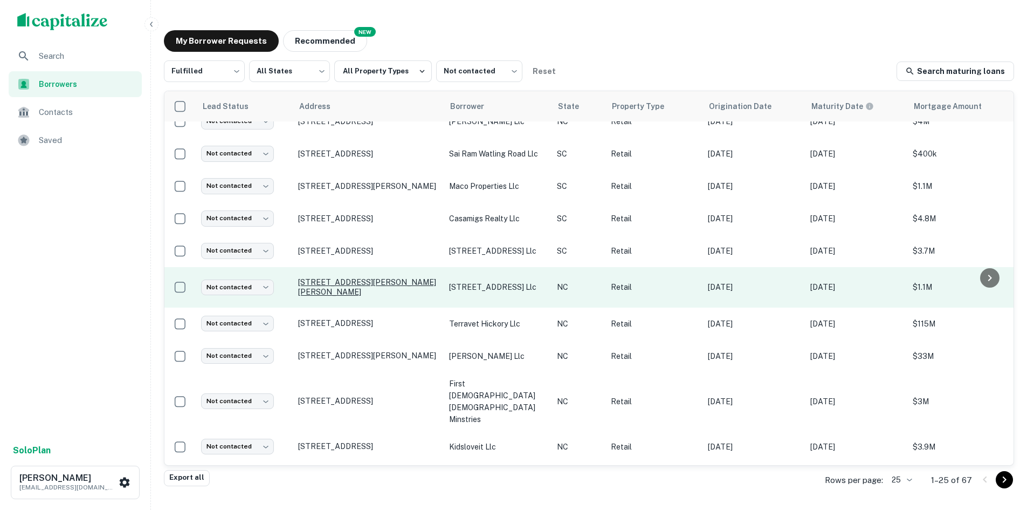
click at [338, 284] on p "[STREET_ADDRESS][PERSON_NAME][PERSON_NAME]" at bounding box center [368, 286] width 140 height 19
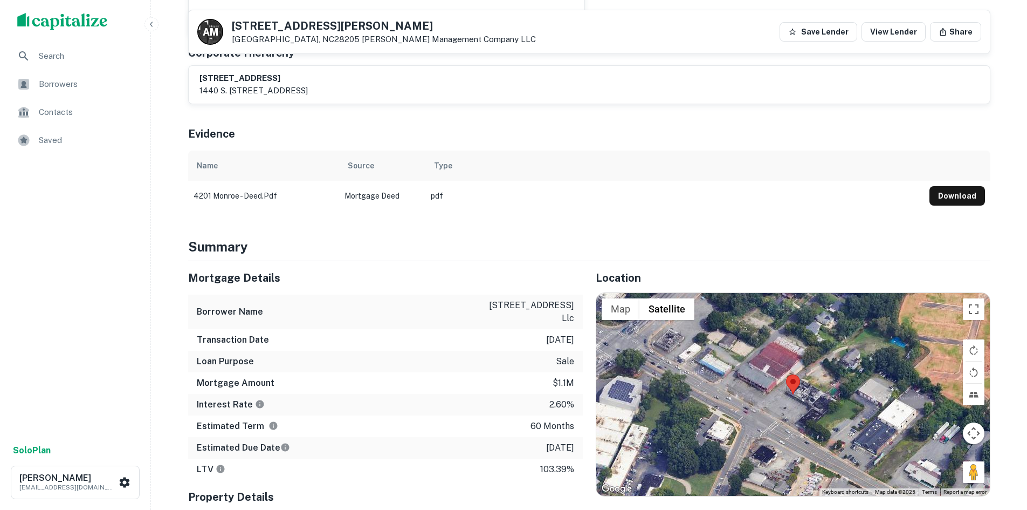
scroll to position [485, 0]
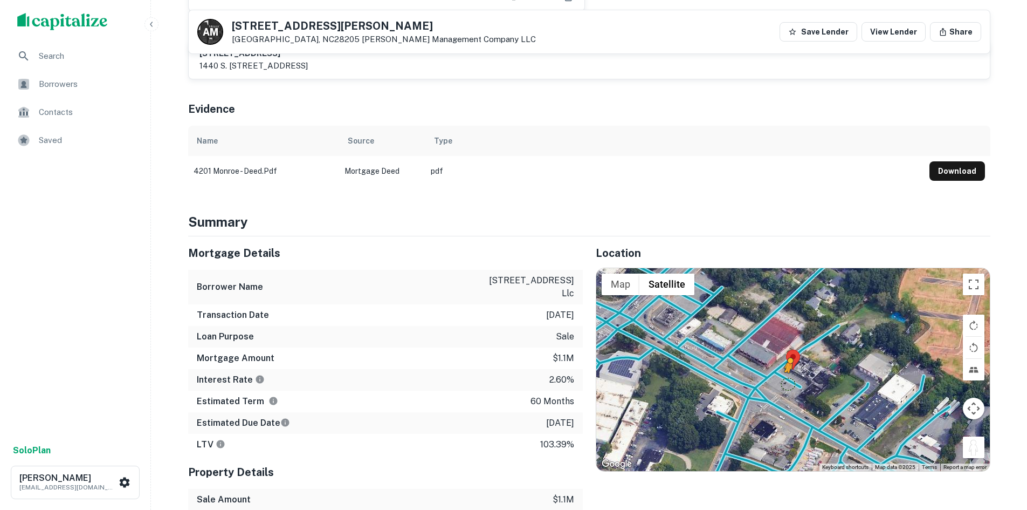
drag, startPoint x: 968, startPoint y: 434, endPoint x: 787, endPoint y: 372, distance: 191.0
click at [787, 372] on div "To activate drag with keyboard, press Alt + Enter. Once in keyboard drag state,…" at bounding box center [794, 369] width 394 height 203
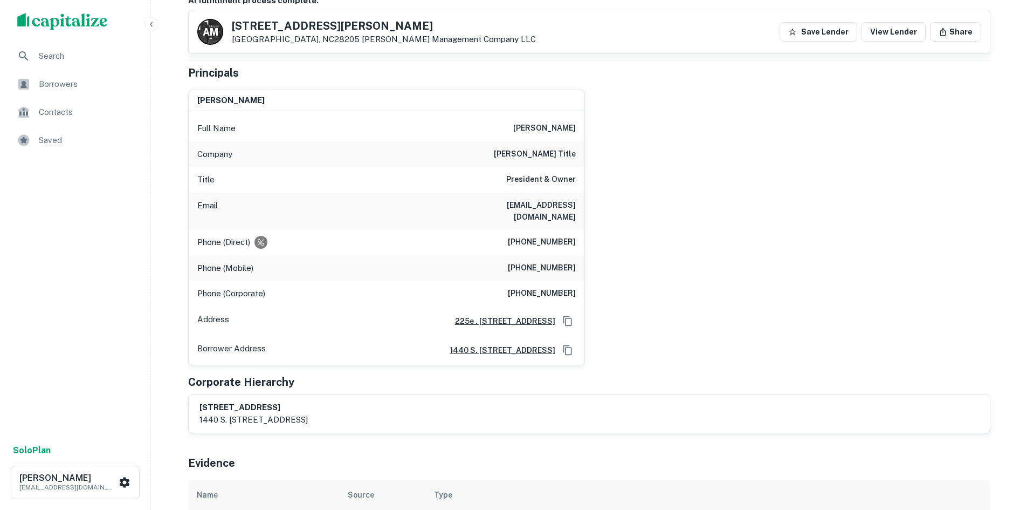
scroll to position [108, 0]
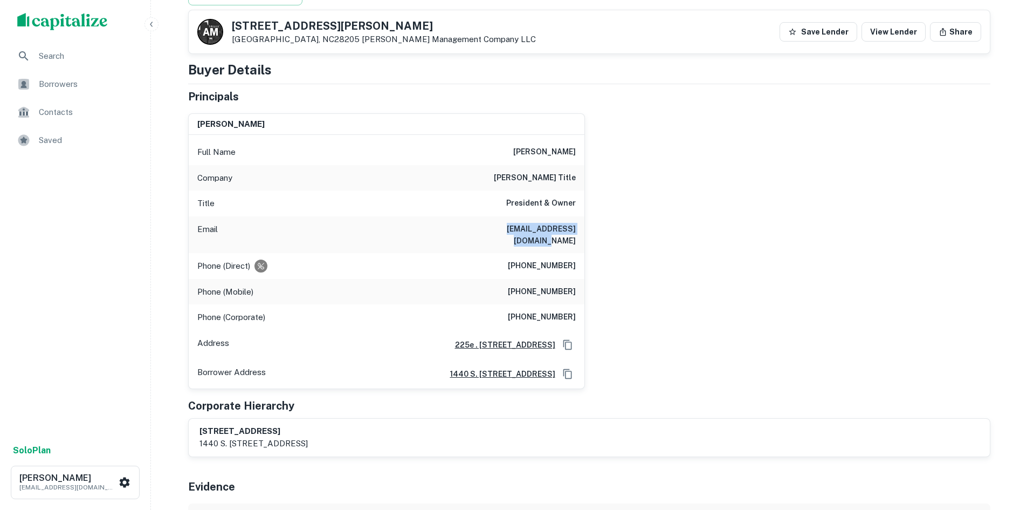
drag, startPoint x: 481, startPoint y: 230, endPoint x: 574, endPoint y: 230, distance: 93.3
click at [574, 230] on h6 "[EMAIL_ADDRESS][DOMAIN_NAME]" at bounding box center [511, 235] width 129 height 24
copy h6 "[EMAIL_ADDRESS][DOMAIN_NAME]"
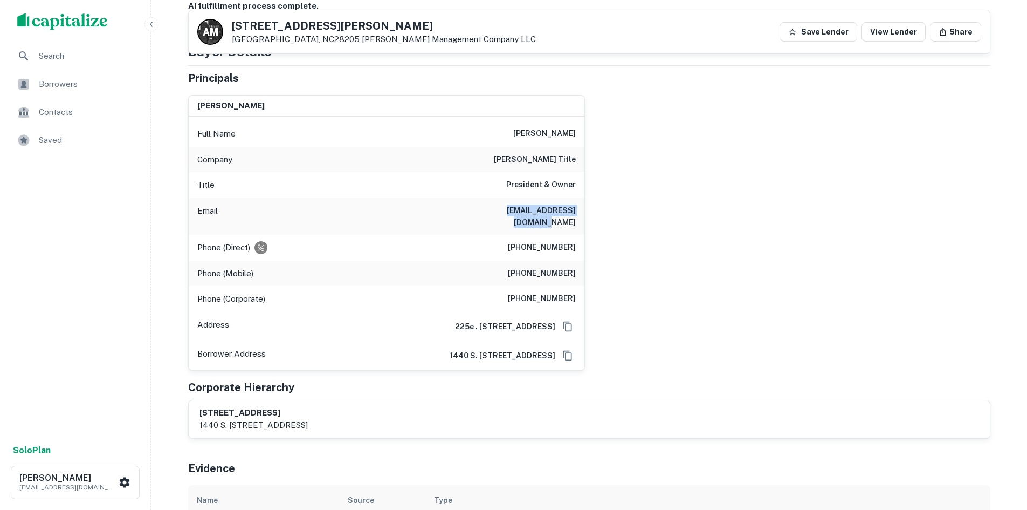
scroll to position [0, 0]
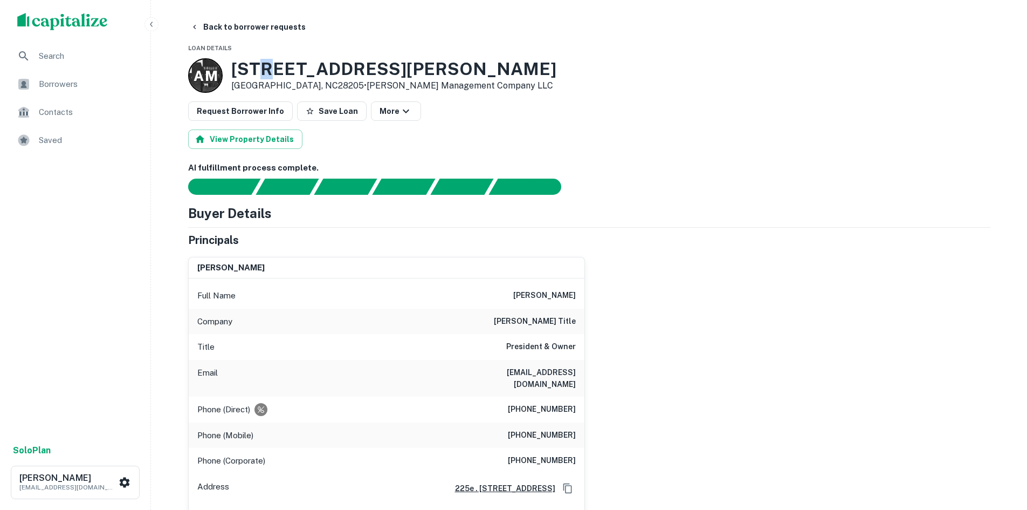
drag, startPoint x: 265, startPoint y: 66, endPoint x: 277, endPoint y: 70, distance: 11.9
click at [277, 70] on h3 "[STREET_ADDRESS][PERSON_NAME]" at bounding box center [393, 69] width 325 height 20
click at [276, 23] on button "Back to borrower requests" at bounding box center [248, 26] width 124 height 19
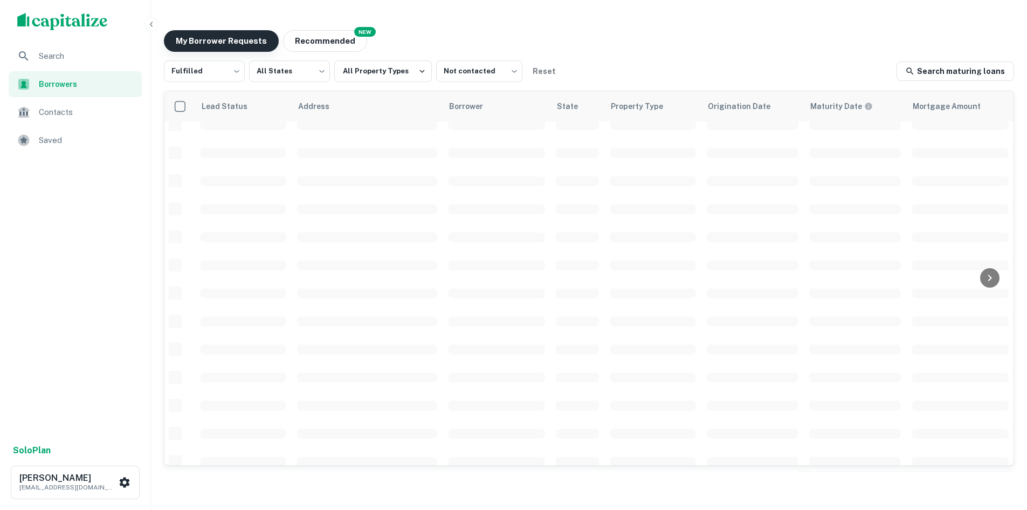
scroll to position [270, 0]
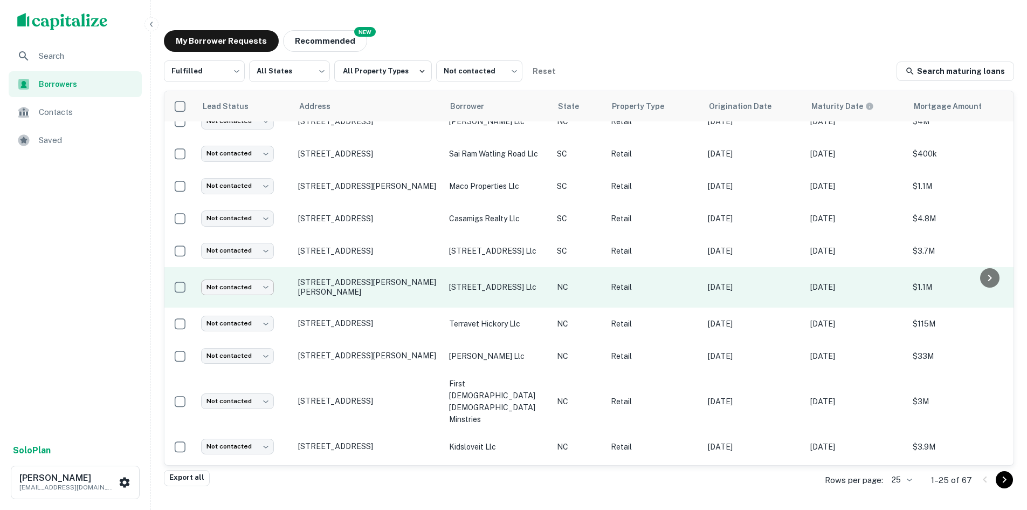
click at [240, 294] on body "Search Borrowers Contacts Saved Solo Plan [PERSON_NAME] [PERSON_NAME][EMAIL_ADD…" at bounding box center [513, 255] width 1027 height 510
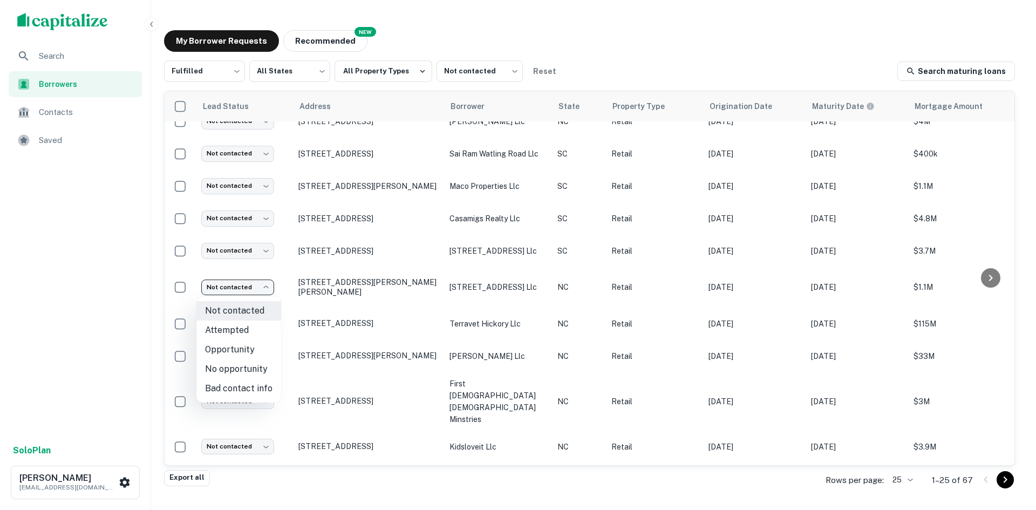
click at [238, 323] on li "Attempted" at bounding box center [238, 329] width 85 height 19
type input "*********"
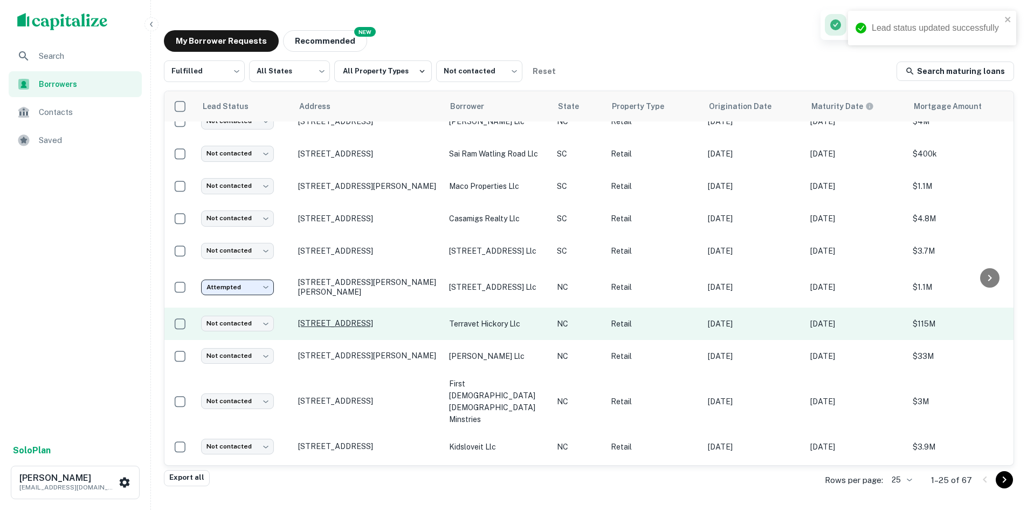
click at [306, 318] on p "[STREET_ADDRESS]" at bounding box center [368, 323] width 140 height 10
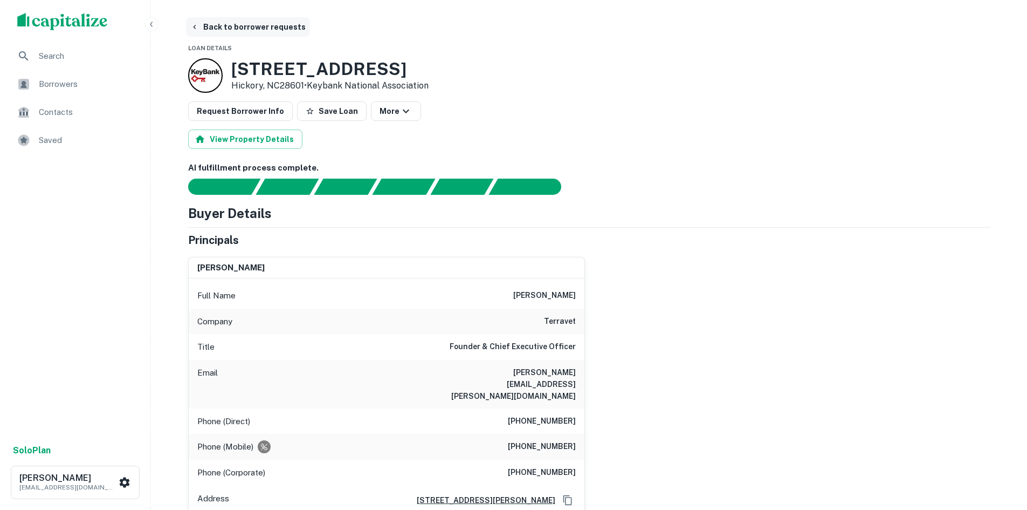
click at [250, 28] on button "Back to borrower requests" at bounding box center [248, 26] width 124 height 19
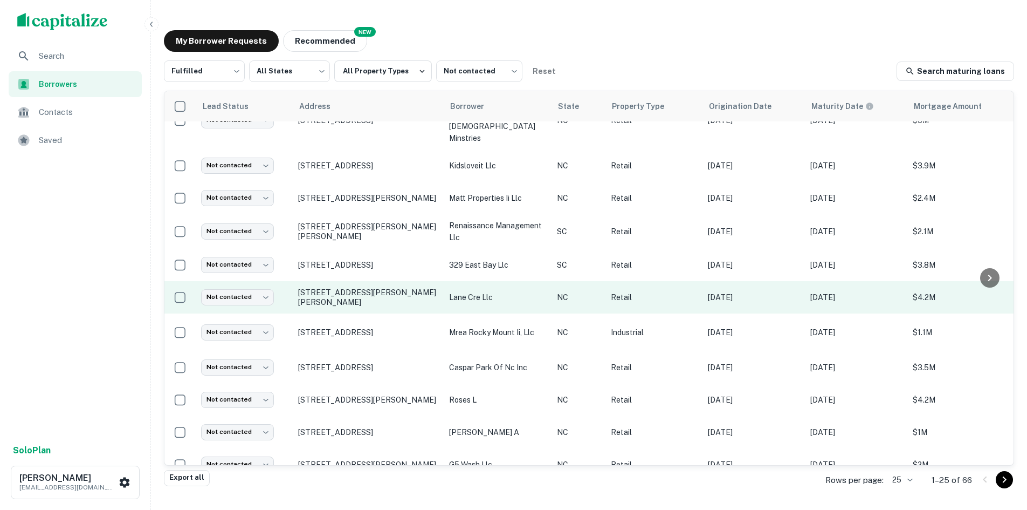
scroll to position [524, 0]
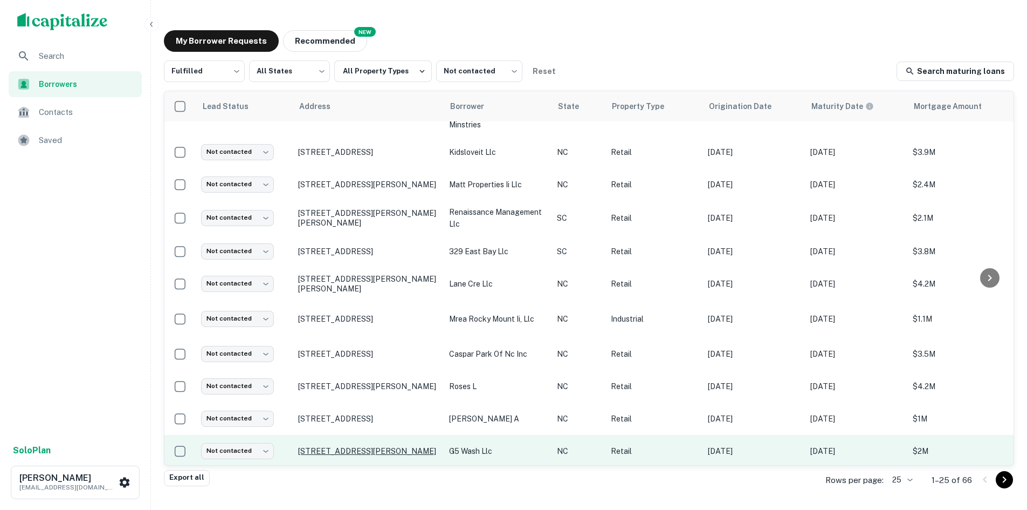
click at [340, 446] on p "[STREET_ADDRESS][PERSON_NAME]" at bounding box center [368, 451] width 140 height 10
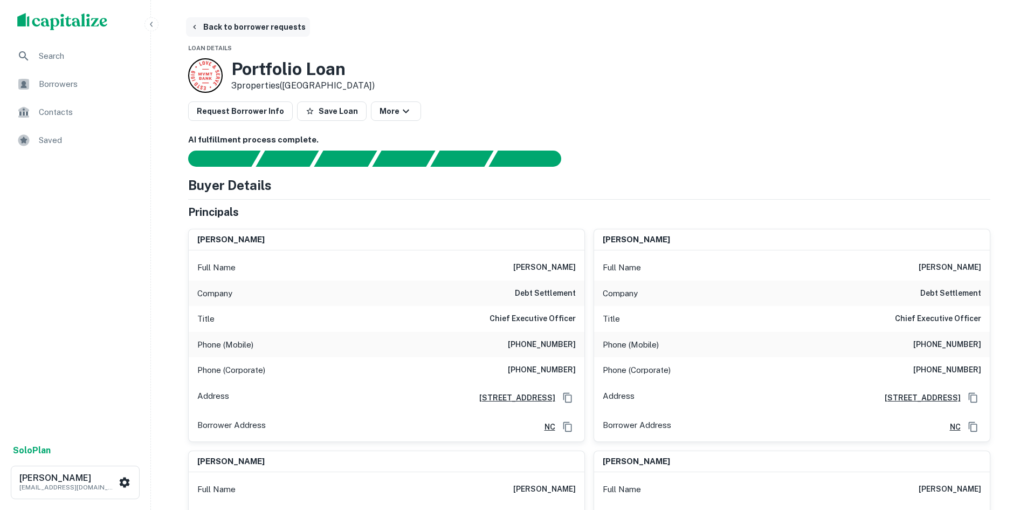
click at [248, 31] on button "Back to borrower requests" at bounding box center [248, 26] width 124 height 19
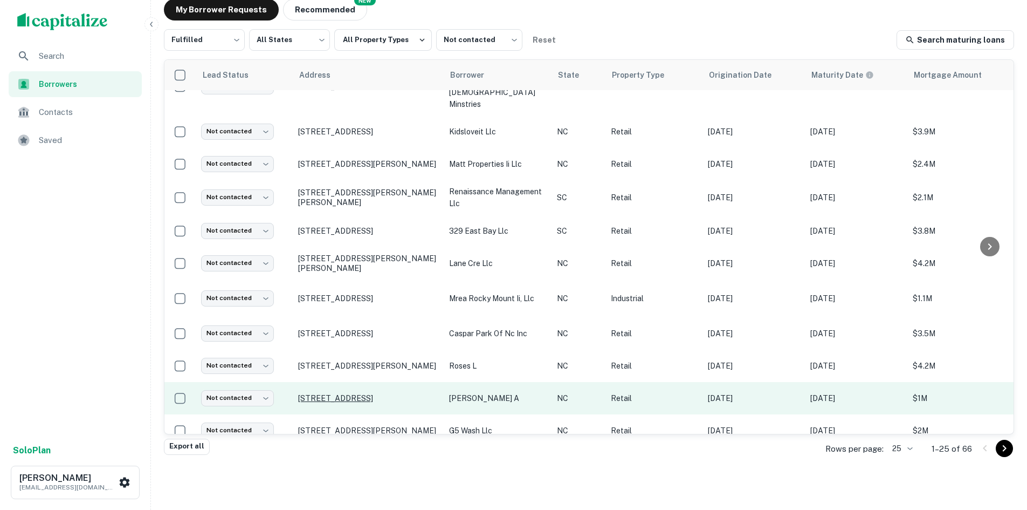
scroll to position [524, 0]
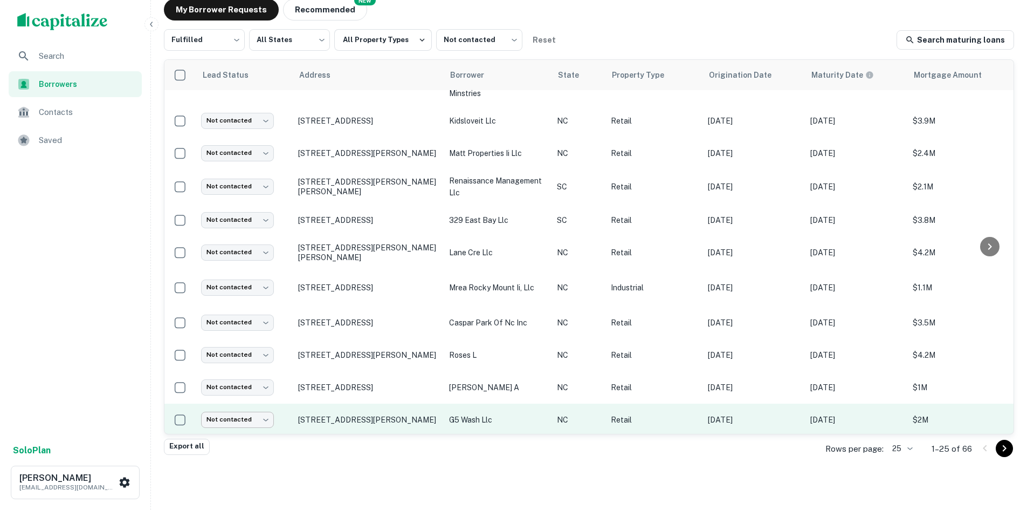
click at [248, 404] on body "Search Borrowers Contacts Saved Solo Plan [PERSON_NAME] [PERSON_NAME][EMAIL_ADD…" at bounding box center [513, 224] width 1027 height 510
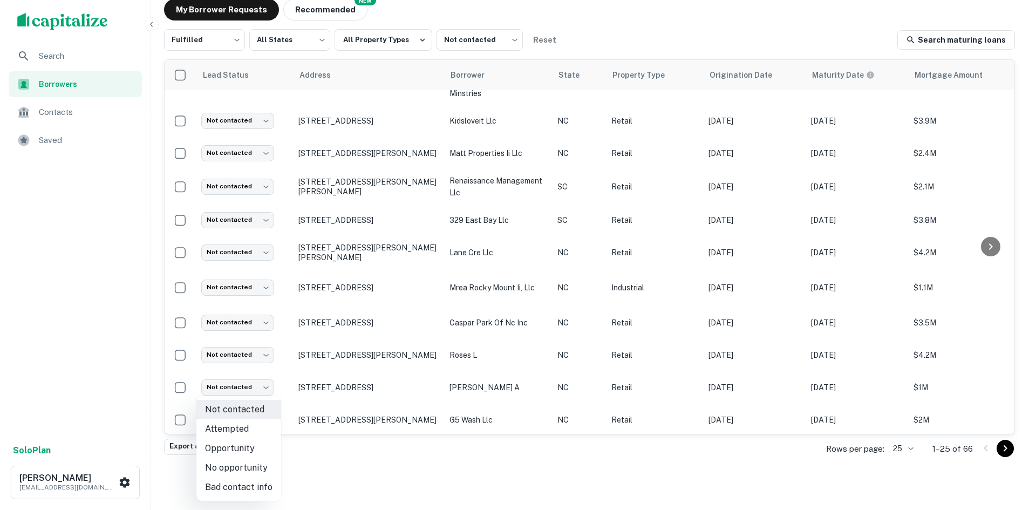
click at [249, 424] on li "Attempted" at bounding box center [238, 428] width 85 height 19
type input "*********"
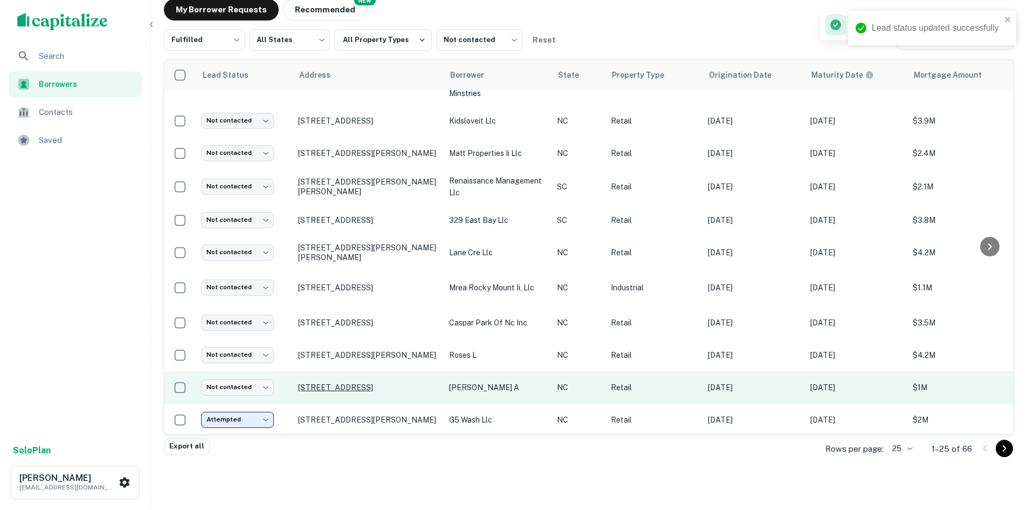
click at [335, 382] on p "[STREET_ADDRESS]" at bounding box center [368, 387] width 140 height 10
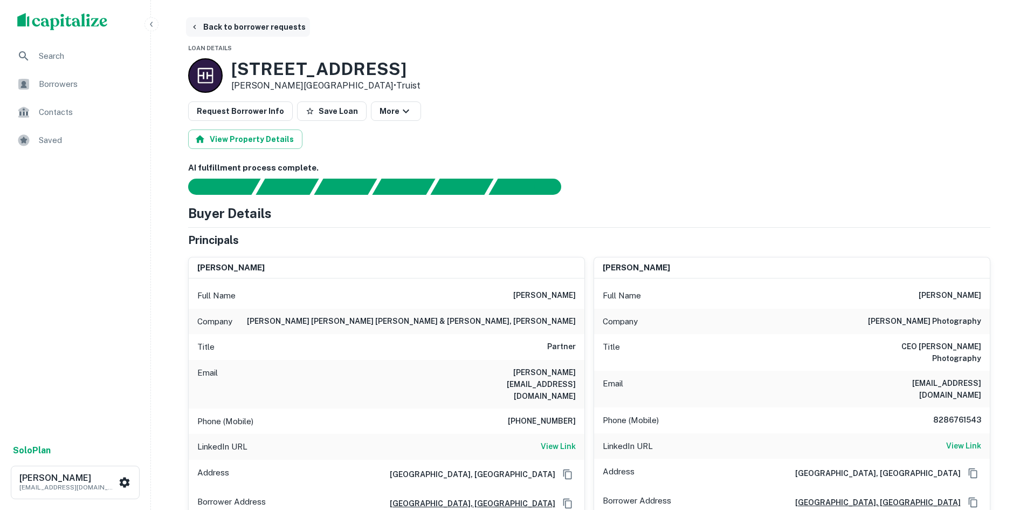
click at [250, 23] on button "Back to borrower requests" at bounding box center [248, 26] width 124 height 19
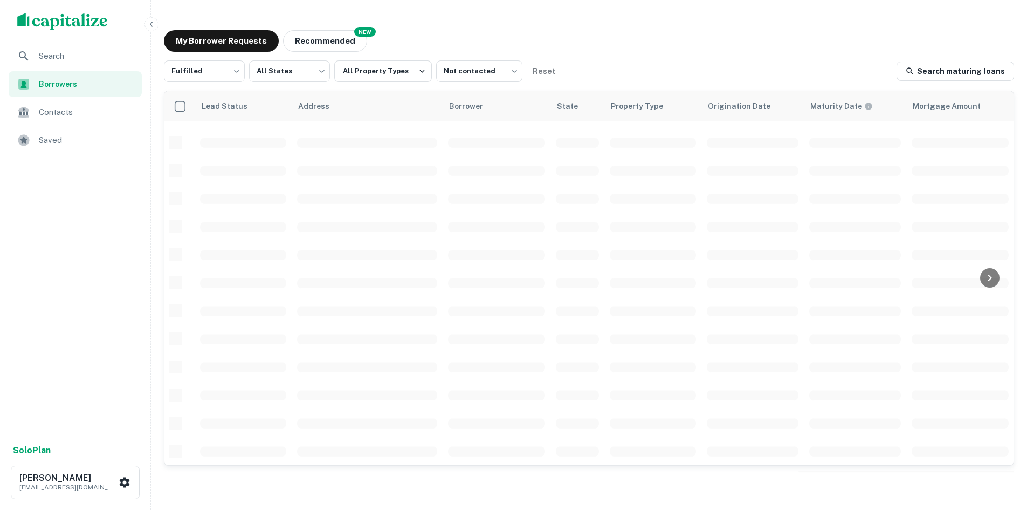
scroll to position [366, 0]
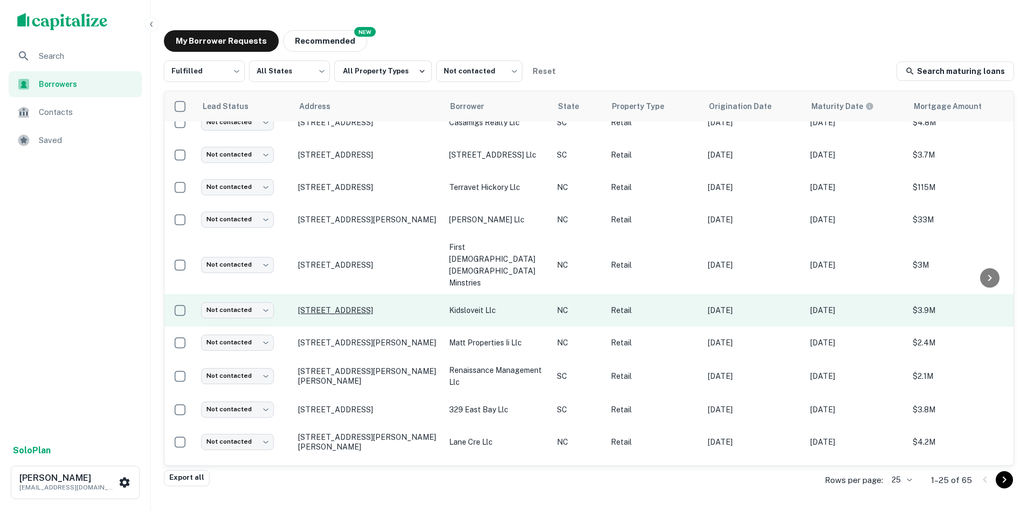
click at [337, 305] on p "[STREET_ADDRESS]" at bounding box center [368, 310] width 140 height 10
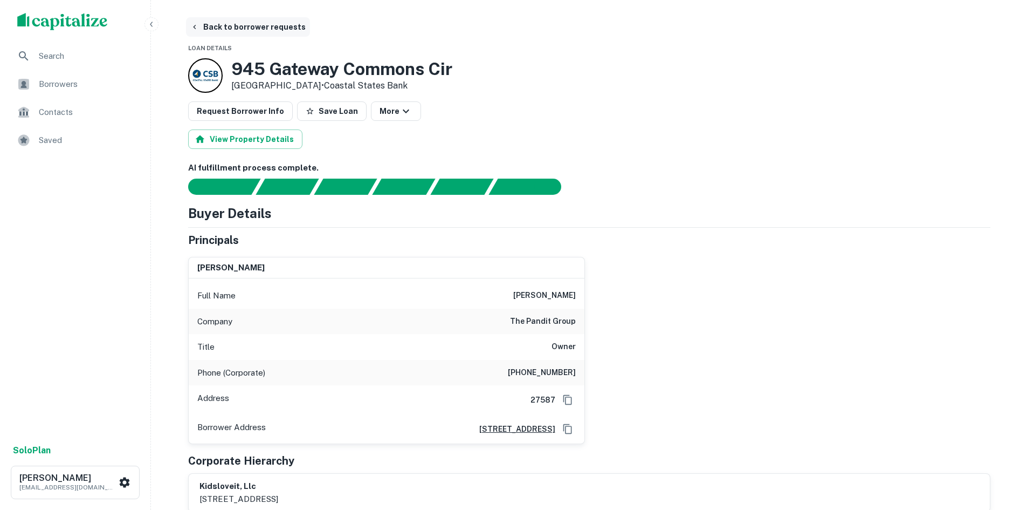
click at [239, 23] on button "Back to borrower requests" at bounding box center [248, 26] width 124 height 19
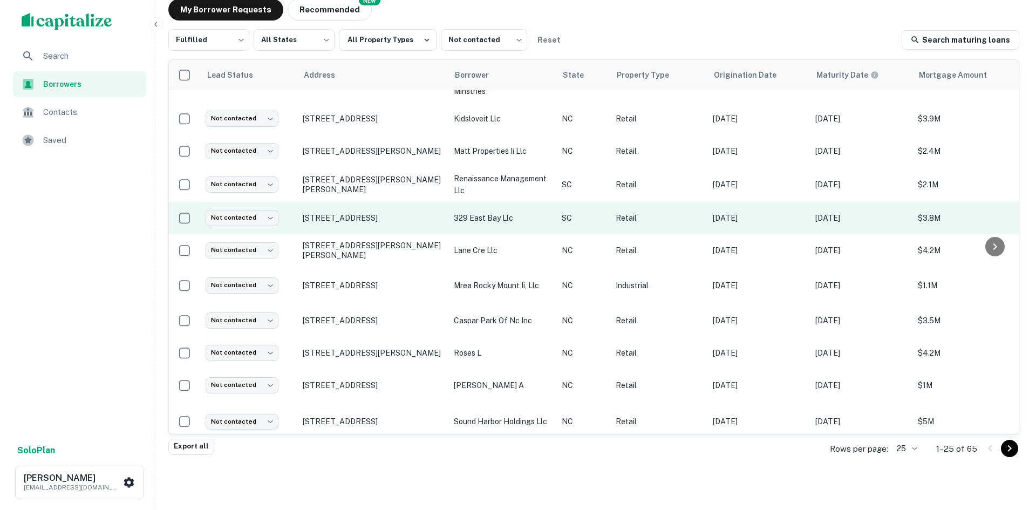
scroll to position [532, 0]
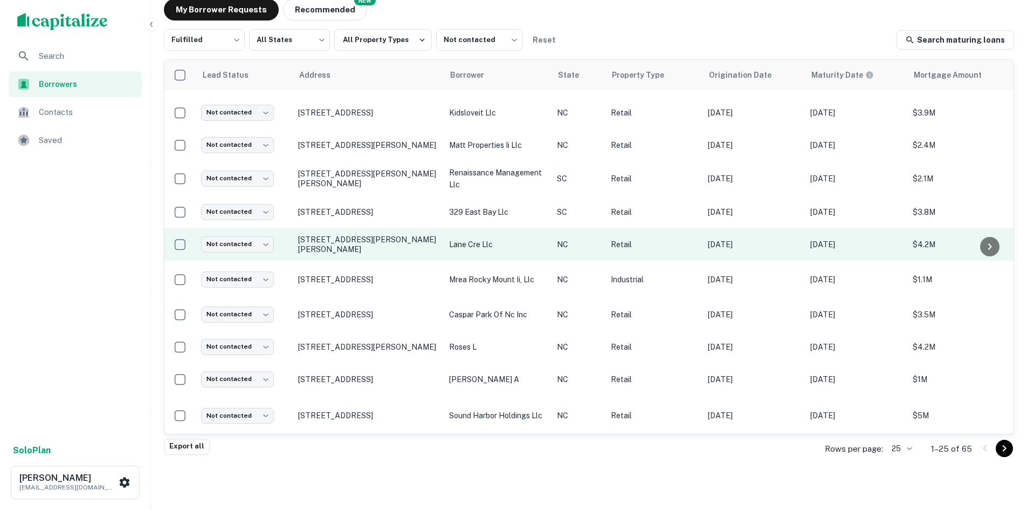
click at [349, 228] on td "[STREET_ADDRESS][PERSON_NAME][PERSON_NAME]" at bounding box center [368, 244] width 151 height 32
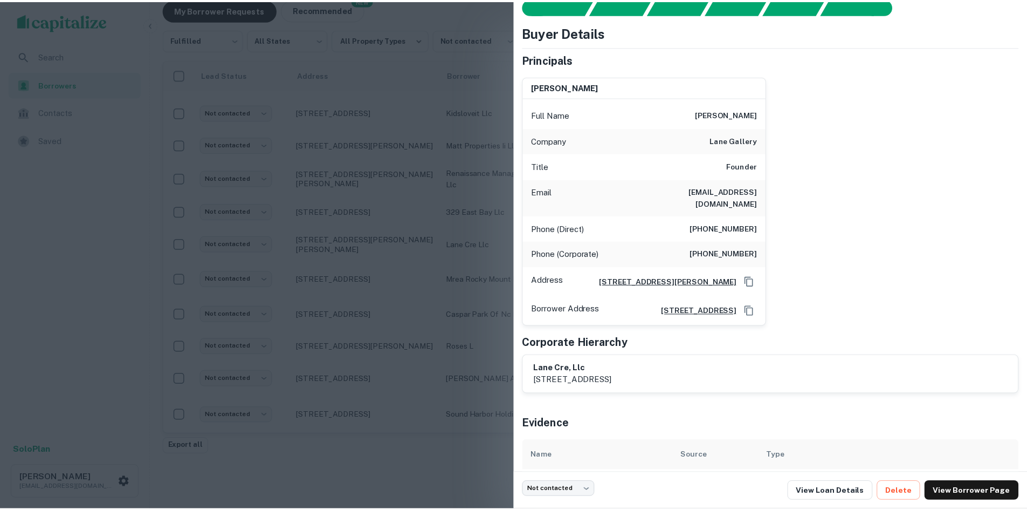
scroll to position [0, 0]
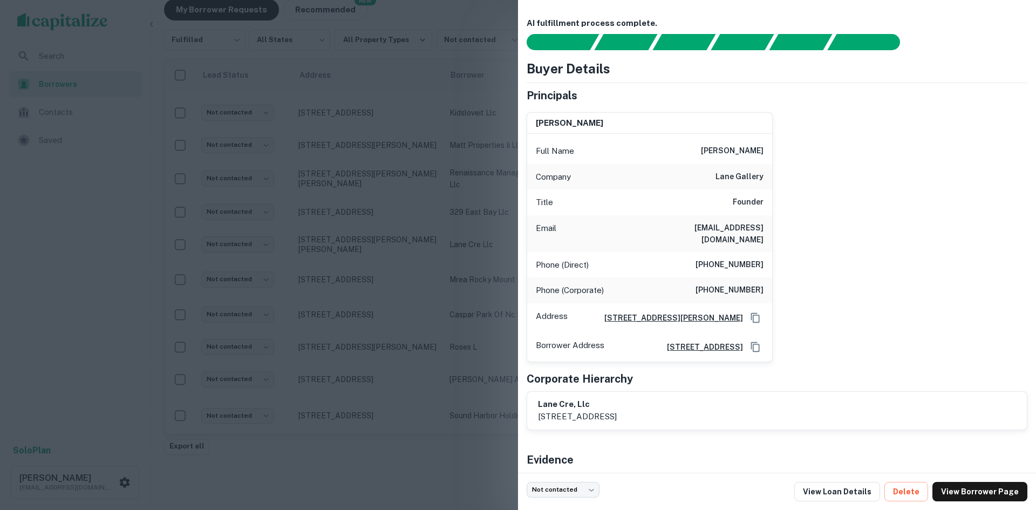
click at [386, 291] on div at bounding box center [518, 255] width 1036 height 510
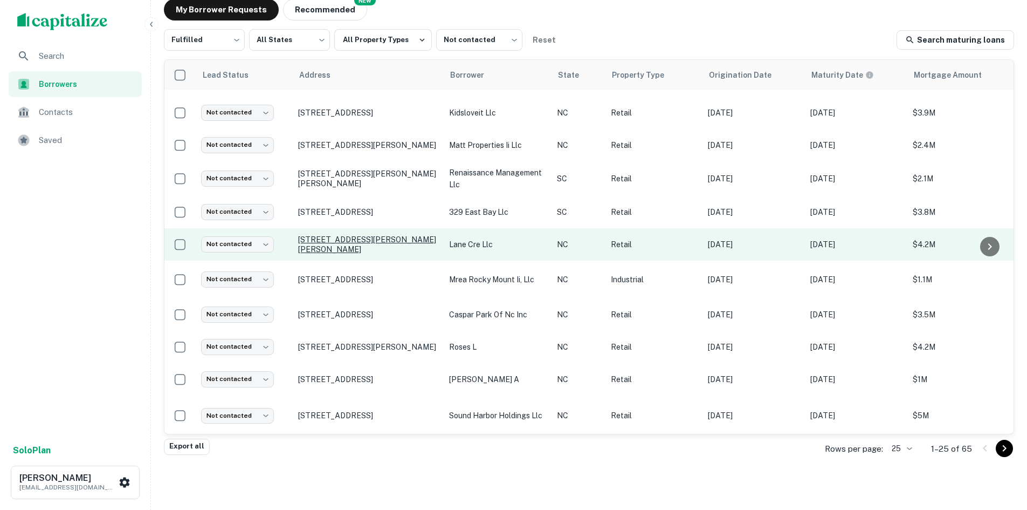
click at [372, 235] on p "[STREET_ADDRESS][PERSON_NAME][PERSON_NAME]" at bounding box center [368, 244] width 140 height 19
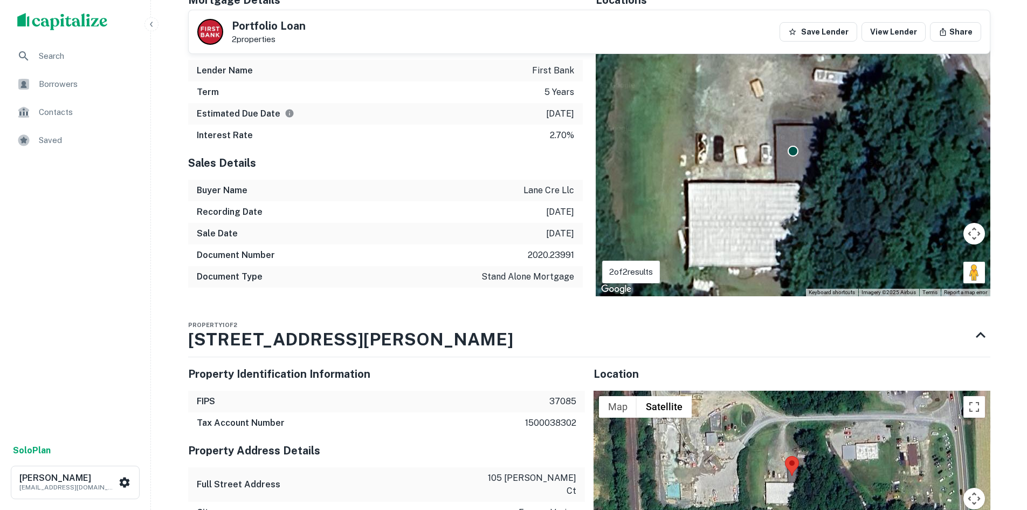
scroll to position [809, 0]
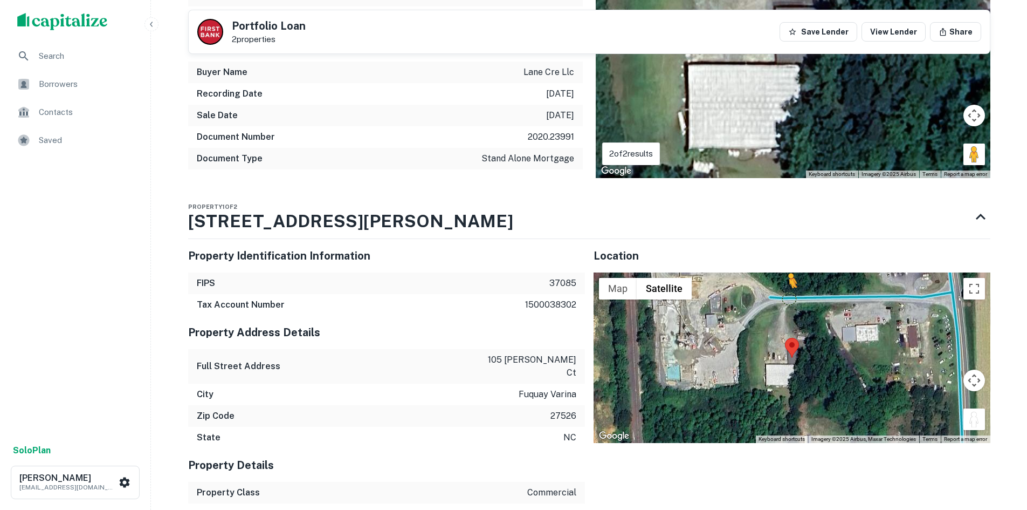
drag, startPoint x: 978, startPoint y: 414, endPoint x: 787, endPoint y: 285, distance: 231.1
click at [787, 285] on div "To activate drag with keyboard, press Alt + Enter. Once in keyboard drag state,…" at bounding box center [792, 357] width 397 height 170
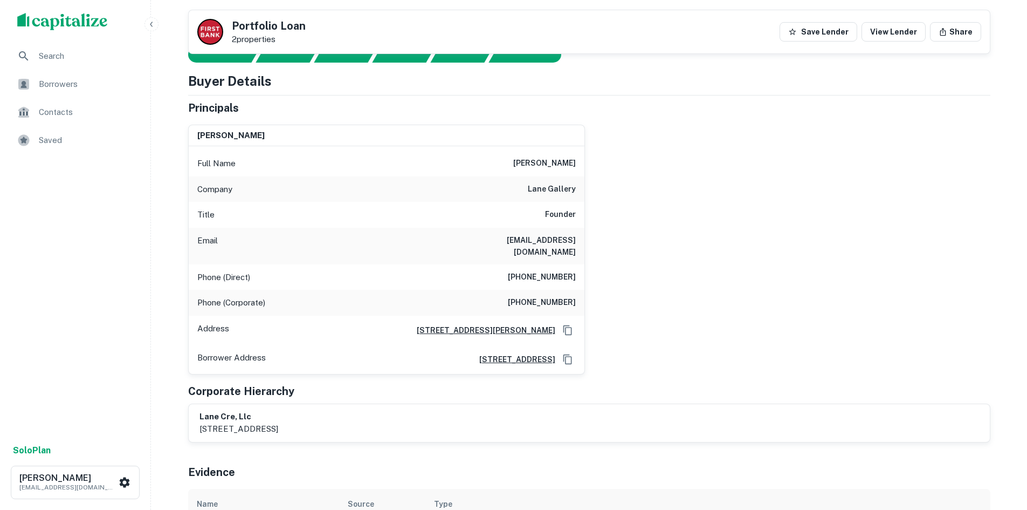
scroll to position [0, 0]
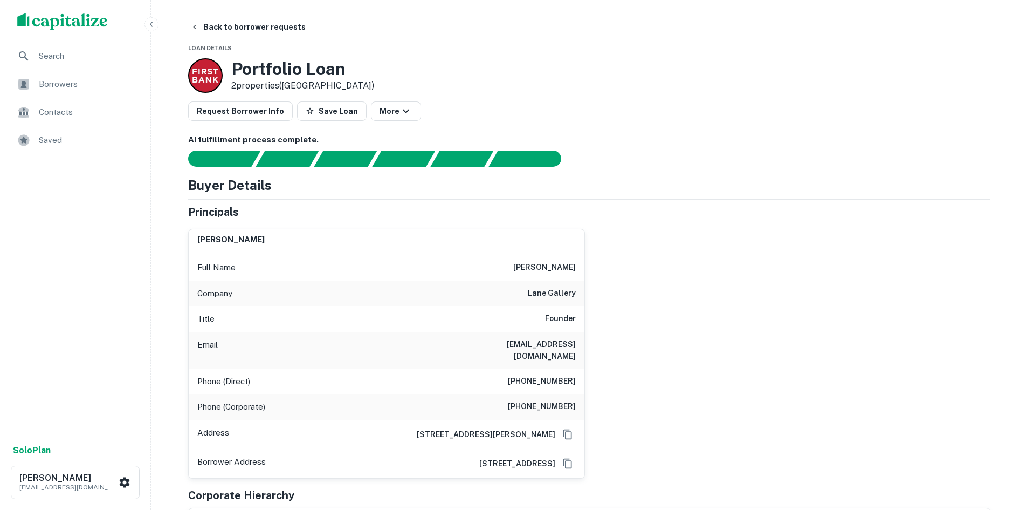
click at [251, 21] on button "Back to borrower requests" at bounding box center [248, 26] width 124 height 19
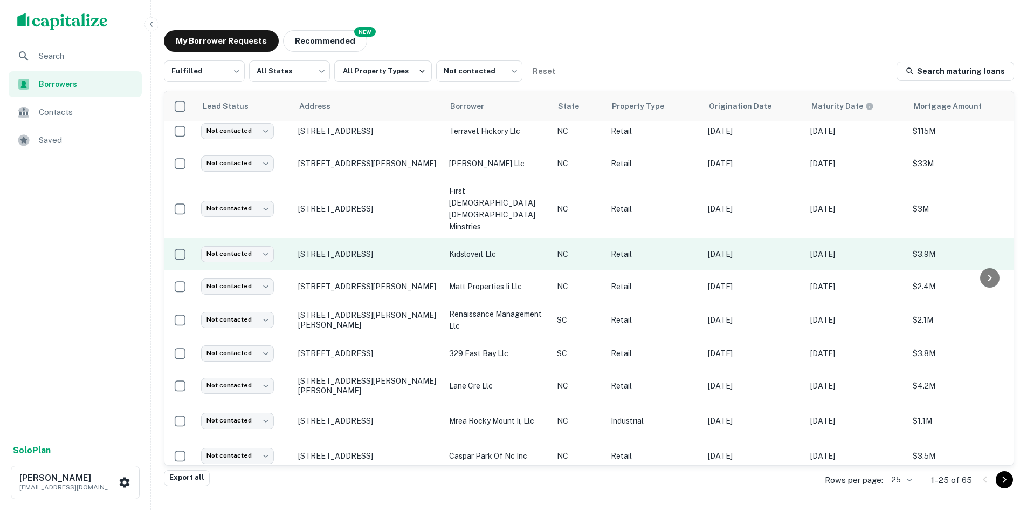
scroll to position [474, 0]
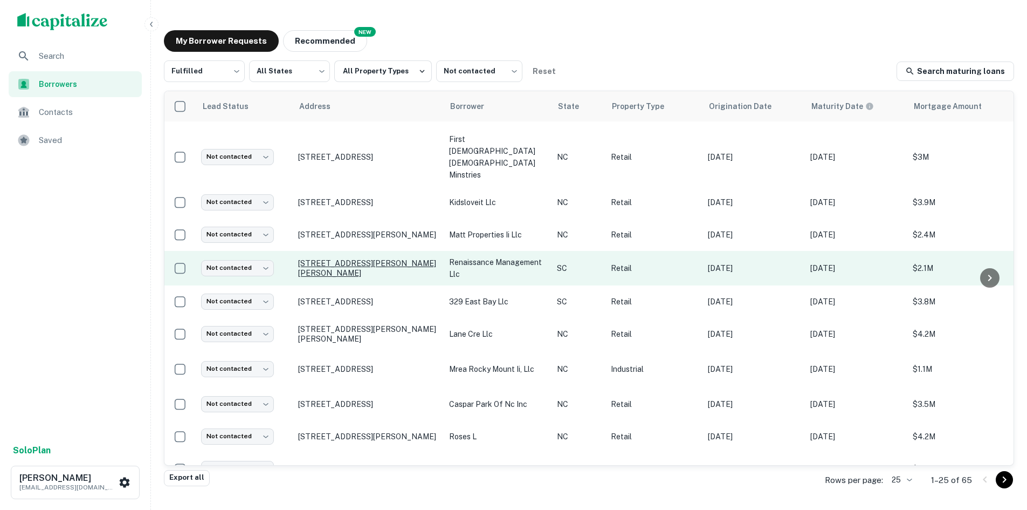
click at [361, 258] on p "[STREET_ADDRESS][PERSON_NAME][PERSON_NAME]" at bounding box center [368, 267] width 140 height 19
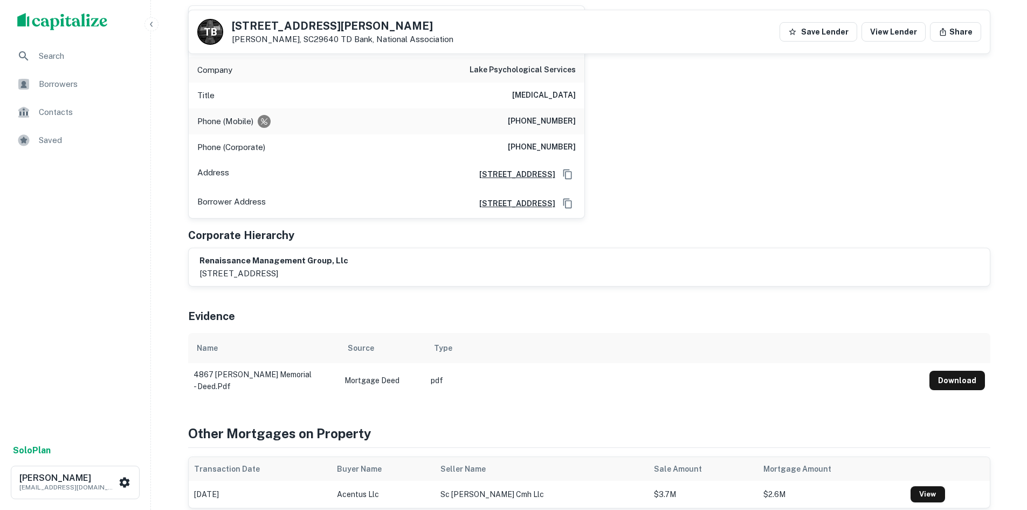
scroll to position [108, 0]
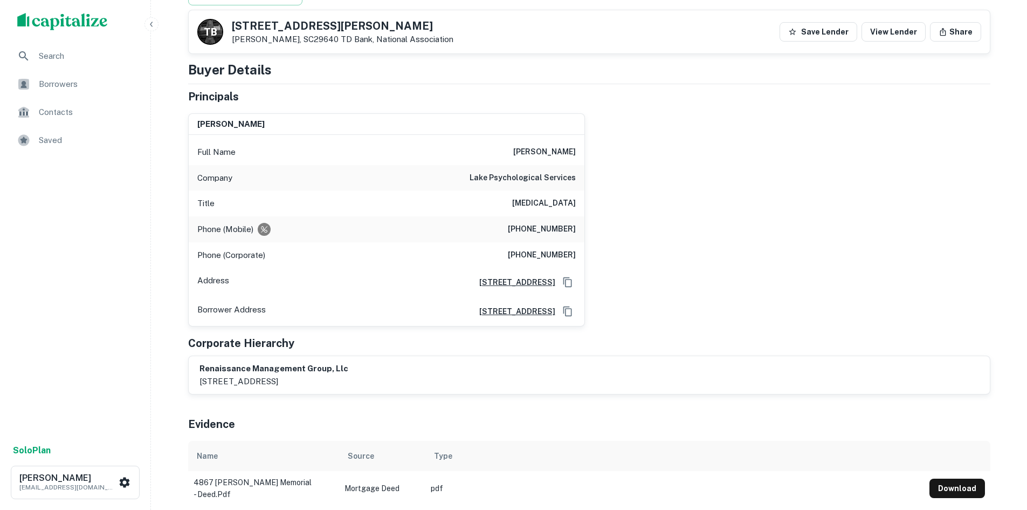
drag, startPoint x: 506, startPoint y: 148, endPoint x: 582, endPoint y: 153, distance: 75.7
click at [582, 153] on div "Full Name [PERSON_NAME]" at bounding box center [387, 152] width 396 height 26
copy h6 "[PERSON_NAME]"
drag, startPoint x: 468, startPoint y: 175, endPoint x: 575, endPoint y: 177, distance: 106.8
click at [575, 177] on div "Company lake psychological services" at bounding box center [387, 178] width 396 height 26
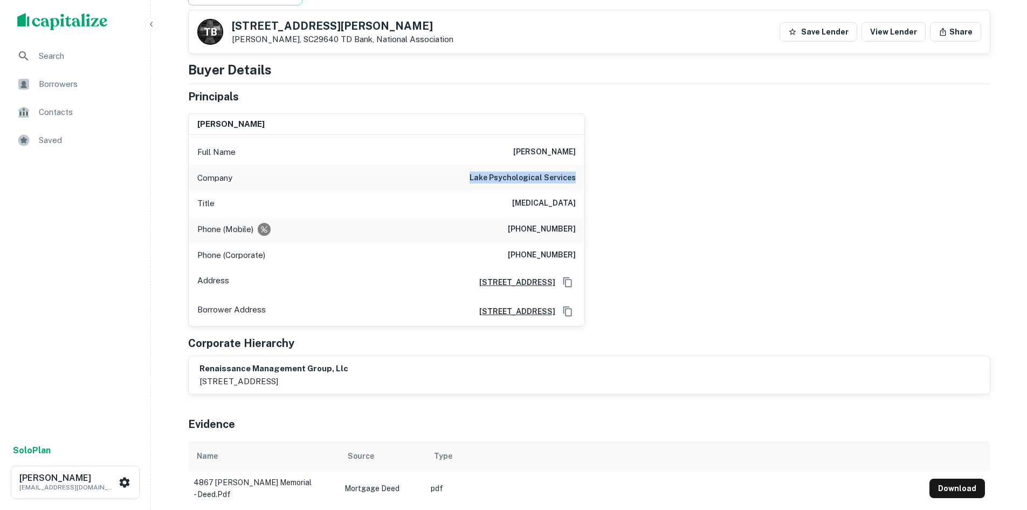
copy h6 "lake psychological services"
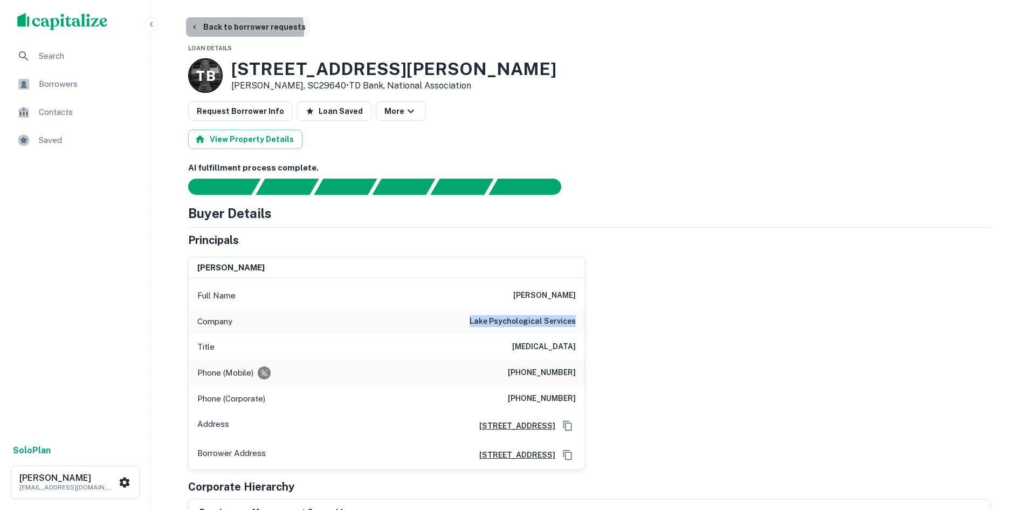
click at [223, 31] on button "Back to borrower requests" at bounding box center [248, 26] width 124 height 19
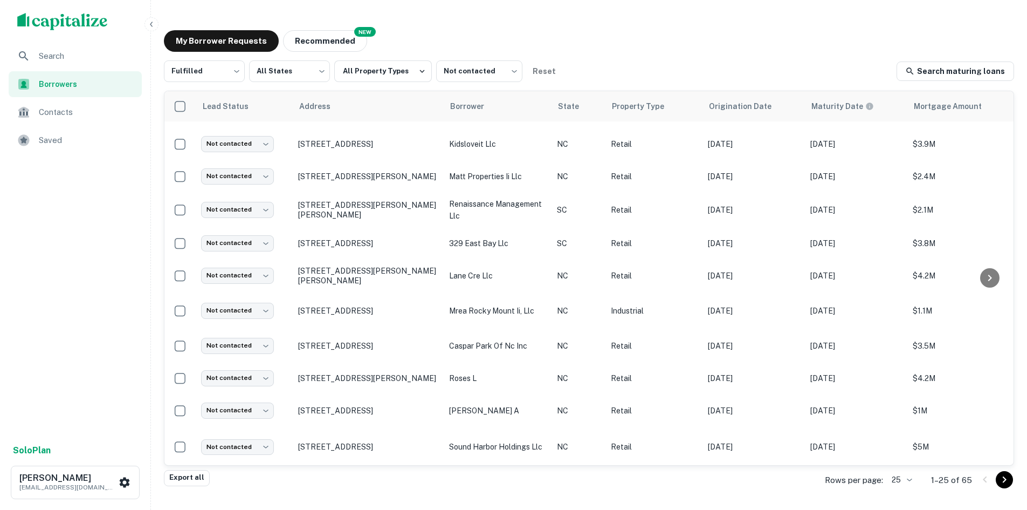
scroll to position [31, 0]
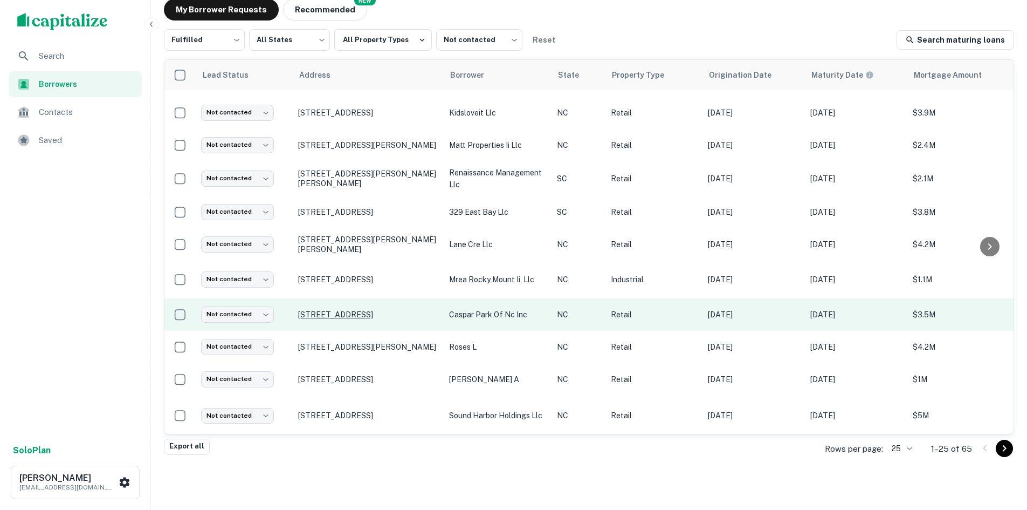
click at [351, 310] on p "[STREET_ADDRESS]" at bounding box center [368, 315] width 140 height 10
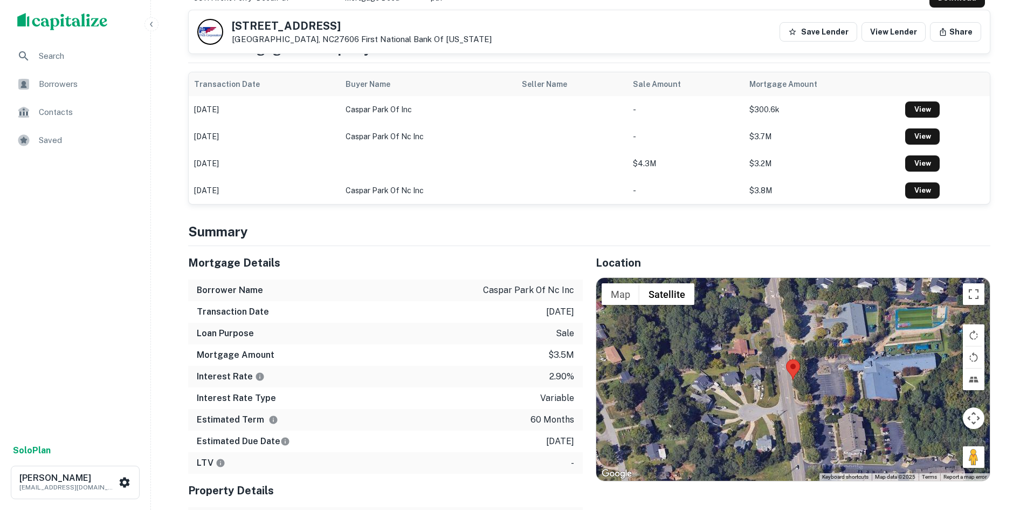
scroll to position [701, 0]
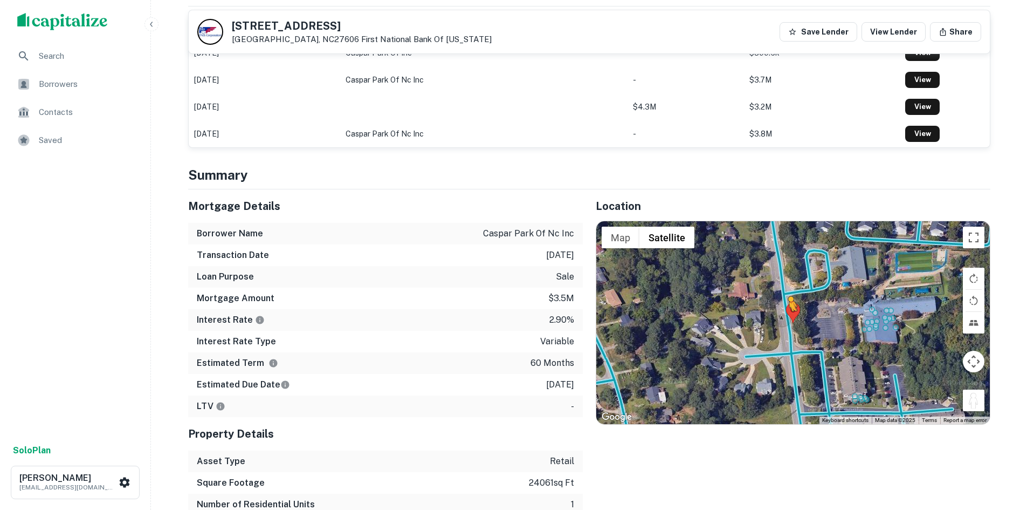
drag, startPoint x: 974, startPoint y: 392, endPoint x: 789, endPoint y: 310, distance: 202.1
click at [789, 310] on div "To activate drag with keyboard, press Alt + Enter. Once in keyboard drag state,…" at bounding box center [794, 322] width 394 height 203
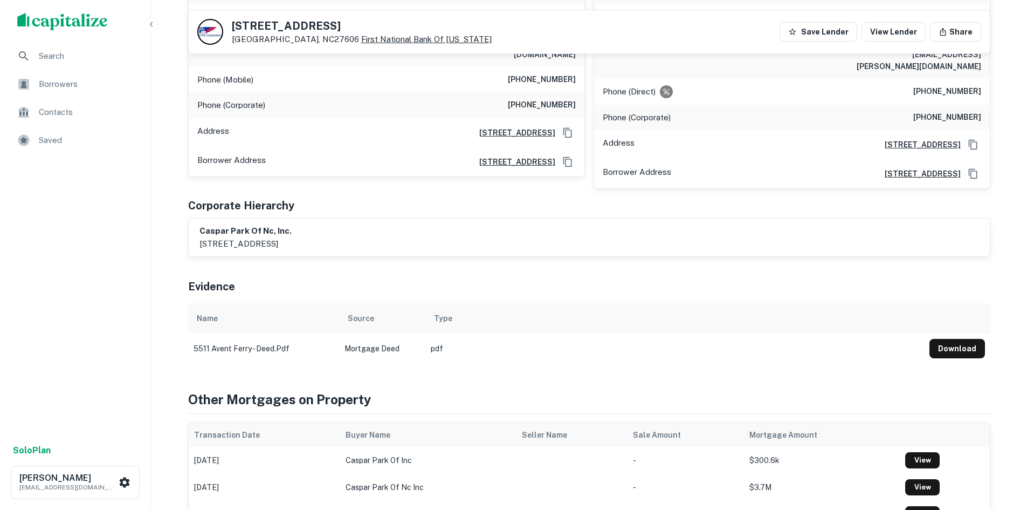
scroll to position [216, 0]
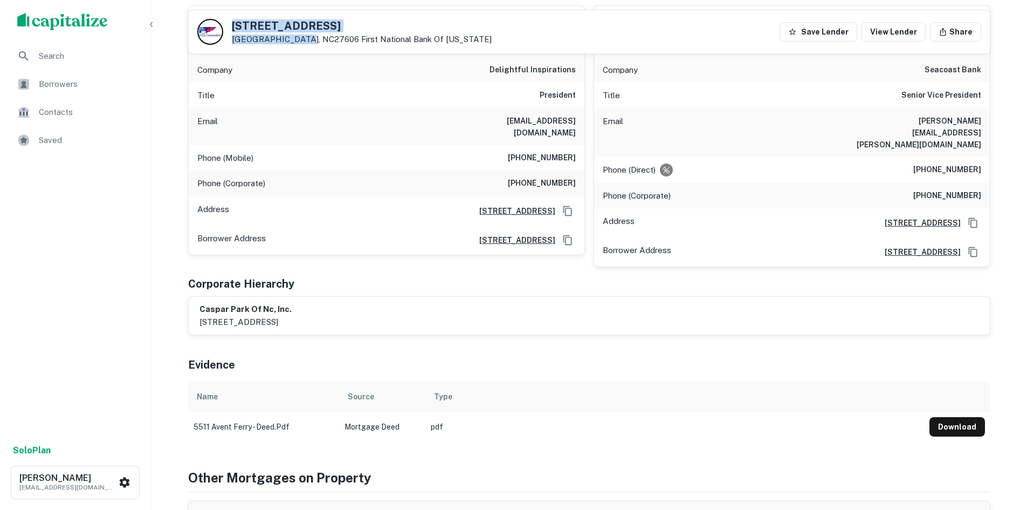
drag, startPoint x: 229, startPoint y: 22, endPoint x: 299, endPoint y: 40, distance: 73.0
click at [299, 40] on div "[STREET_ADDRESS][GEOGRAPHIC_DATA][US_STATE]" at bounding box center [344, 32] width 294 height 26
copy div "[STREET_ADDRESS]"
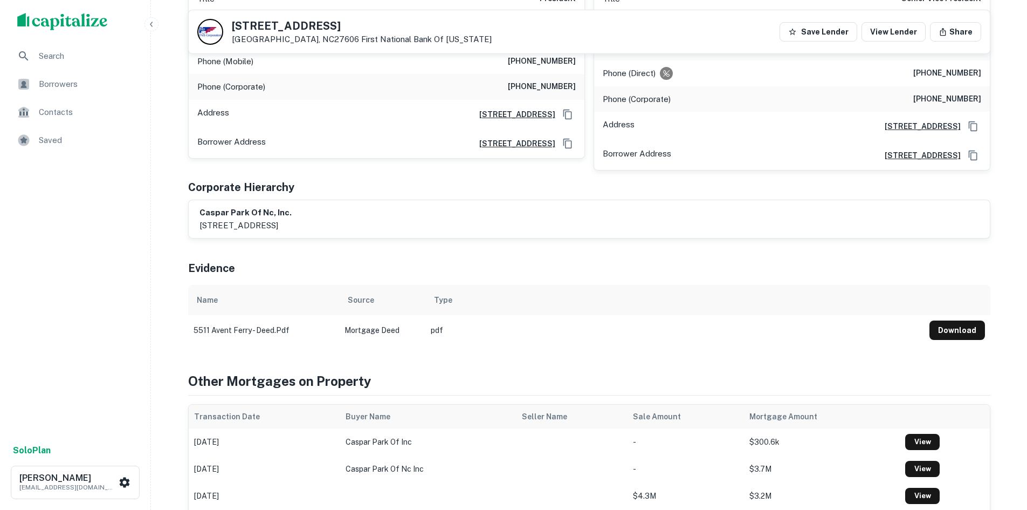
scroll to position [270, 0]
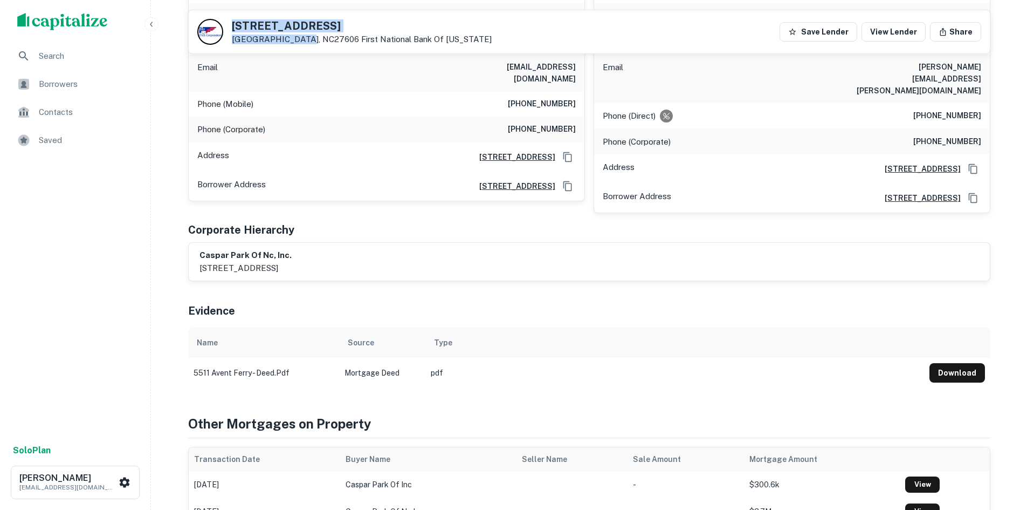
drag, startPoint x: 234, startPoint y: 24, endPoint x: 300, endPoint y: 40, distance: 68.3
click at [300, 40] on div "[STREET_ADDRESS][GEOGRAPHIC_DATA][US_STATE]" at bounding box center [362, 32] width 260 height 24
copy div "[STREET_ADDRESS]"
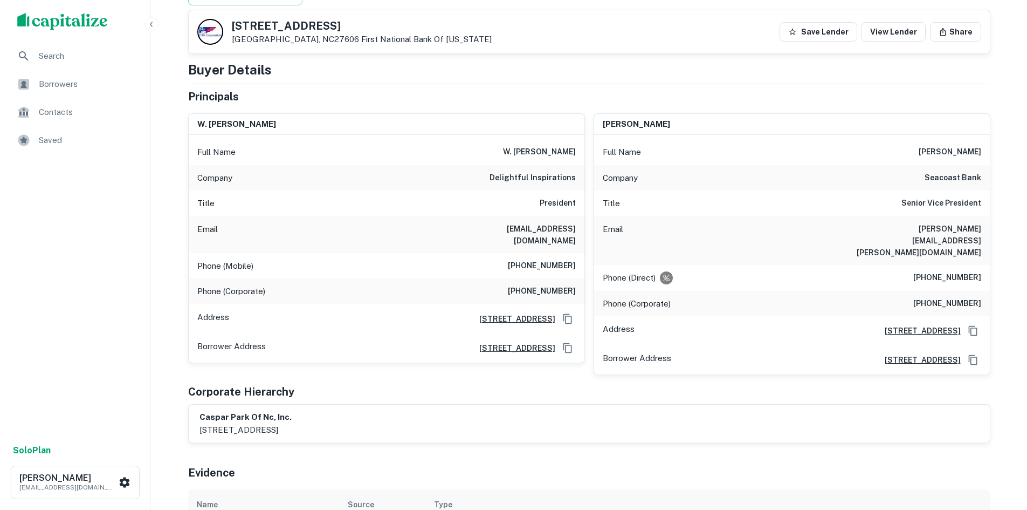
scroll to position [0, 0]
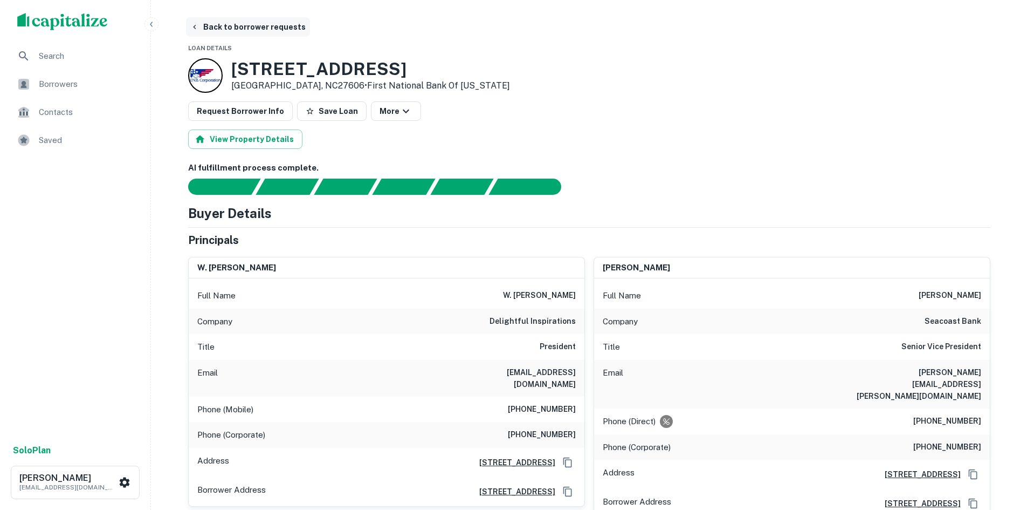
click at [249, 26] on button "Back to borrower requests" at bounding box center [248, 26] width 124 height 19
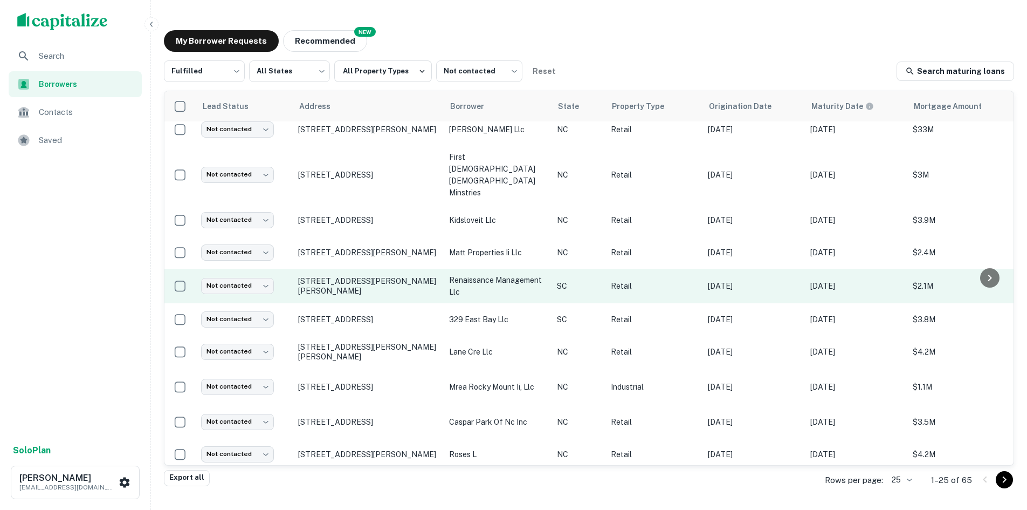
scroll to position [474, 0]
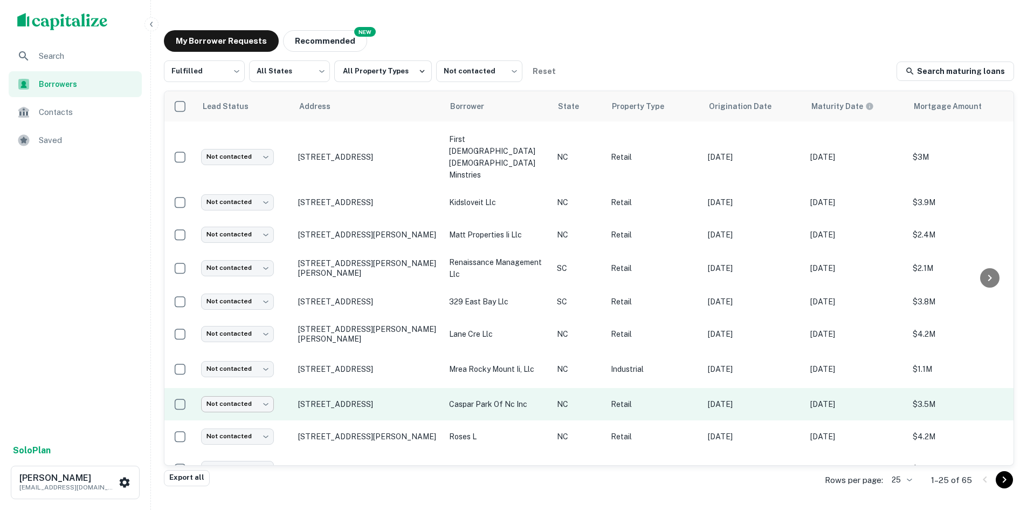
click at [264, 389] on body "Search Borrowers Contacts Saved Solo Plan [PERSON_NAME] [PERSON_NAME][EMAIL_ADD…" at bounding box center [513, 255] width 1027 height 510
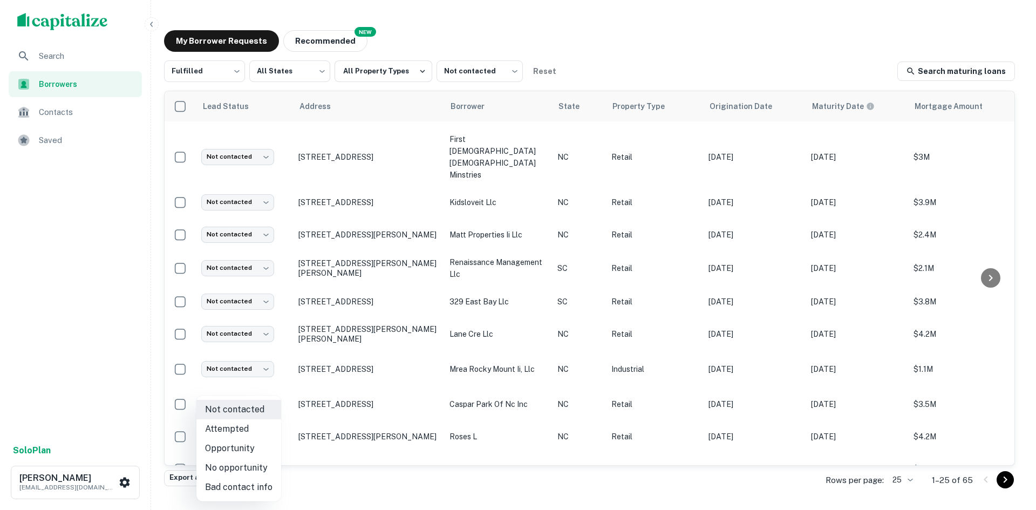
click at [267, 421] on li "Attempted" at bounding box center [238, 428] width 85 height 19
type input "*********"
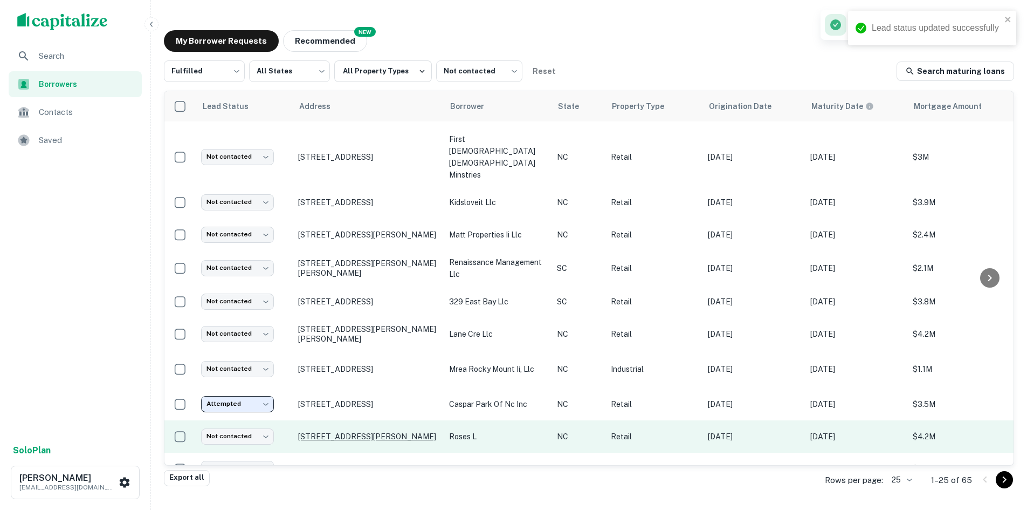
click at [333, 431] on p "[STREET_ADDRESS][PERSON_NAME]" at bounding box center [368, 436] width 140 height 10
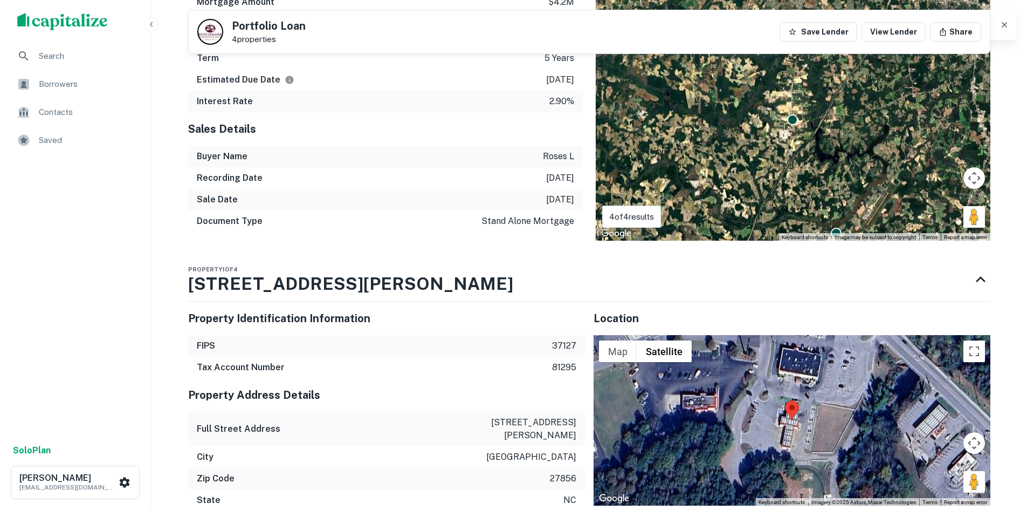
scroll to position [1133, 0]
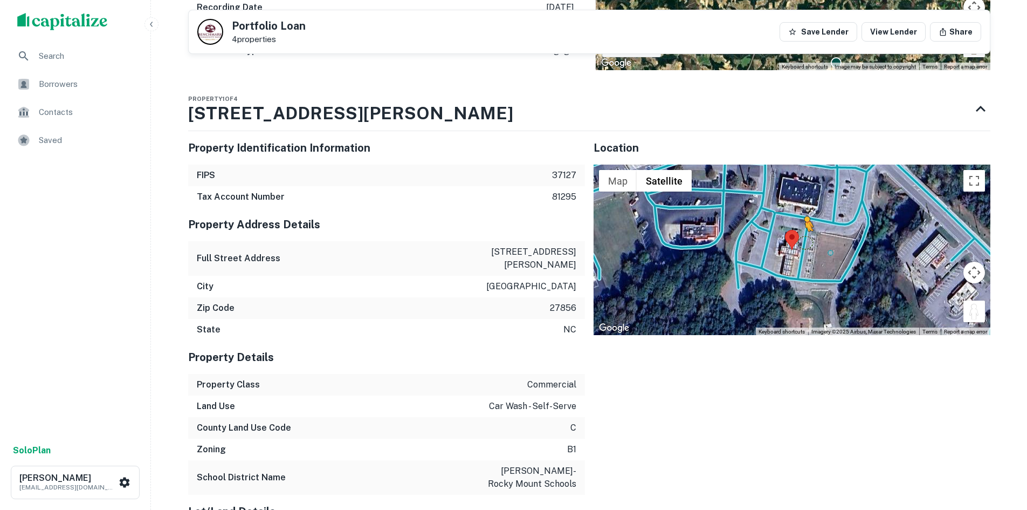
drag, startPoint x: 978, startPoint y: 293, endPoint x: 801, endPoint y: 217, distance: 192.6
click at [801, 217] on div "To activate drag with keyboard, press Alt + Enter. Once in keyboard drag state,…" at bounding box center [792, 249] width 397 height 170
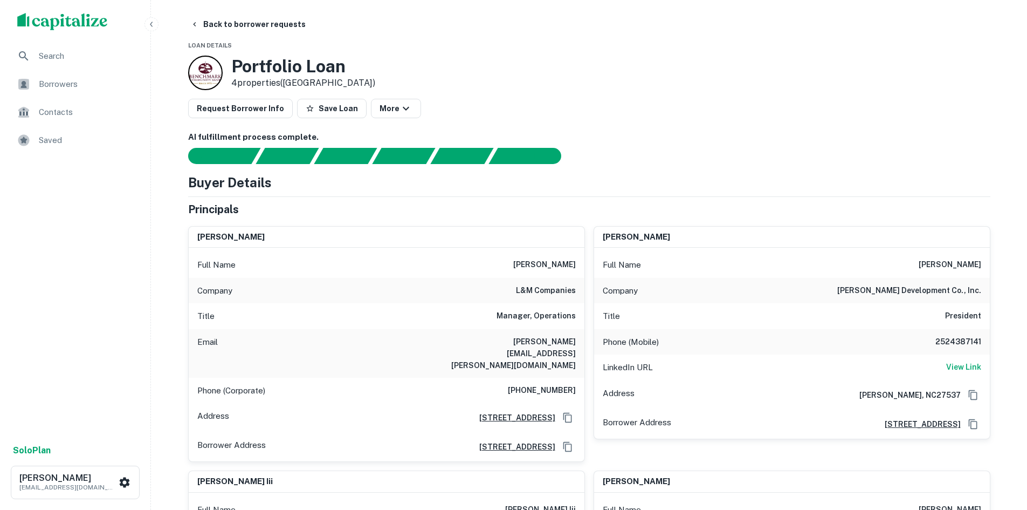
scroll to position [0, 0]
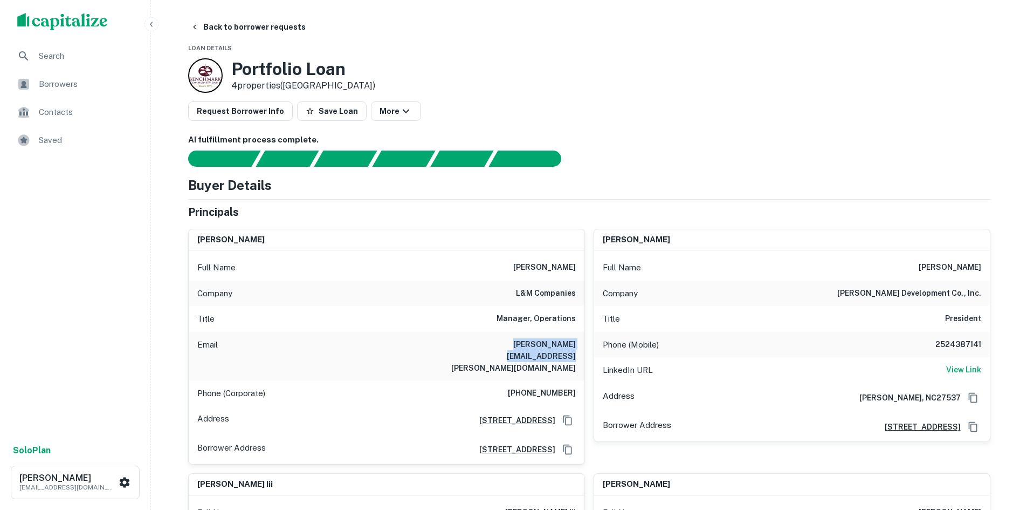
drag, startPoint x: 455, startPoint y: 345, endPoint x: 579, endPoint y: 345, distance: 124.0
click at [579, 345] on div "Email [PERSON_NAME][EMAIL_ADDRESS][PERSON_NAME][DOMAIN_NAME]" at bounding box center [387, 356] width 396 height 49
drag, startPoint x: 509, startPoint y: 266, endPoint x: 580, endPoint y: 270, distance: 71.9
click at [580, 270] on div "Full Name [PERSON_NAME]" at bounding box center [387, 268] width 396 height 26
drag, startPoint x: 500, startPoint y: 290, endPoint x: 575, endPoint y: 291, distance: 75.0
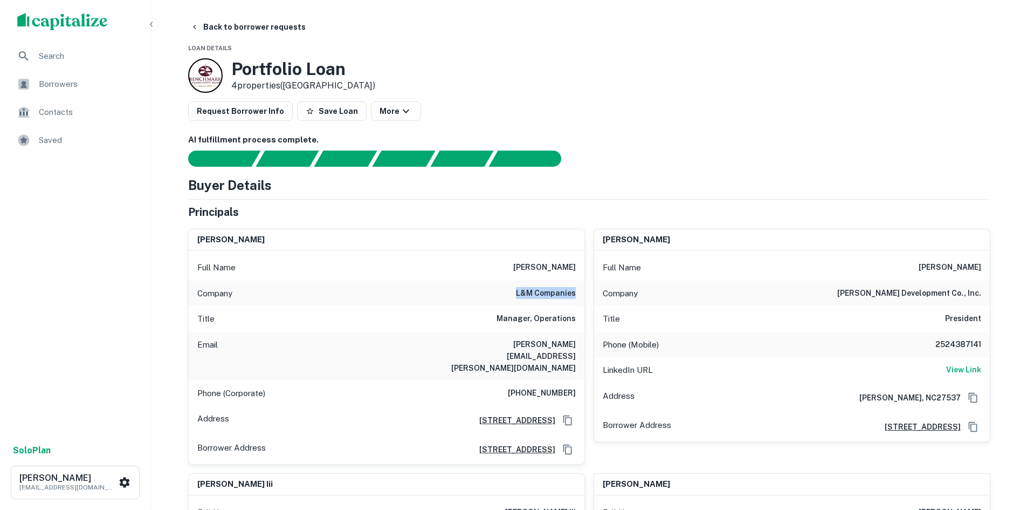
click at [575, 291] on div "Company l&m companies" at bounding box center [387, 293] width 396 height 26
drag, startPoint x: 511, startPoint y: 368, endPoint x: 574, endPoint y: 366, distance: 63.7
click at [574, 380] on div "Phone (Corporate) [PHONE_NUMBER]" at bounding box center [387, 393] width 396 height 26
click at [950, 367] on h6 "View Link" at bounding box center [964, 370] width 35 height 12
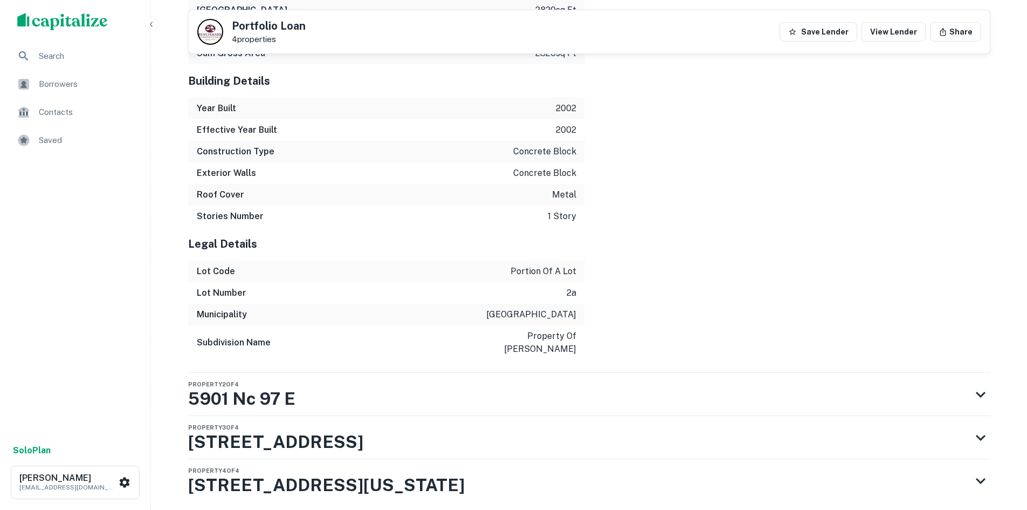
scroll to position [1777, 0]
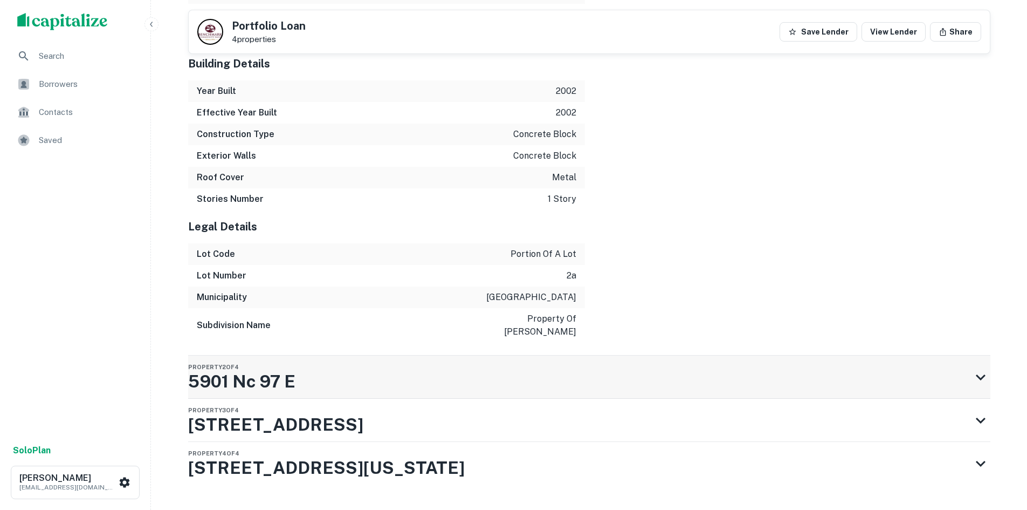
click at [426, 355] on div "Property 2 of 4 5901 Nc 97 E" at bounding box center [579, 376] width 783 height 43
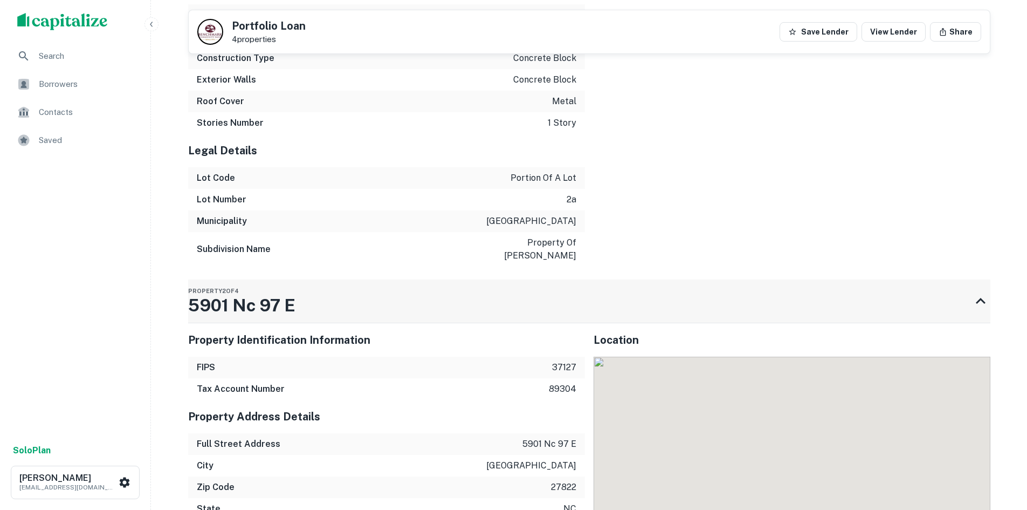
scroll to position [1938, 0]
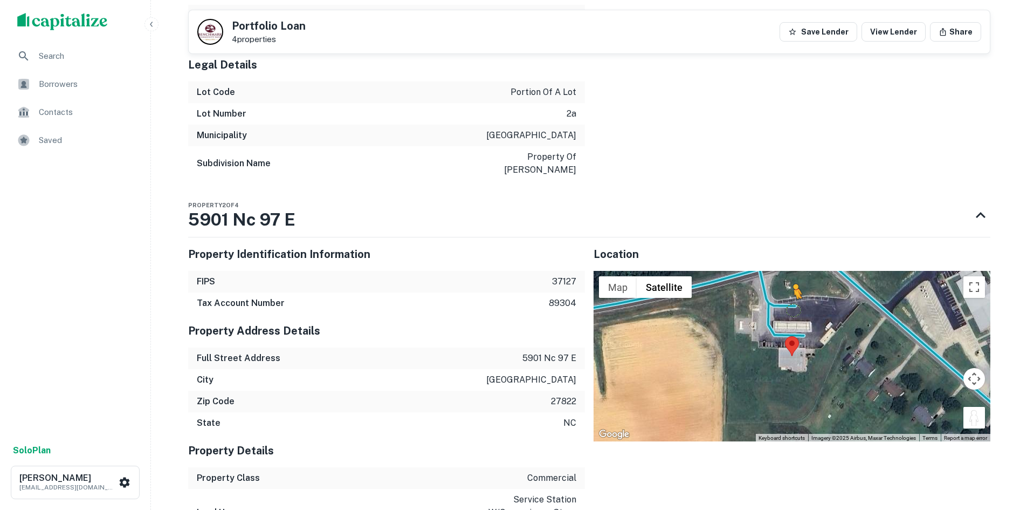
drag, startPoint x: 973, startPoint y: 387, endPoint x: 789, endPoint y: 270, distance: 219.2
click at [789, 271] on div "To activate drag with keyboard, press Alt + Enter. Once in keyboard drag state,…" at bounding box center [792, 356] width 397 height 170
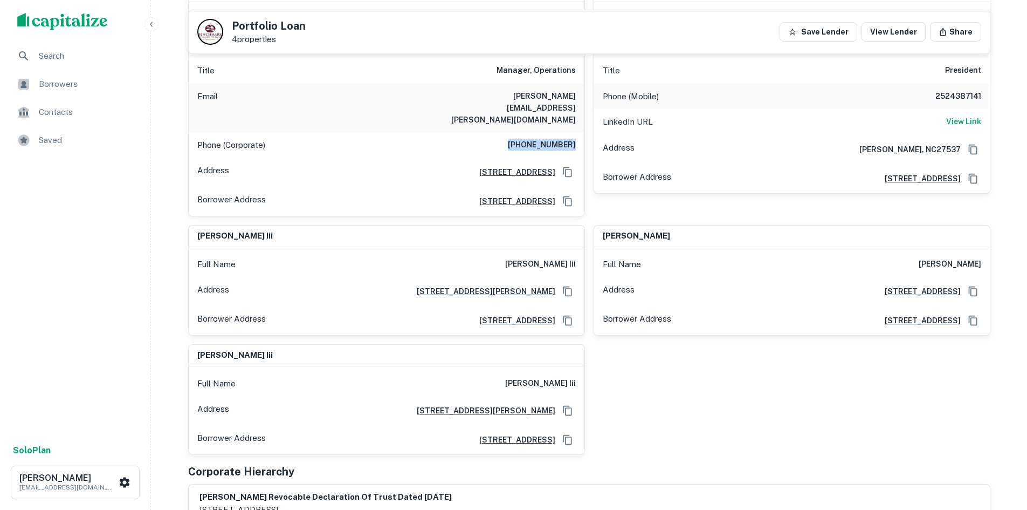
scroll to position [159, 0]
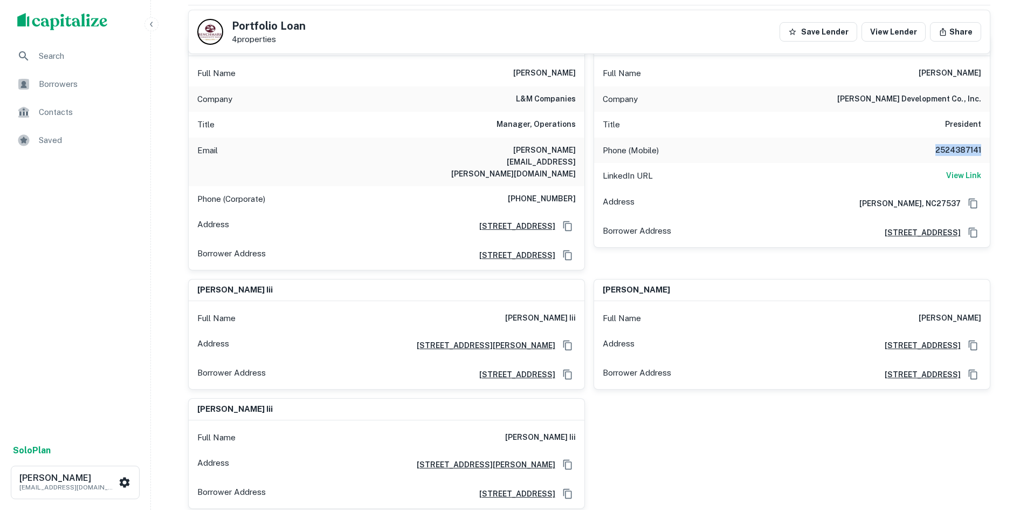
drag, startPoint x: 933, startPoint y: 150, endPoint x: 1008, endPoint y: 147, distance: 75.0
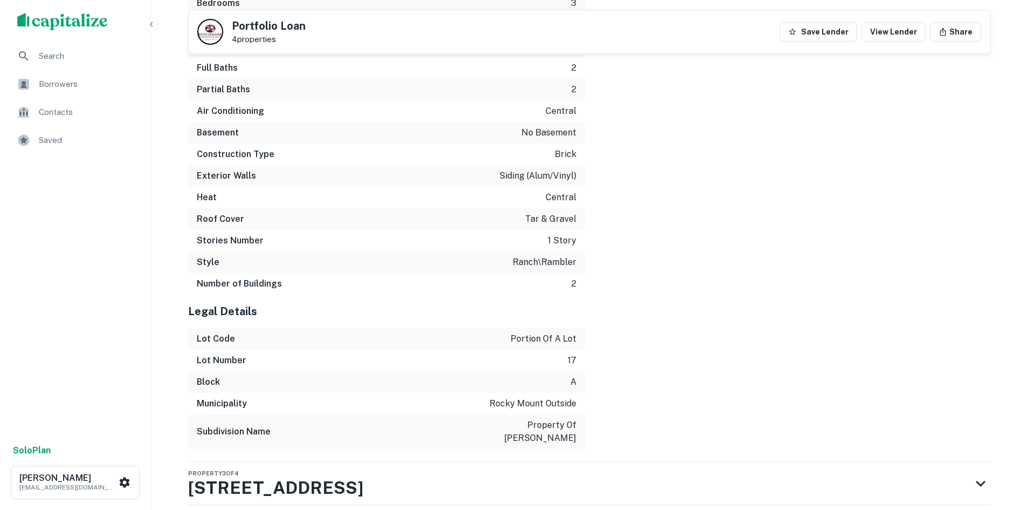
scroll to position [2896, 0]
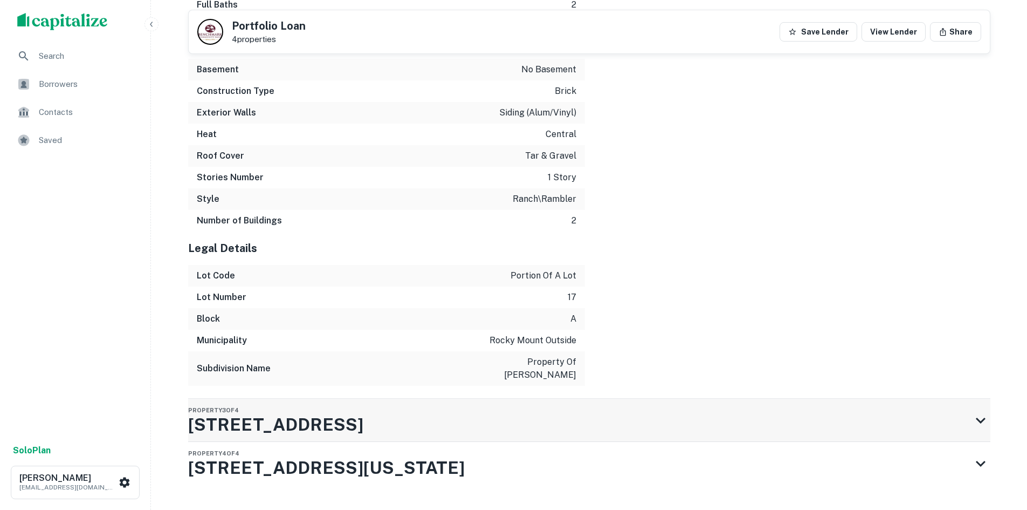
click at [626, 399] on div "Property 3 of [STREET_ADDRESS]" at bounding box center [579, 420] width 783 height 43
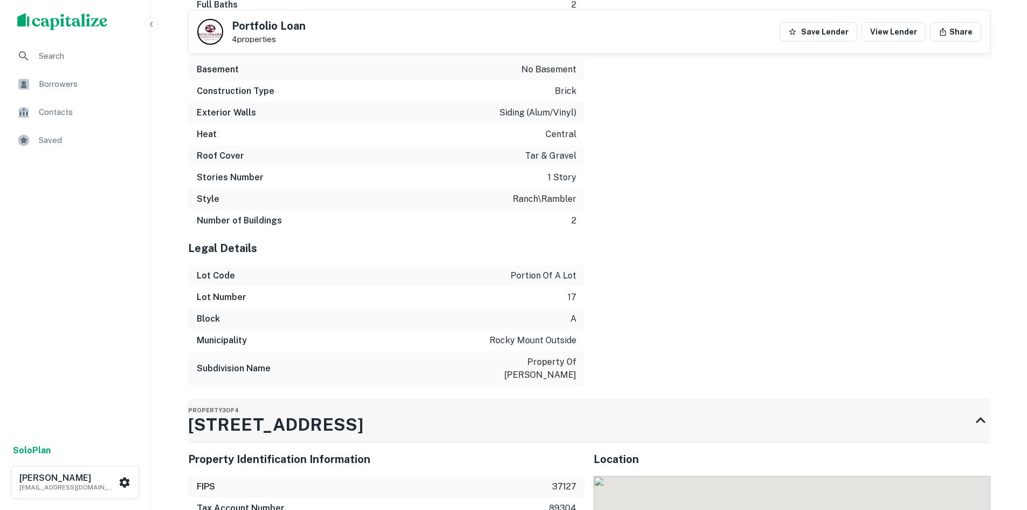
scroll to position [3057, 0]
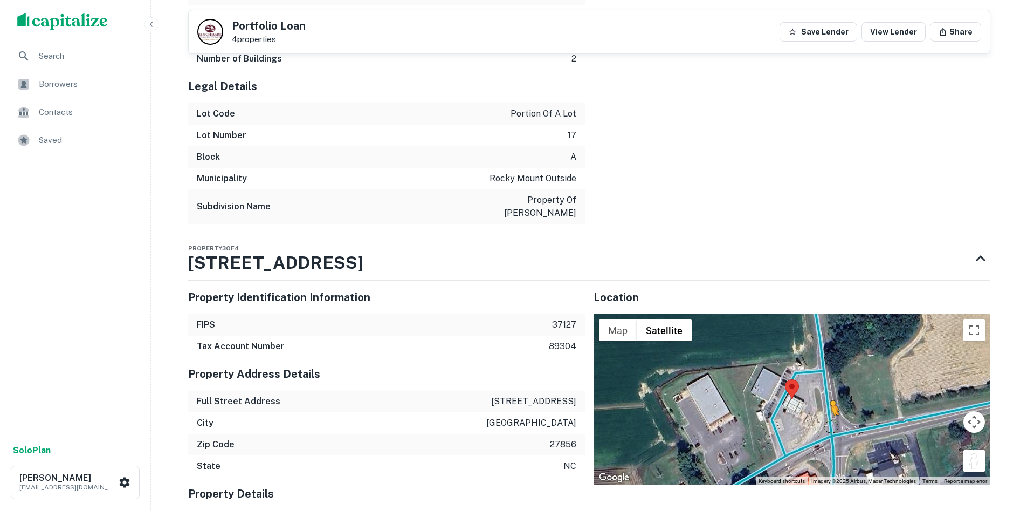
drag, startPoint x: 971, startPoint y: 428, endPoint x: 822, endPoint y: 388, distance: 154.3
click at [822, 388] on div "To activate drag with keyboard, press Alt + Enter. Once in keyboard drag state,…" at bounding box center [792, 399] width 397 height 170
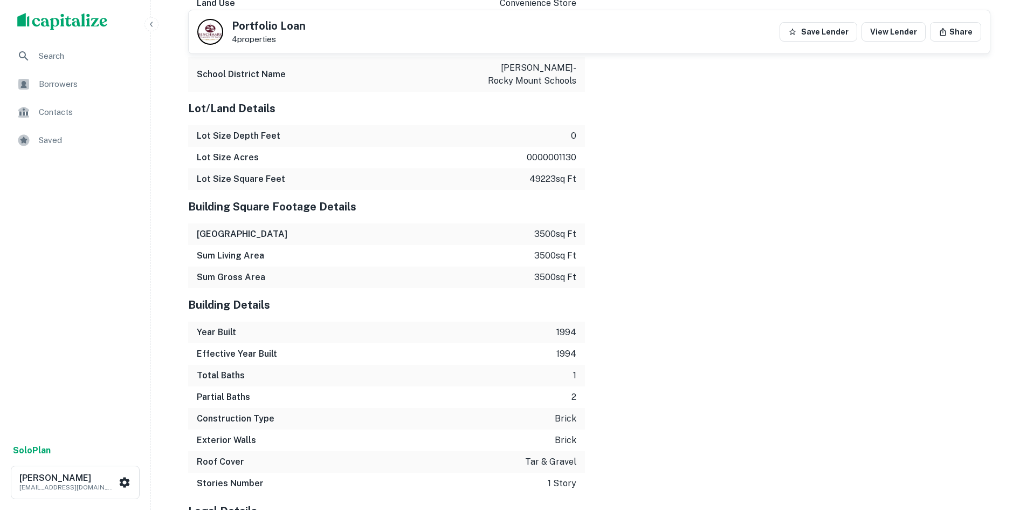
scroll to position [3752, 0]
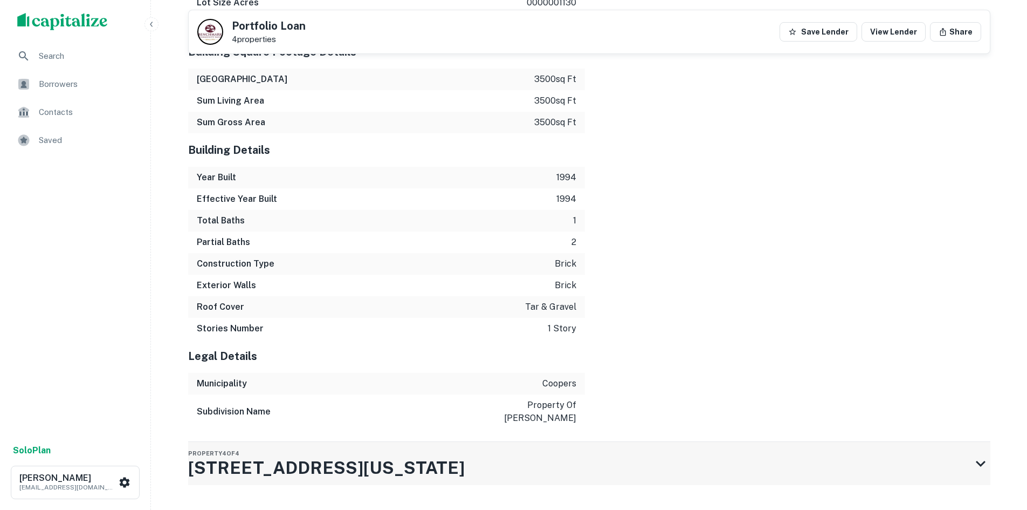
click at [760, 442] on div "Property 4 of 4 [STREET_ADDRESS][US_STATE]" at bounding box center [579, 463] width 783 height 43
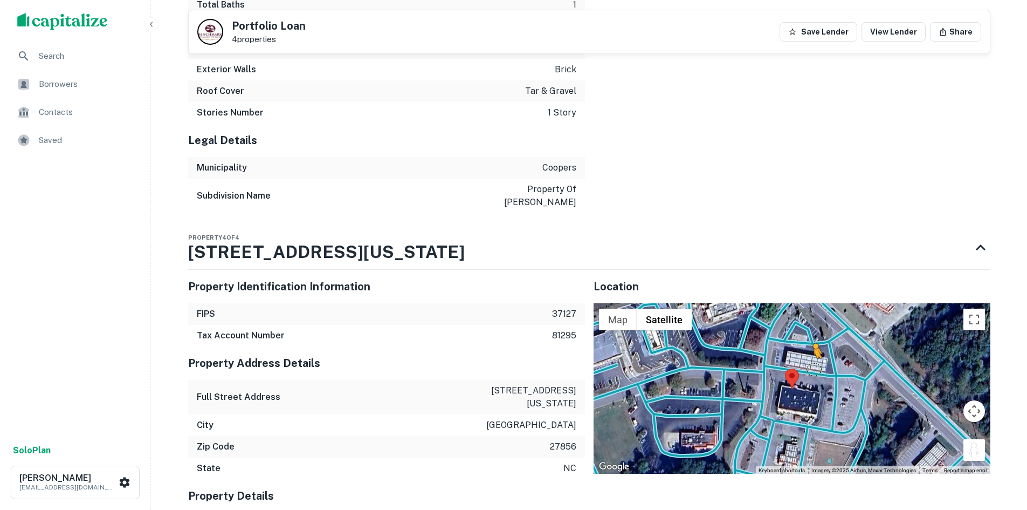
drag, startPoint x: 976, startPoint y: 410, endPoint x: 812, endPoint y: 333, distance: 181.0
click at [812, 333] on div "To activate drag with keyboard, press Alt + Enter. Once in keyboard drag state,…" at bounding box center [792, 388] width 397 height 170
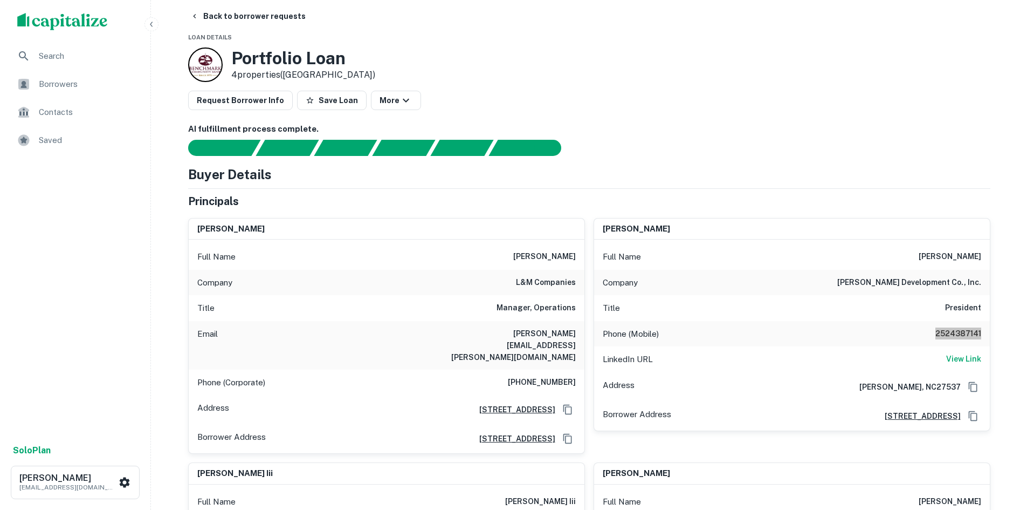
scroll to position [0, 0]
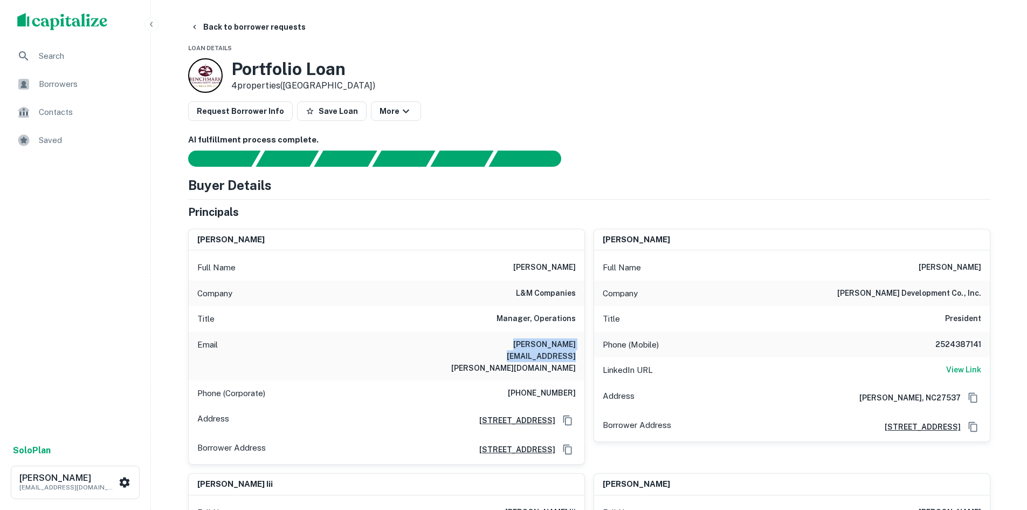
drag, startPoint x: 452, startPoint y: 343, endPoint x: 580, endPoint y: 339, distance: 127.4
click at [580, 339] on div "Email [PERSON_NAME][EMAIL_ADDRESS][PERSON_NAME][DOMAIN_NAME]" at bounding box center [387, 356] width 396 height 49
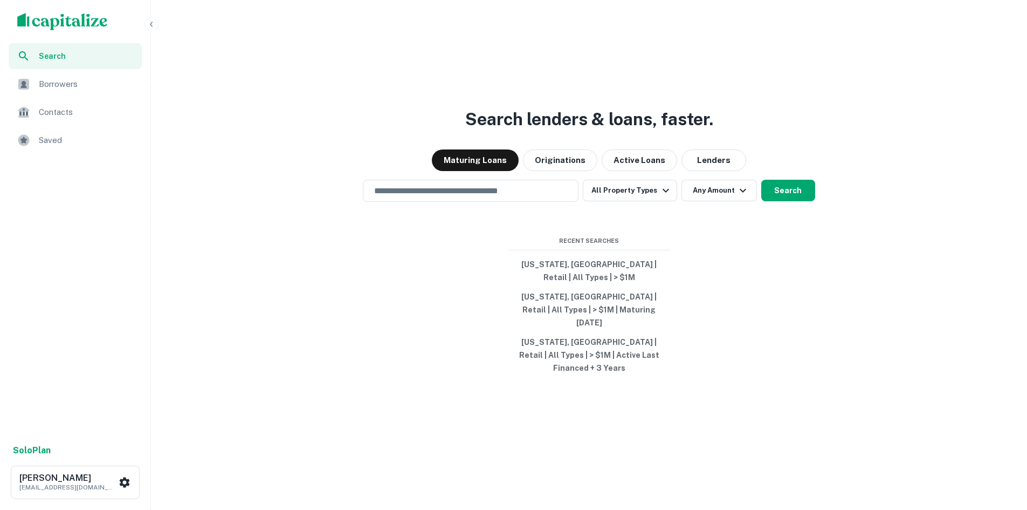
click at [63, 85] on span "Borrowers" at bounding box center [87, 84] width 97 height 13
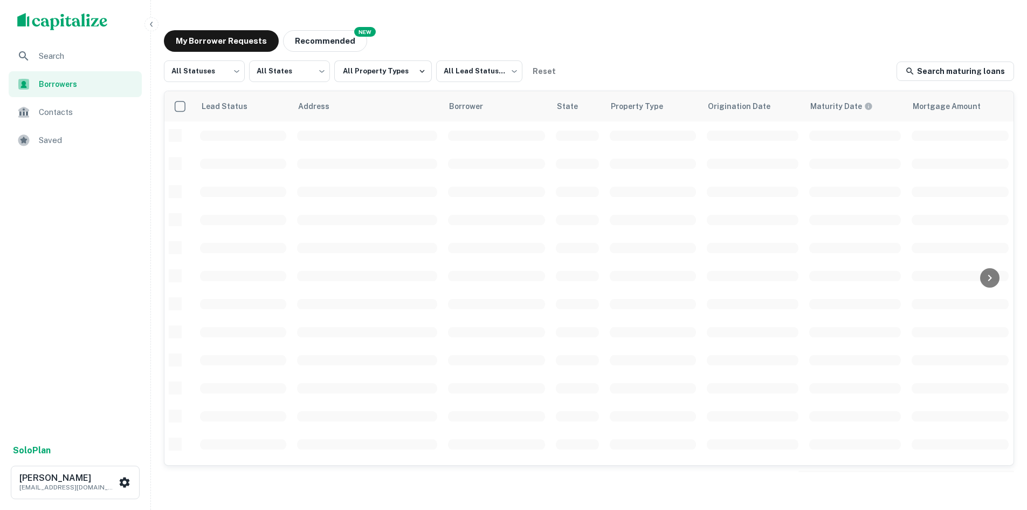
scroll to position [366, 0]
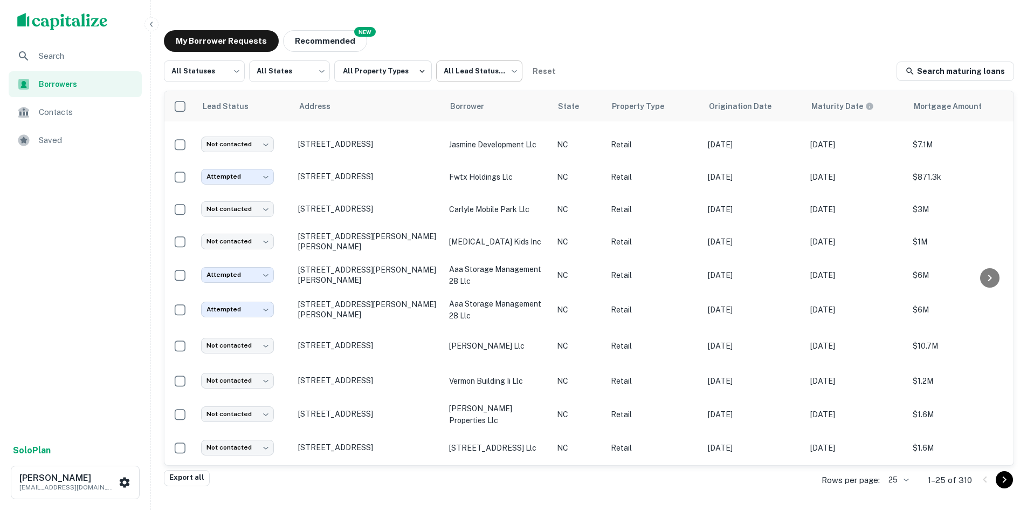
click at [458, 83] on body "Search Borrowers Contacts Saved Solo Plan [PERSON_NAME] [PERSON_NAME][EMAIL_ADD…" at bounding box center [513, 255] width 1027 height 510
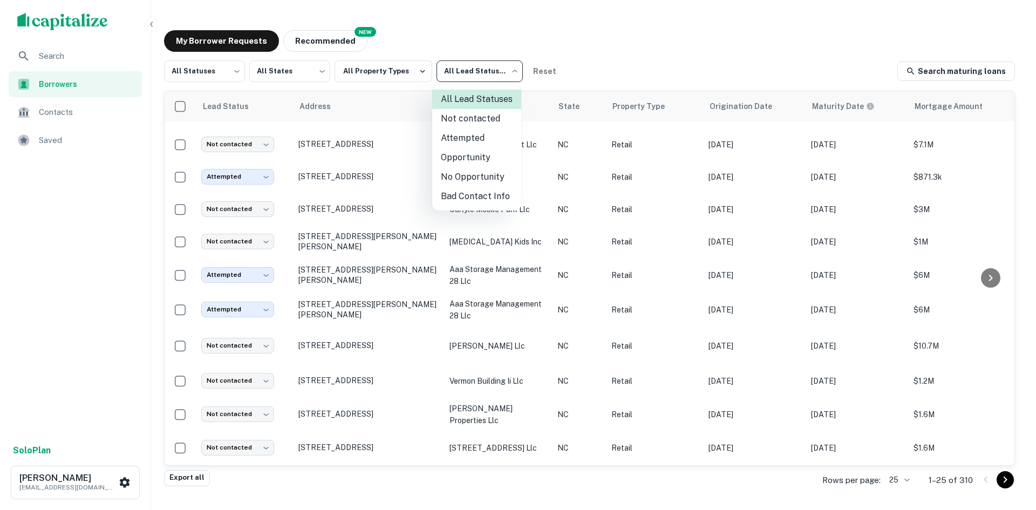
click at [464, 122] on li "Not contacted" at bounding box center [476, 118] width 89 height 19
type input "****"
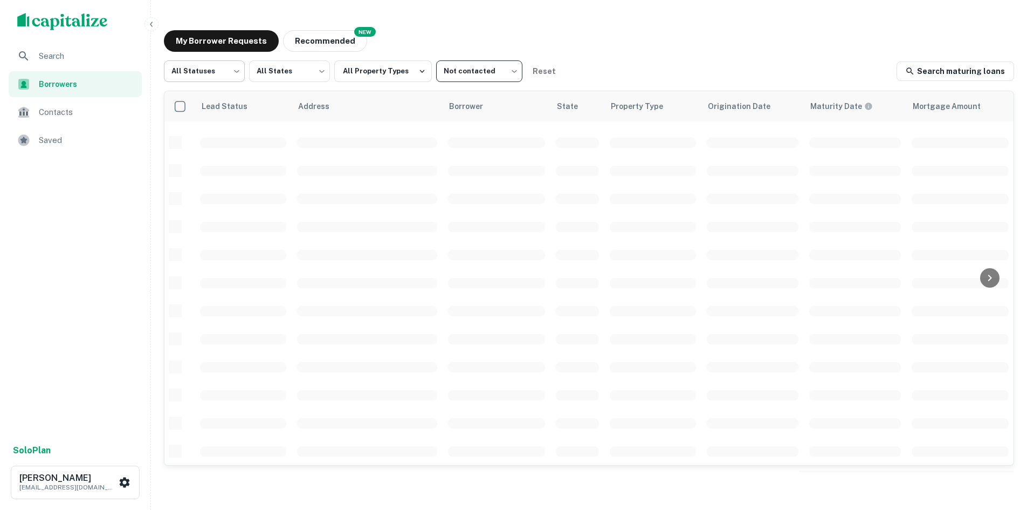
click at [241, 81] on body "Search Borrowers Contacts Saved Solo Plan Thomas Solano tsolano@surmount.com My…" at bounding box center [513, 255] width 1027 height 510
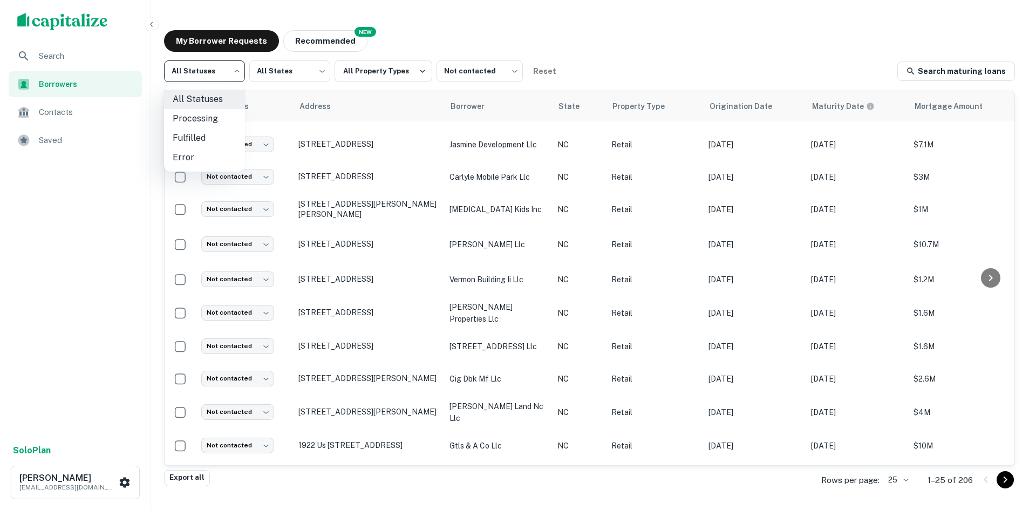
click at [225, 130] on li "Fulfilled" at bounding box center [204, 137] width 81 height 19
type input "*********"
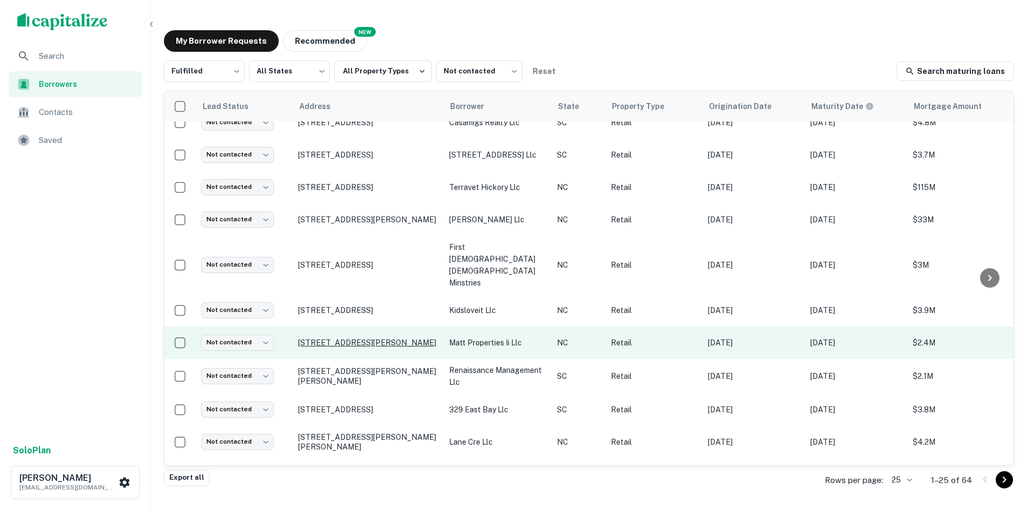
click at [304, 338] on p "260 Racine Dr Wilmington, NC28403" at bounding box center [368, 343] width 140 height 10
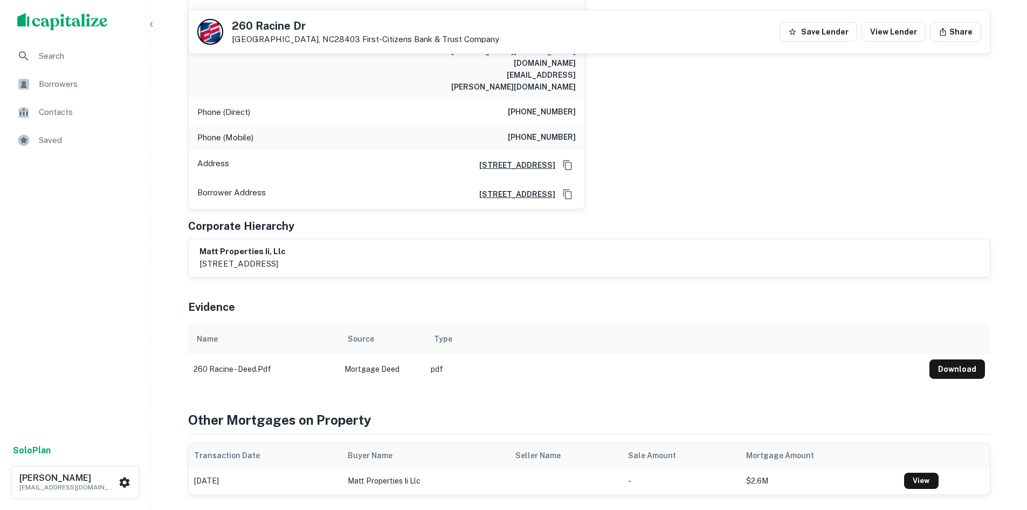
scroll to position [539, 0]
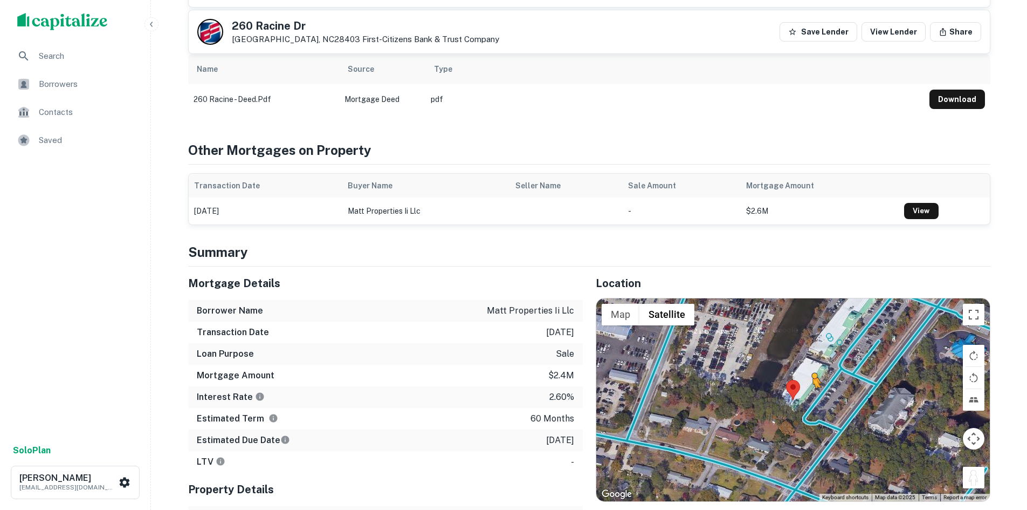
drag, startPoint x: 973, startPoint y: 422, endPoint x: 817, endPoint y: 352, distance: 170.7
click at [817, 352] on div "To activate drag with keyboard, press Alt + Enter. Once in keyboard drag state,…" at bounding box center [794, 399] width 394 height 203
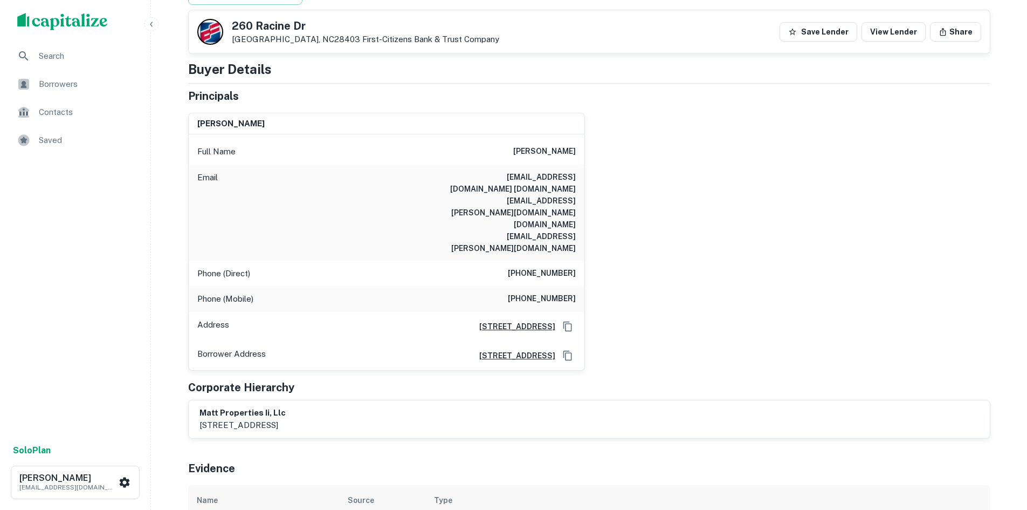
scroll to position [108, 0]
drag, startPoint x: 490, startPoint y: 145, endPoint x: 555, endPoint y: 143, distance: 65.3
click at [555, 143] on div "Full Name amanda matt chappell" at bounding box center [387, 152] width 396 height 26
drag, startPoint x: 520, startPoint y: 228, endPoint x: 577, endPoint y: 227, distance: 56.6
click at [577, 261] on div "Phone (Direct) (919) 510-5941" at bounding box center [387, 274] width 396 height 26
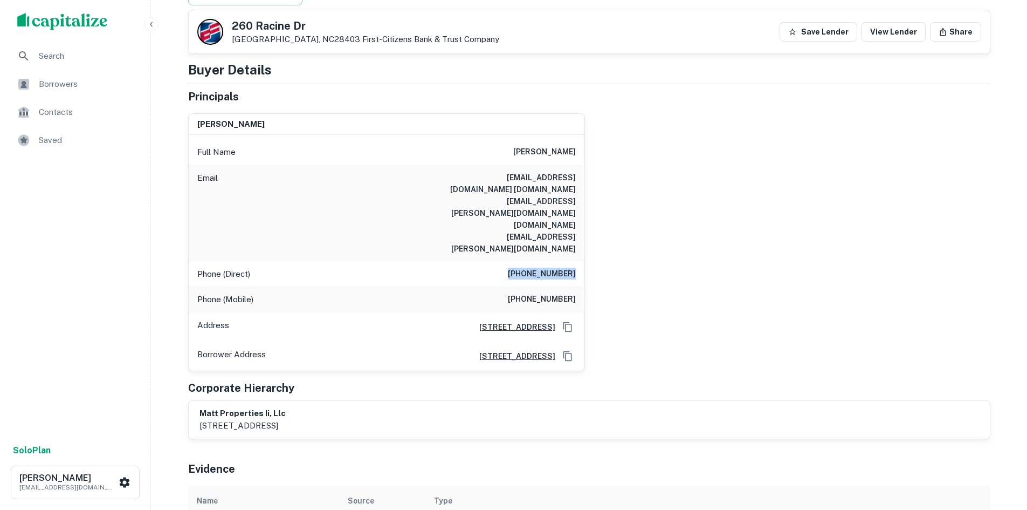
copy h6 "(919) 510-5941"
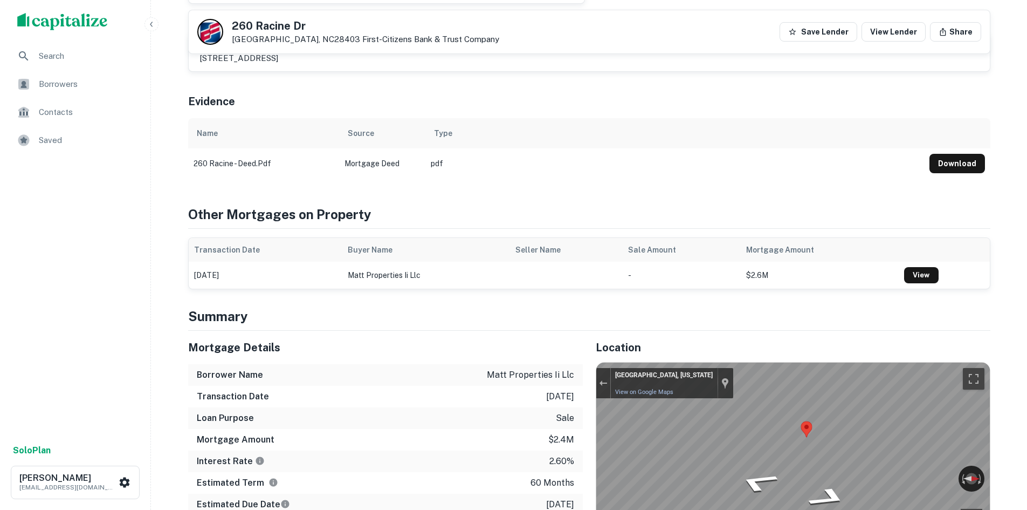
scroll to position [539, 0]
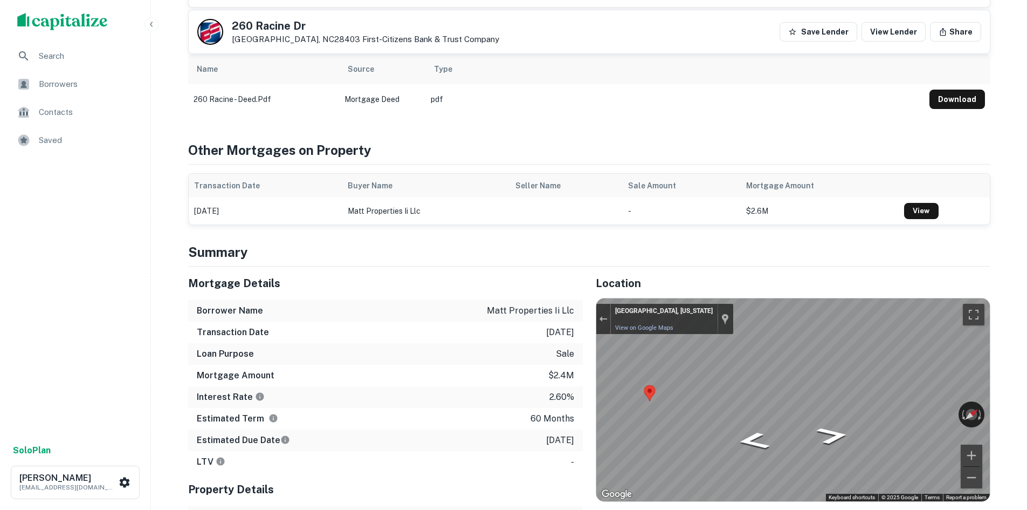
click at [572, 291] on div "Mortgage Details Borrower Name matt properties ii llc Transaction Date 1/28/202…" at bounding box center [582, 439] width 815 height 347
click at [940, 361] on div "← Move left → Move right ↑ Move up ↓ Move down + Zoom in - Zoom out Wilmington,…" at bounding box center [794, 399] width 394 height 203
click at [721, 358] on div "Map" at bounding box center [794, 399] width 394 height 203
click at [894, 405] on div "Rotate the view" at bounding box center [923, 411] width 60 height 12
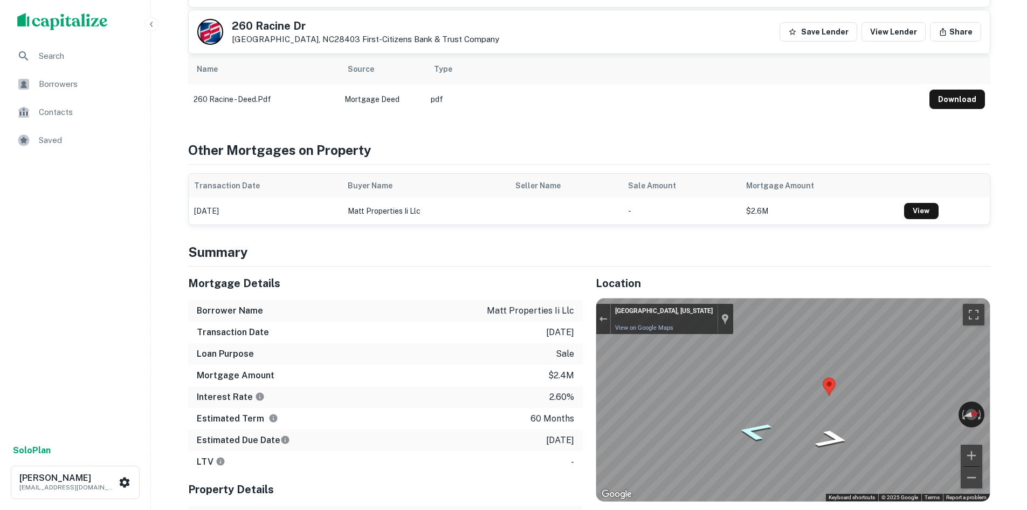
click at [754, 382] on div "Map" at bounding box center [794, 399] width 394 height 203
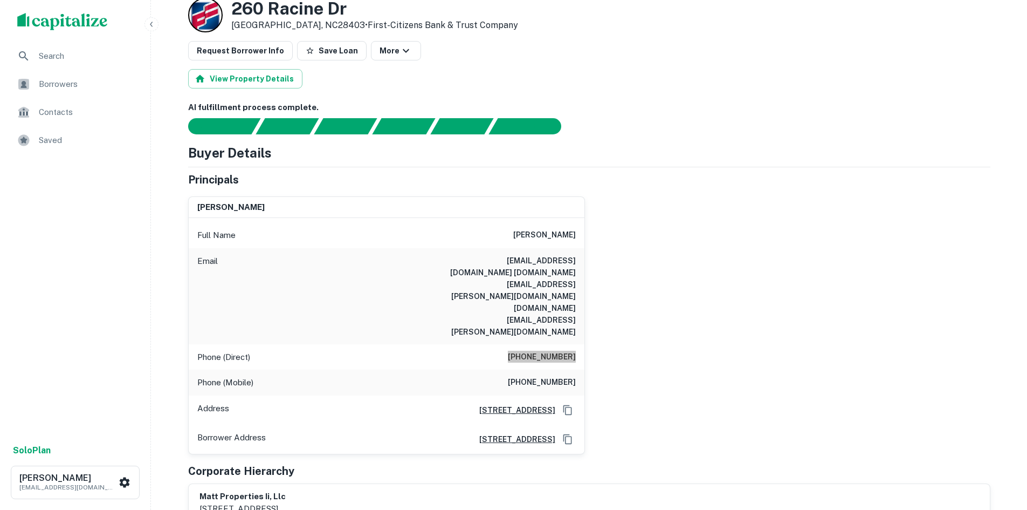
scroll to position [0, 0]
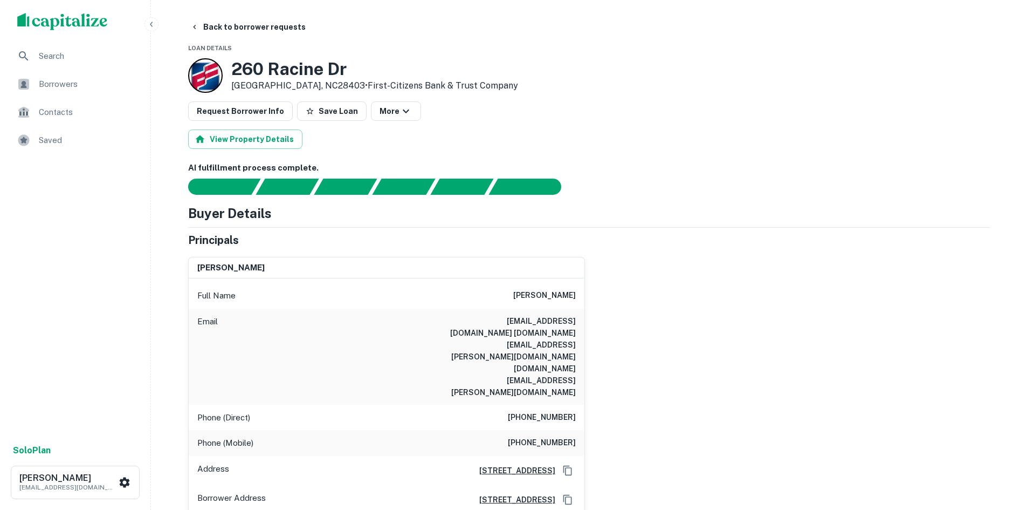
click at [497, 430] on div "Phone (Mobile) (904) 768-7159" at bounding box center [387, 443] width 396 height 26
drag, startPoint x: 511, startPoint y: 392, endPoint x: 602, endPoint y: 388, distance: 91.8
click at [602, 388] on div "amanda matt chappell Full Name amanda matt chappell Email amandamarinello@usa.n…" at bounding box center [585, 381] width 811 height 266
copy h6 "(904) 768-7159"
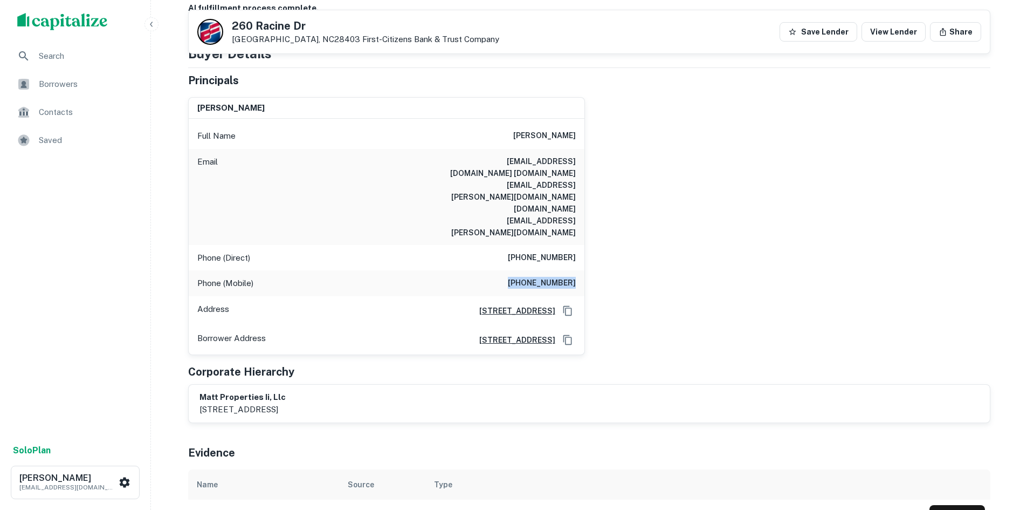
scroll to position [108, 0]
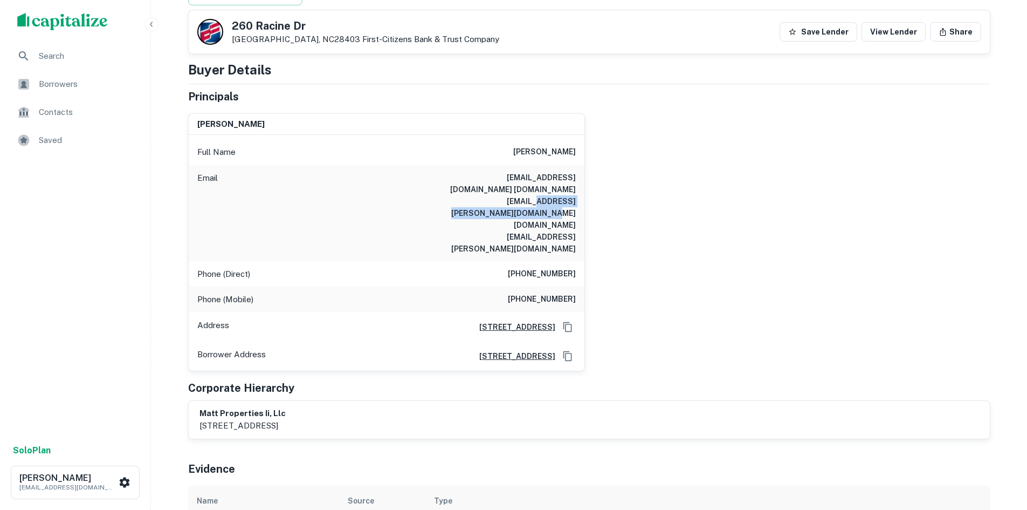
drag, startPoint x: 449, startPoint y: 200, endPoint x: 577, endPoint y: 208, distance: 128.7
click at [577, 208] on div "Email amandamarinello@usa.net mandi.chappell@webtv.net mandi.chappell@worldnet.…" at bounding box center [387, 213] width 396 height 96
copy h6 "mandi.chappell@worldnet.att.com"
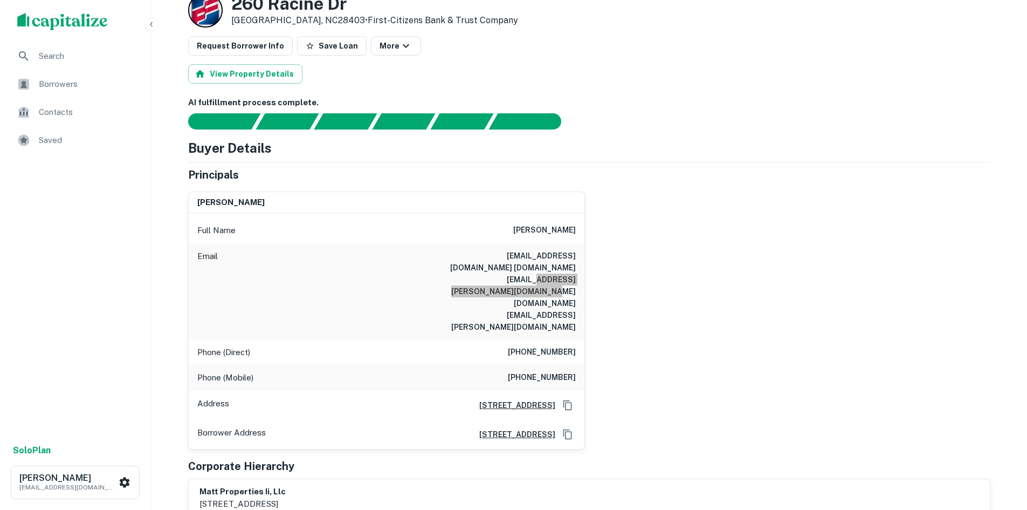
scroll to position [0, 0]
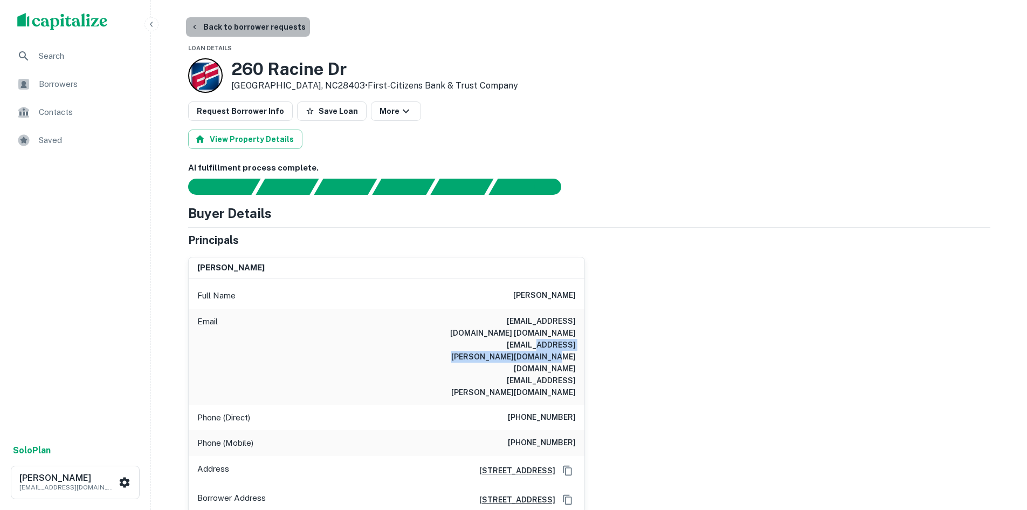
click at [252, 26] on button "Back to borrower requests" at bounding box center [248, 26] width 124 height 19
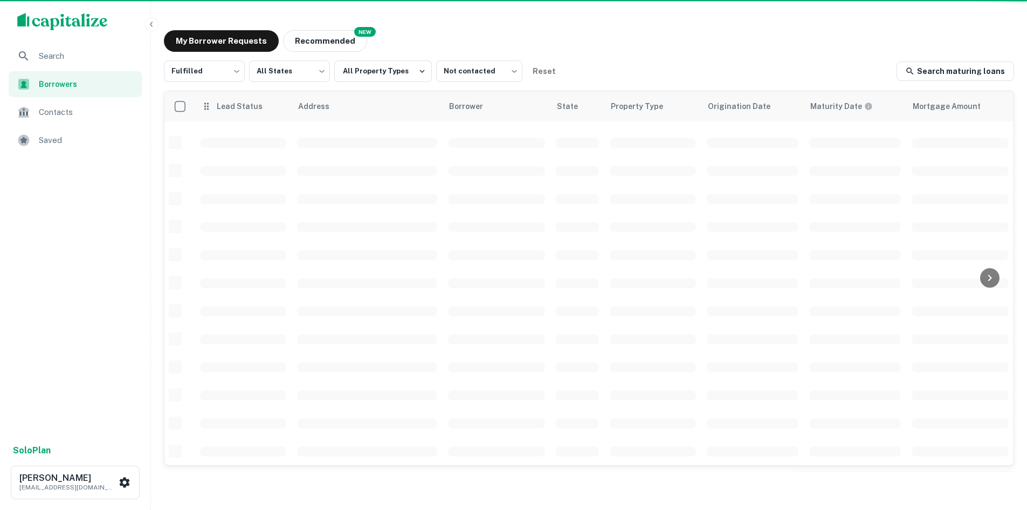
scroll to position [366, 0]
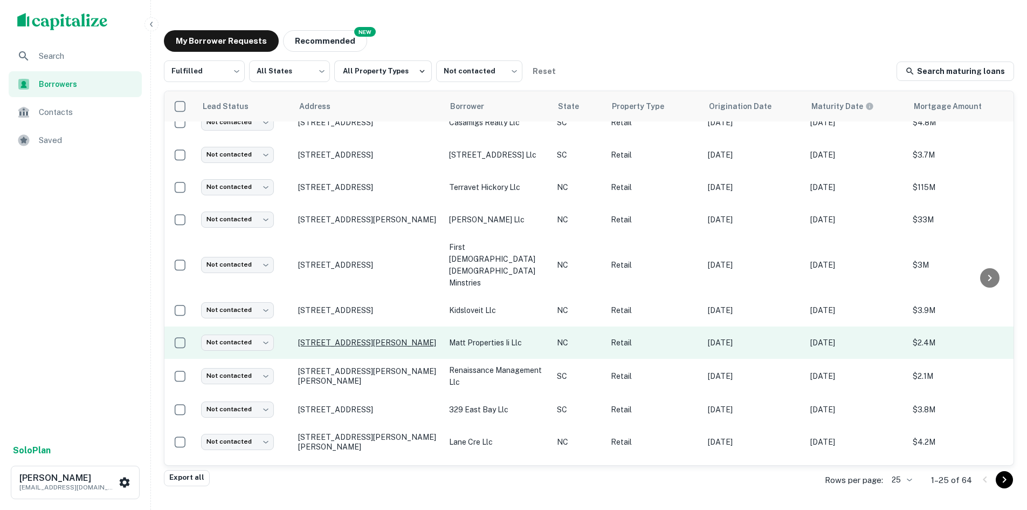
click at [396, 338] on p "260 Racine Dr Wilmington, NC28403" at bounding box center [368, 343] width 140 height 10
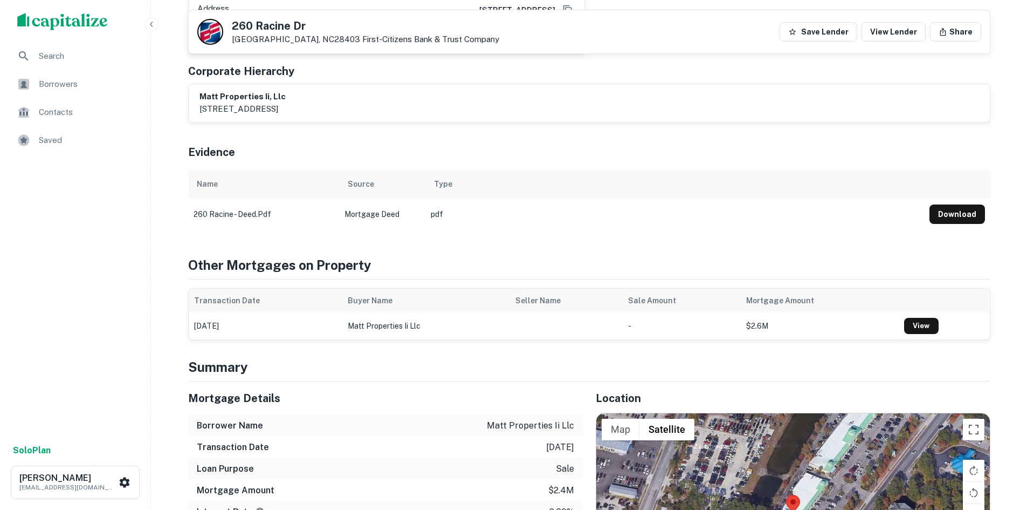
scroll to position [485, 0]
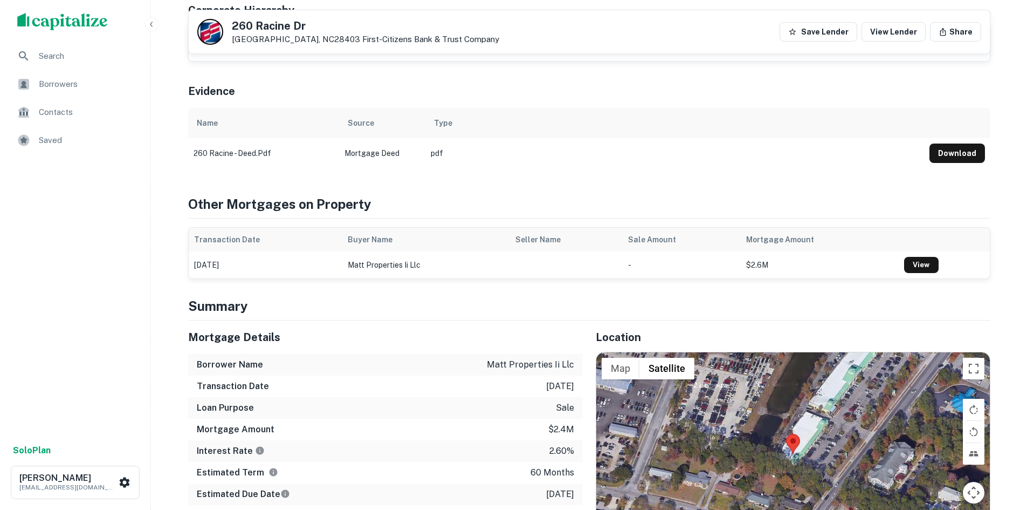
drag, startPoint x: 970, startPoint y: 484, endPoint x: 849, endPoint y: 424, distance: 134.8
click at [841, 421] on div "Use ctrl + scroll to zoom the map Map Terrain Satellite Labels Keyboard shortcu…" at bounding box center [794, 453] width 394 height 203
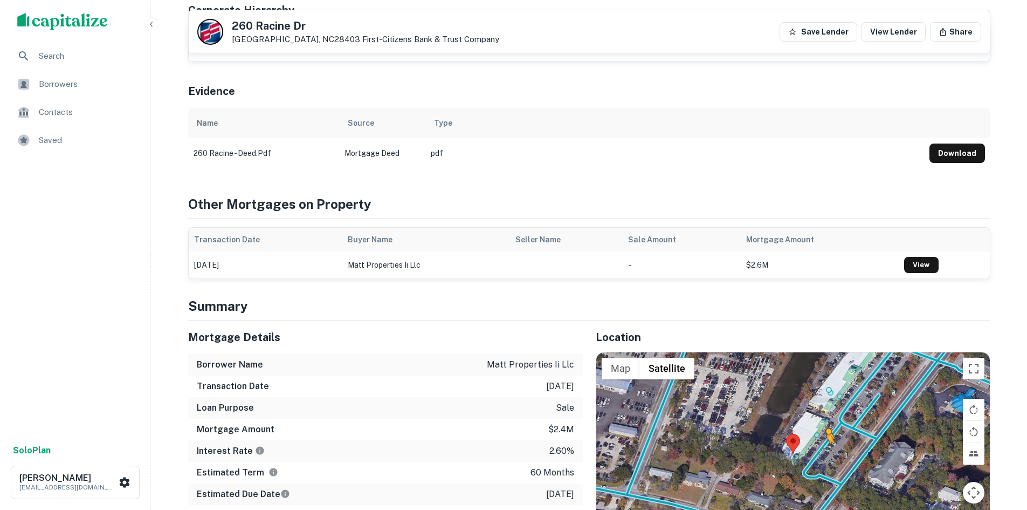
drag, startPoint x: 971, startPoint y: 481, endPoint x: 820, endPoint y: 402, distance: 170.6
click at [821, 403] on div "To activate drag with keyboard, press Alt + Enter. Once in keyboard drag state,…" at bounding box center [794, 453] width 394 height 203
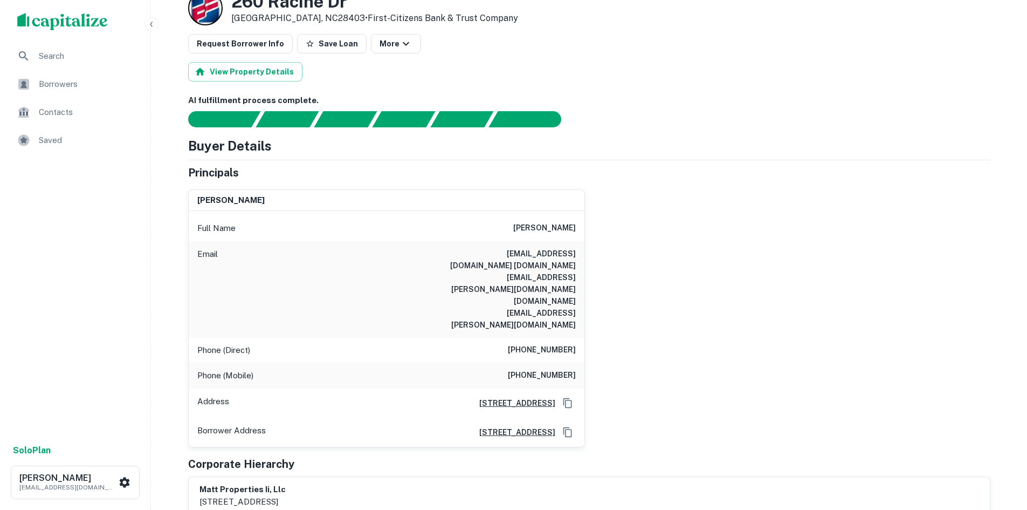
scroll to position [0, 0]
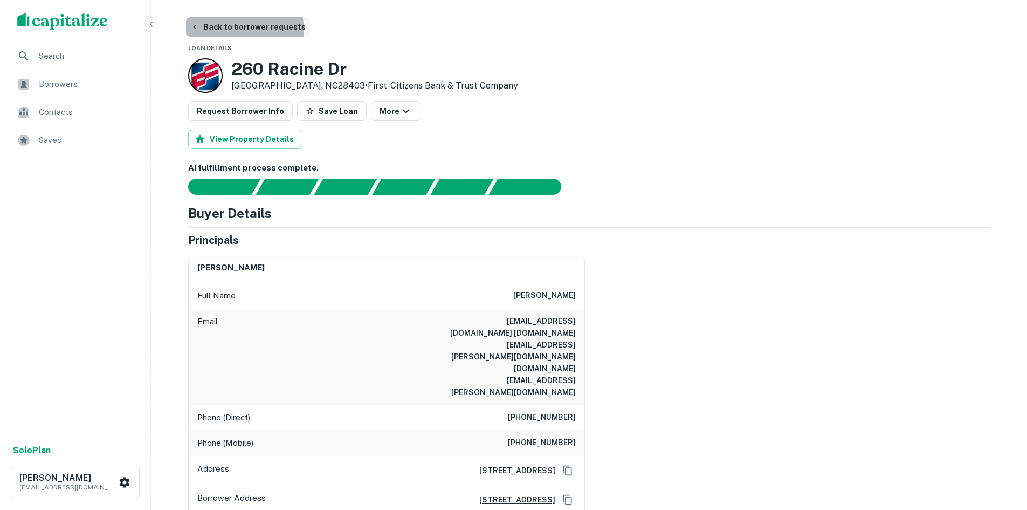
click at [243, 30] on button "Back to borrower requests" at bounding box center [248, 26] width 124 height 19
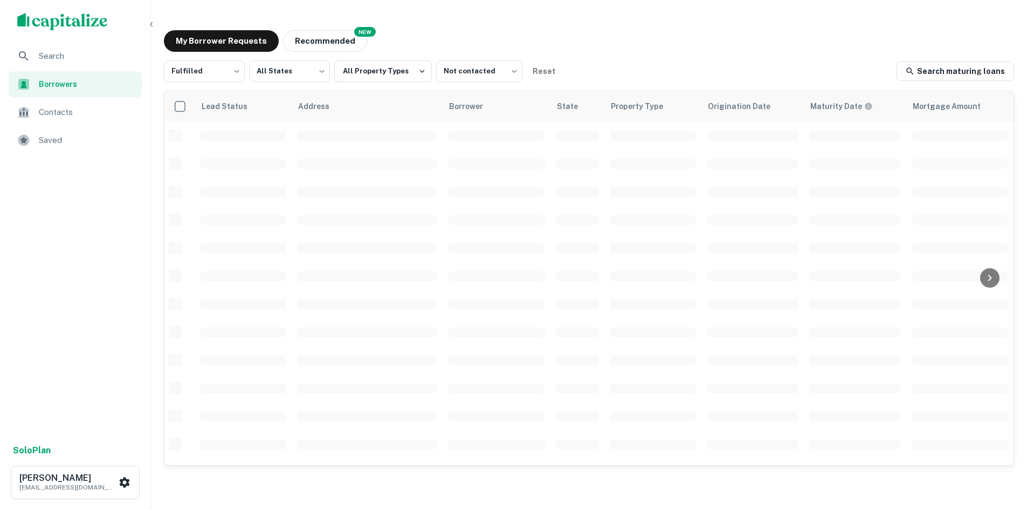
scroll to position [366, 0]
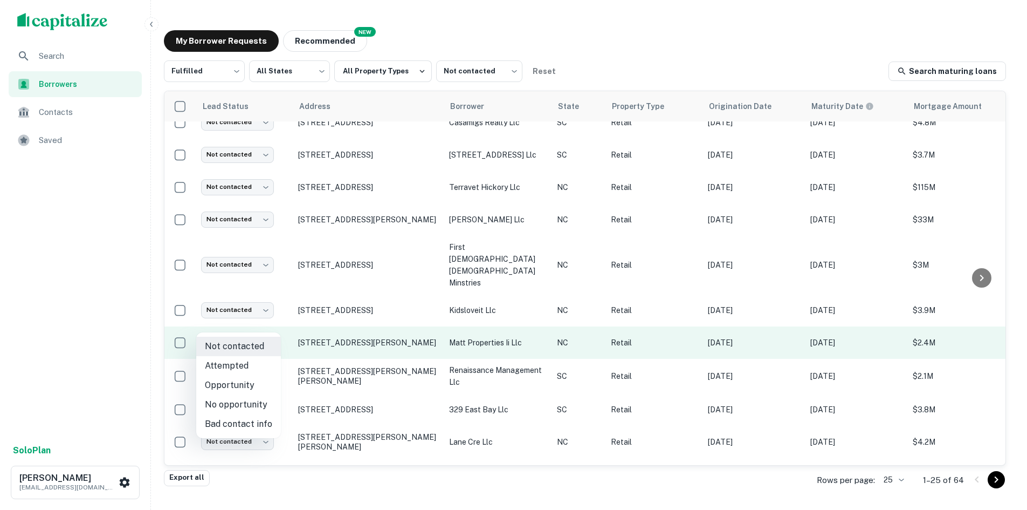
click at [266, 318] on body "Search Borrowers Contacts Saved Solo Plan Thomas Solano tsolano@surmount.com My…" at bounding box center [513, 255] width 1027 height 510
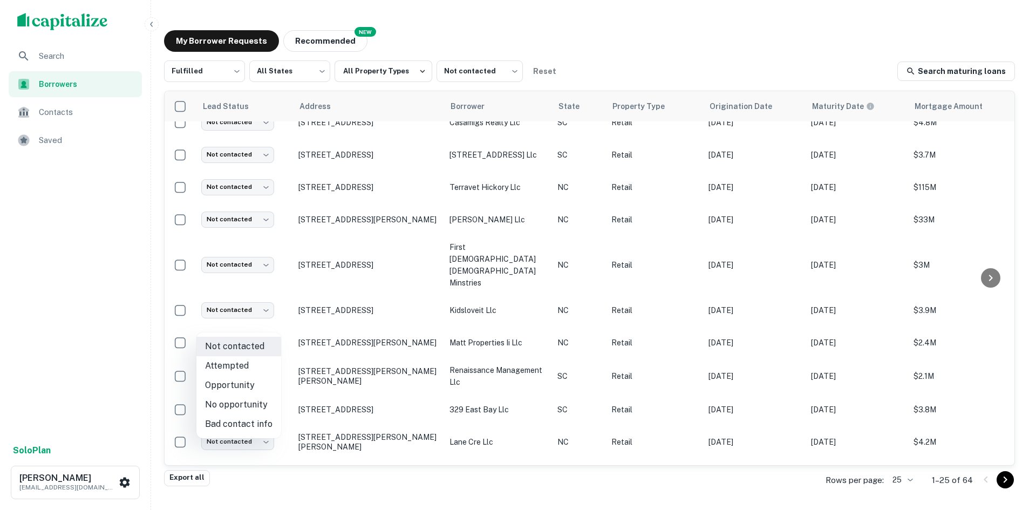
click at [270, 359] on li "Attempted" at bounding box center [238, 365] width 85 height 19
type input "*********"
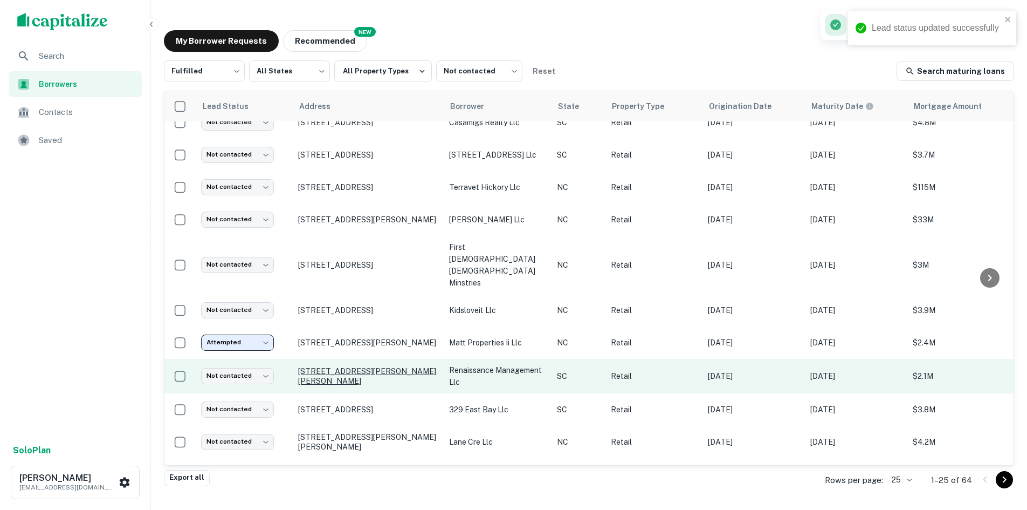
click at [310, 366] on p "4867 Calhoun Memorial Hwy Easley, SC29640" at bounding box center [368, 375] width 140 height 19
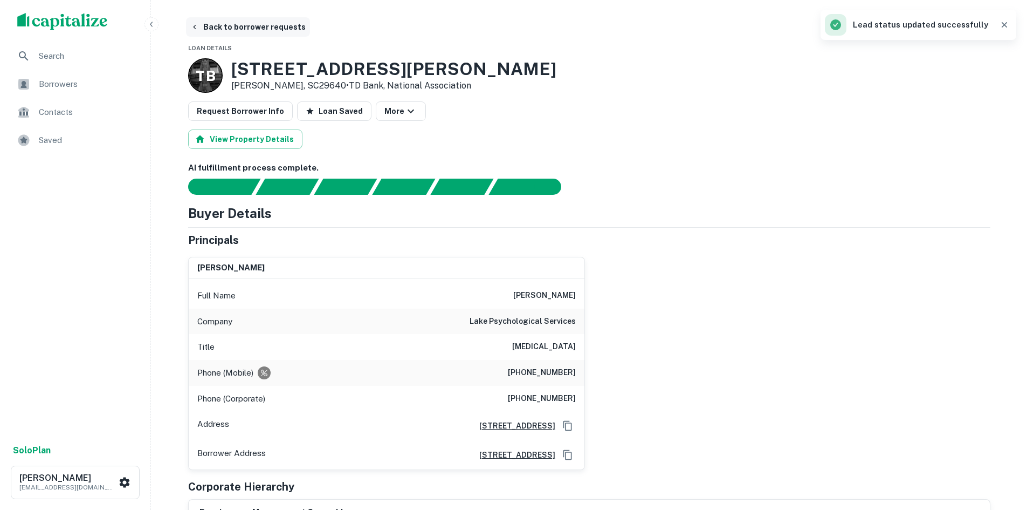
click at [237, 25] on button "Back to borrower requests" at bounding box center [248, 26] width 124 height 19
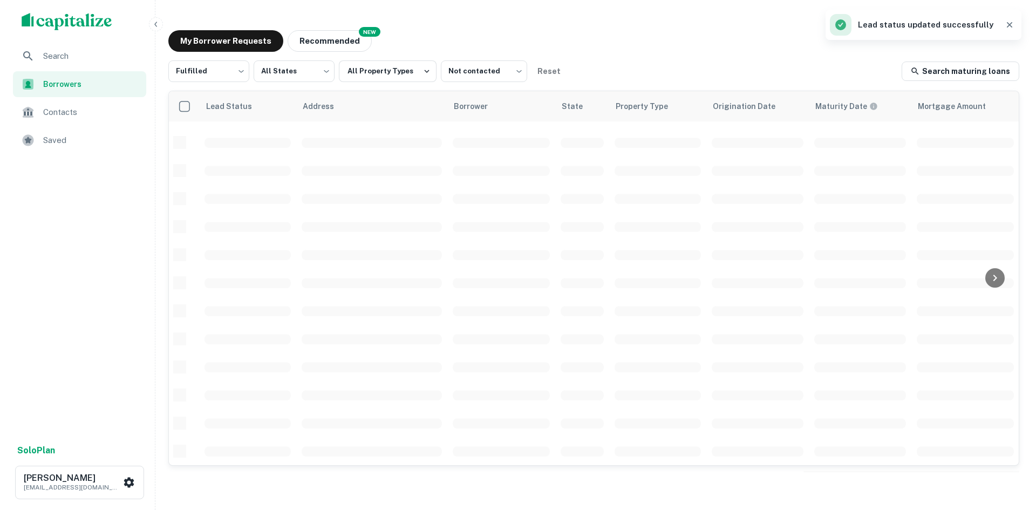
scroll to position [366, 0]
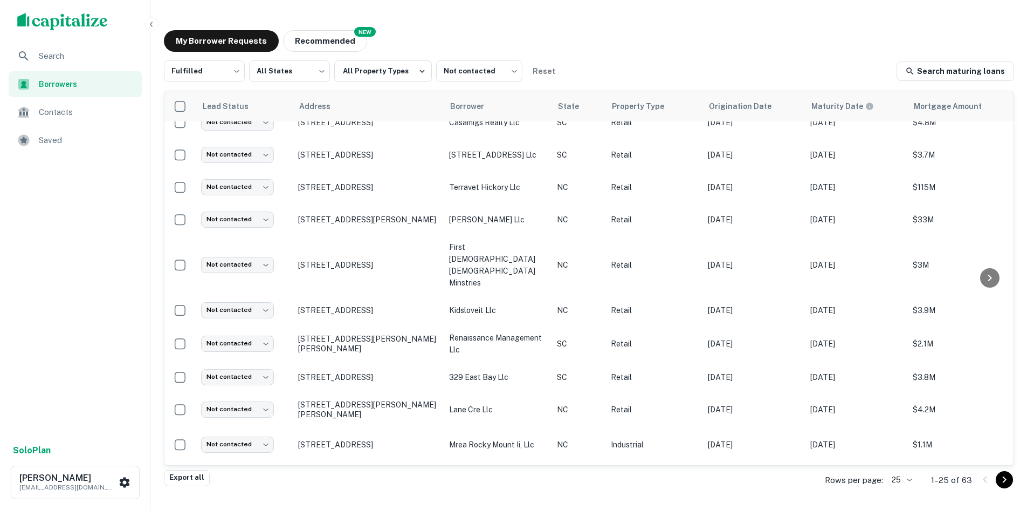
click at [95, 132] on div "Saved" at bounding box center [75, 140] width 133 height 26
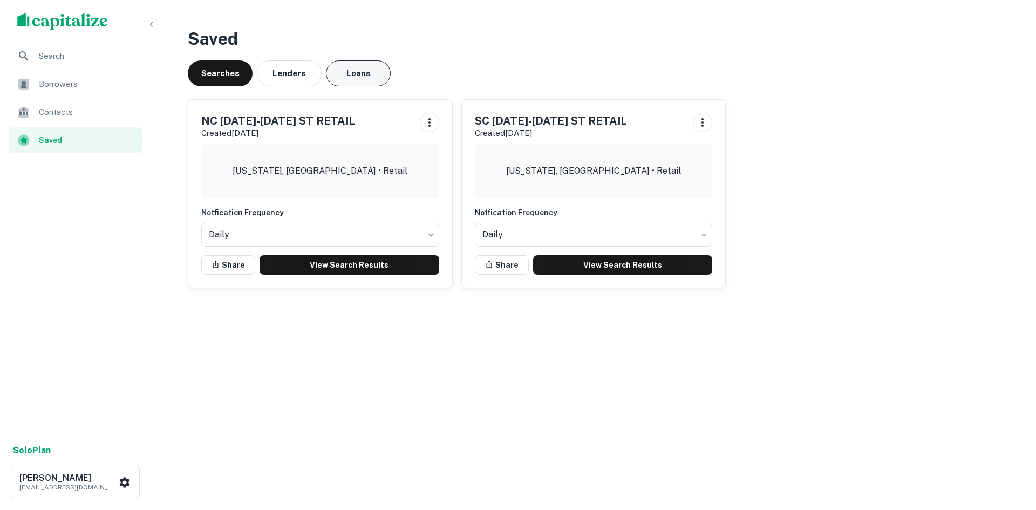
click at [342, 73] on button "Loans" at bounding box center [358, 73] width 65 height 26
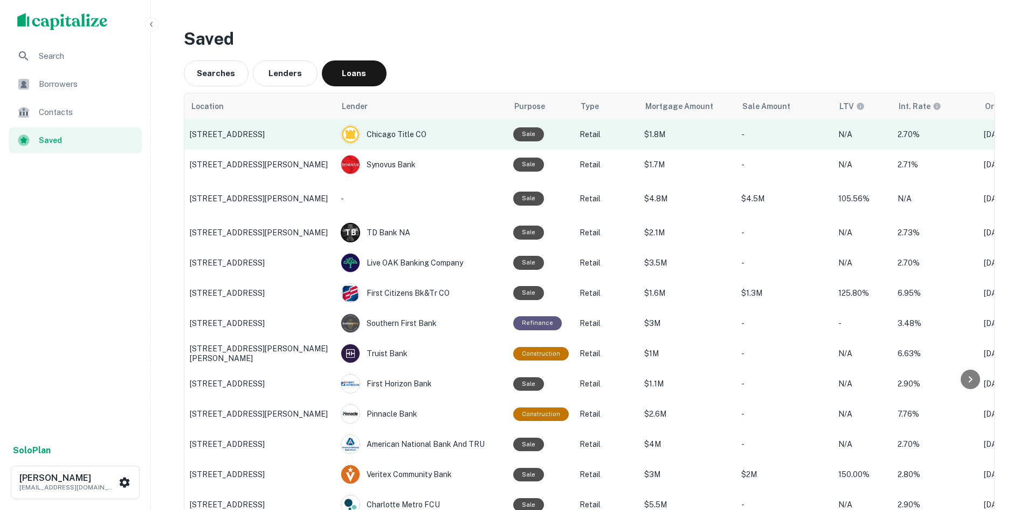
click at [269, 135] on p "[STREET_ADDRESS]" at bounding box center [260, 134] width 140 height 10
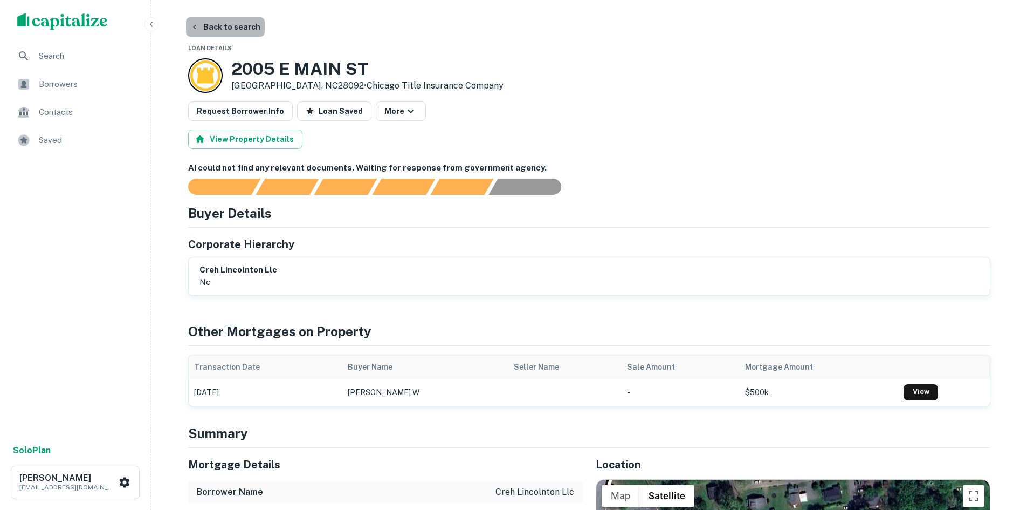
click at [229, 28] on button "Back to search" at bounding box center [225, 26] width 79 height 19
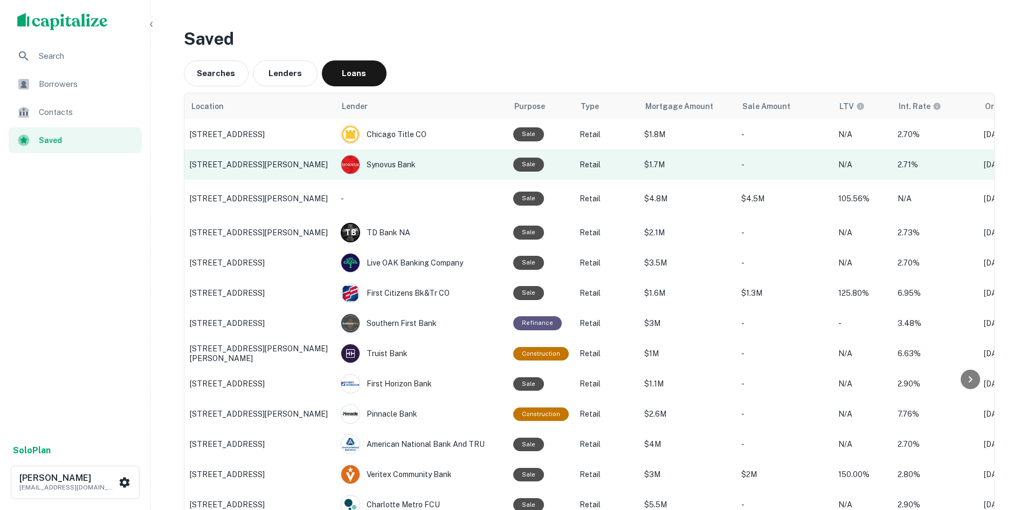
click at [280, 167] on p "[STREET_ADDRESS][PERSON_NAME]" at bounding box center [260, 165] width 140 height 10
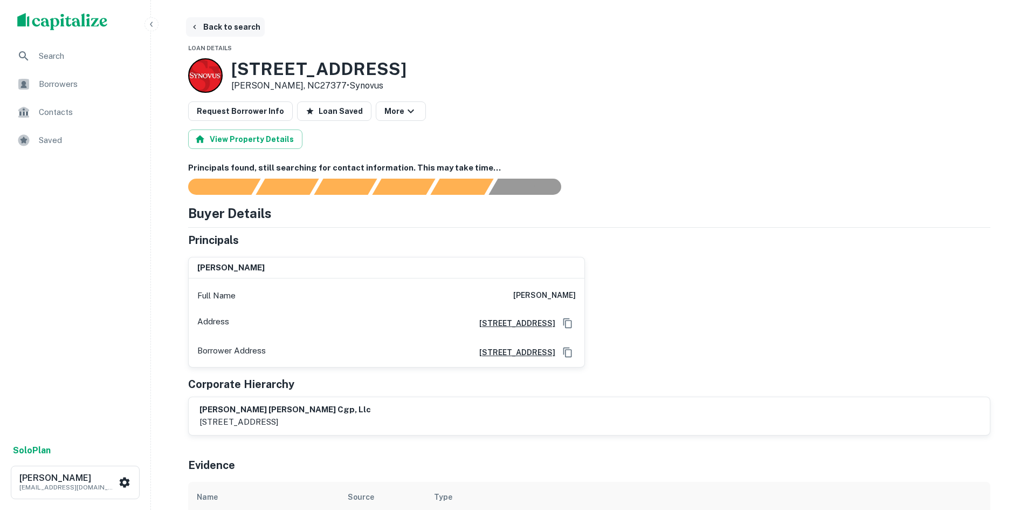
click at [245, 29] on button "Back to search" at bounding box center [225, 26] width 79 height 19
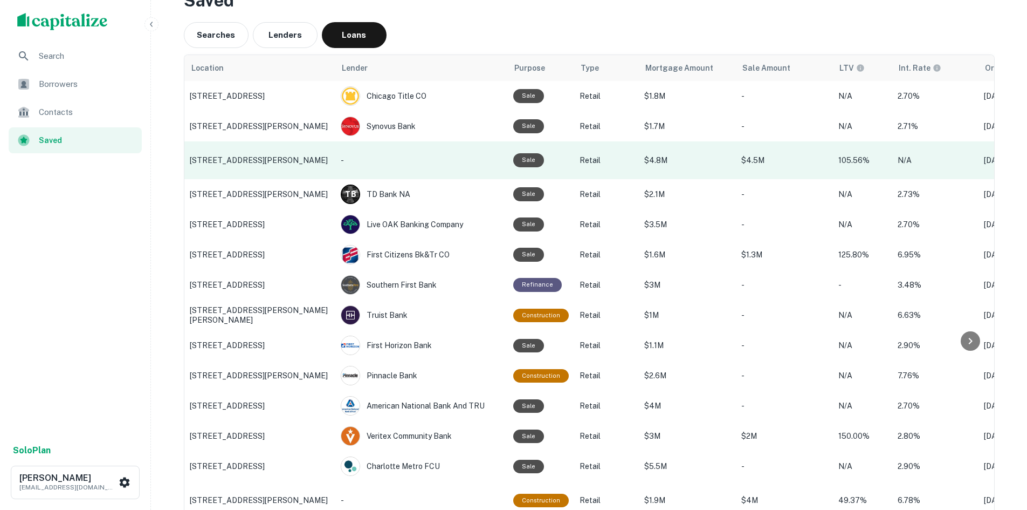
scroll to position [54, 0]
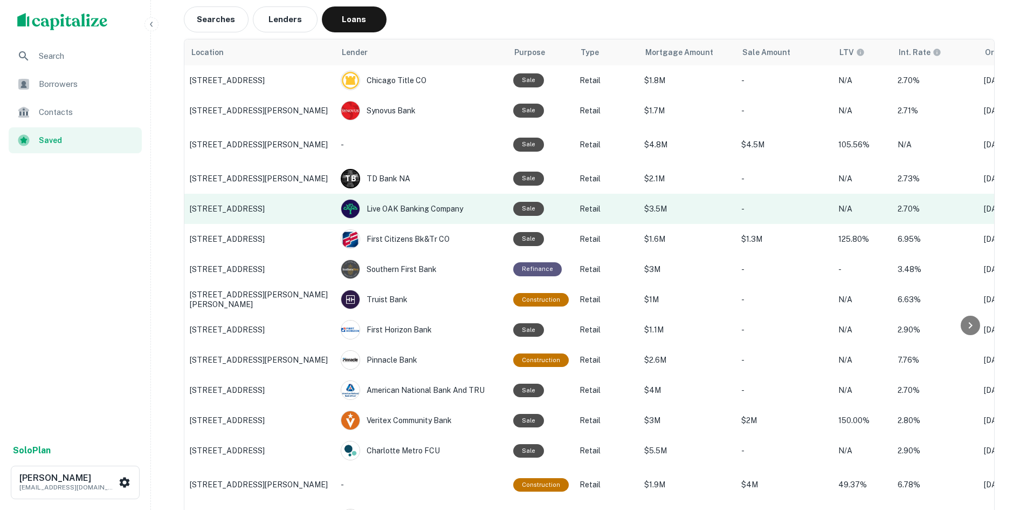
click at [304, 204] on p "[STREET_ADDRESS]" at bounding box center [260, 209] width 140 height 10
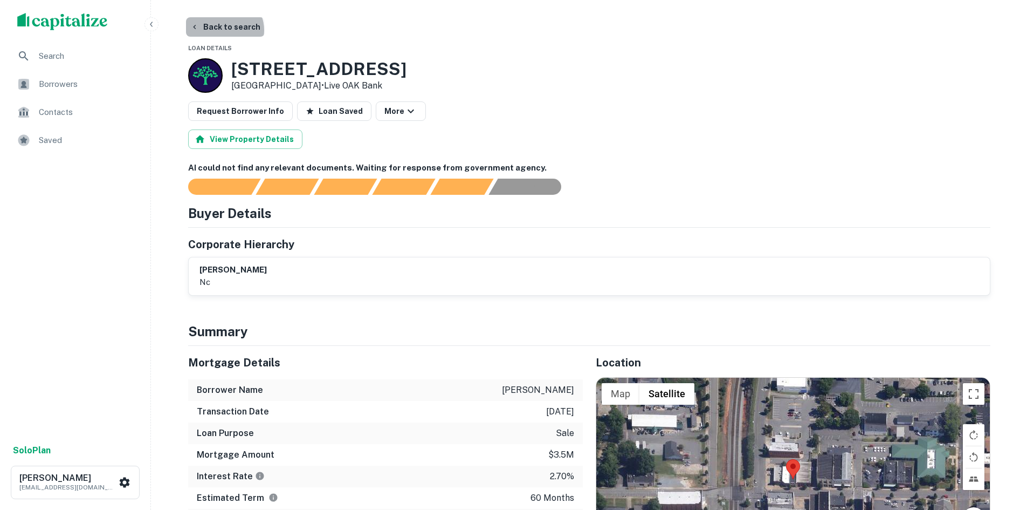
click at [223, 30] on button "Back to search" at bounding box center [225, 26] width 79 height 19
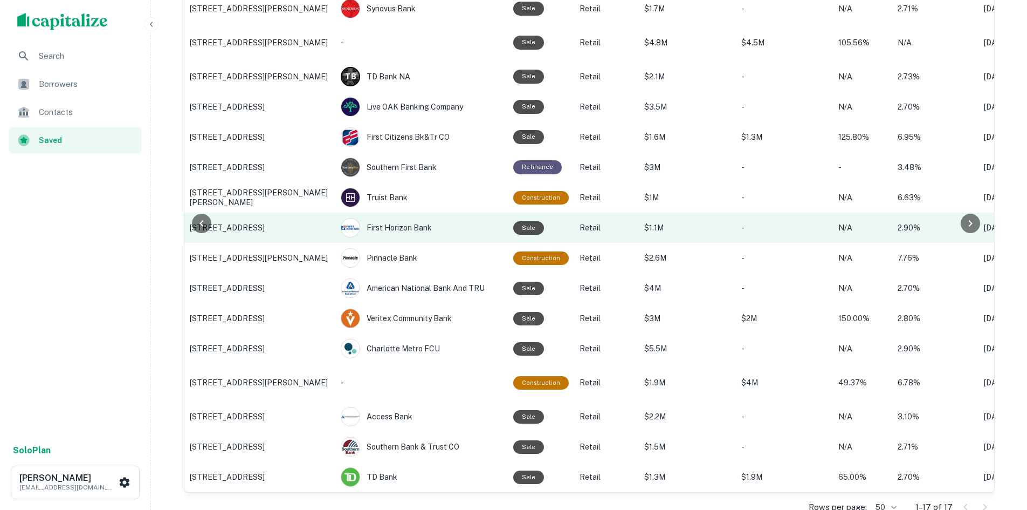
scroll to position [162, 0]
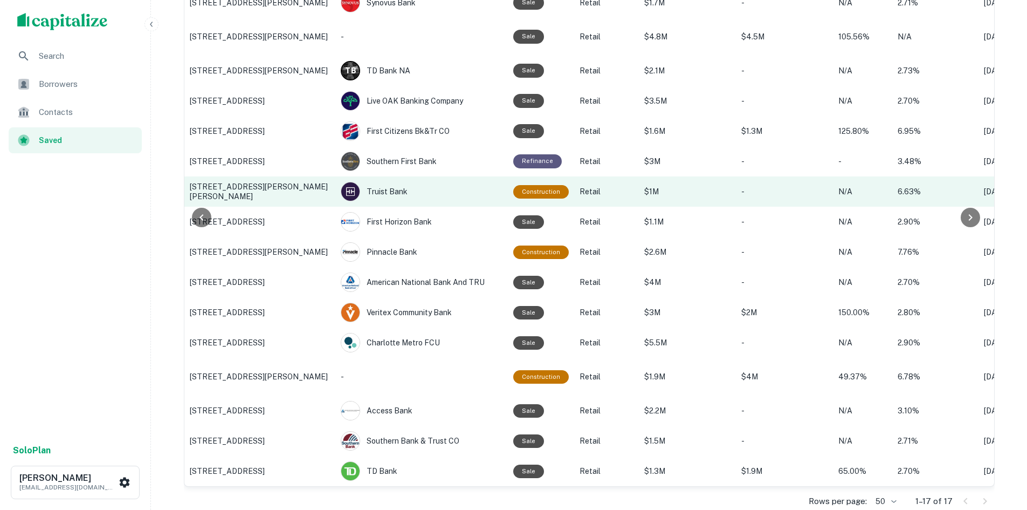
click at [245, 181] on td "[STREET_ADDRESS][PERSON_NAME][PERSON_NAME]" at bounding box center [259, 191] width 151 height 30
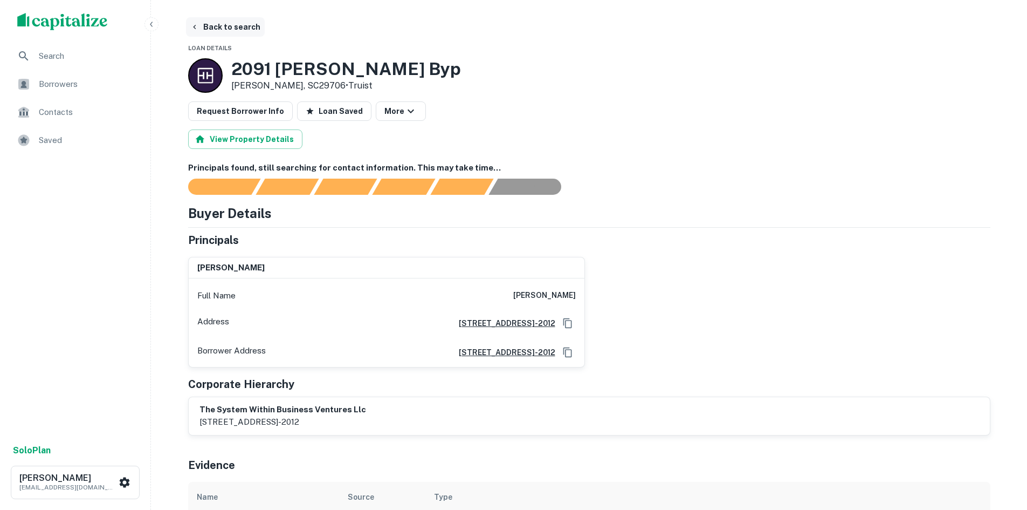
click at [214, 28] on button "Back to search" at bounding box center [225, 26] width 79 height 19
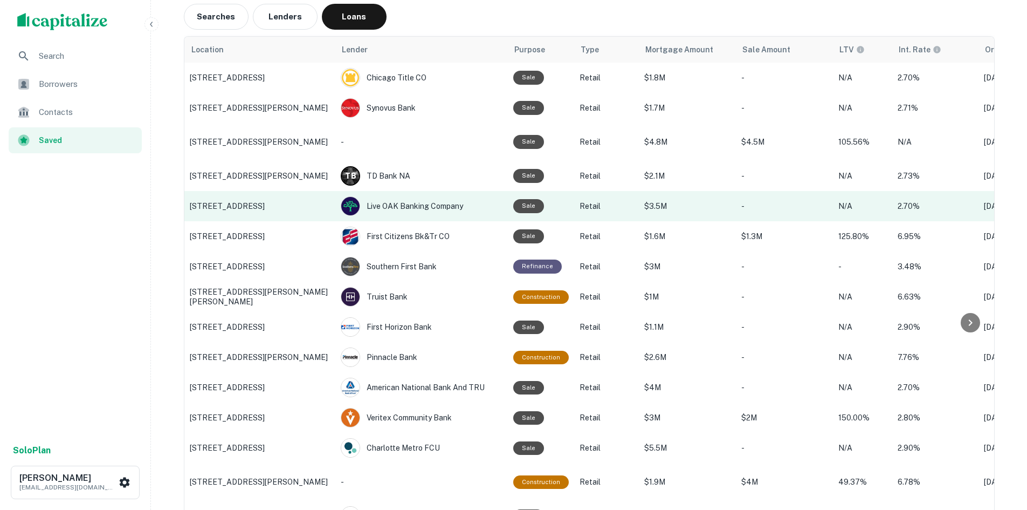
scroll to position [108, 0]
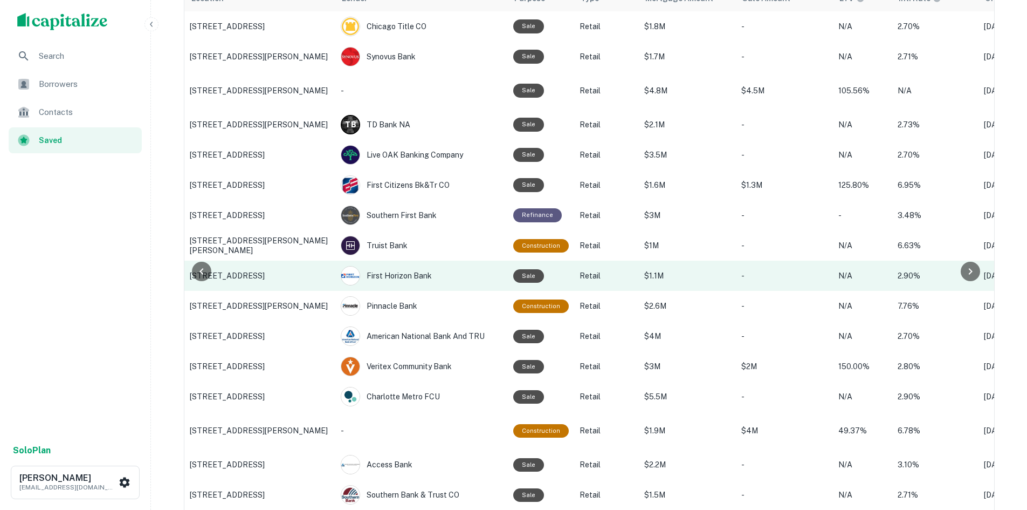
click at [287, 277] on p "[STREET_ADDRESS]" at bounding box center [260, 276] width 140 height 10
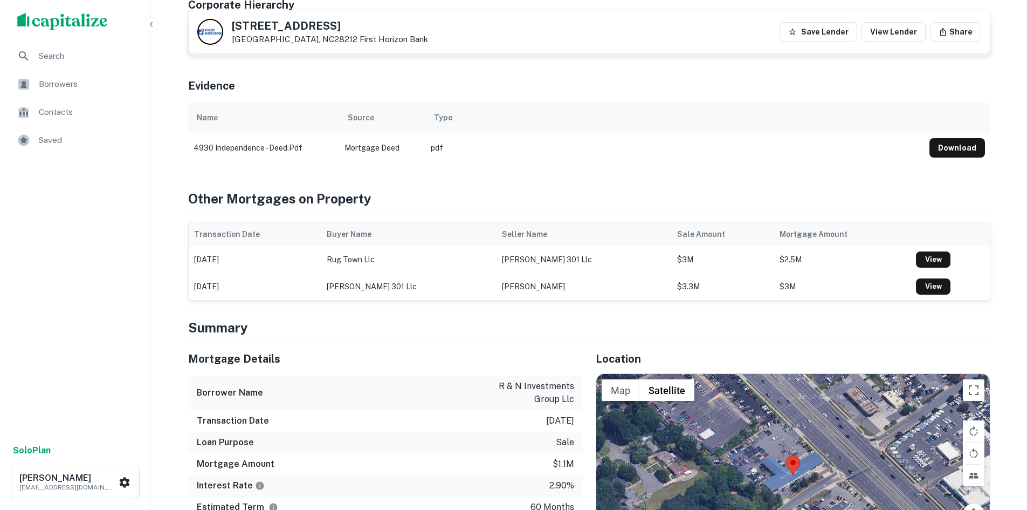
scroll to position [539, 0]
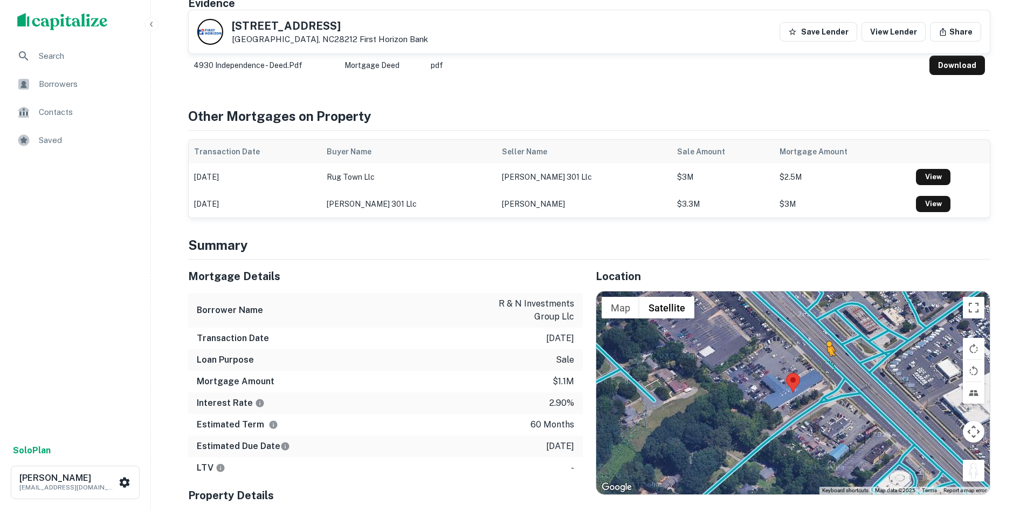
drag, startPoint x: 968, startPoint y: 454, endPoint x: 828, endPoint y: 354, distance: 171.3
click at [828, 354] on div "To activate drag with keyboard, press Alt + Enter. Once in keyboard drag state,…" at bounding box center [794, 392] width 394 height 203
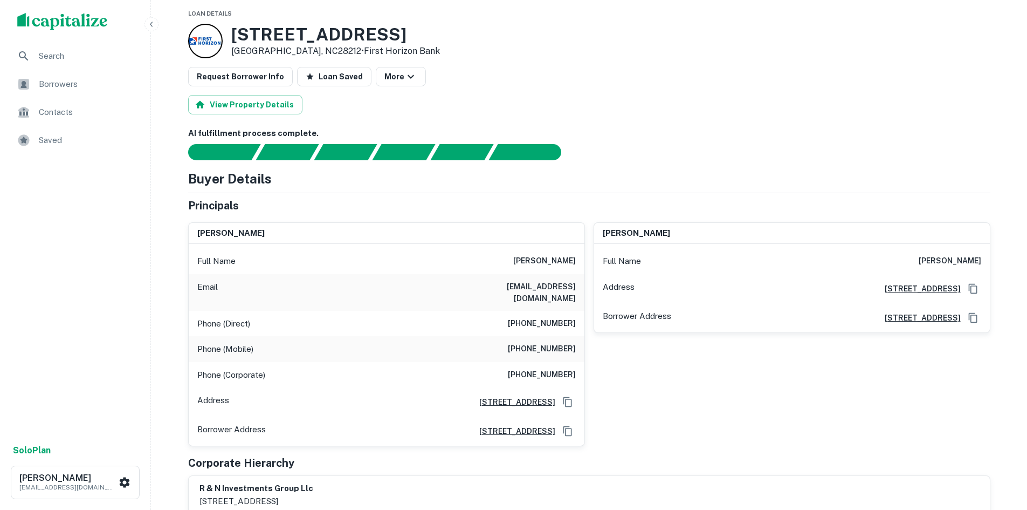
scroll to position [0, 0]
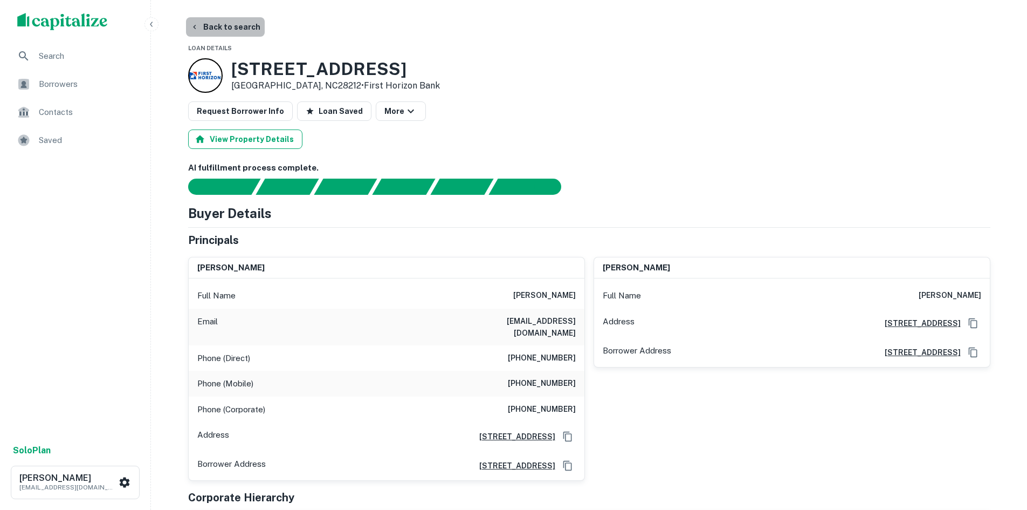
click at [234, 30] on button "Back to search" at bounding box center [225, 26] width 79 height 19
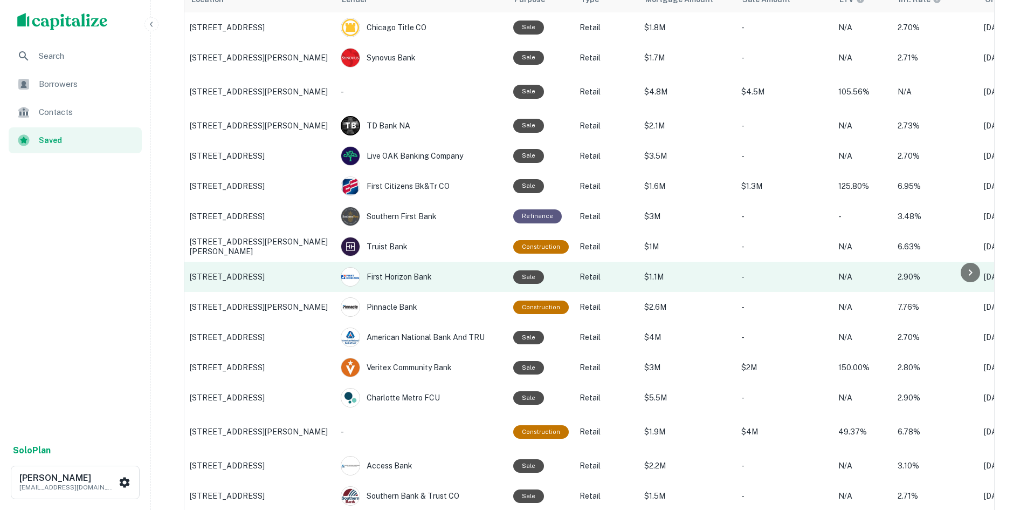
scroll to position [108, 0]
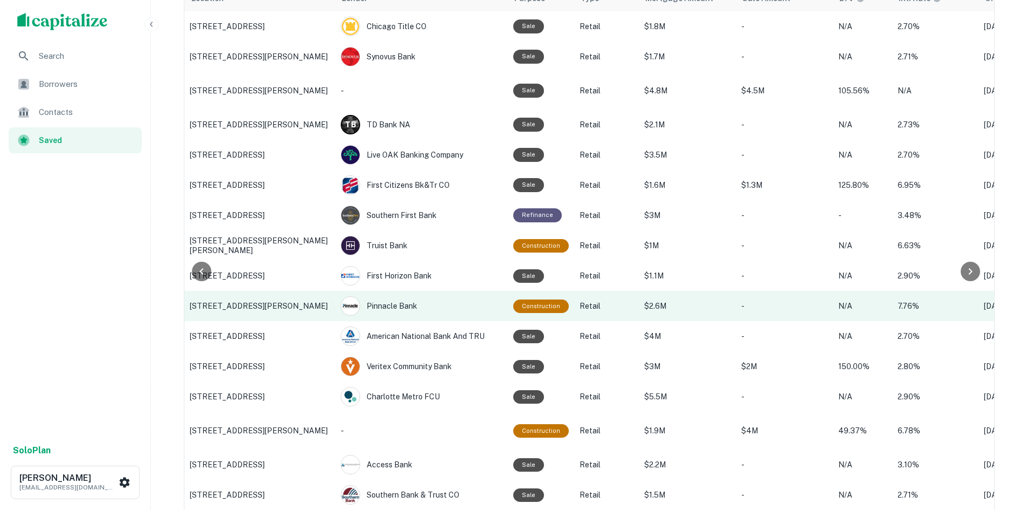
click at [266, 301] on p "[STREET_ADDRESS][PERSON_NAME]" at bounding box center [260, 306] width 140 height 10
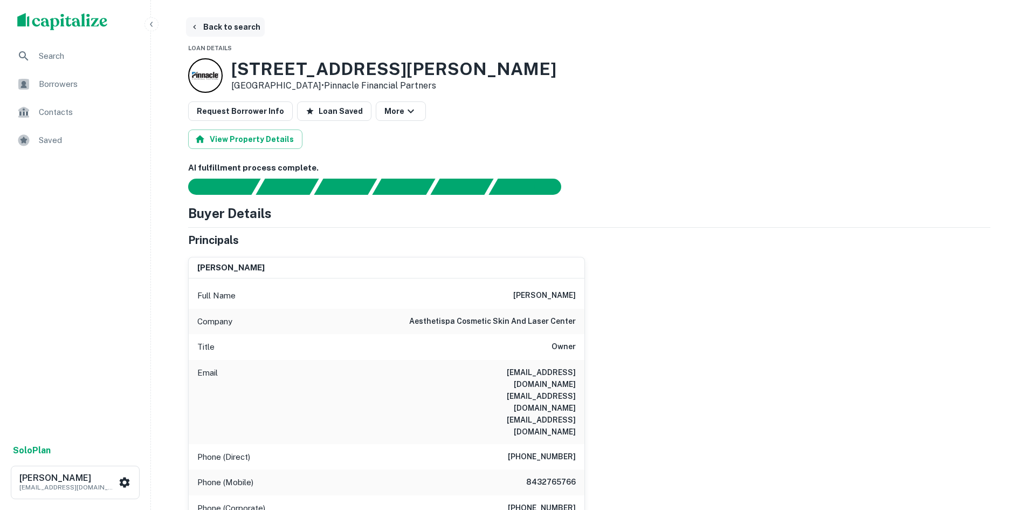
click at [205, 21] on button "Back to search" at bounding box center [225, 26] width 79 height 19
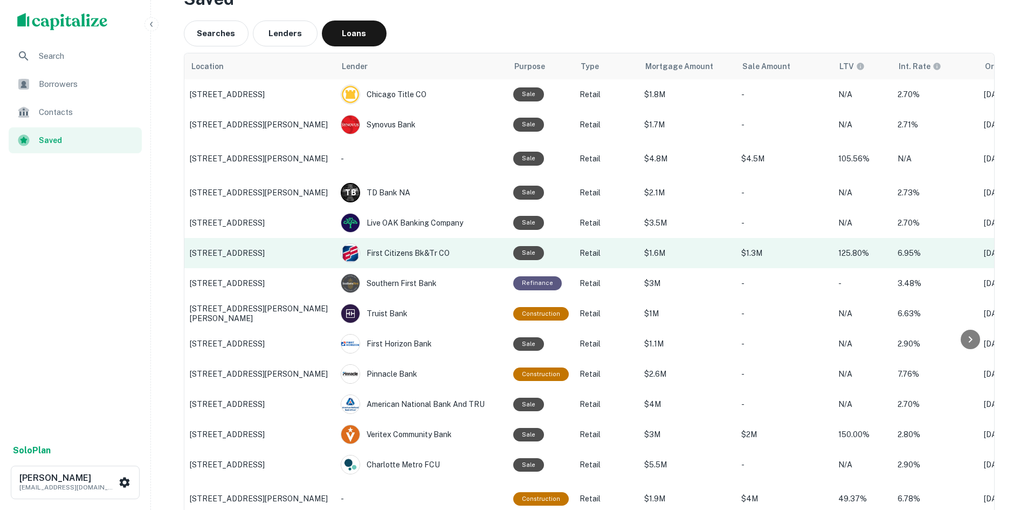
scroll to position [30, 0]
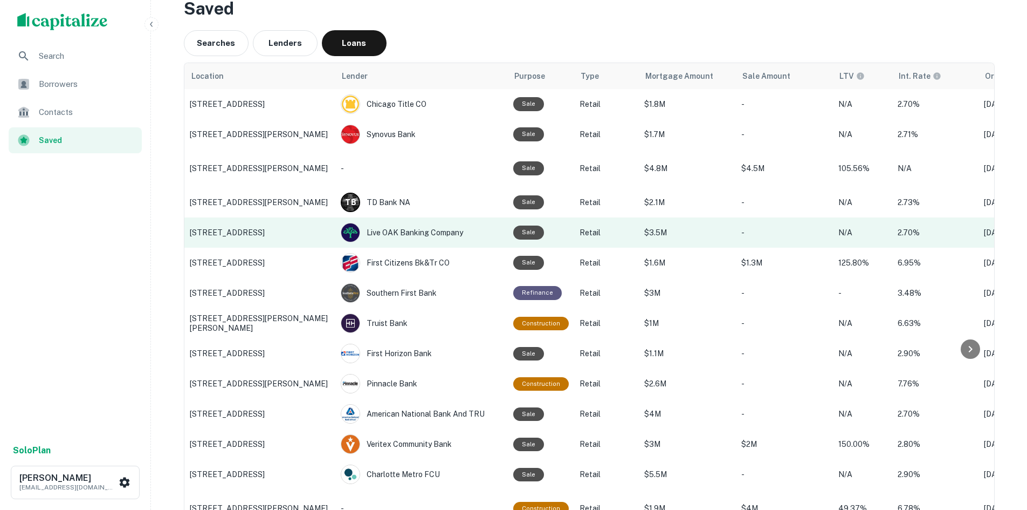
click at [277, 237] on p "[STREET_ADDRESS]" at bounding box center [260, 233] width 140 height 10
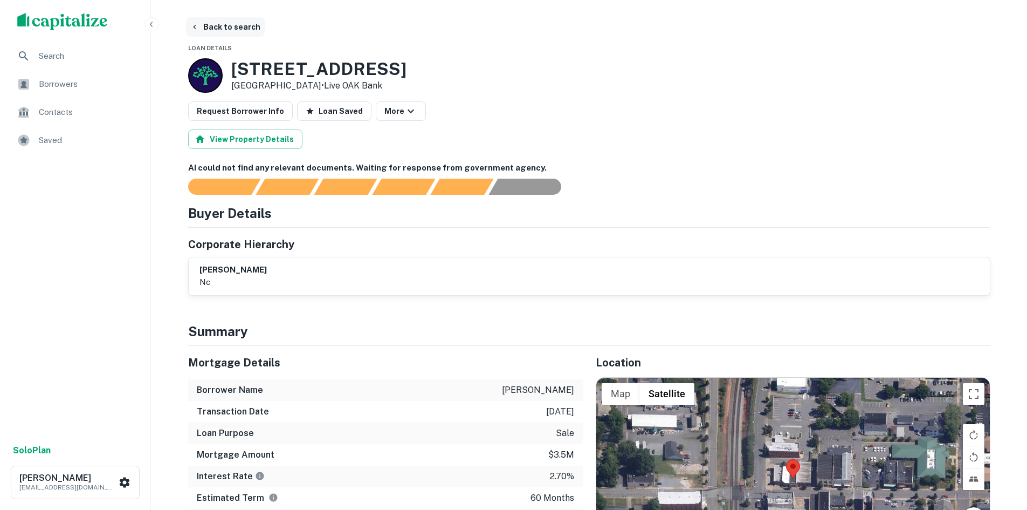
click at [225, 30] on button "Back to search" at bounding box center [225, 26] width 79 height 19
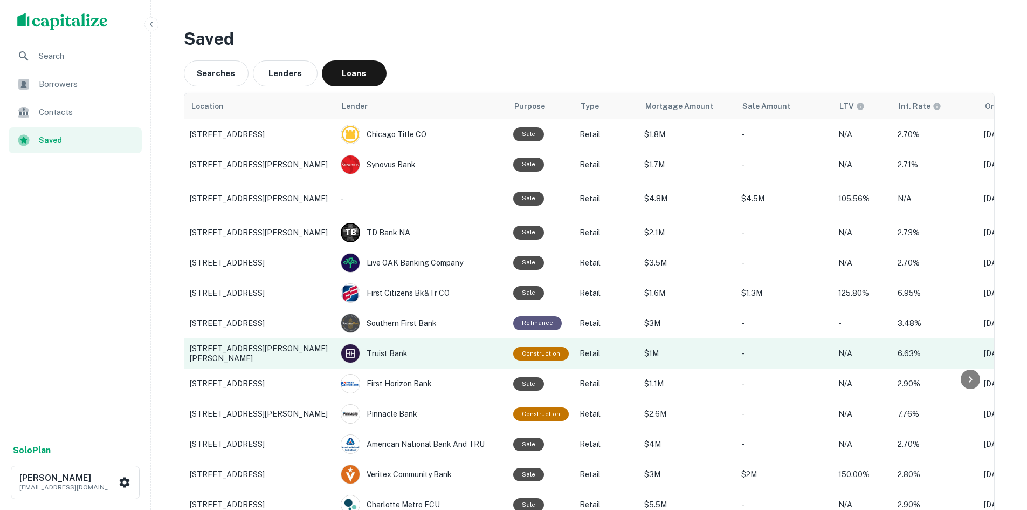
click at [294, 349] on p "[STREET_ADDRESS][PERSON_NAME][PERSON_NAME]" at bounding box center [260, 353] width 140 height 19
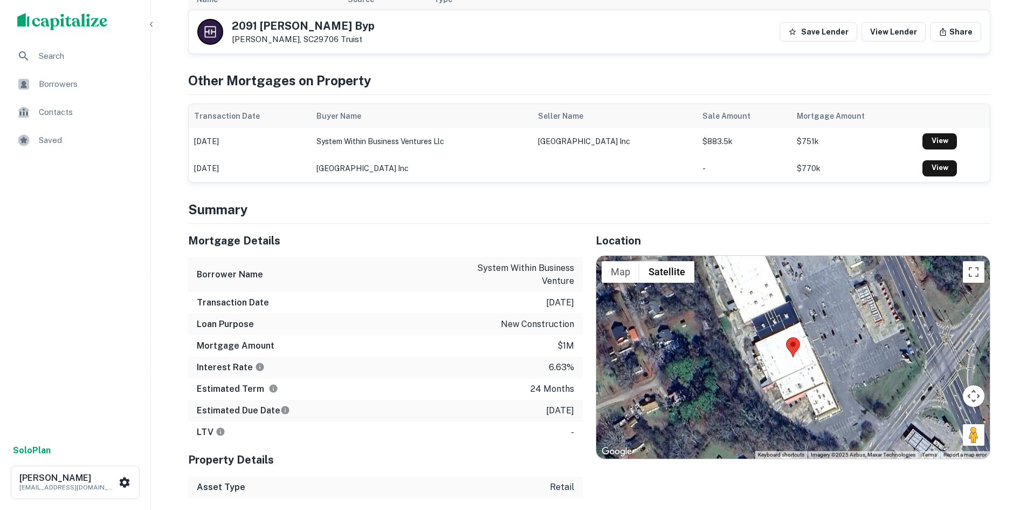
scroll to position [485, 0]
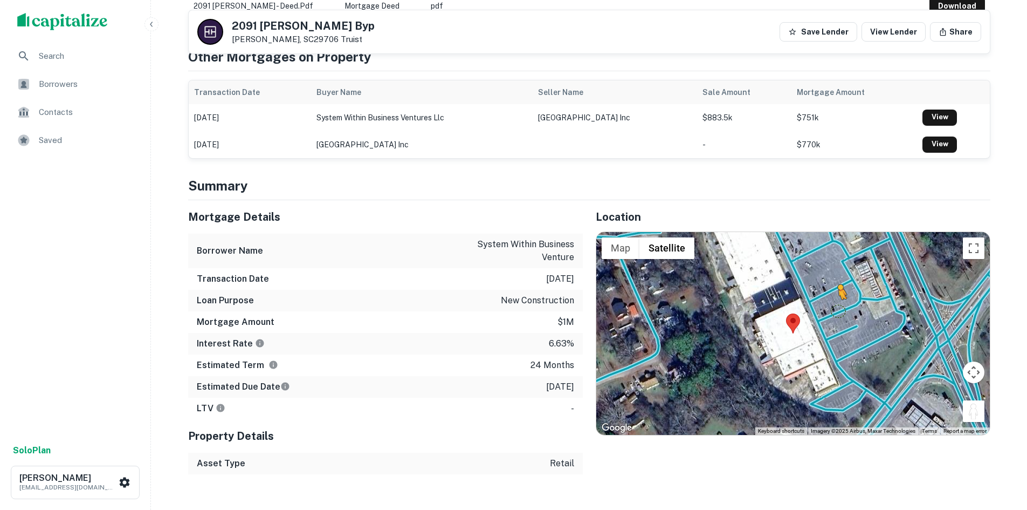
drag, startPoint x: 970, startPoint y: 408, endPoint x: 838, endPoint y: 310, distance: 164.6
click at [838, 310] on div "To activate drag with keyboard, press Alt + Enter. Once in keyboard drag state,…" at bounding box center [794, 333] width 394 height 203
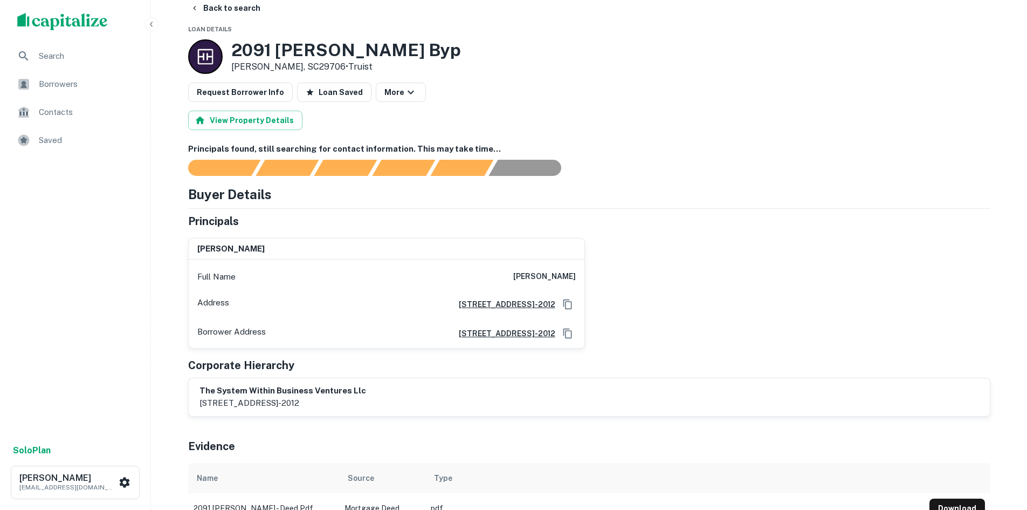
scroll to position [0, 0]
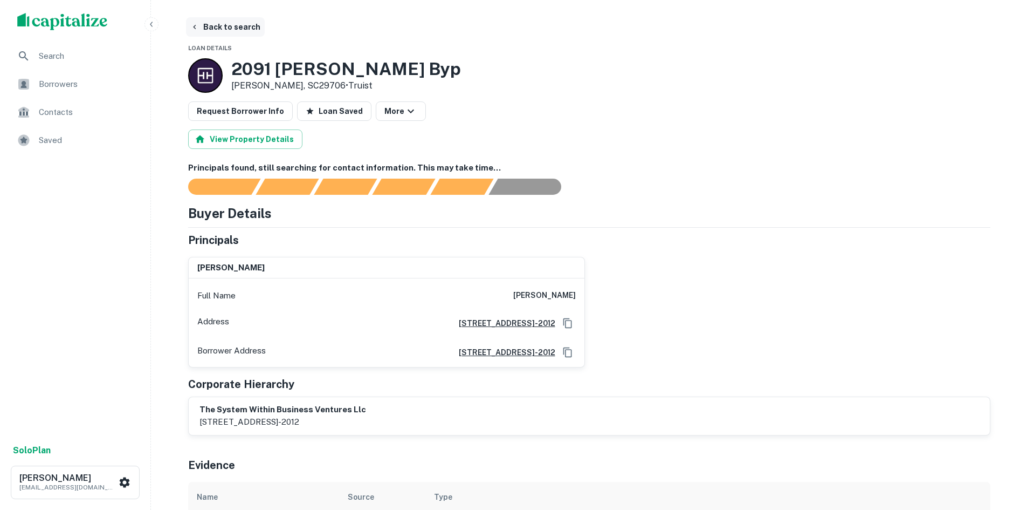
click at [238, 28] on button "Back to search" at bounding box center [225, 26] width 79 height 19
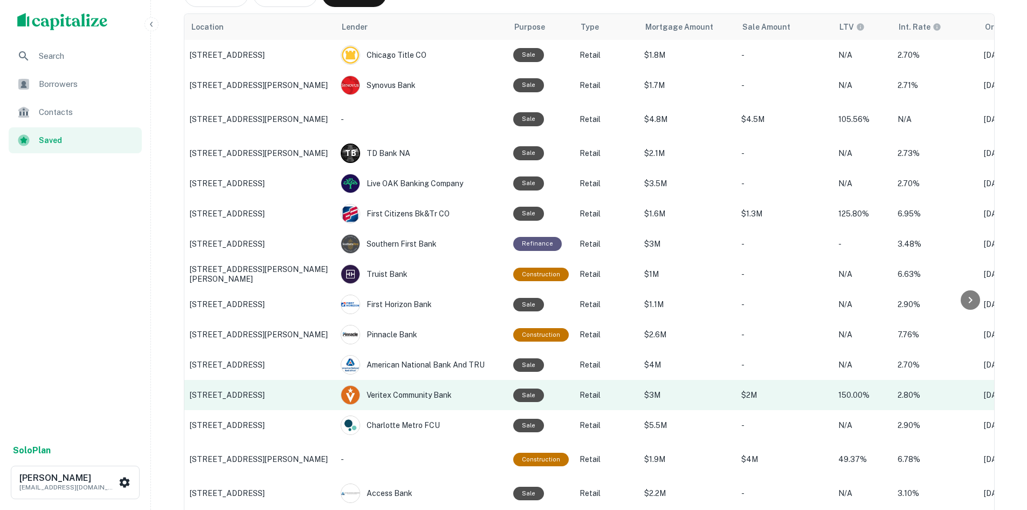
scroll to position [54, 0]
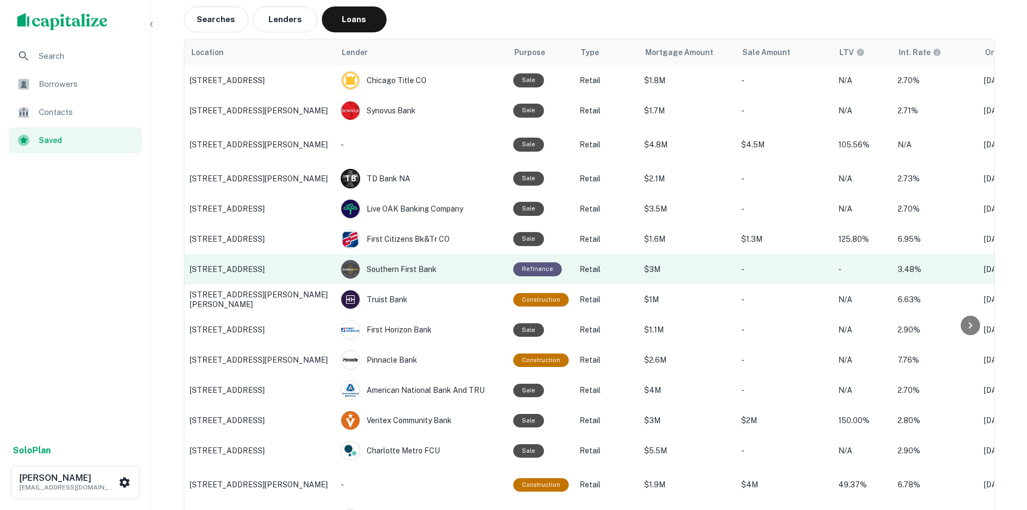
click at [262, 271] on p "[STREET_ADDRESS]" at bounding box center [260, 269] width 140 height 10
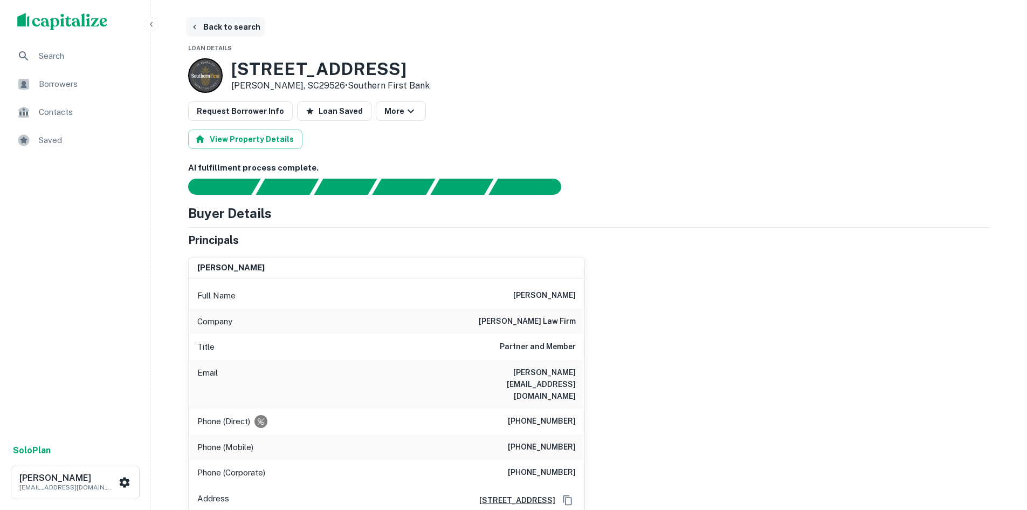
click at [226, 29] on button "Back to search" at bounding box center [225, 26] width 79 height 19
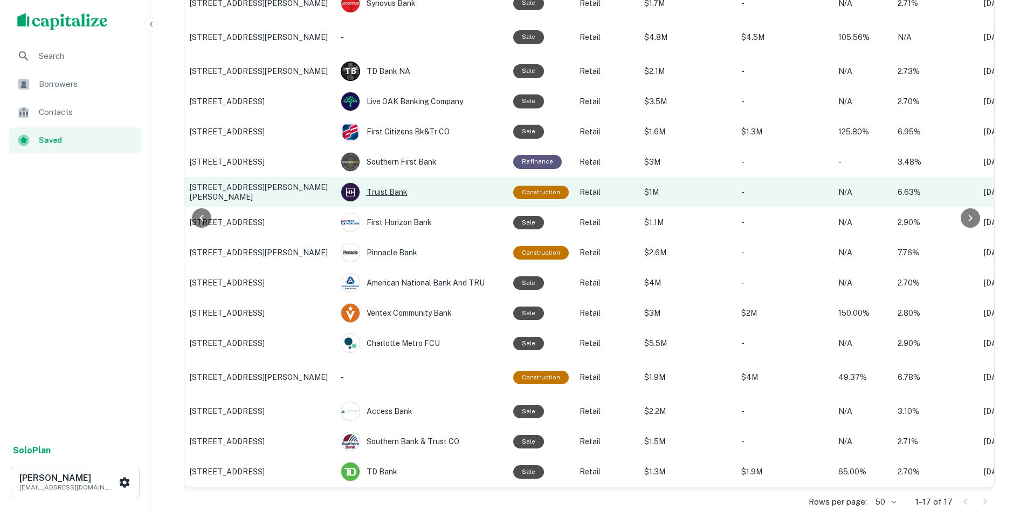
scroll to position [162, 0]
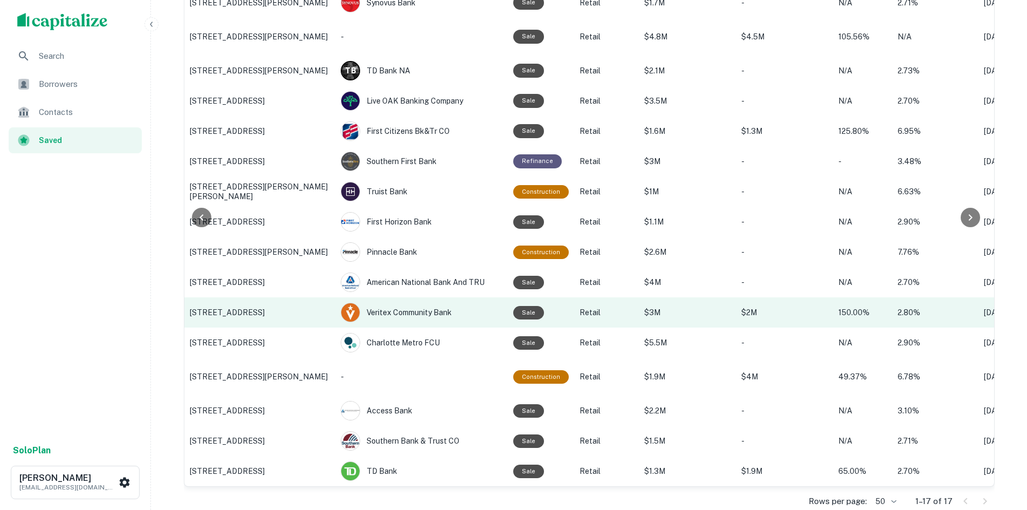
click at [298, 307] on p "[STREET_ADDRESS]" at bounding box center [260, 312] width 140 height 10
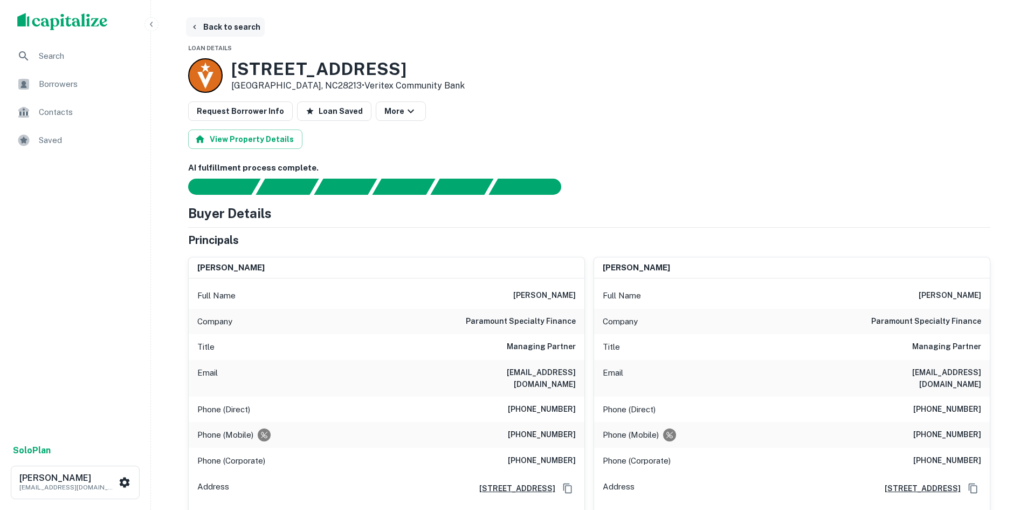
click at [250, 25] on button "Back to search" at bounding box center [225, 26] width 79 height 19
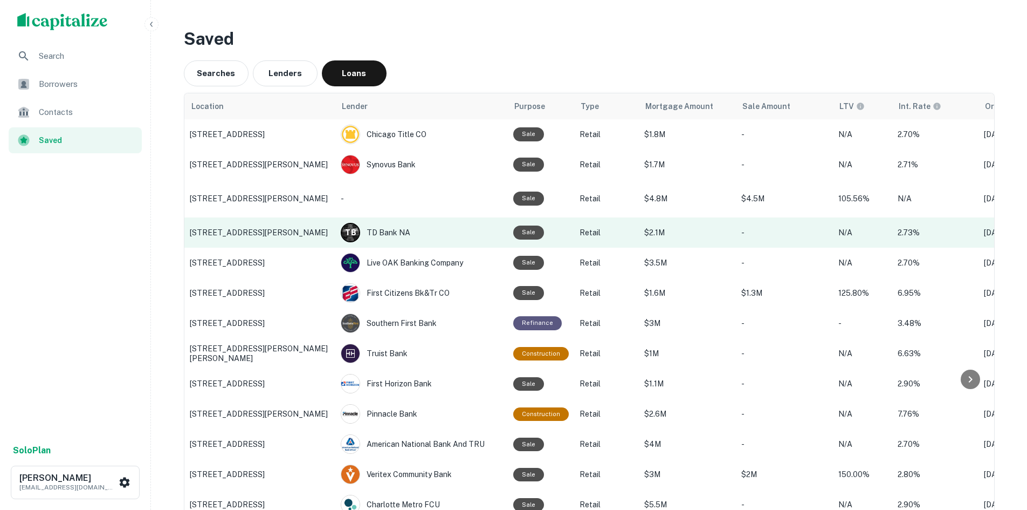
click at [298, 220] on td "4867 Calhoun Memorial Hwy, Easley, SC" at bounding box center [259, 232] width 151 height 30
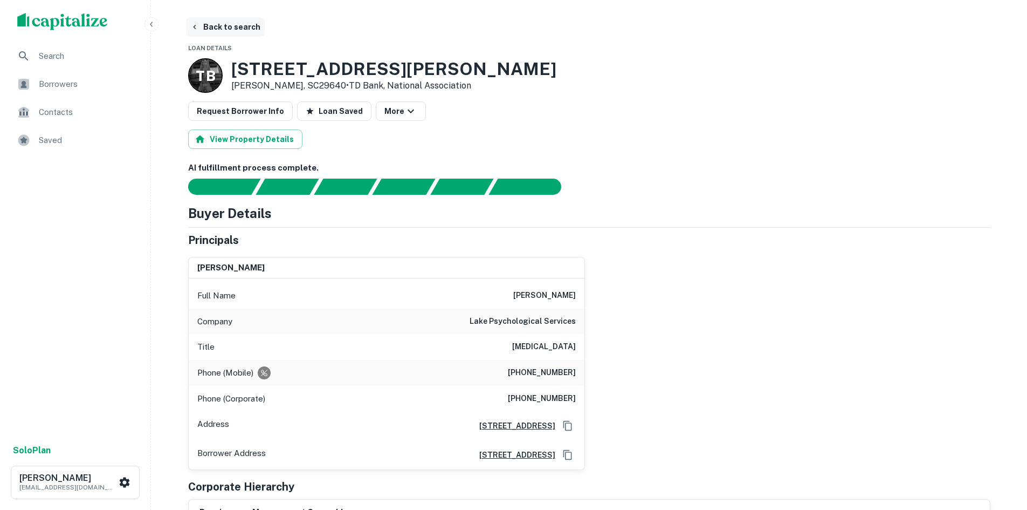
click at [253, 29] on button "Back to search" at bounding box center [225, 26] width 79 height 19
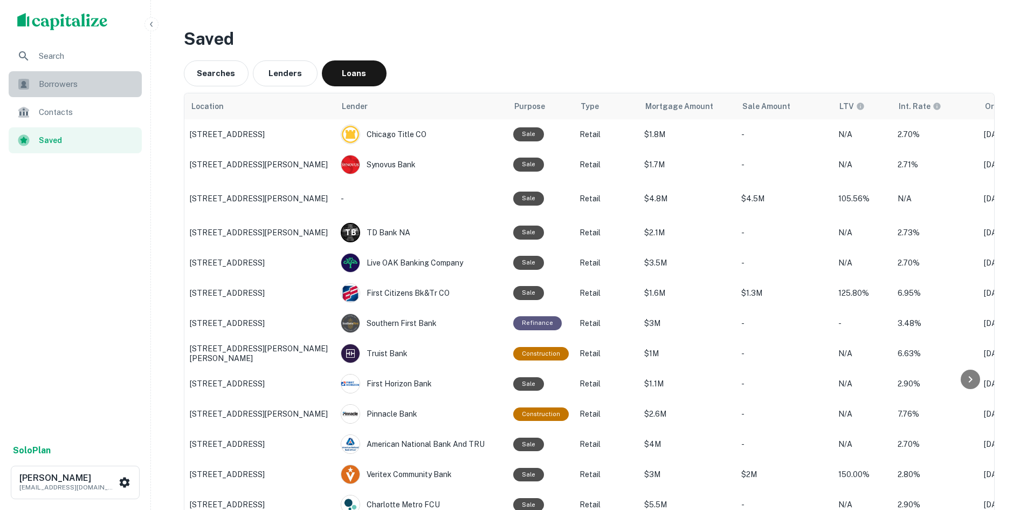
click at [104, 84] on span "Borrowers" at bounding box center [87, 84] width 97 height 13
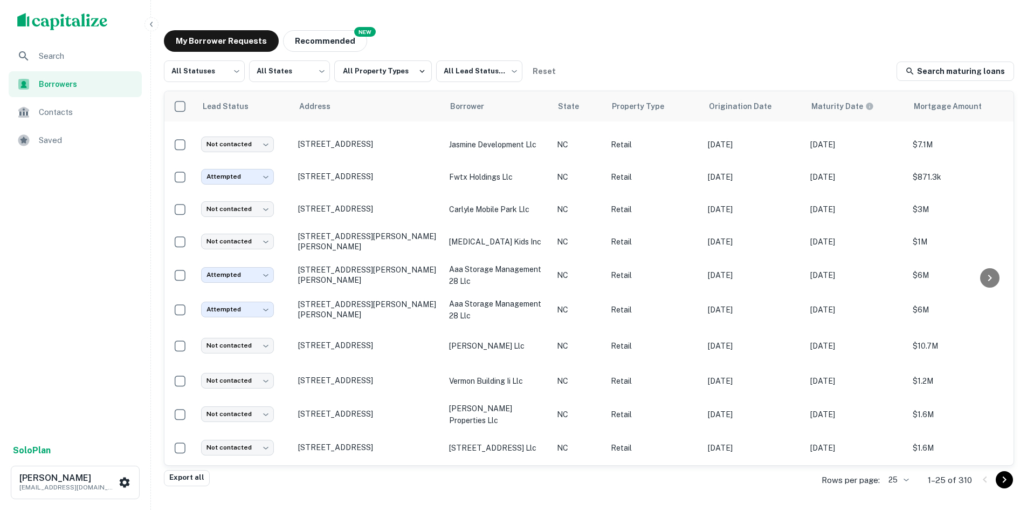
click at [450, 86] on div "All Statuses *** ​ All States *** ​ All Property Types All Lead Statuses *** ​ …" at bounding box center [589, 264] width 851 height 409
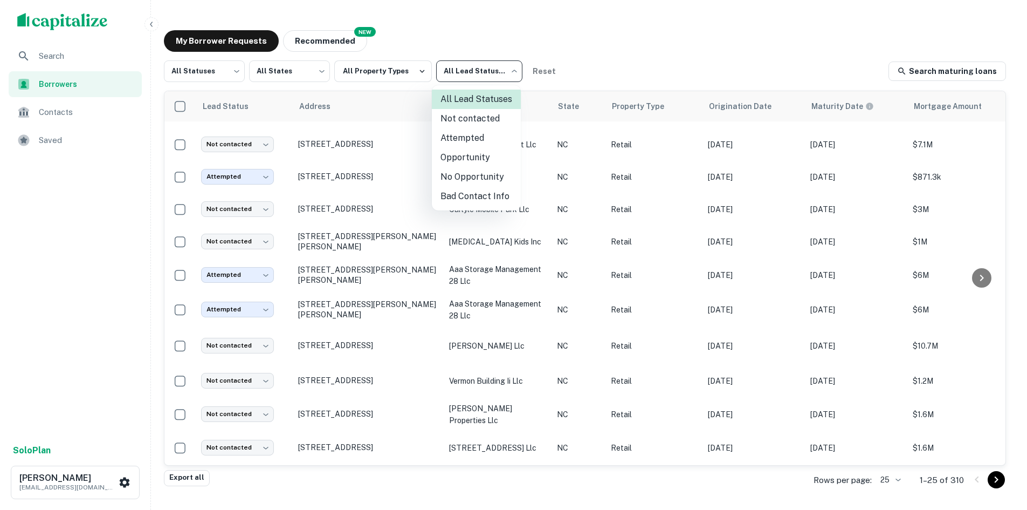
click at [459, 79] on body "Search Borrowers Contacts Saved Solo Plan [PERSON_NAME] [PERSON_NAME][EMAIL_ADD…" at bounding box center [513, 255] width 1027 height 510
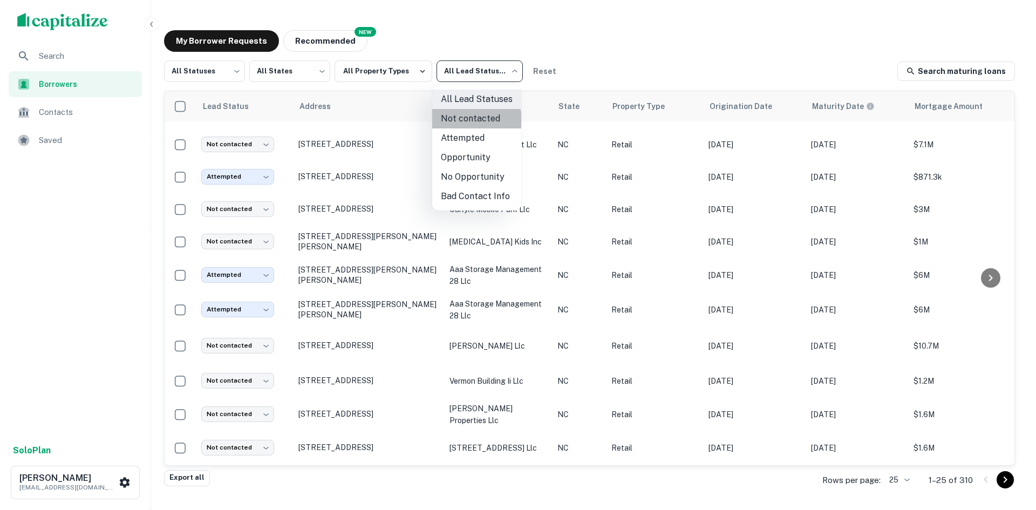
click at [461, 124] on li "Not contacted" at bounding box center [476, 118] width 89 height 19
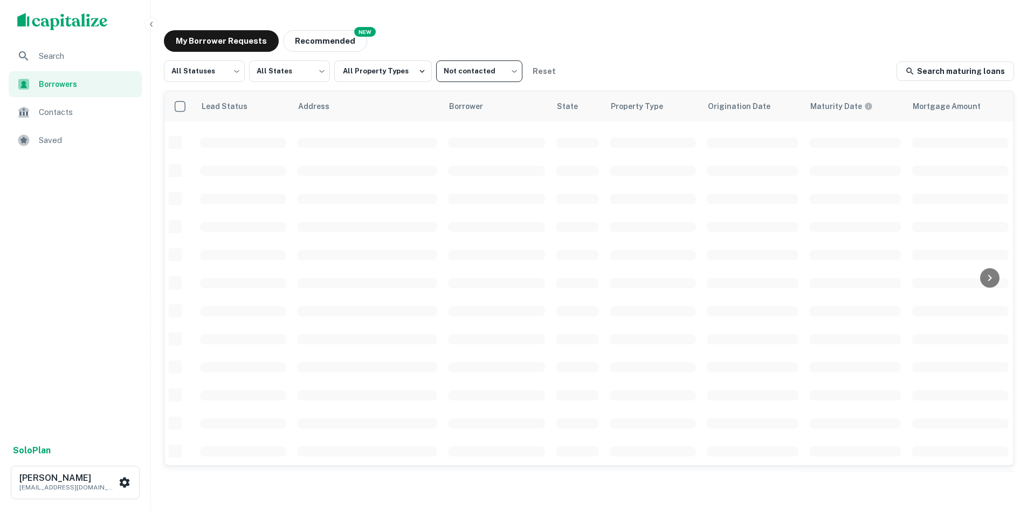
click at [466, 81] on body "Search Borrowers Contacts Saved Solo Plan [PERSON_NAME] [PERSON_NAME][EMAIL_ADD…" at bounding box center [513, 255] width 1027 height 510
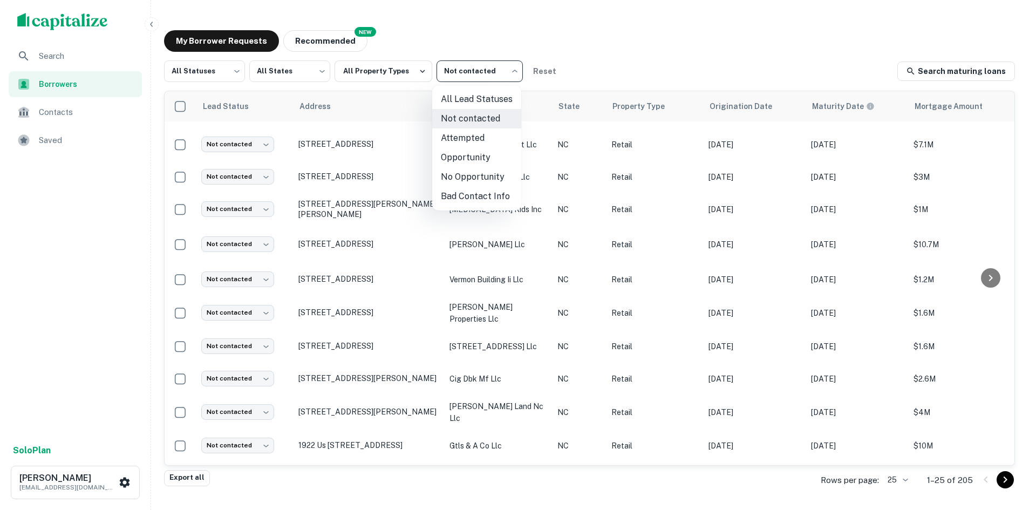
click at [447, 151] on li "Opportunity" at bounding box center [476, 157] width 89 height 19
type input "**********"
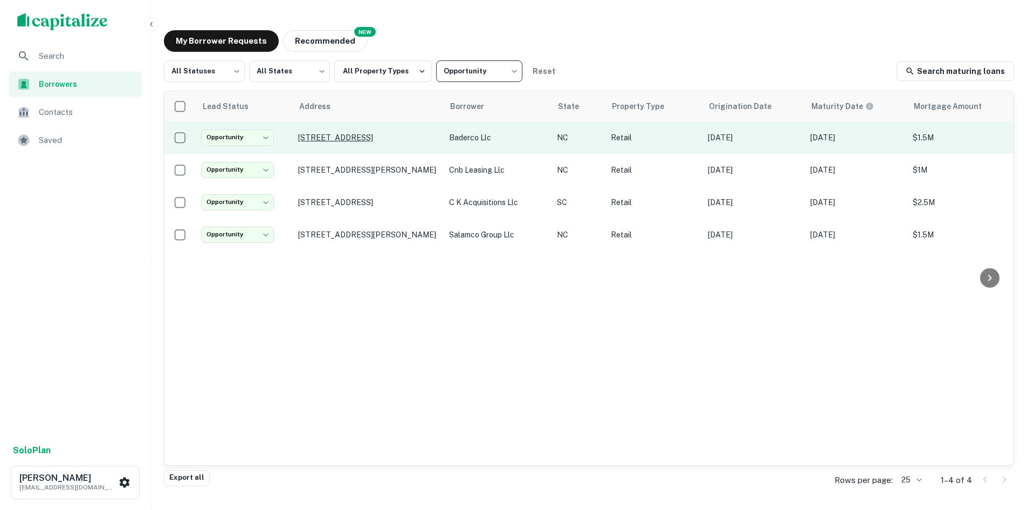
click at [316, 138] on p "[STREET_ADDRESS]" at bounding box center [368, 138] width 140 height 10
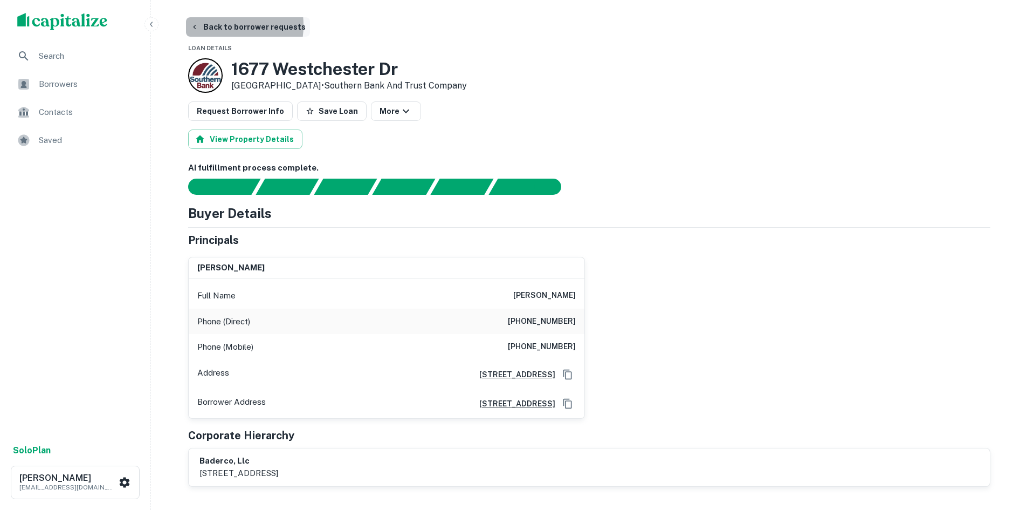
click at [215, 25] on button "Back to borrower requests" at bounding box center [248, 26] width 124 height 19
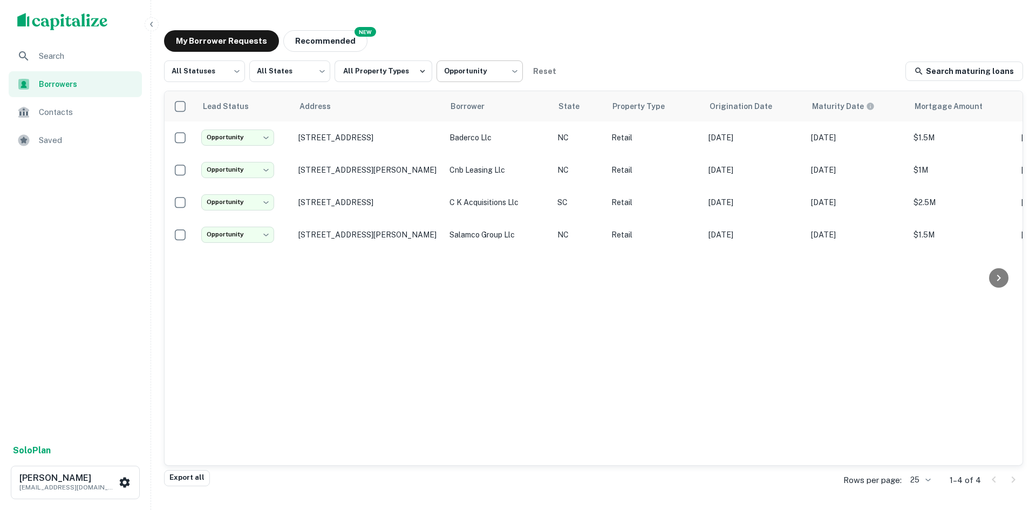
click at [479, 83] on body "**********" at bounding box center [518, 255] width 1036 height 510
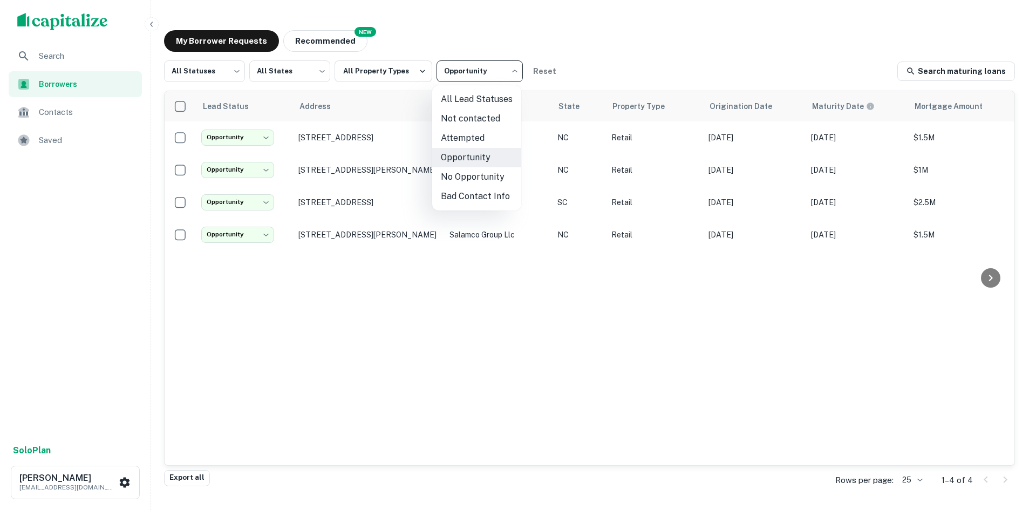
click at [469, 133] on li "Attempted" at bounding box center [476, 137] width 89 height 19
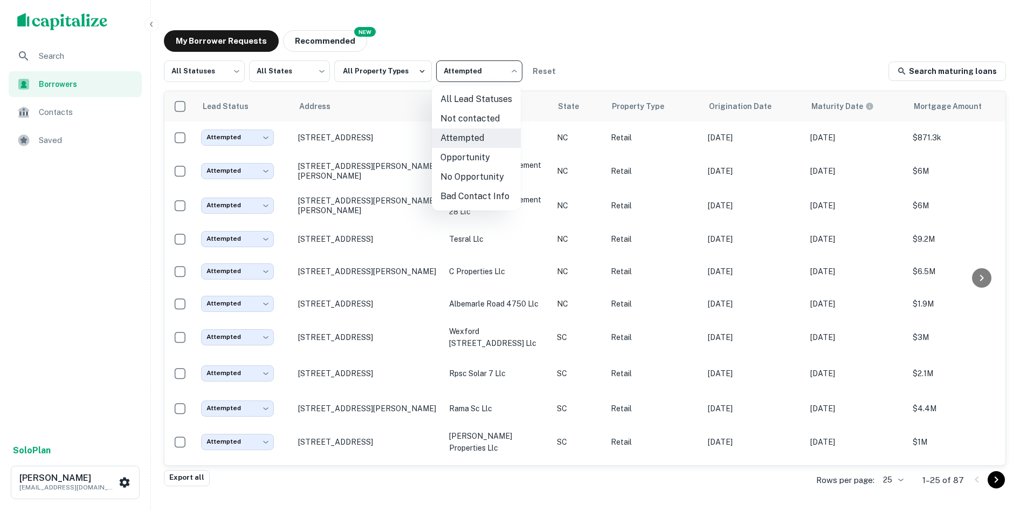
click at [484, 83] on body "Search Borrowers Contacts Saved Solo Plan [PERSON_NAME] [PERSON_NAME][EMAIL_ADD…" at bounding box center [513, 255] width 1027 height 510
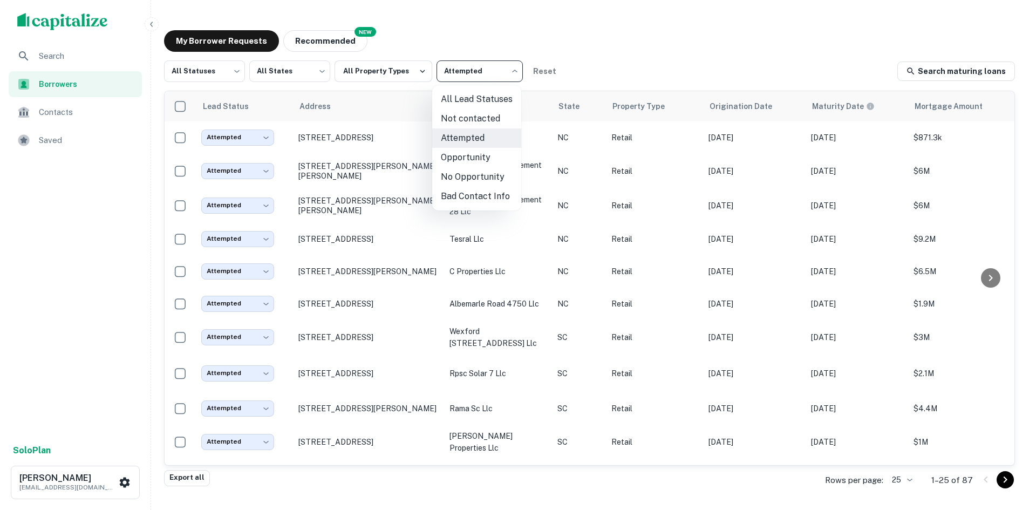
click at [470, 114] on li "Not contacted" at bounding box center [476, 118] width 89 height 19
type input "****"
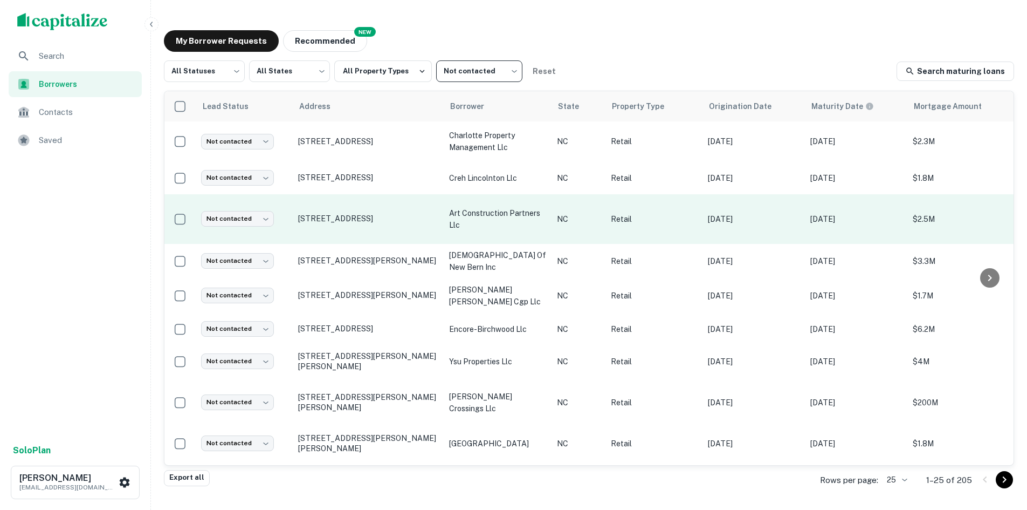
click at [296, 219] on td "[STREET_ADDRESS]" at bounding box center [368, 219] width 151 height 50
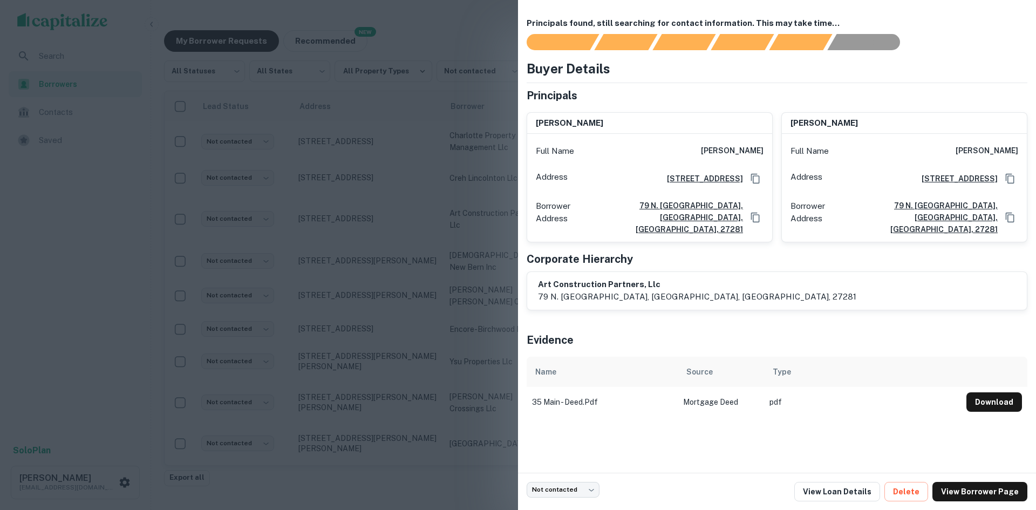
click at [306, 212] on div at bounding box center [518, 255] width 1036 height 510
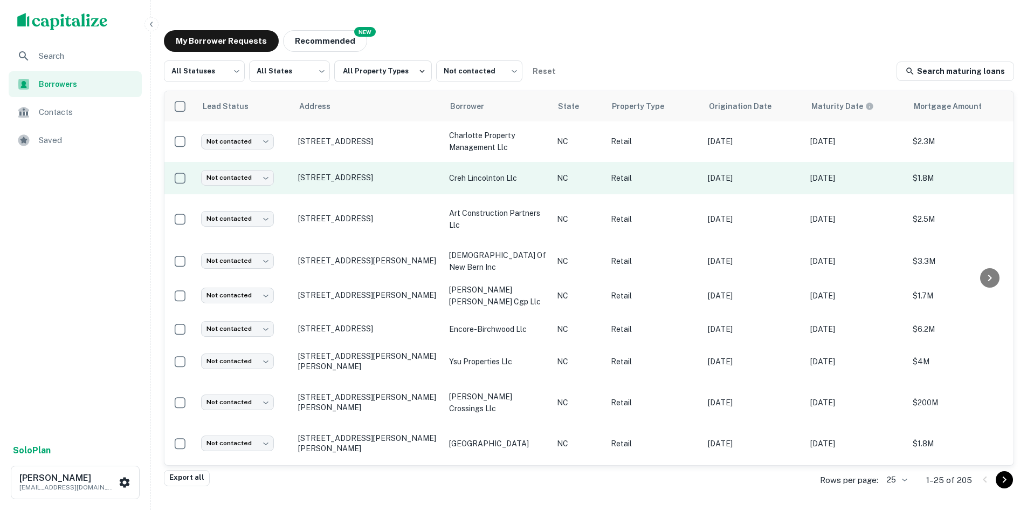
click at [305, 181] on td "[STREET_ADDRESS]" at bounding box center [368, 178] width 151 height 32
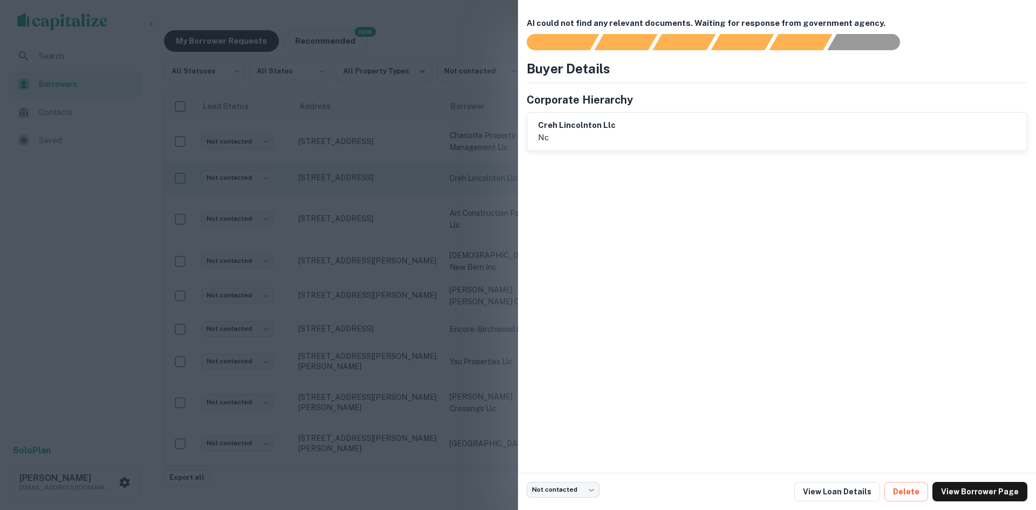
click at [305, 181] on div at bounding box center [518, 255] width 1036 height 510
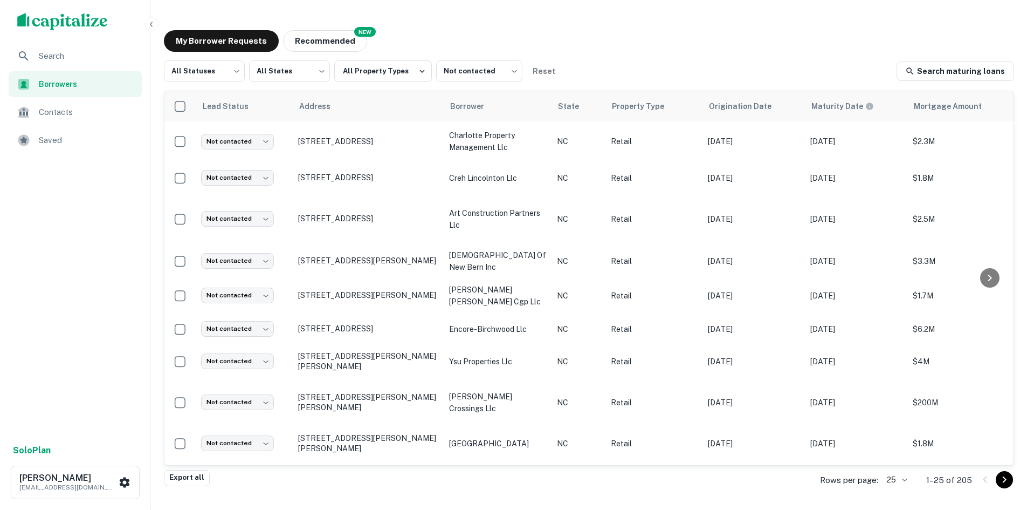
click at [179, 85] on div "All Statuses *** ​ All States *** ​ All Property Types Not contacted **** ​ Res…" at bounding box center [589, 264] width 851 height 409
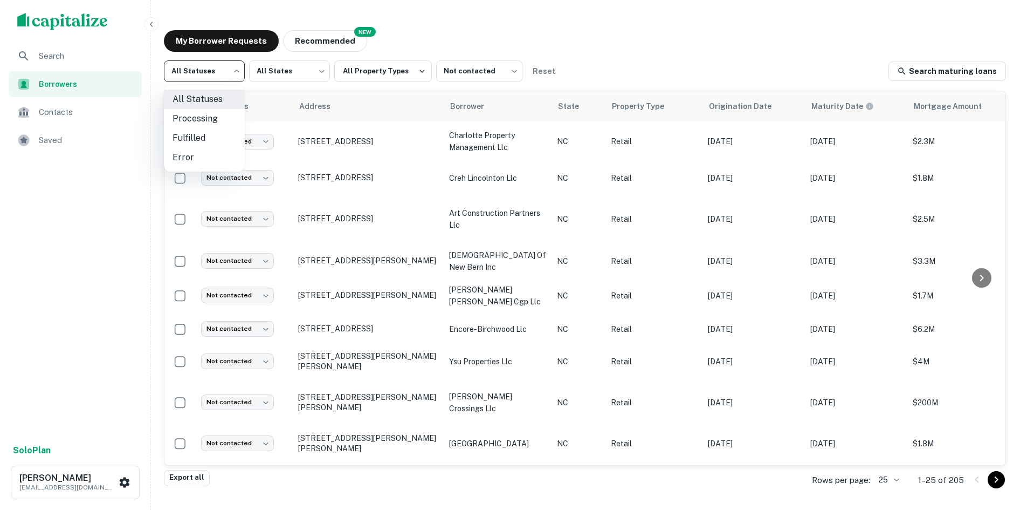
click at [194, 74] on body "Search Borrowers Contacts Saved Solo Plan [PERSON_NAME] [PERSON_NAME][EMAIL_ADD…" at bounding box center [513, 255] width 1027 height 510
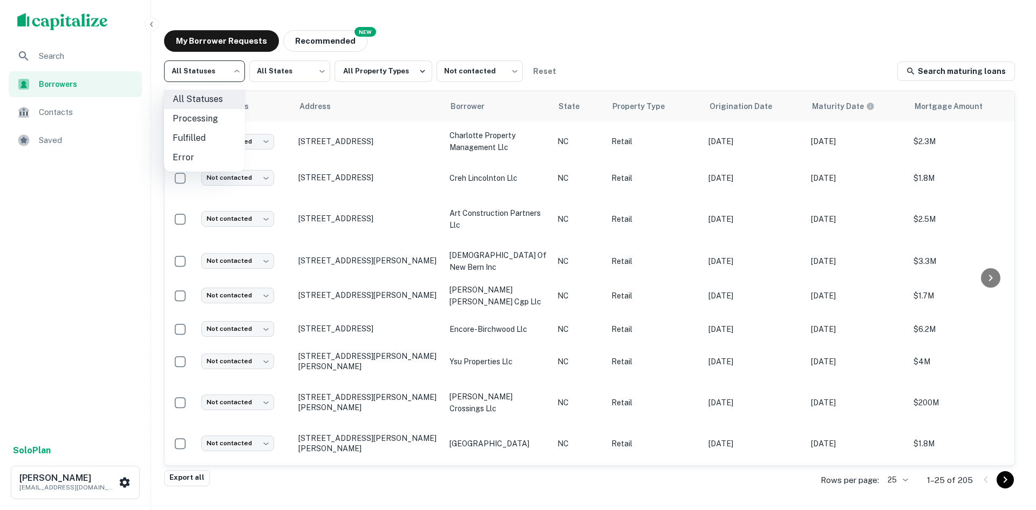
click at [198, 132] on li "Fulfilled" at bounding box center [204, 137] width 81 height 19
type input "*********"
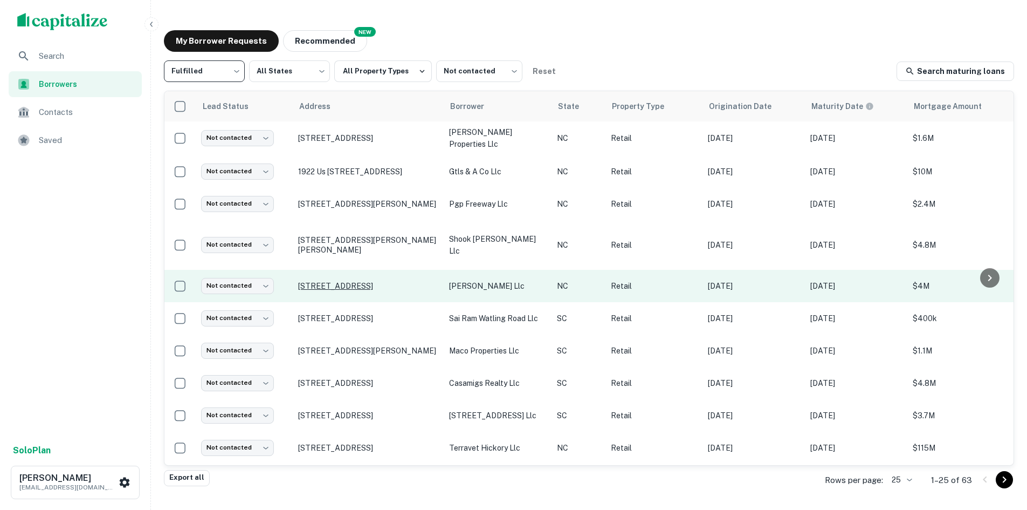
scroll to position [108, 0]
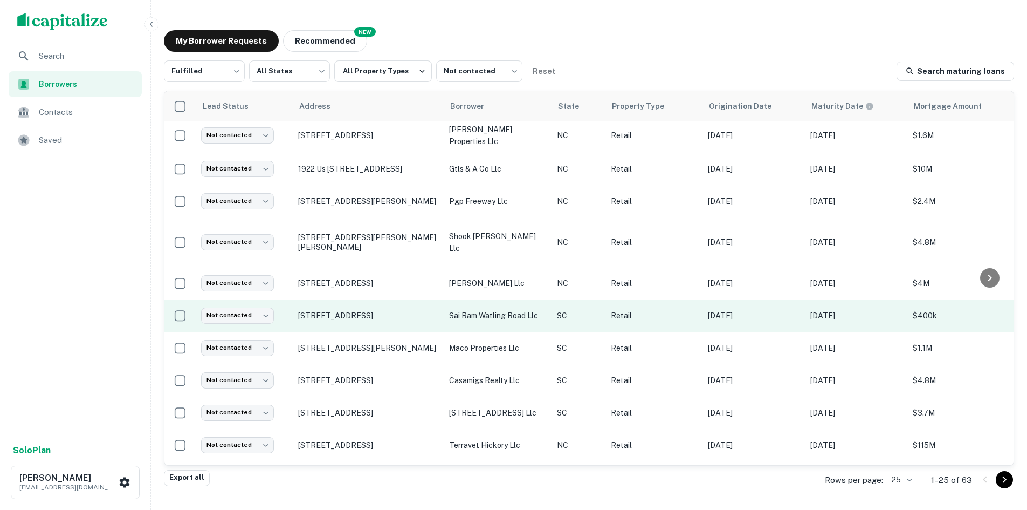
click at [371, 320] on p "[STREET_ADDRESS]" at bounding box center [368, 316] width 140 height 10
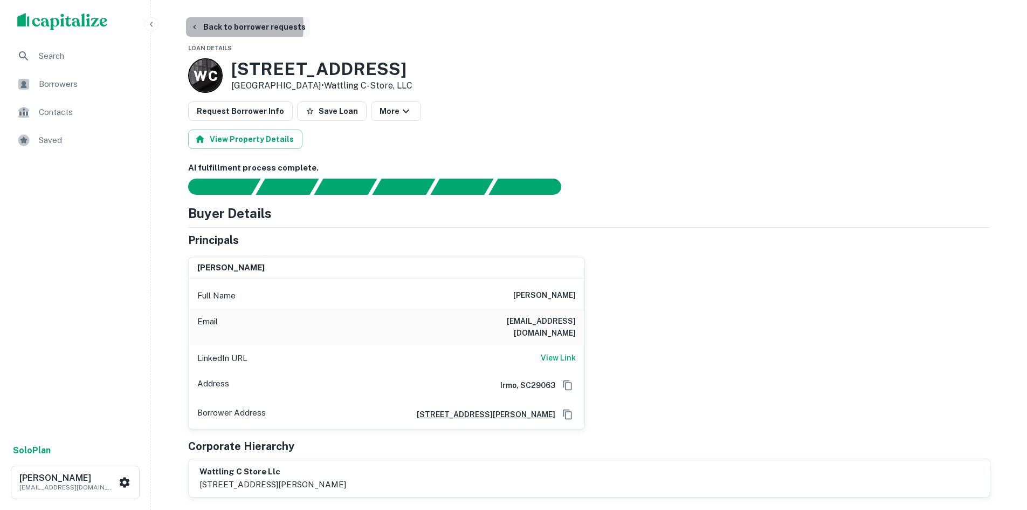
click at [211, 26] on button "Back to borrower requests" at bounding box center [248, 26] width 124 height 19
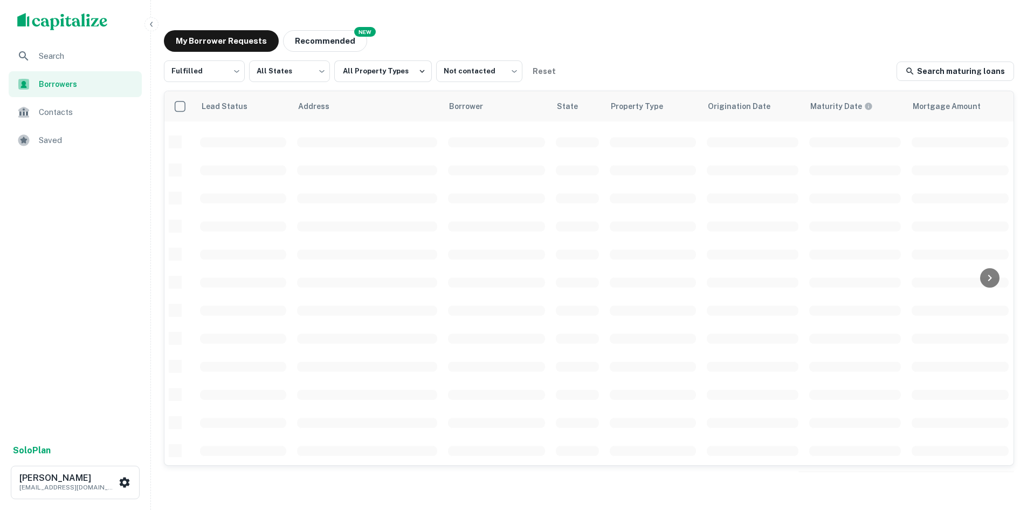
scroll to position [108, 0]
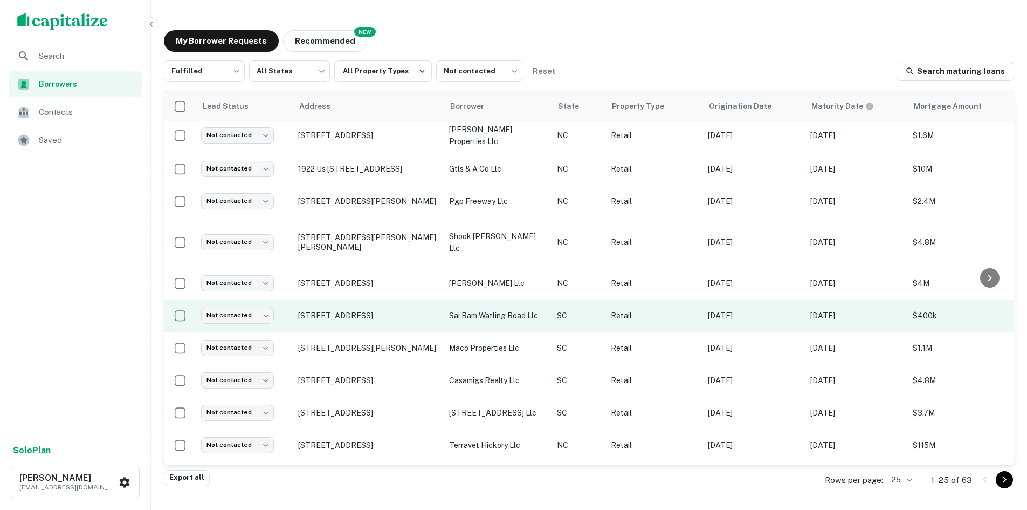
click at [379, 324] on td "[STREET_ADDRESS]" at bounding box center [368, 315] width 151 height 32
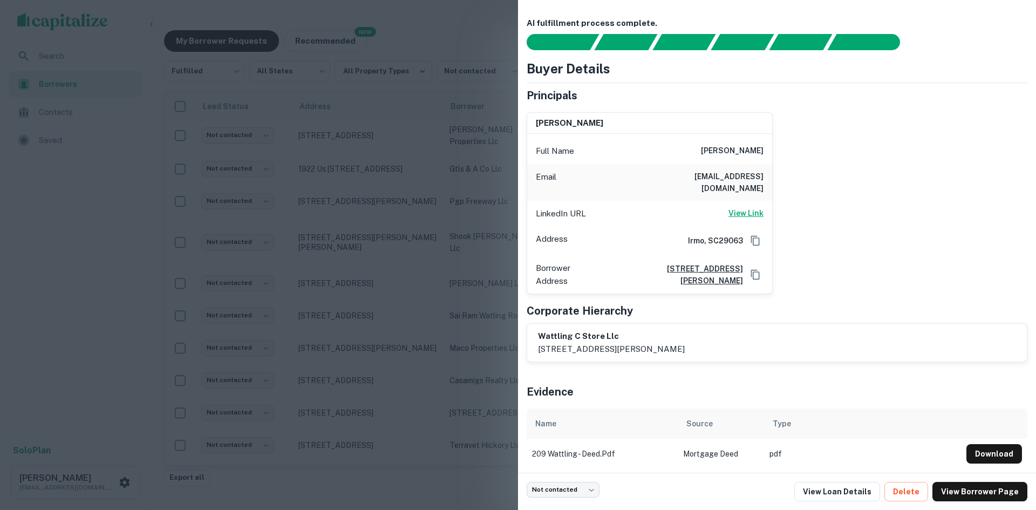
click at [749, 207] on h6 "View Link" at bounding box center [745, 213] width 35 height 12
click at [305, 168] on div at bounding box center [518, 255] width 1036 height 510
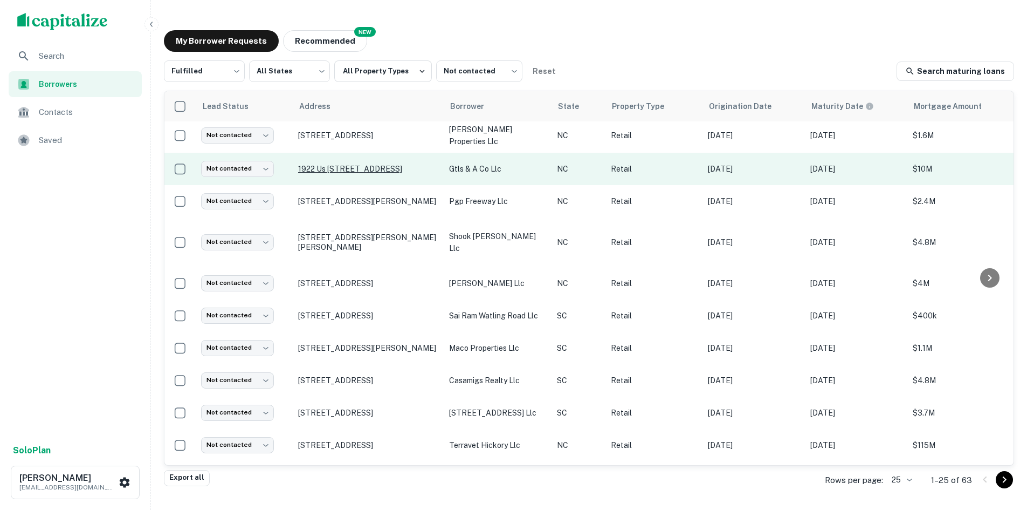
click at [321, 167] on p "1922 Us [STREET_ADDRESS]" at bounding box center [368, 169] width 140 height 10
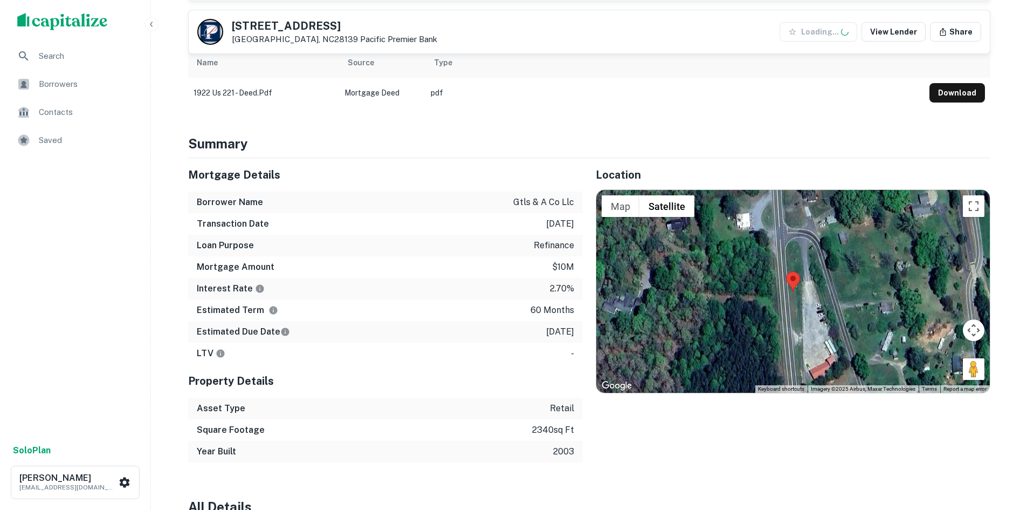
scroll to position [539, 0]
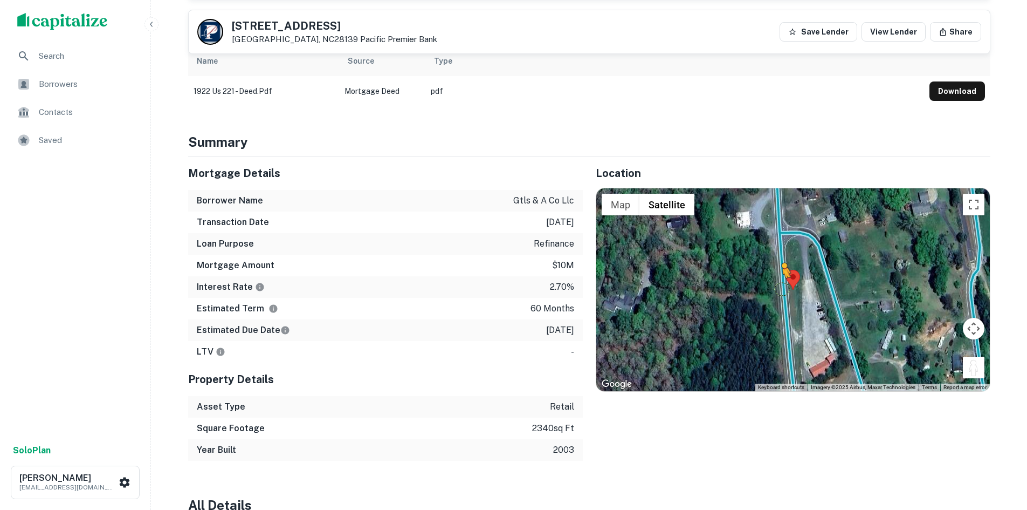
drag, startPoint x: 972, startPoint y: 369, endPoint x: 778, endPoint y: 285, distance: 211.8
click at [778, 285] on div "To activate drag with keyboard, press Alt + Enter. Once in keyboard drag state,…" at bounding box center [794, 289] width 394 height 203
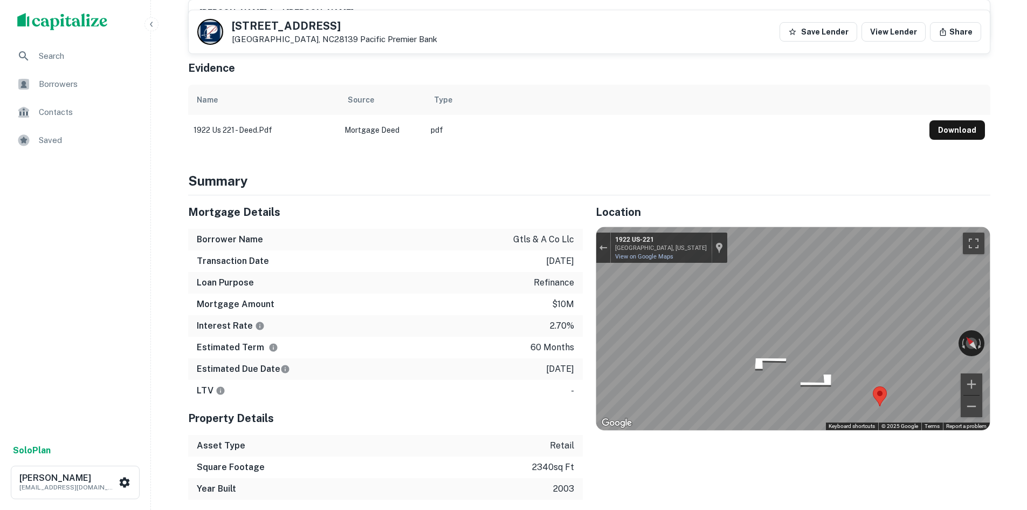
scroll to position [485, 0]
